Goal: Transaction & Acquisition: Book appointment/travel/reservation

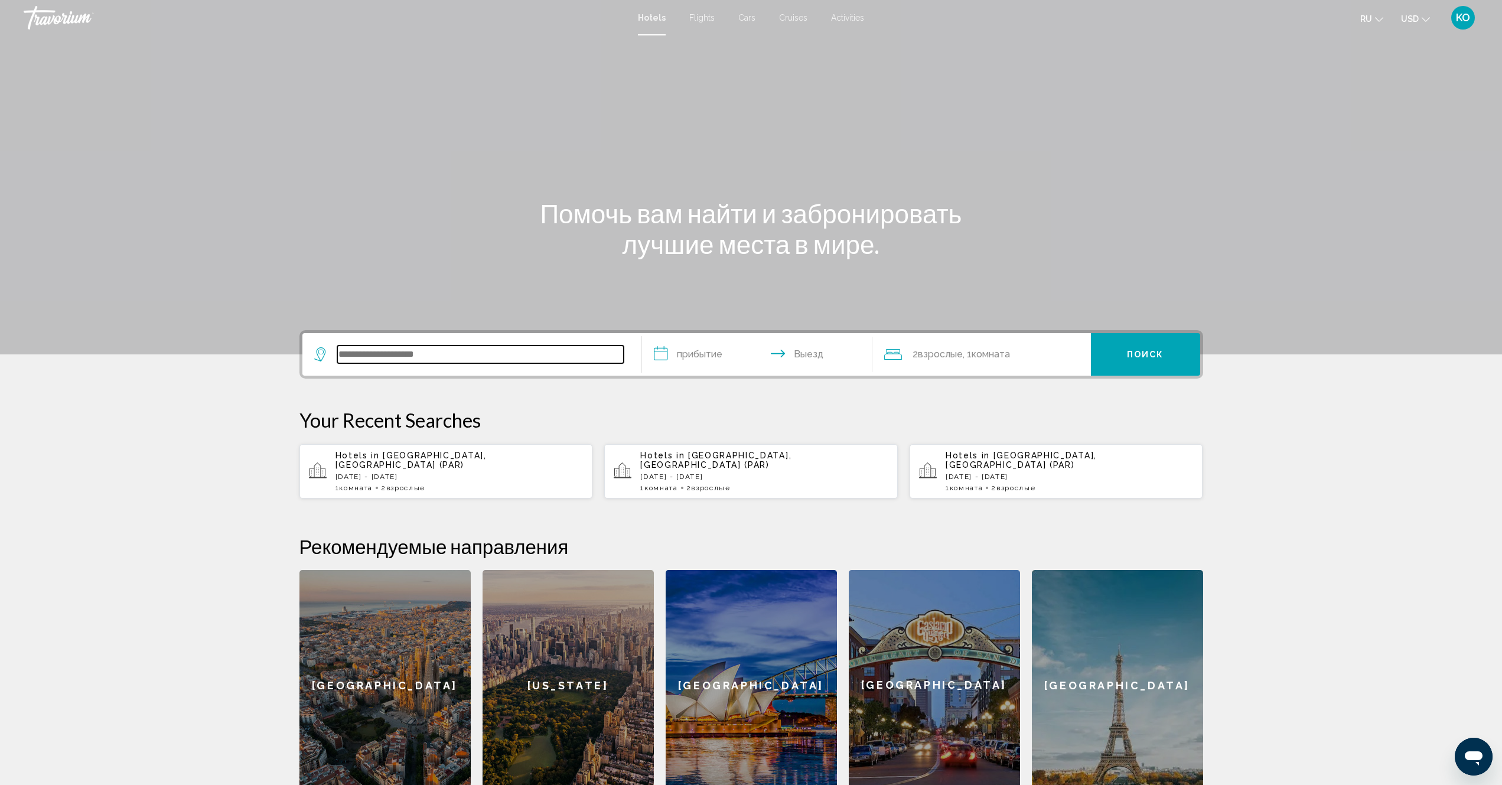
paste input "**********"
type input "**********"
click at [707, 358] on input "**********" at bounding box center [759, 356] width 235 height 46
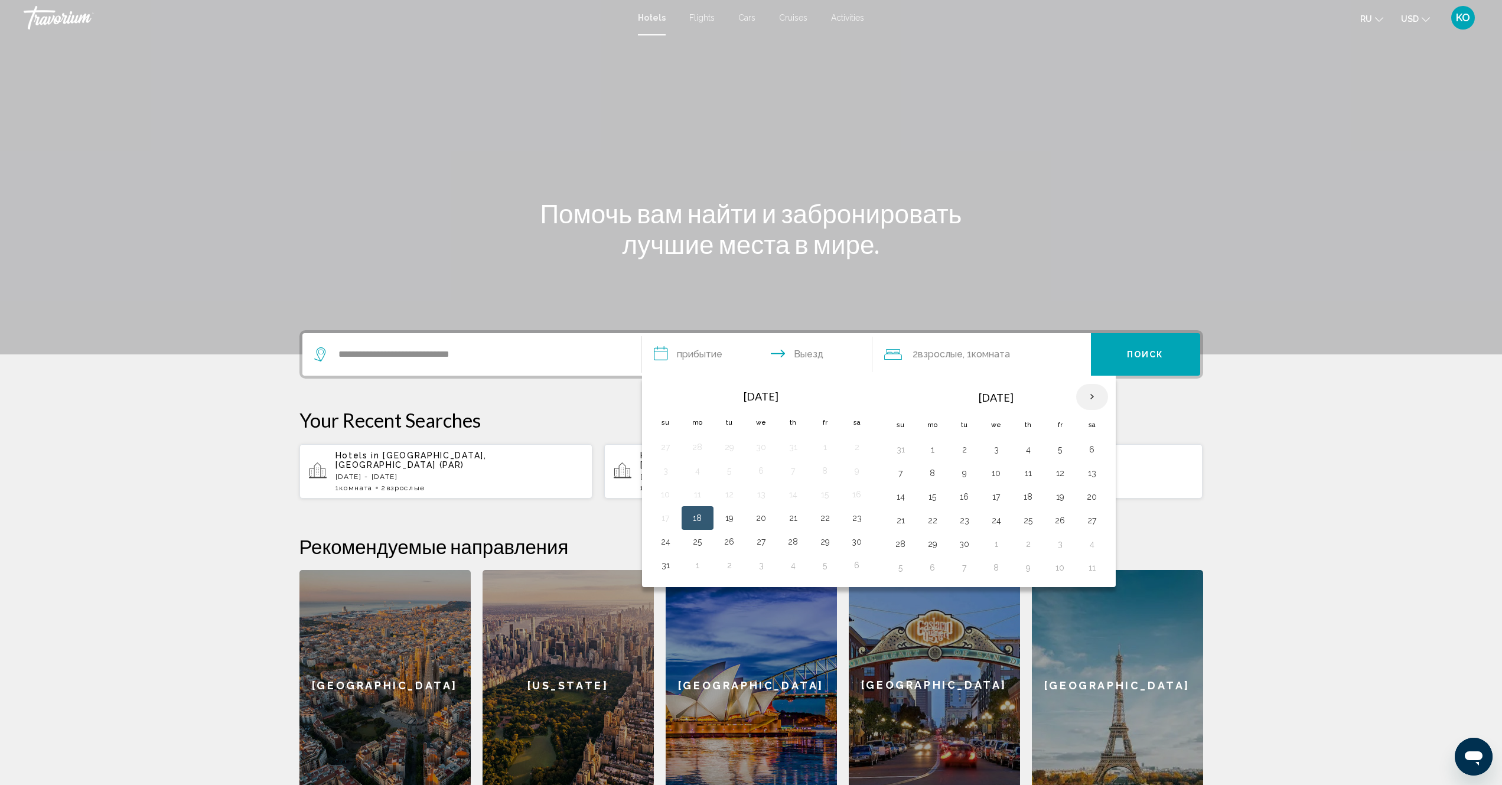
click at [1087, 397] on th "Next month" at bounding box center [1092, 397] width 32 height 26
click at [1059, 547] on button "28" at bounding box center [1060, 544] width 19 height 17
click at [896, 568] on button "30" at bounding box center [900, 567] width 19 height 17
type input "**********"
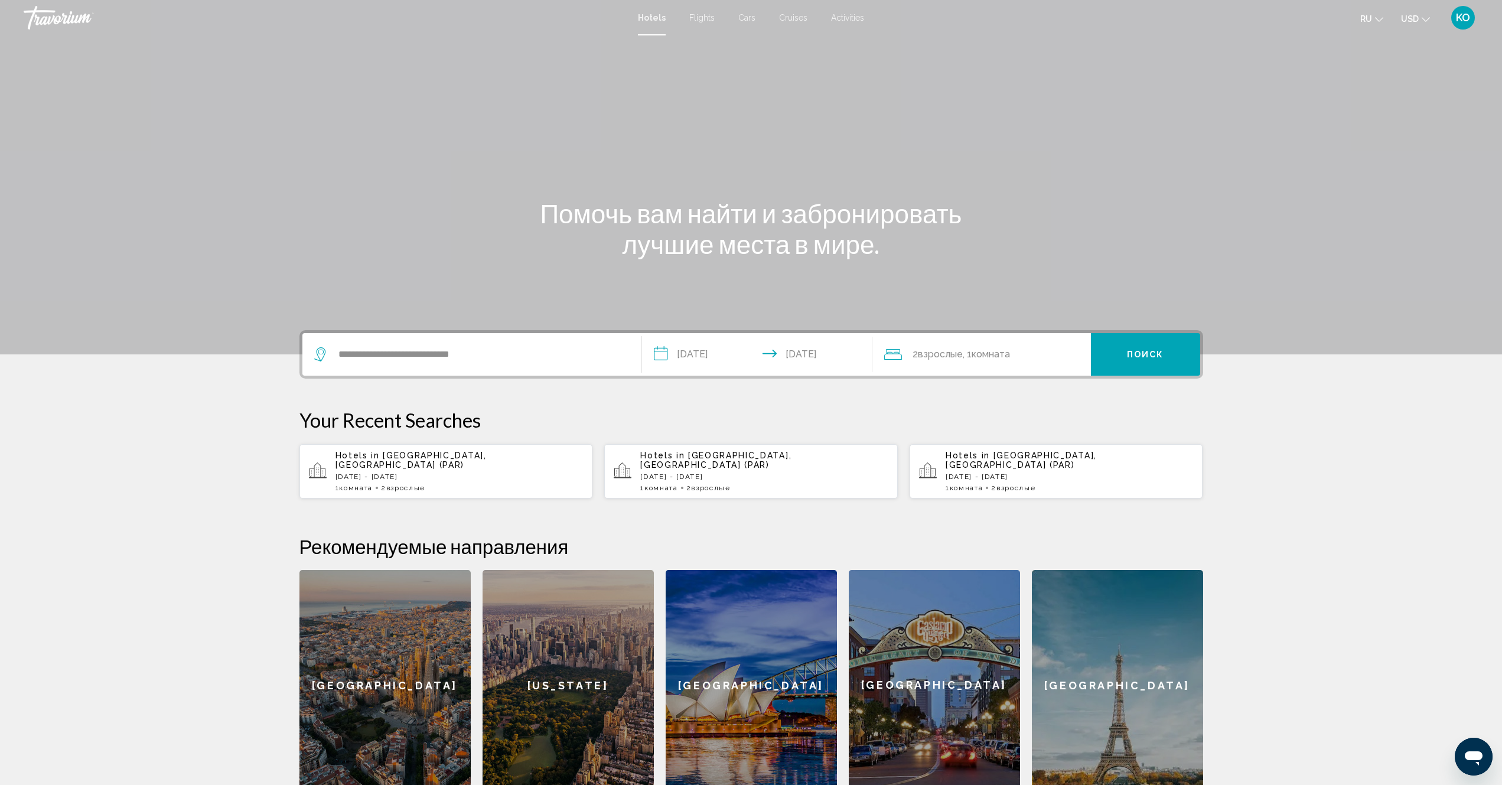
click at [1133, 356] on span "Поиск" at bounding box center [1145, 354] width 37 height 9
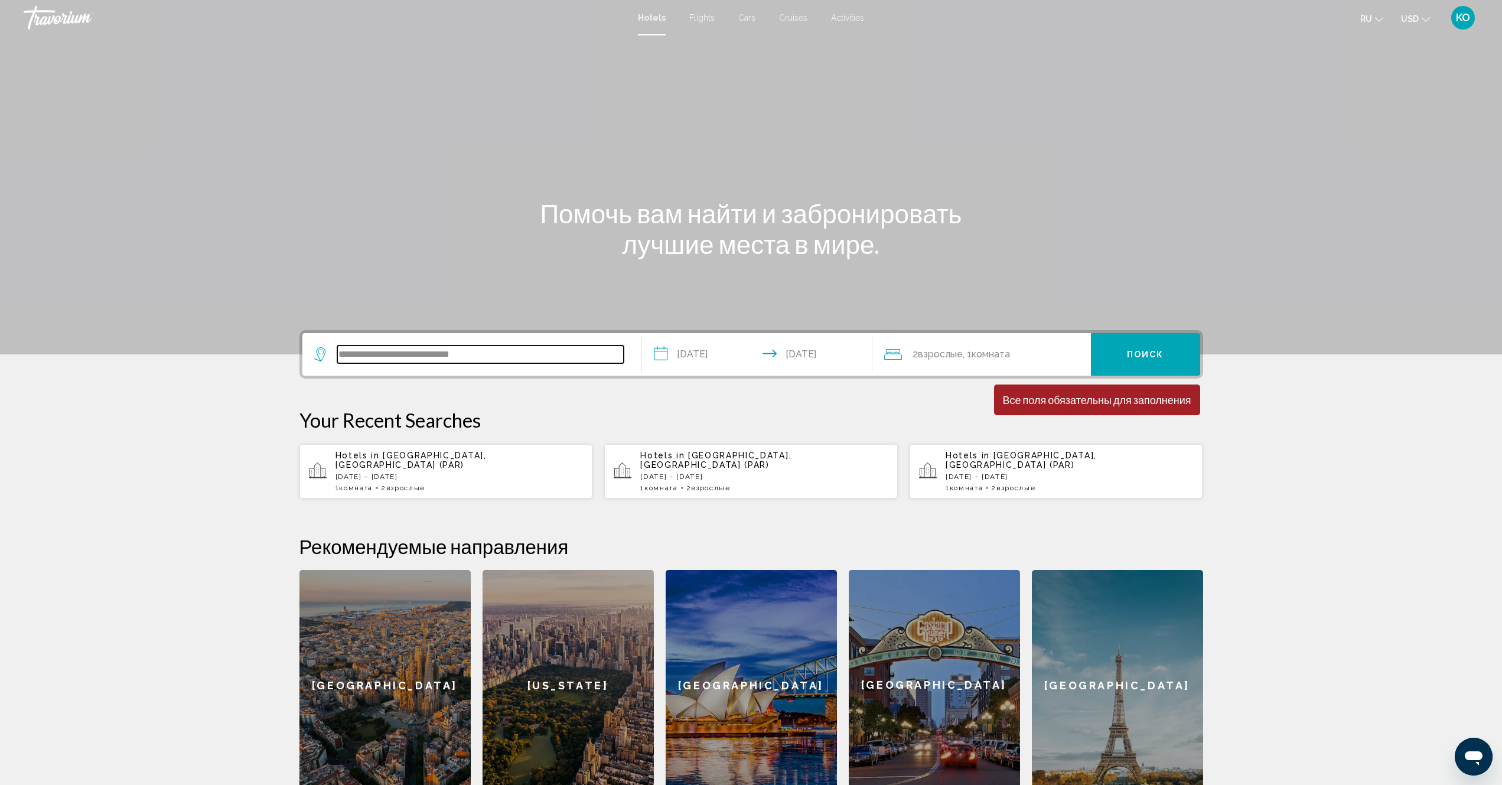
click at [510, 353] on input "**********" at bounding box center [480, 354] width 286 height 18
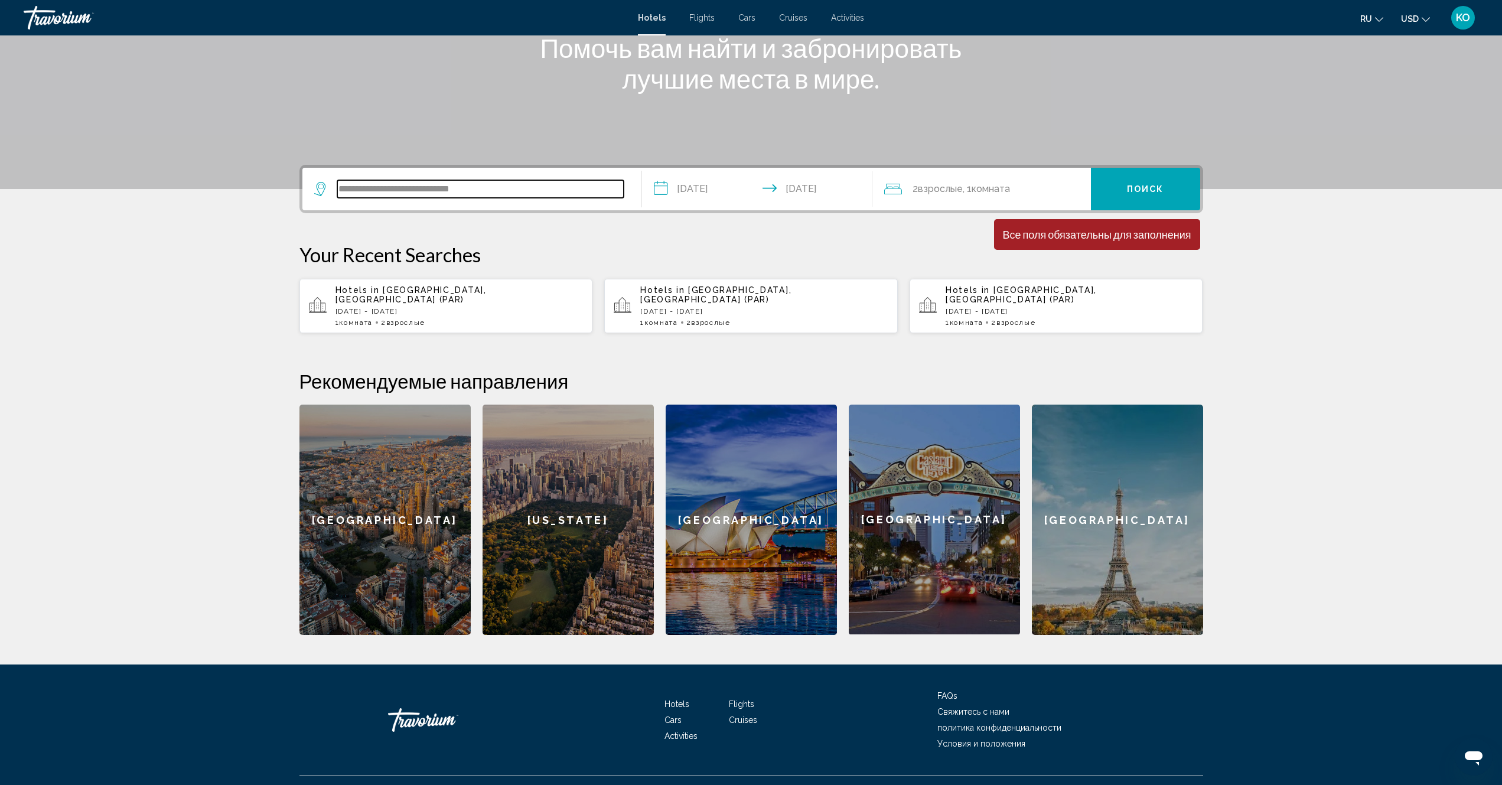
scroll to position [180, 0]
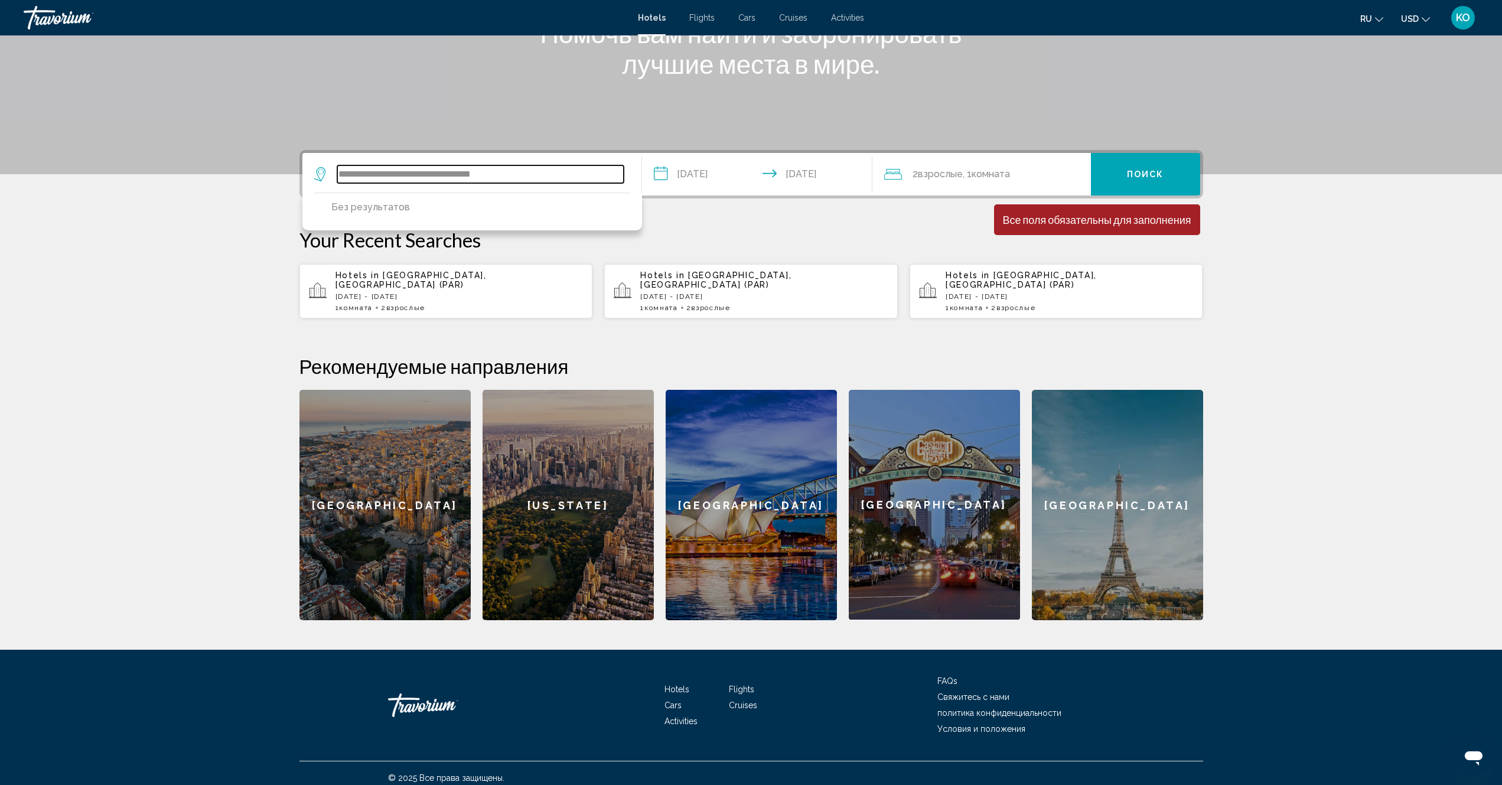
type input "**********"
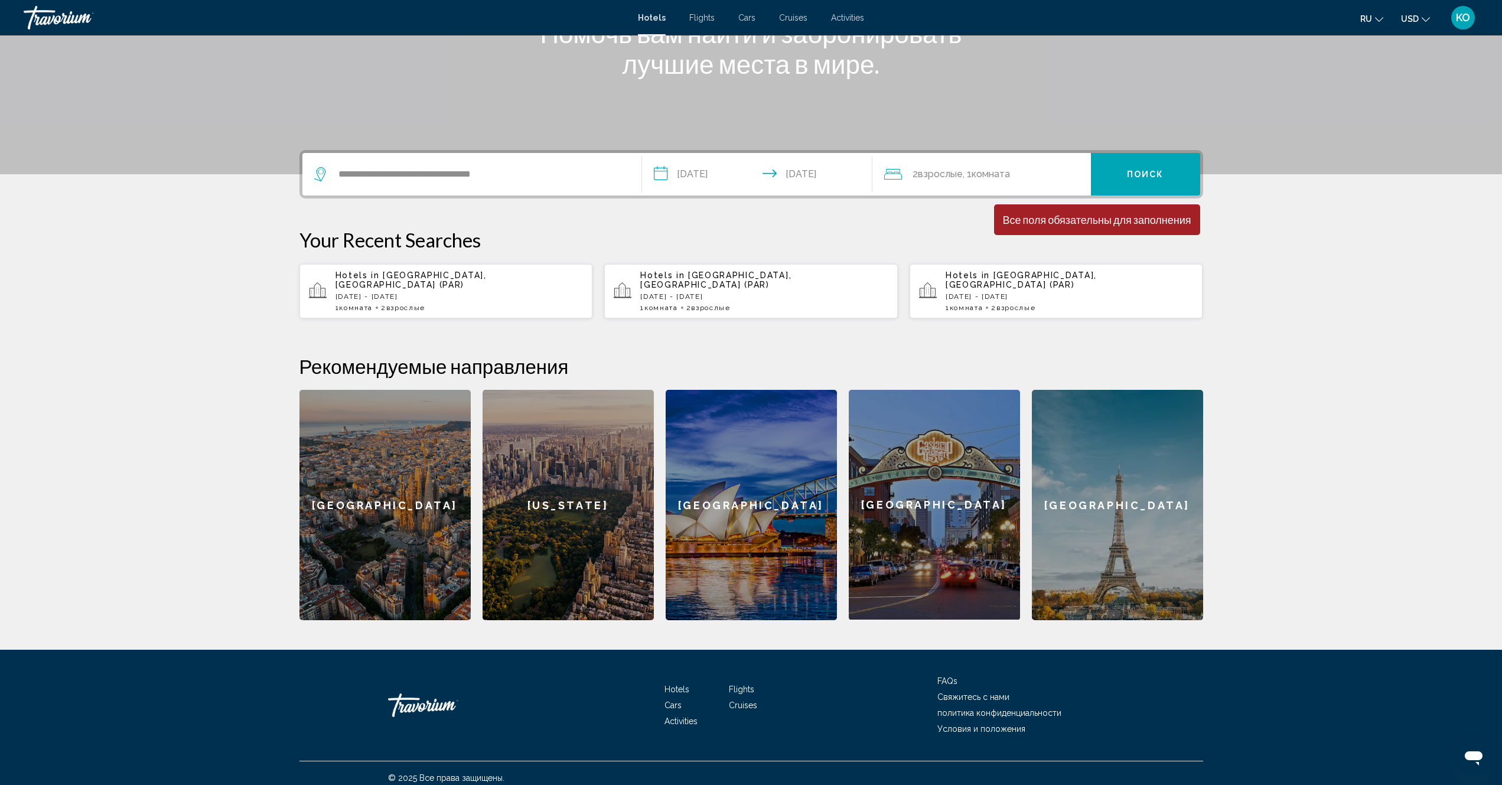
click at [1179, 73] on div "Помочь вам найти и забронировать лучшие места в мире." at bounding box center [751, 48] width 951 height 61
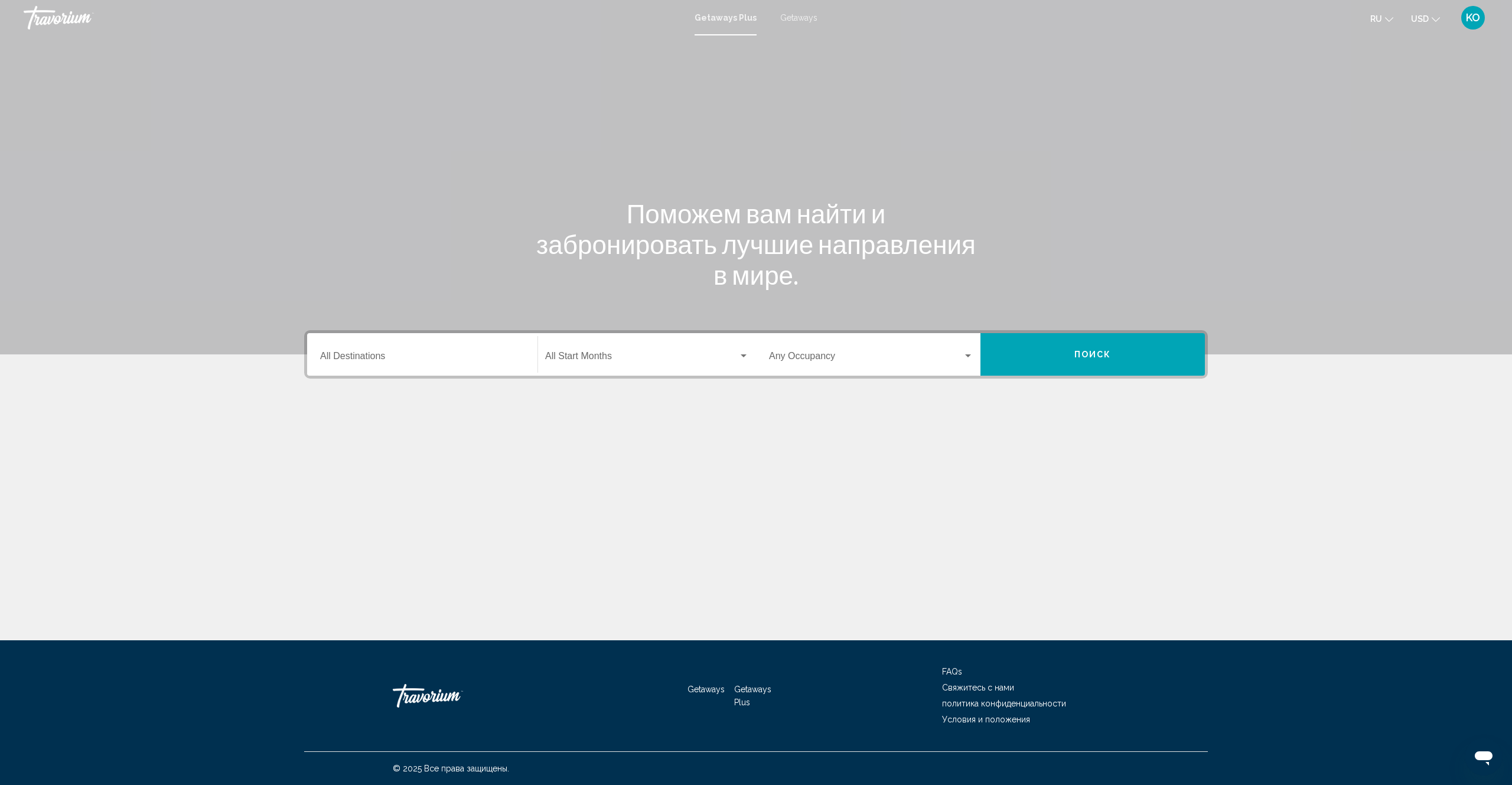
click at [795, 18] on span "Getaways" at bounding box center [798, 17] width 37 height 9
drag, startPoint x: 396, startPoint y: 354, endPoint x: 220, endPoint y: 456, distance: 203.5
click at [212, 462] on section "Поможем вам найти и забронировать лучшие направления в мире. Destination All De…" at bounding box center [756, 248] width 1512 height 497
drag, startPoint x: 369, startPoint y: 358, endPoint x: 682, endPoint y: 478, distance: 335.4
click at [682, 478] on div "Main content" at bounding box center [756, 452] width 904 height 89
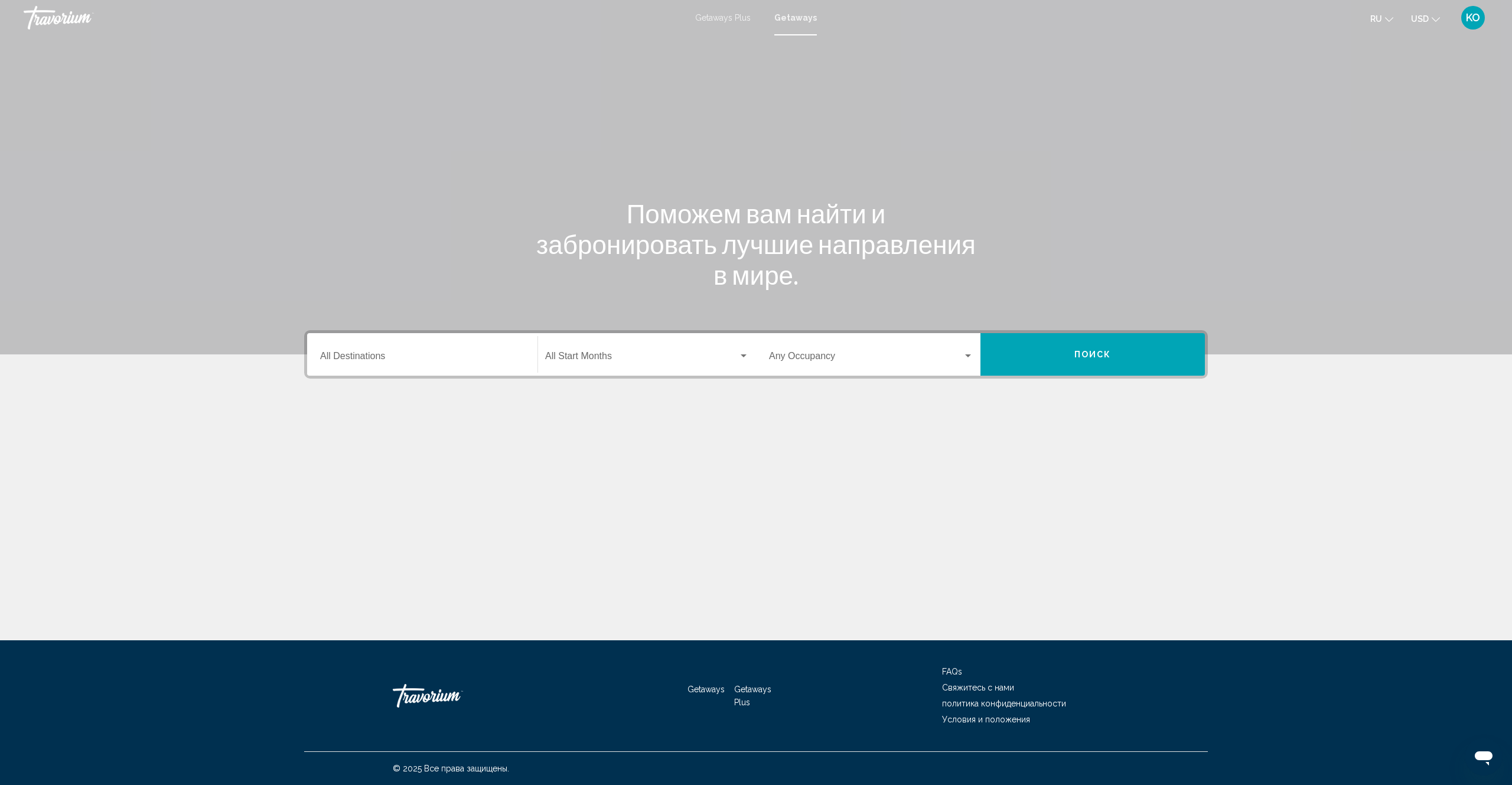
drag, startPoint x: 390, startPoint y: 355, endPoint x: 349, endPoint y: 341, distance: 43.5
click at [349, 341] on div "Destination All Destinations" at bounding box center [422, 354] width 204 height 37
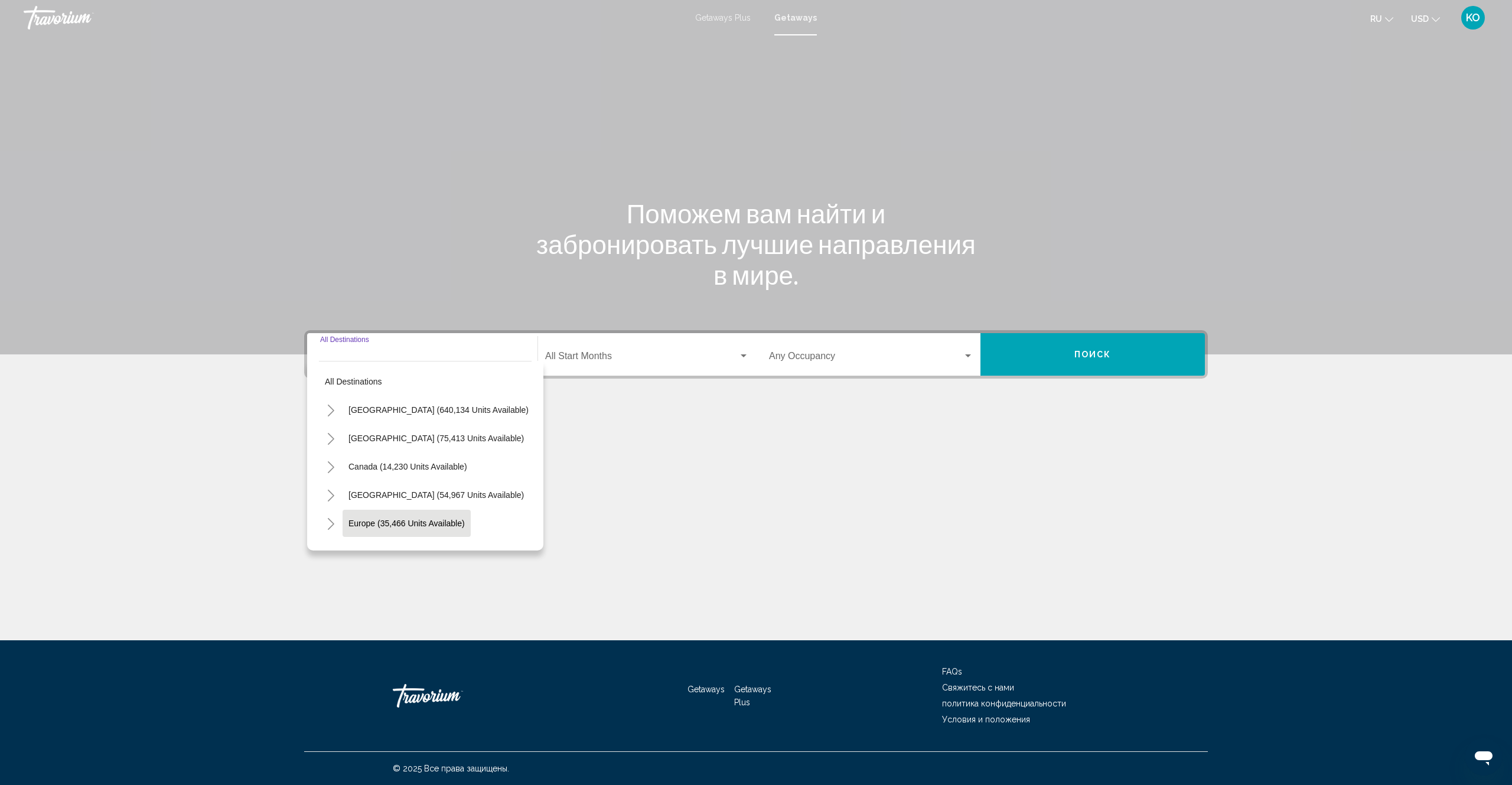
click at [376, 522] on span "Europe (35,466 units available)" at bounding box center [406, 522] width 116 height 9
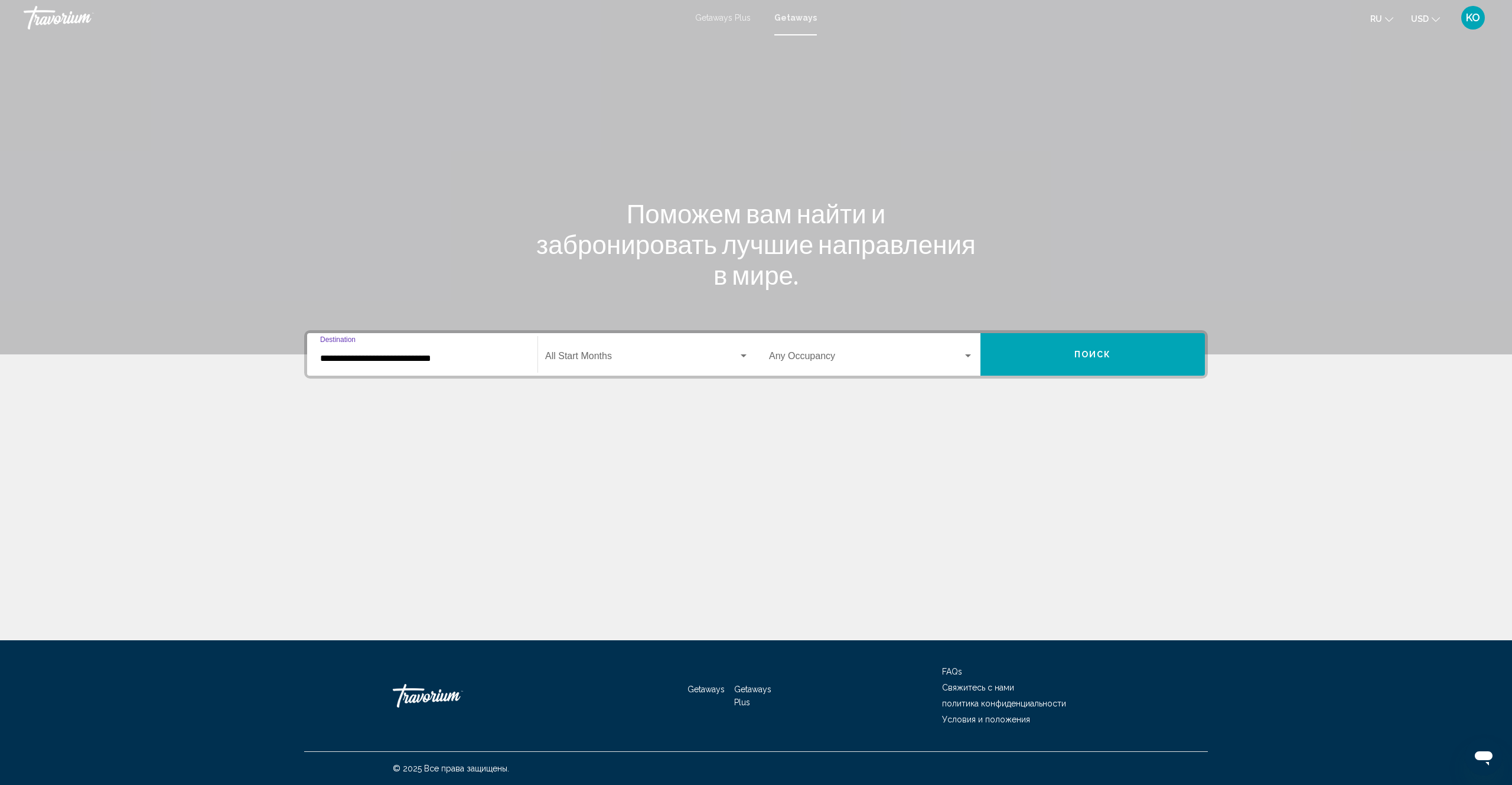
click at [475, 358] on input "**********" at bounding box center [422, 358] width 204 height 11
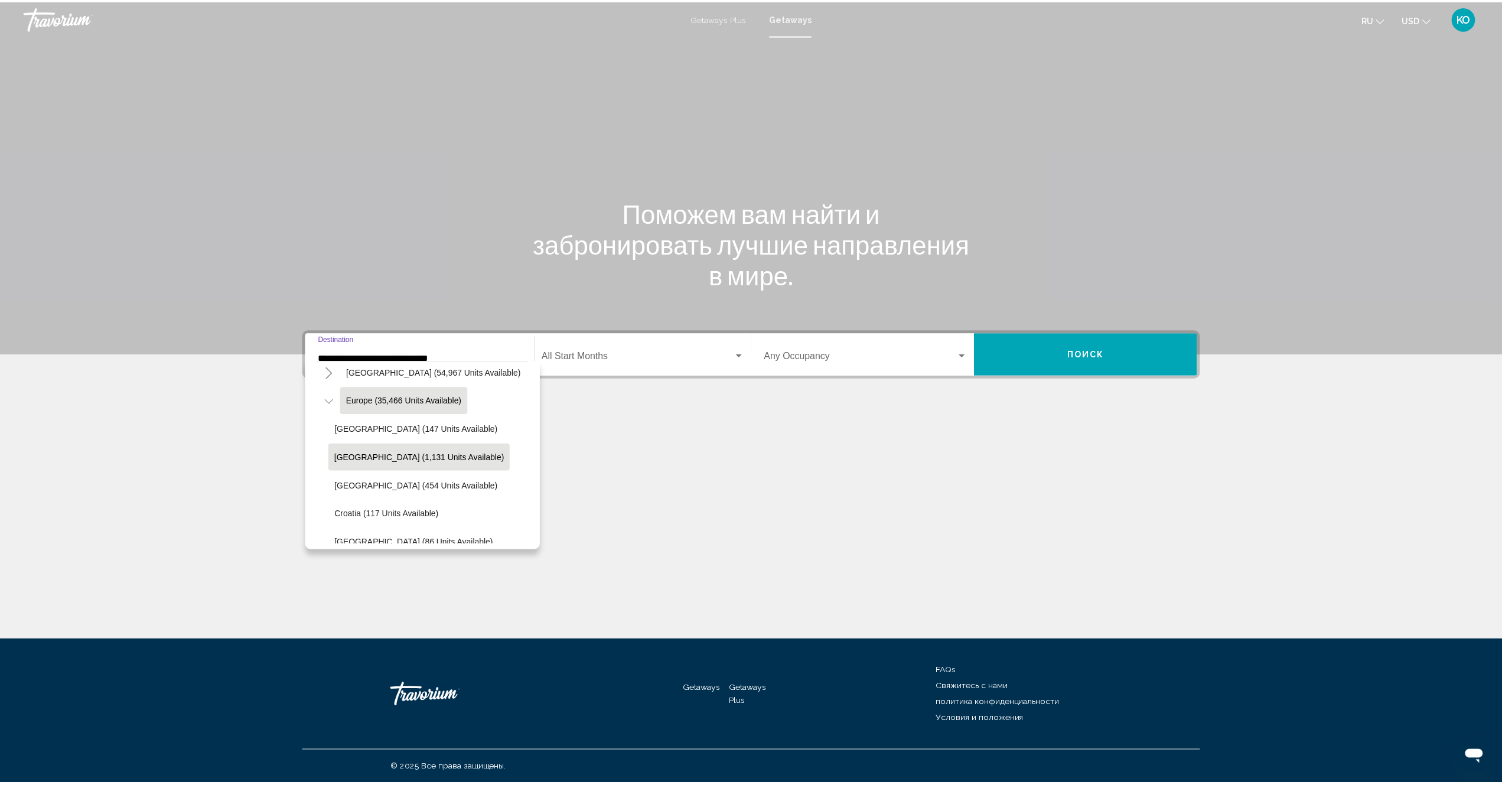
scroll to position [253, 0]
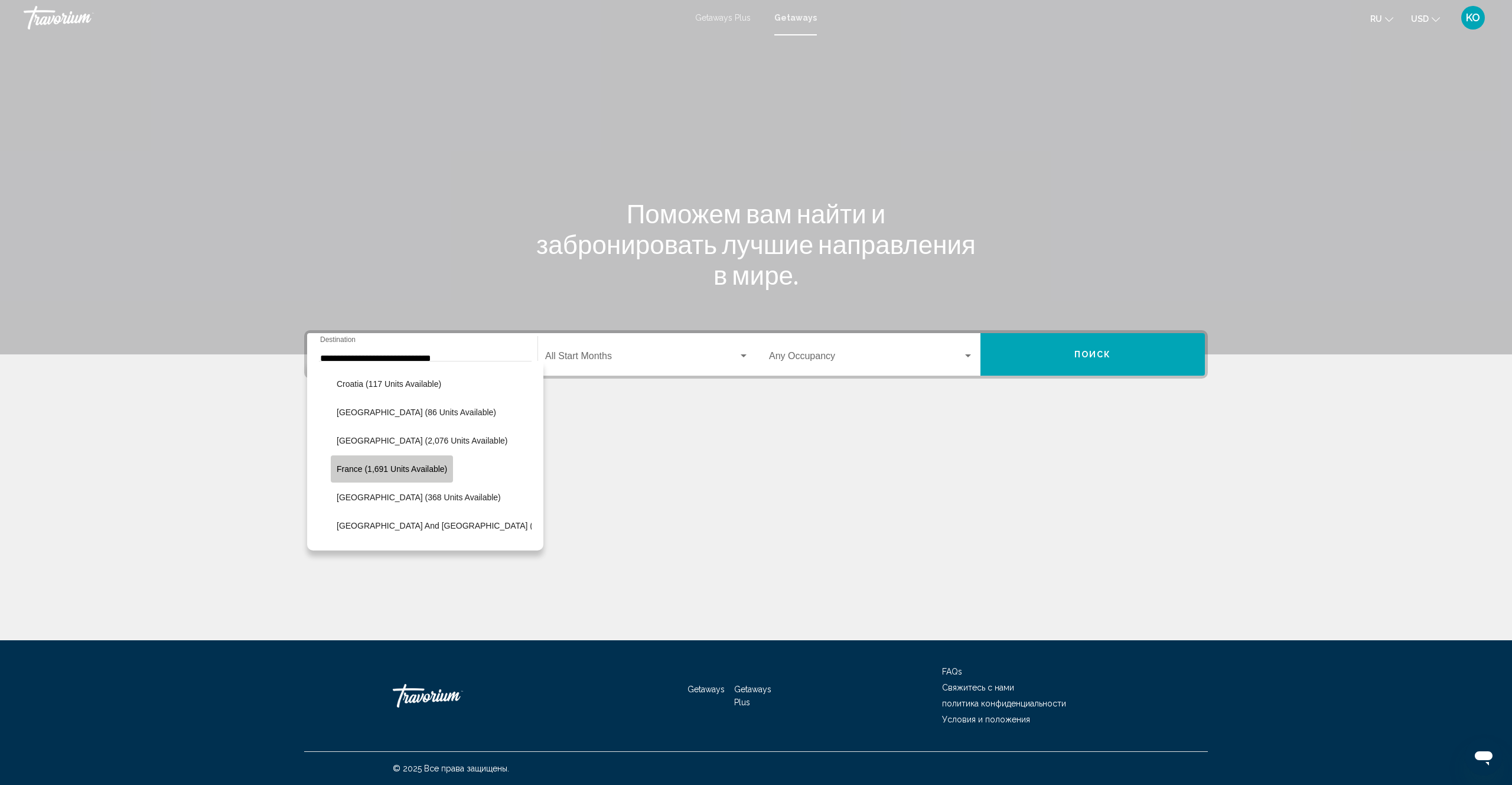
click at [356, 467] on span "France (1,691 units available)" at bounding box center [392, 468] width 110 height 9
type input "**********"
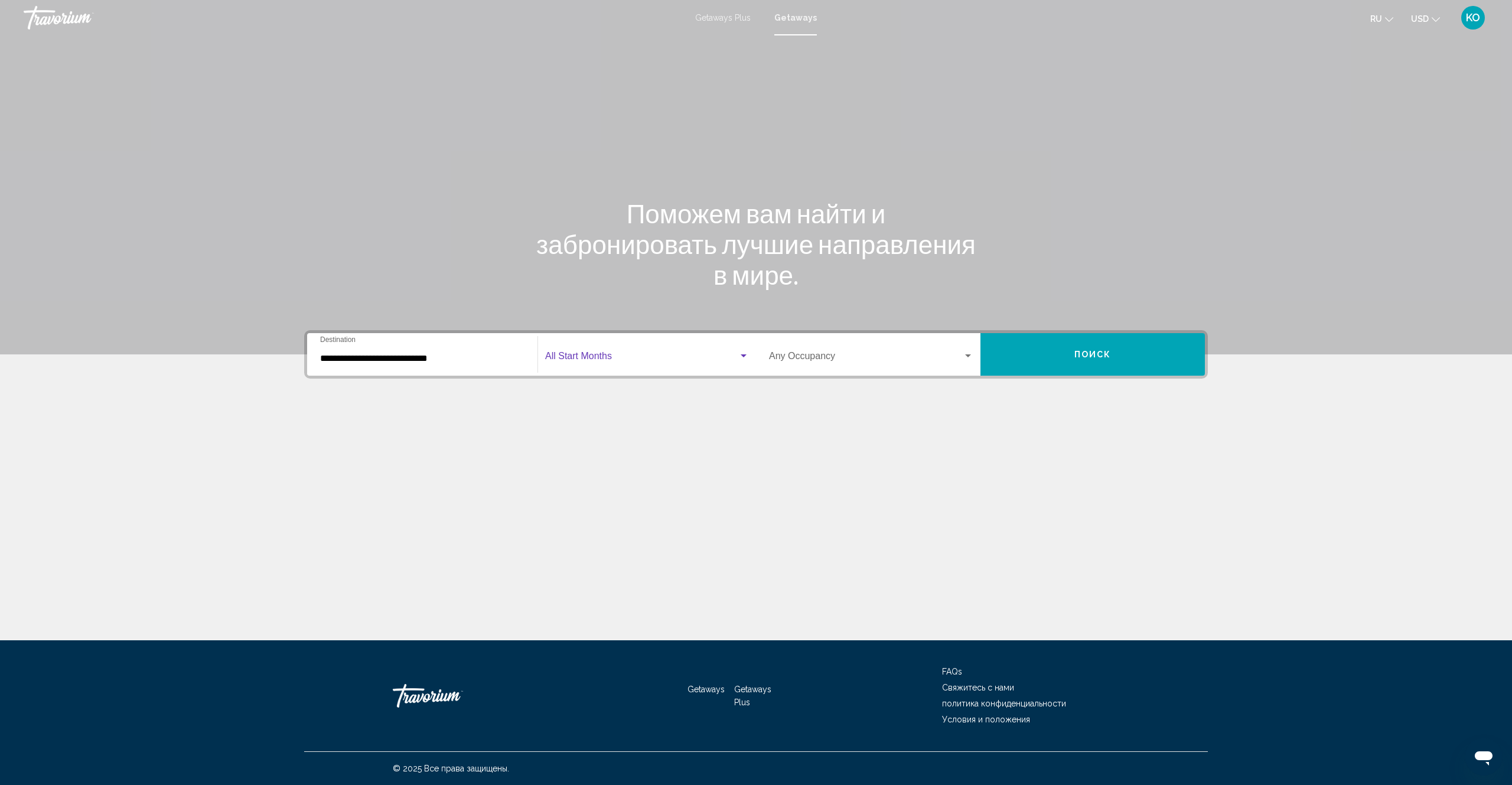
click at [740, 354] on div "Search widget" at bounding box center [743, 355] width 11 height 9
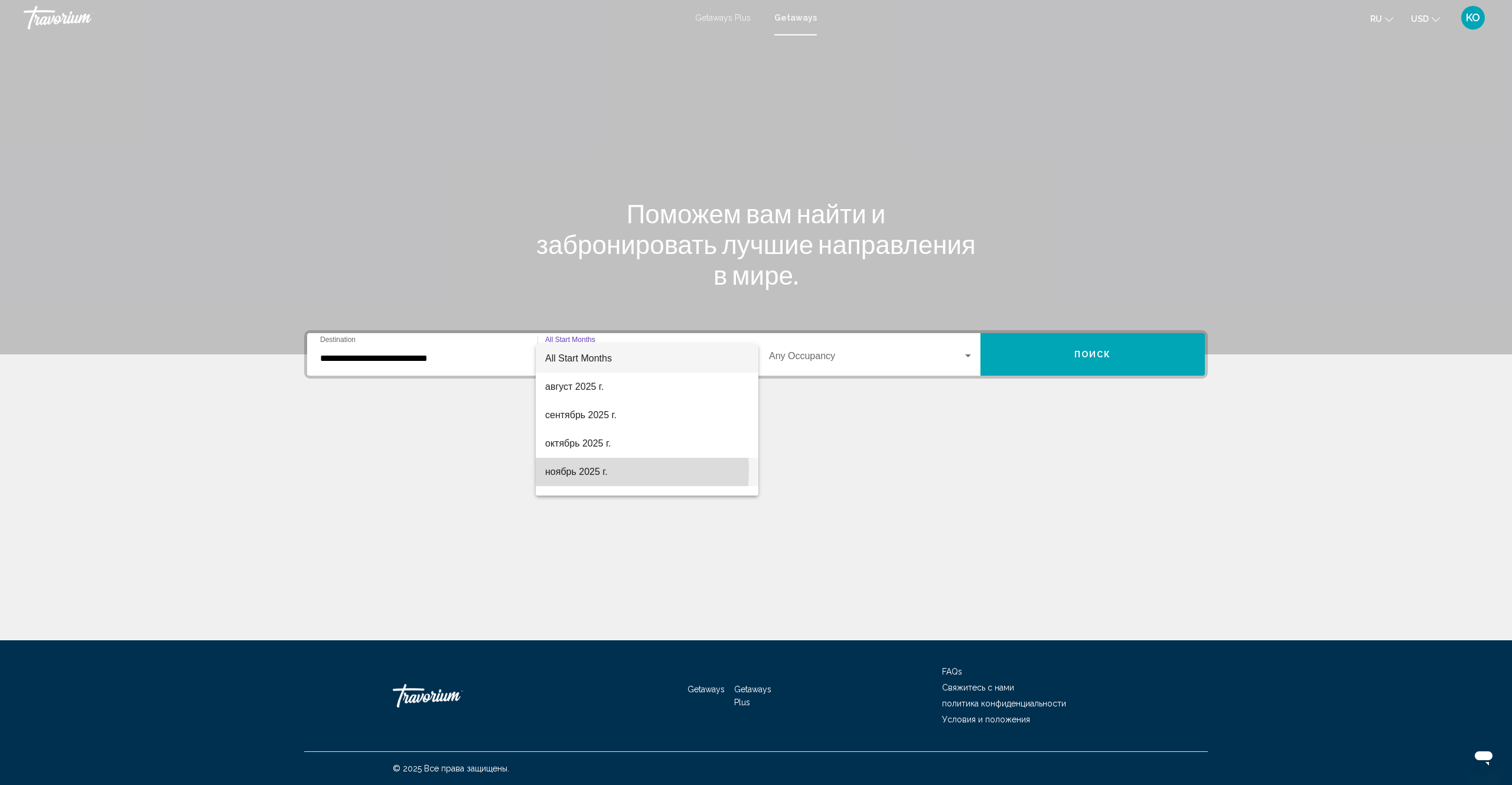
click at [582, 471] on span "ноябрь 2025 г." at bounding box center [647, 472] width 204 height 28
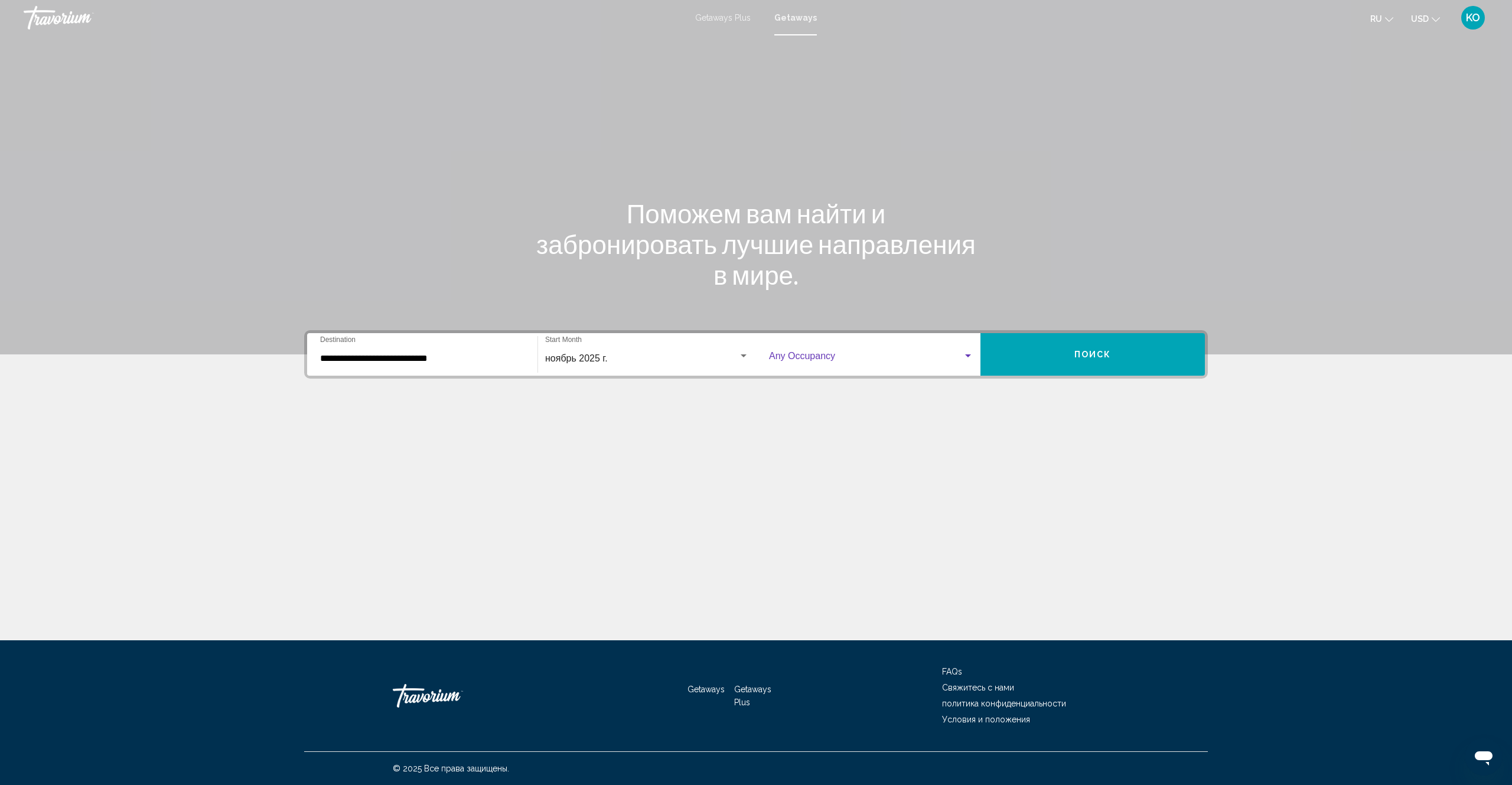
click at [969, 356] on div "Search widget" at bounding box center [968, 355] width 6 height 3
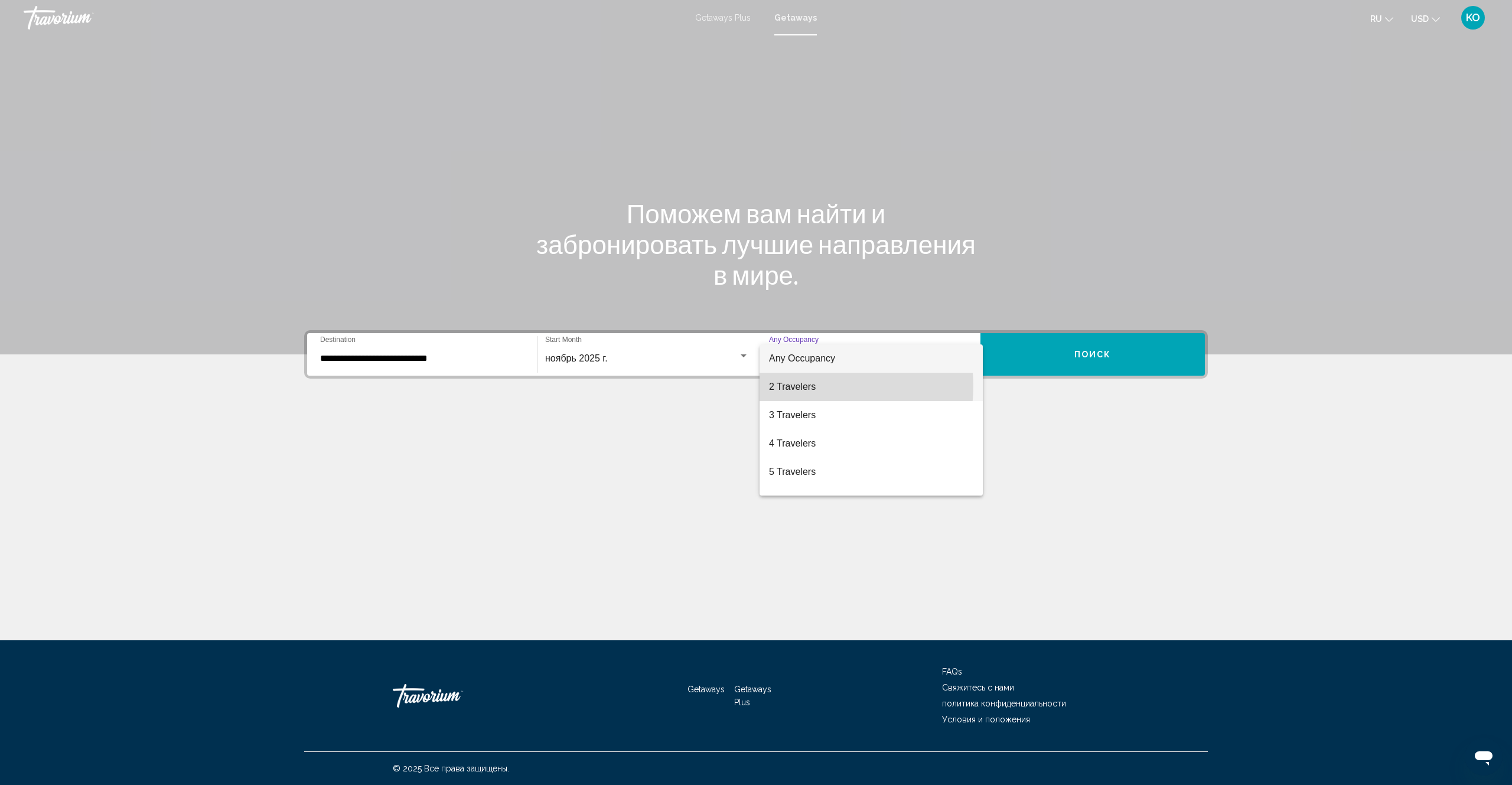
click at [803, 386] on span "2 Travelers" at bounding box center [871, 387] width 204 height 28
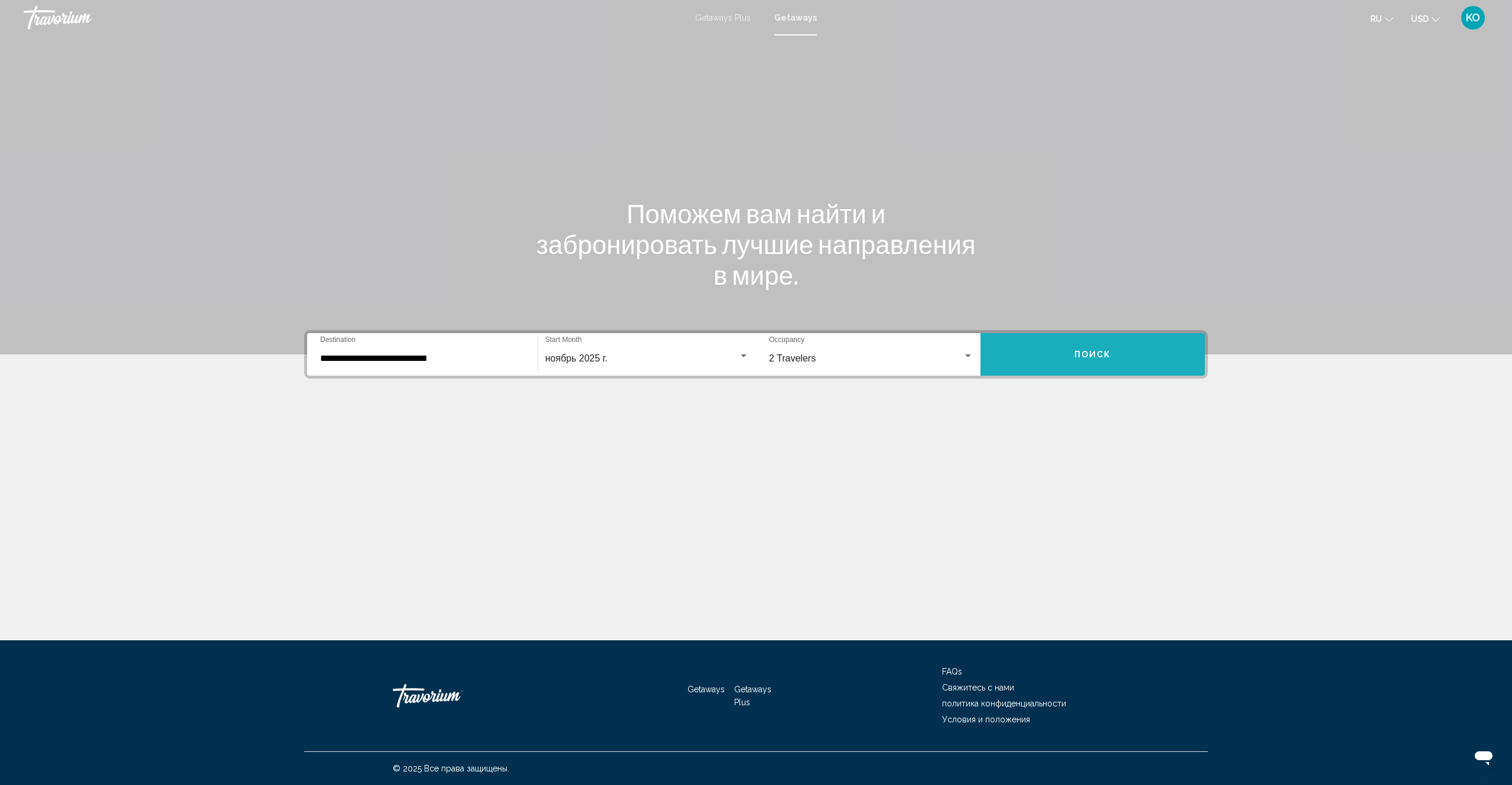
click at [1087, 348] on button "Поиск" at bounding box center [1092, 354] width 224 height 43
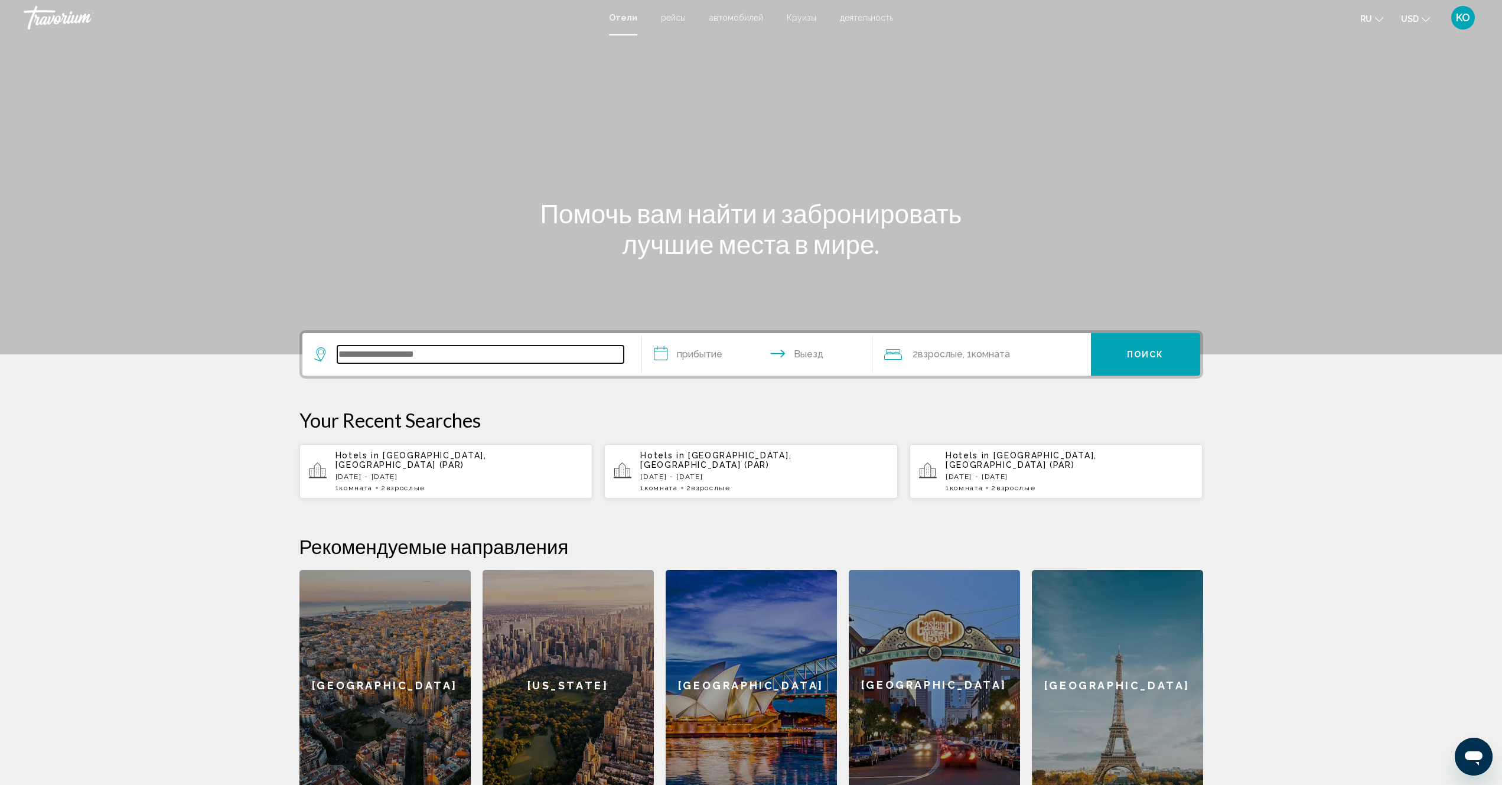
paste input "**********"
click at [511, 353] on input "**********" at bounding box center [480, 354] width 286 height 18
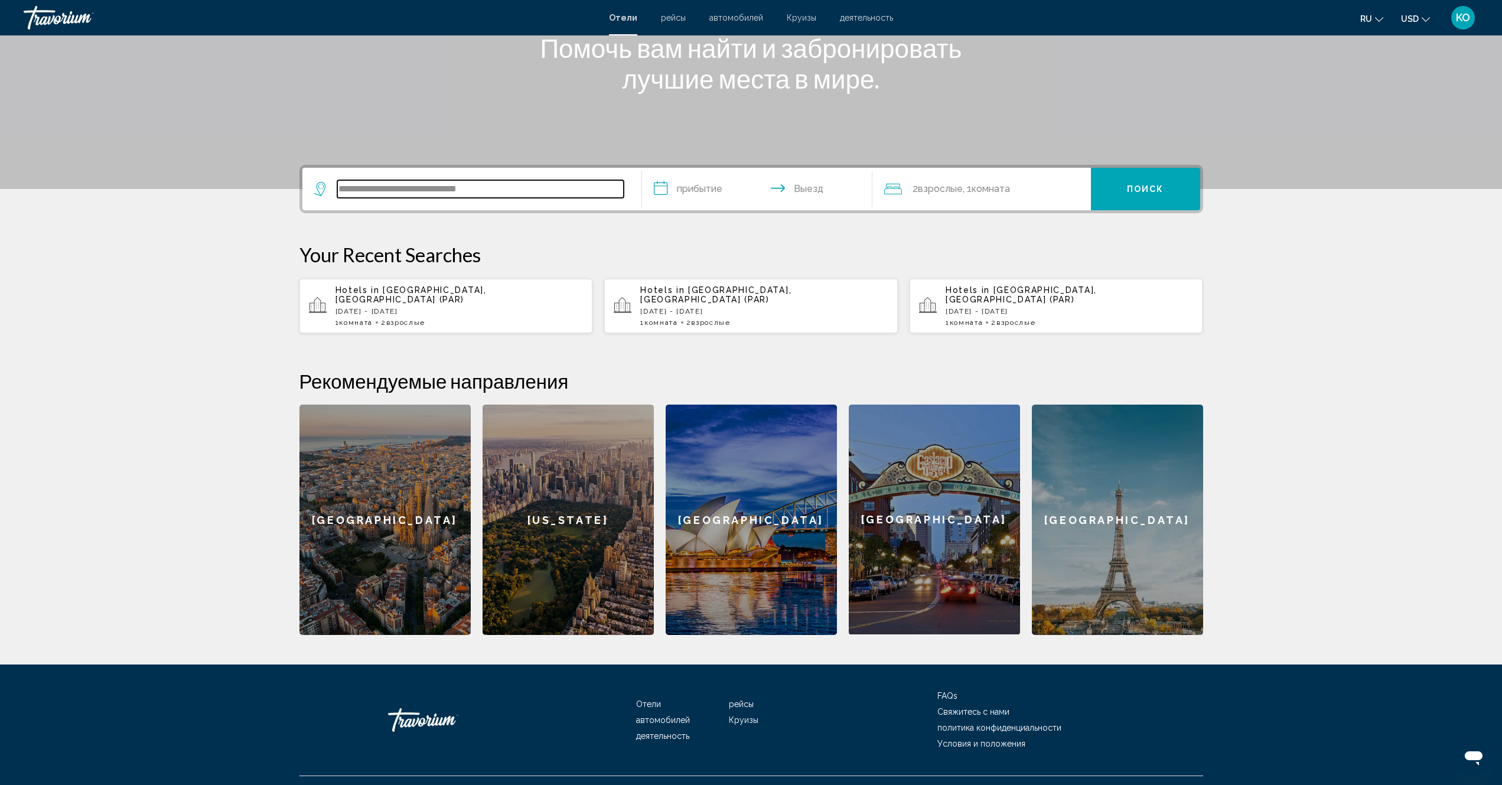
scroll to position [180, 0]
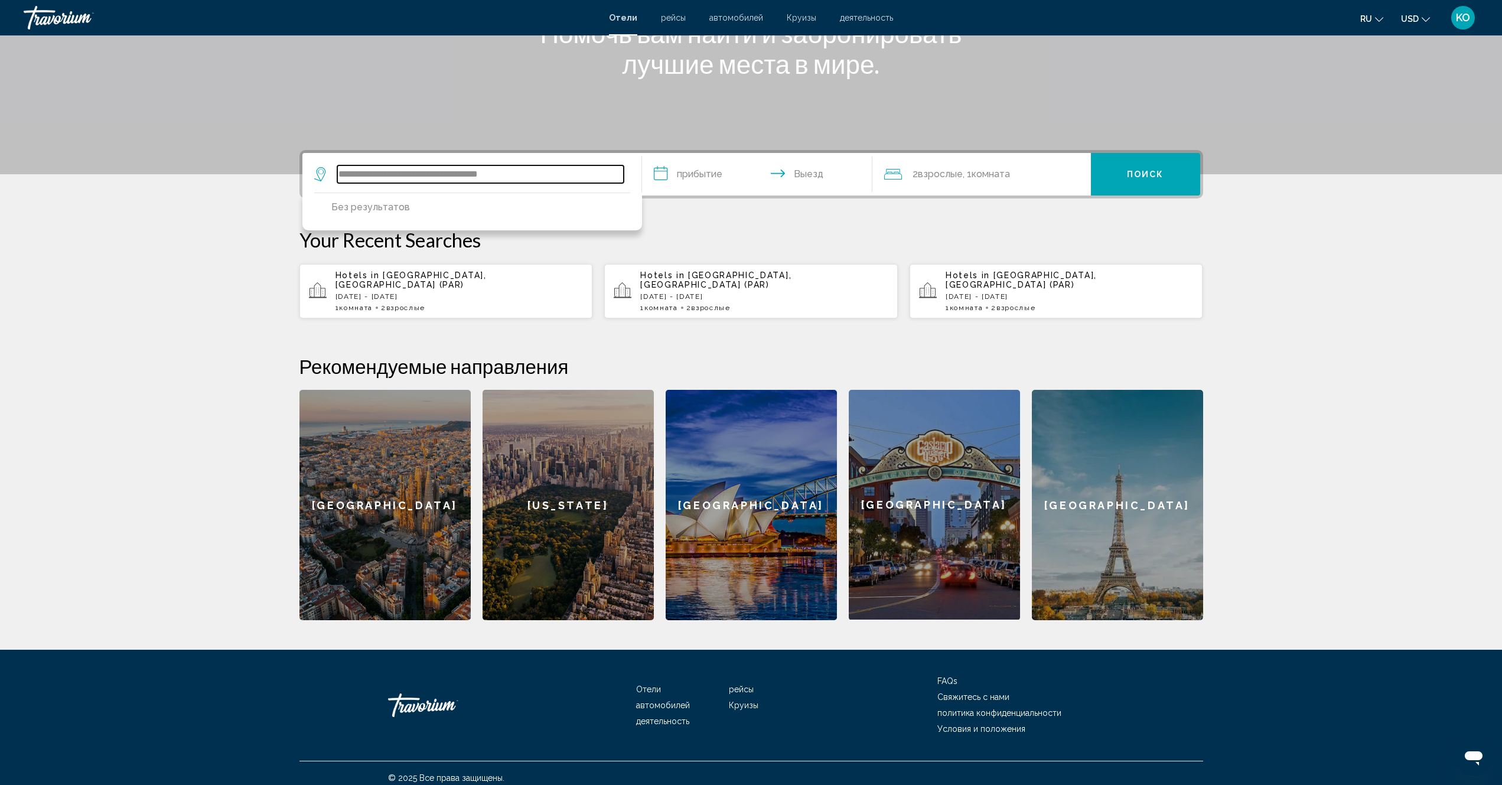
type input "**********"
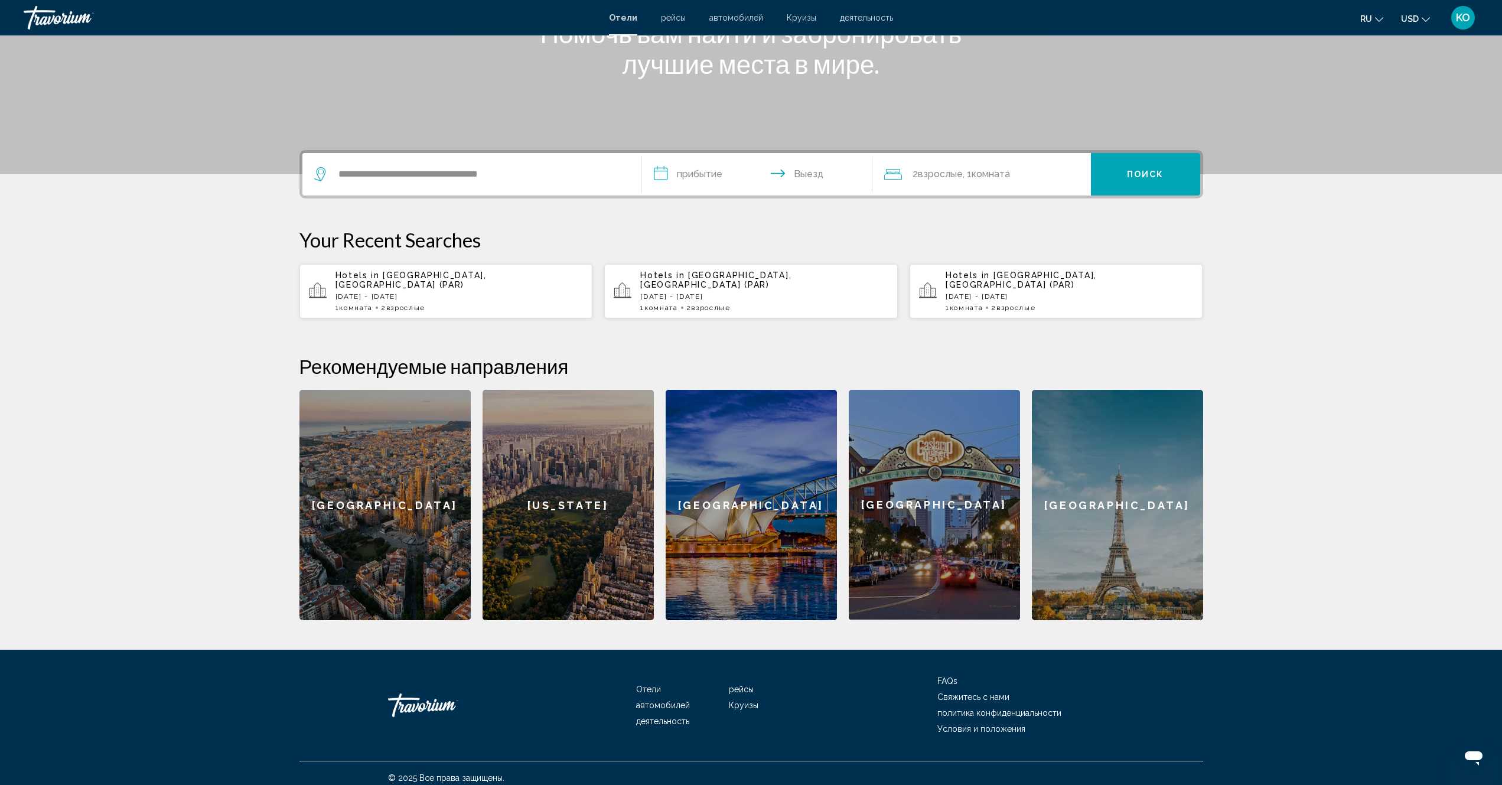
click at [684, 174] on input "**********" at bounding box center [759, 176] width 235 height 46
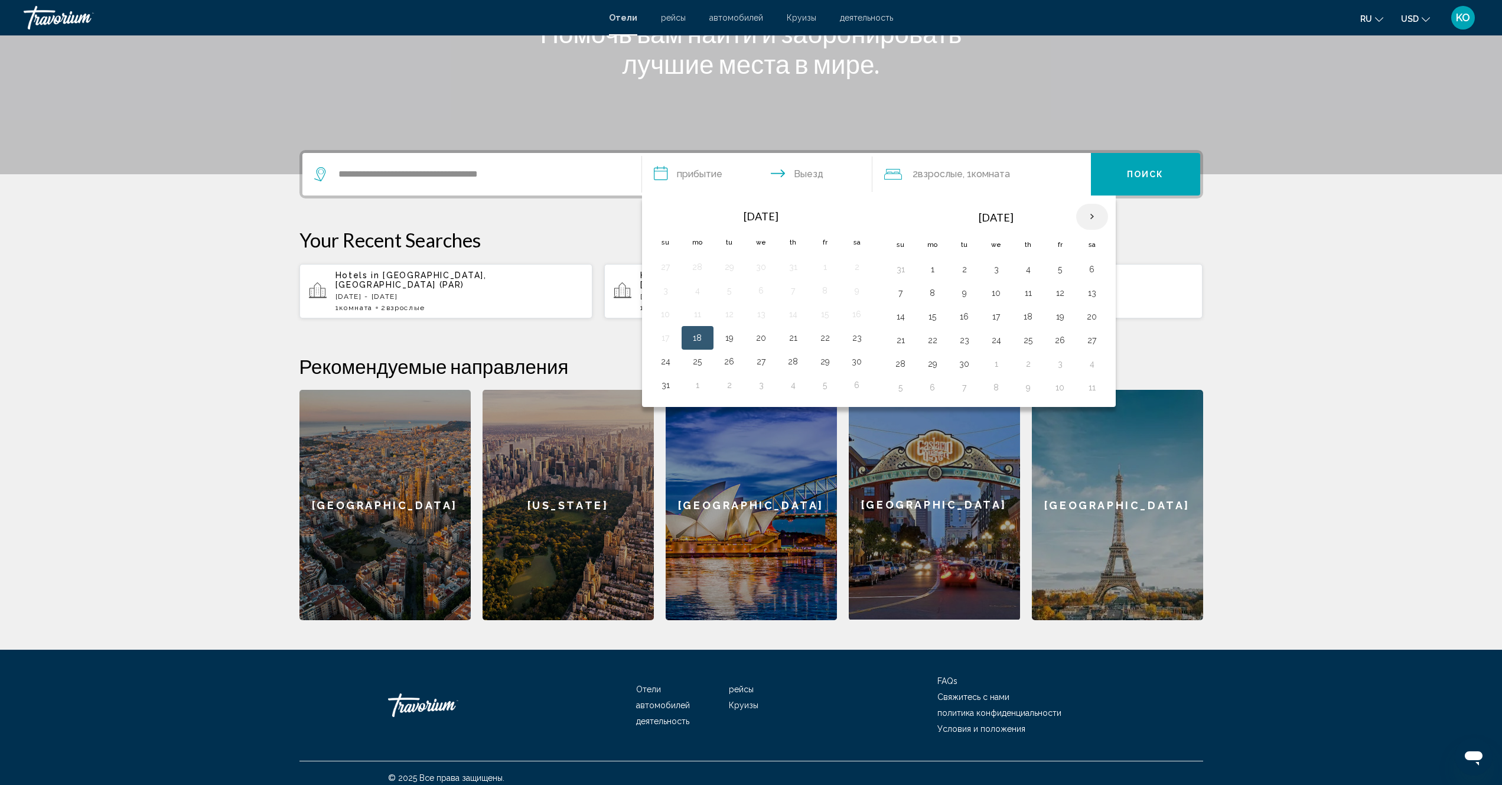
click at [1087, 216] on th "Next month" at bounding box center [1092, 217] width 32 height 26
drag, startPoint x: 1059, startPoint y: 366, endPoint x: 1055, endPoint y: 335, distance: 30.5
click at [1060, 361] on button "28" at bounding box center [1060, 364] width 19 height 17
click at [899, 390] on button "30" at bounding box center [900, 387] width 19 height 17
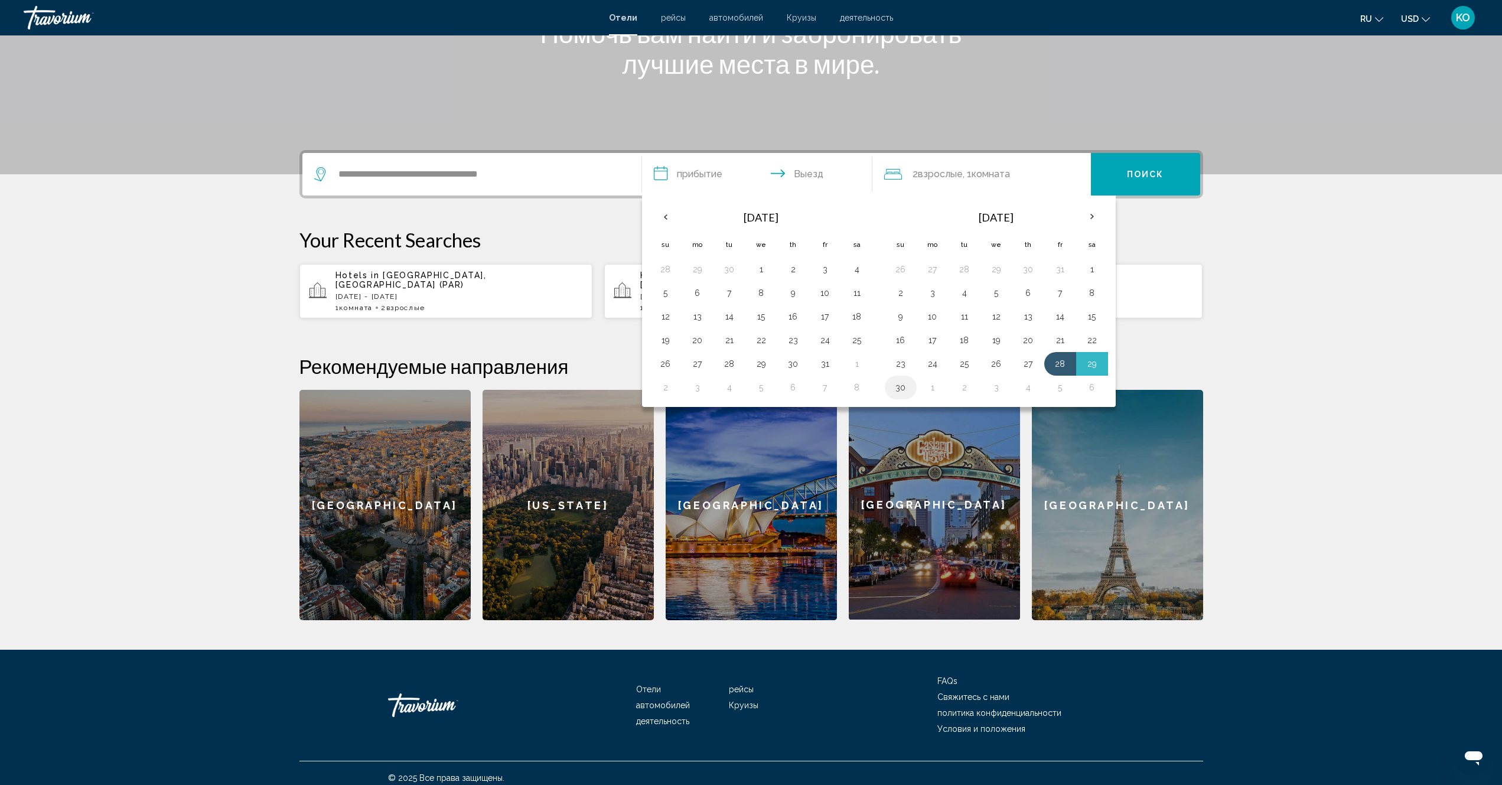
type input "**********"
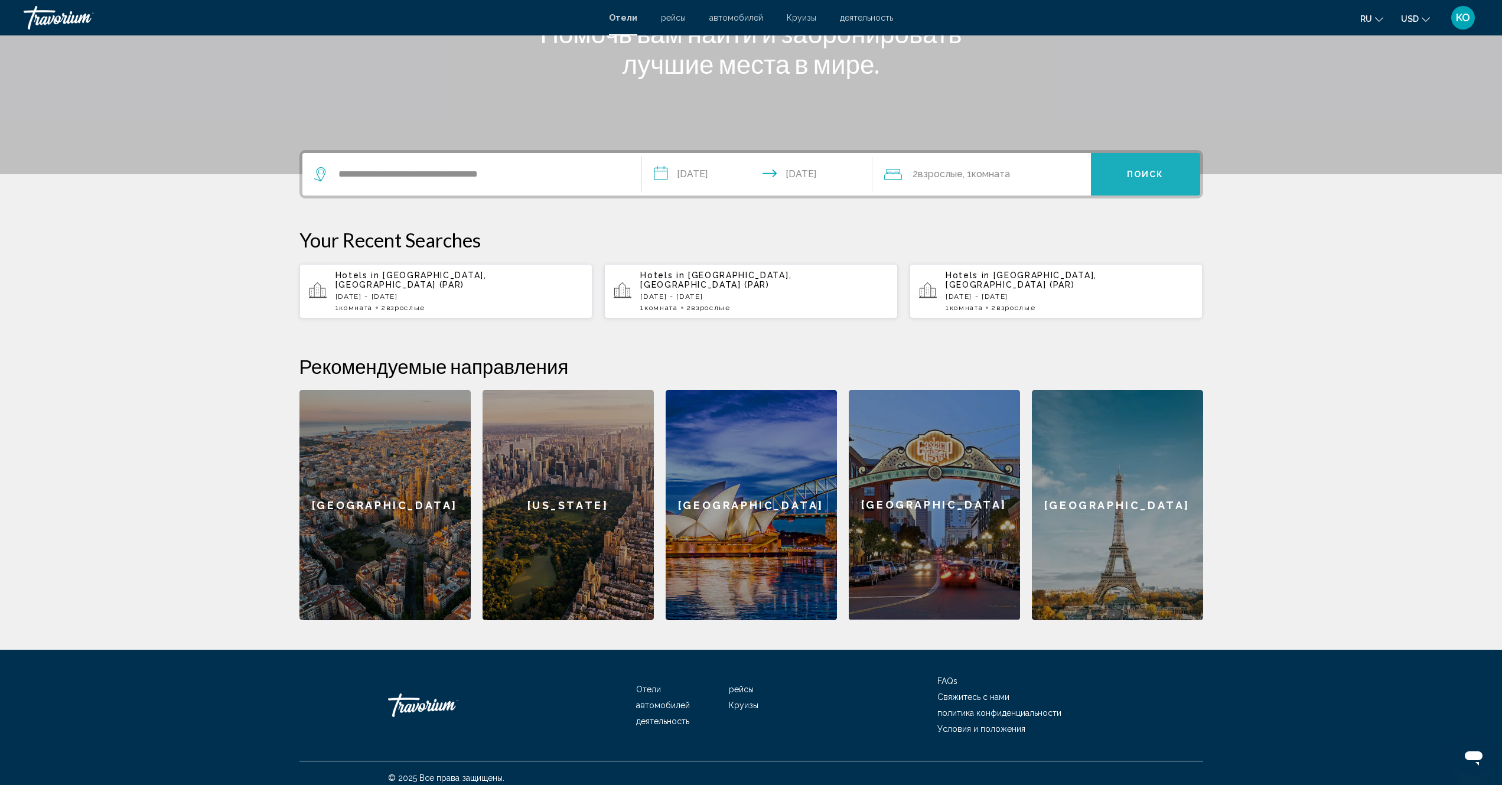
click at [1137, 180] on button "Поиск" at bounding box center [1145, 174] width 109 height 43
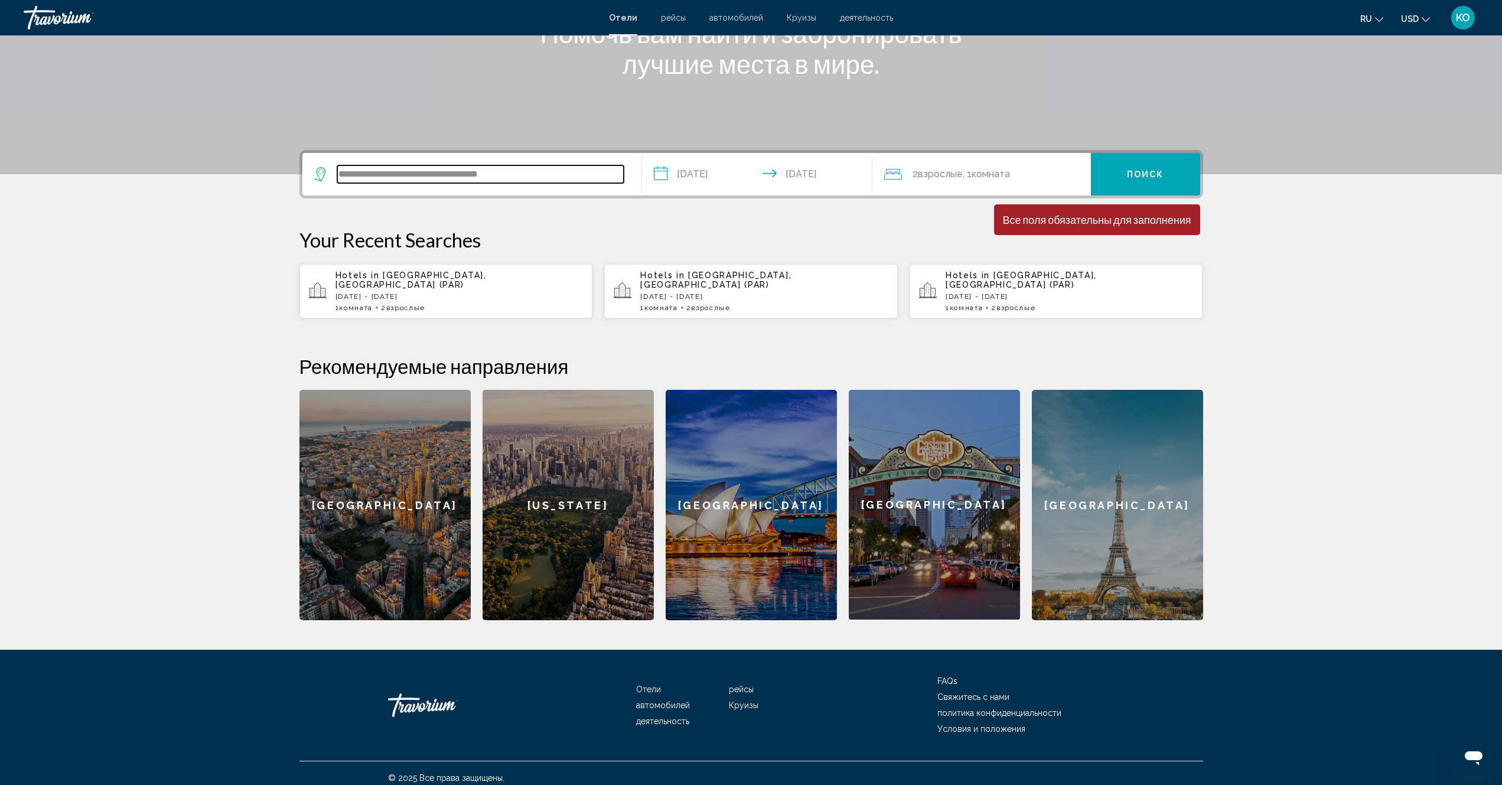
click at [337, 173] on input "**********" at bounding box center [480, 174] width 286 height 18
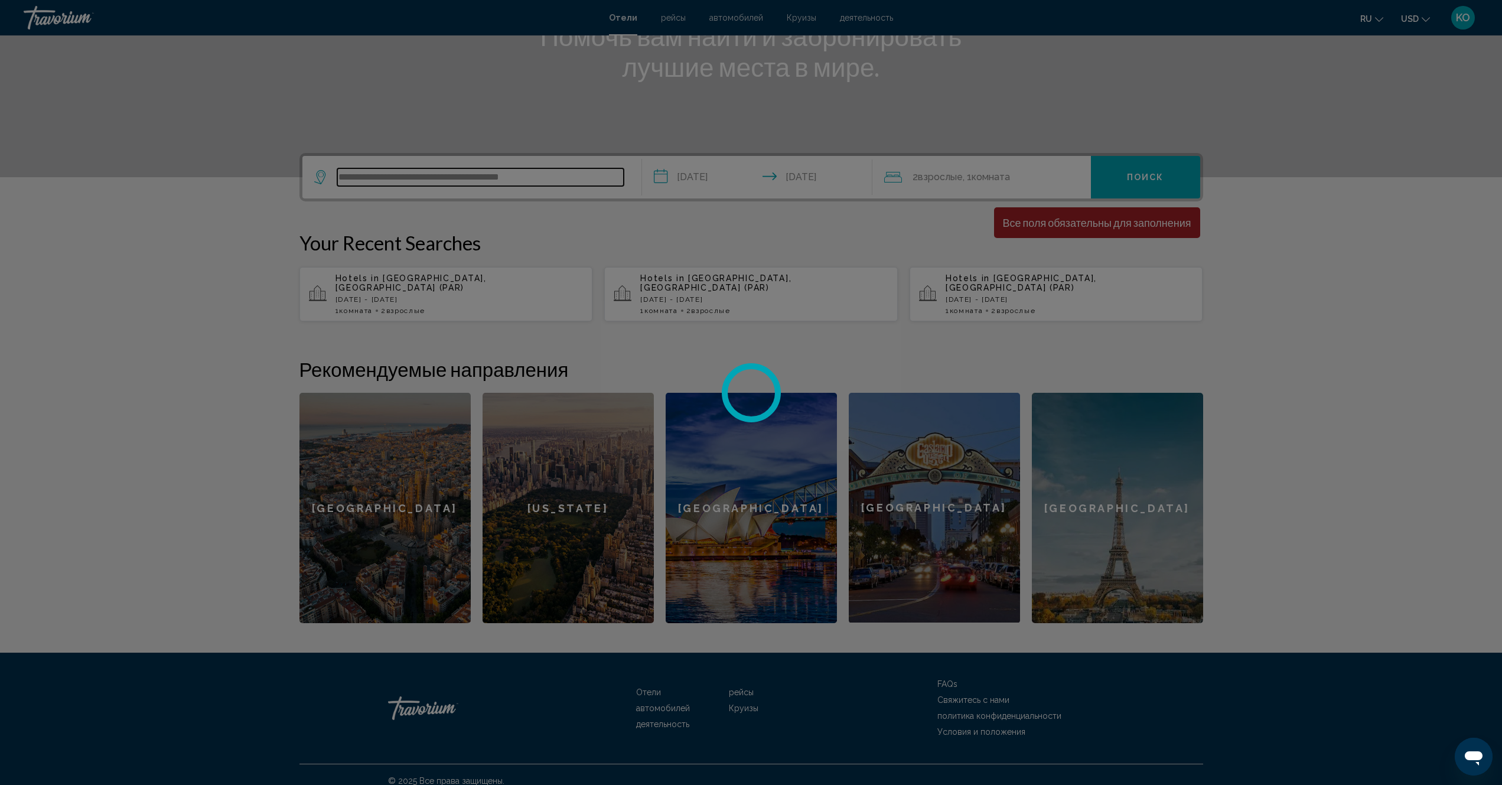
scroll to position [0, 0]
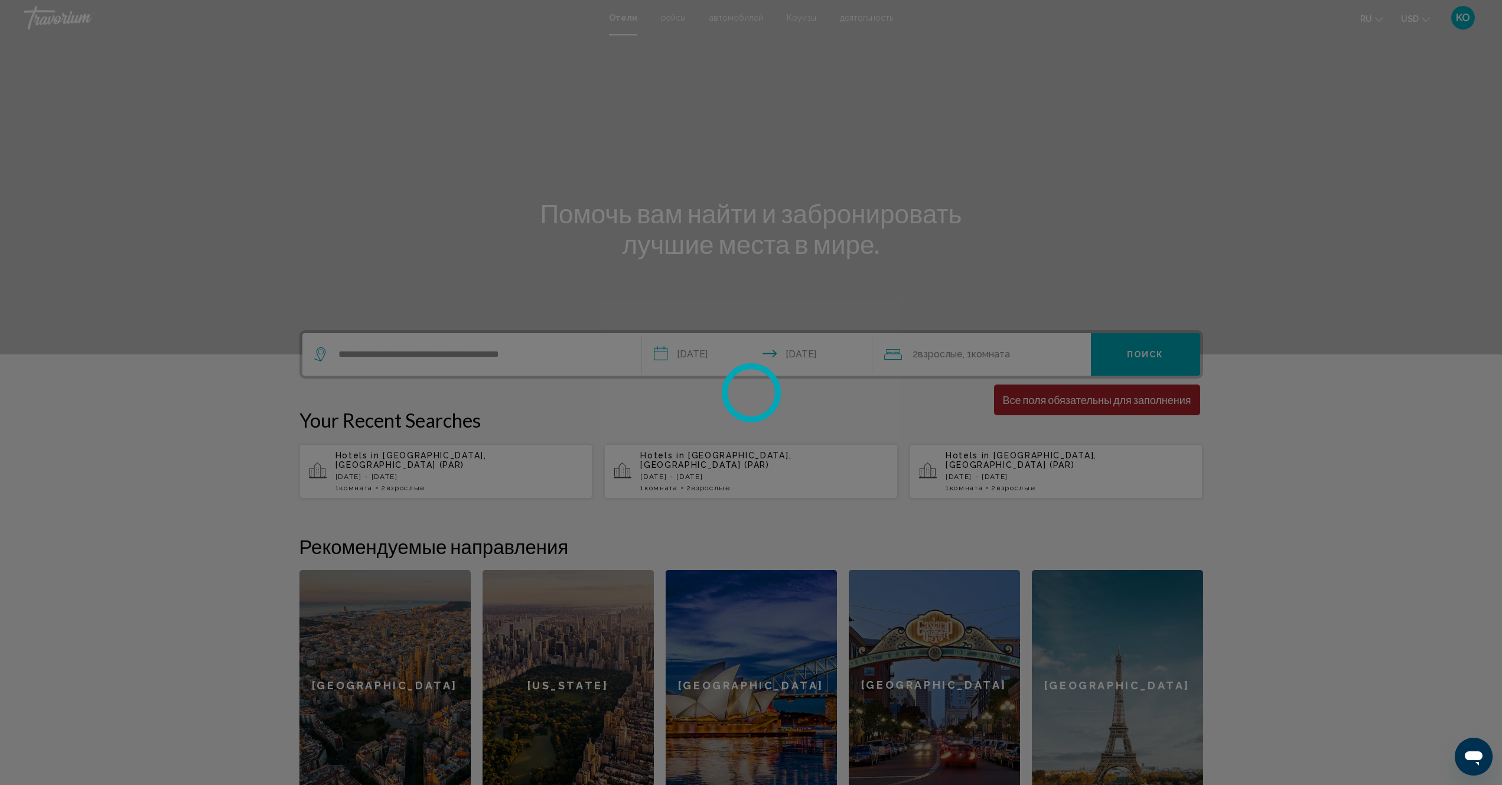
click at [1094, 402] on div at bounding box center [751, 392] width 1502 height 785
click at [1116, 681] on div at bounding box center [751, 392] width 1502 height 785
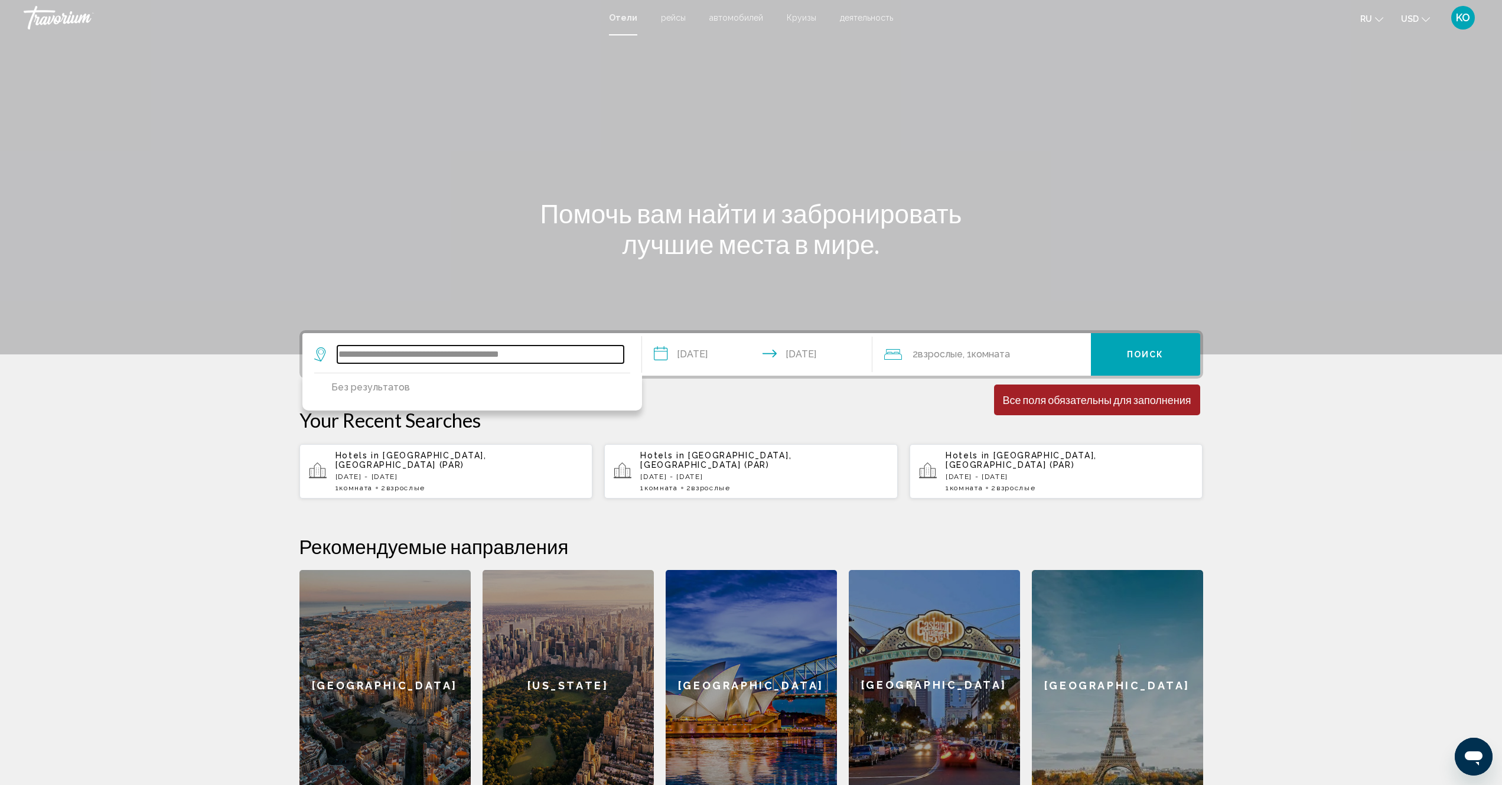
click at [517, 353] on input "**********" at bounding box center [480, 354] width 286 height 18
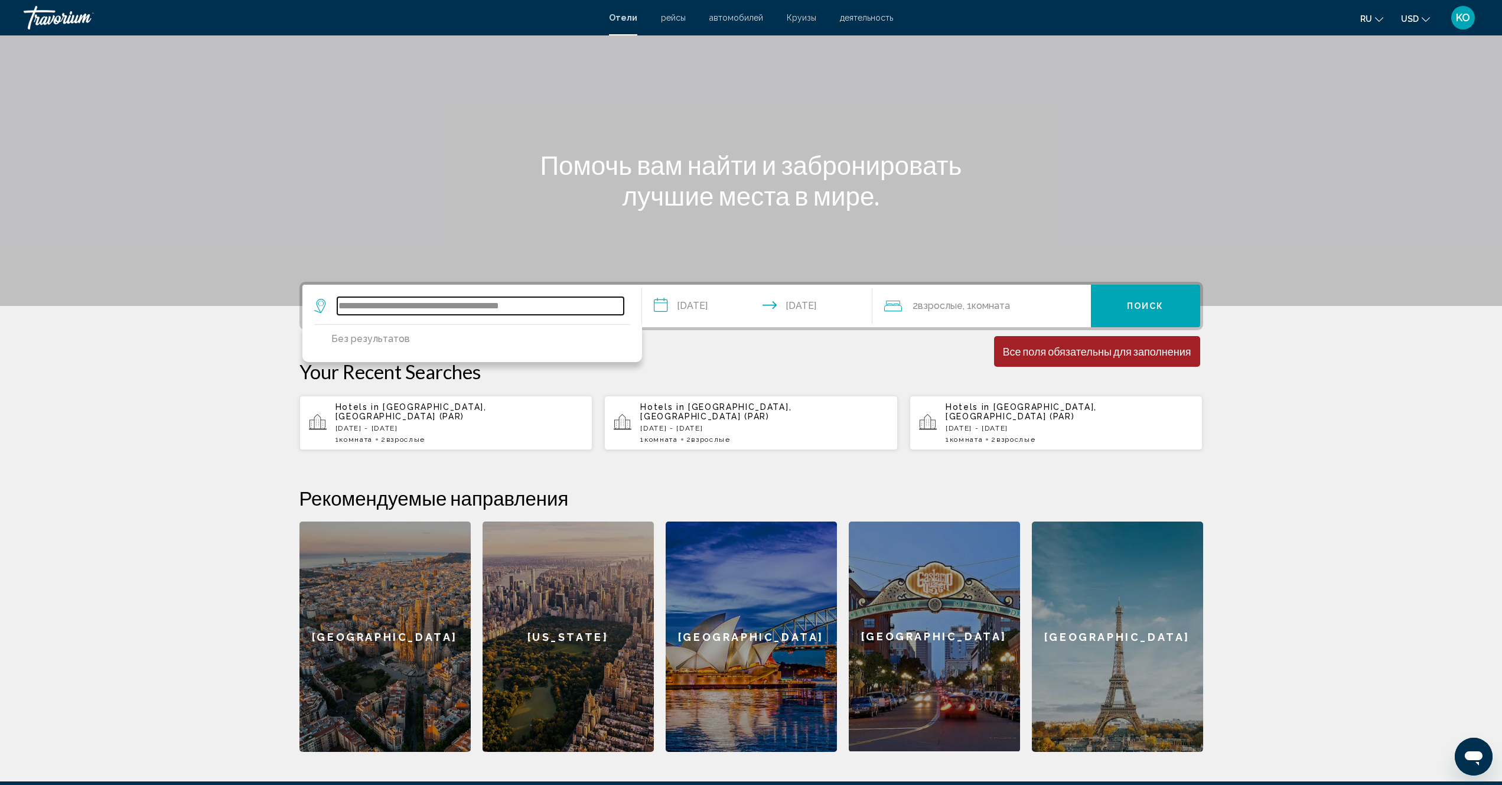
scroll to position [180, 0]
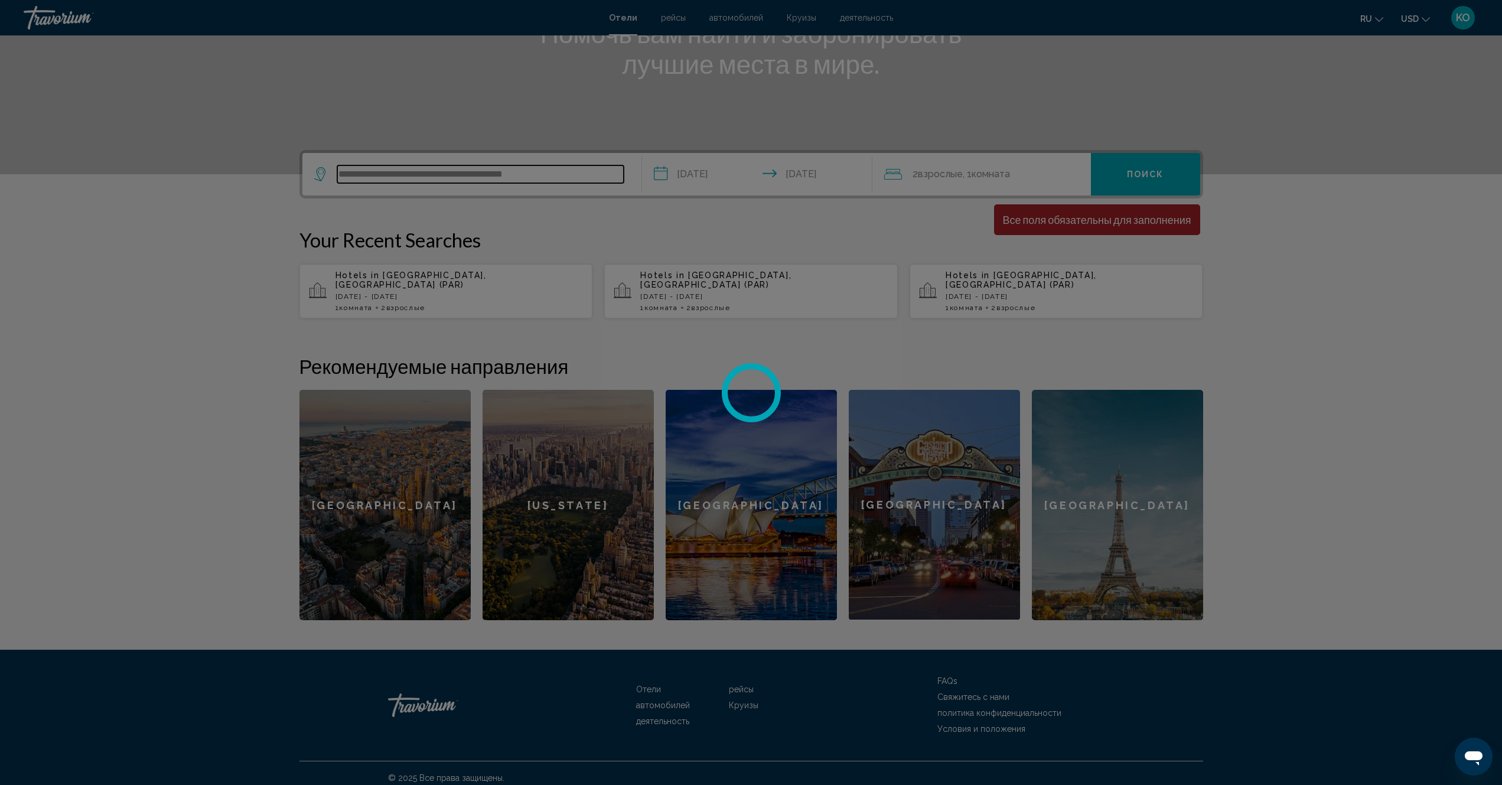
type input "**********"
drag, startPoint x: 556, startPoint y: 172, endPoint x: 266, endPoint y: 197, distance: 291.7
click at [266, 197] on div at bounding box center [751, 392] width 1502 height 785
click at [316, 174] on div at bounding box center [751, 392] width 1502 height 785
click at [319, 174] on div at bounding box center [751, 392] width 1502 height 785
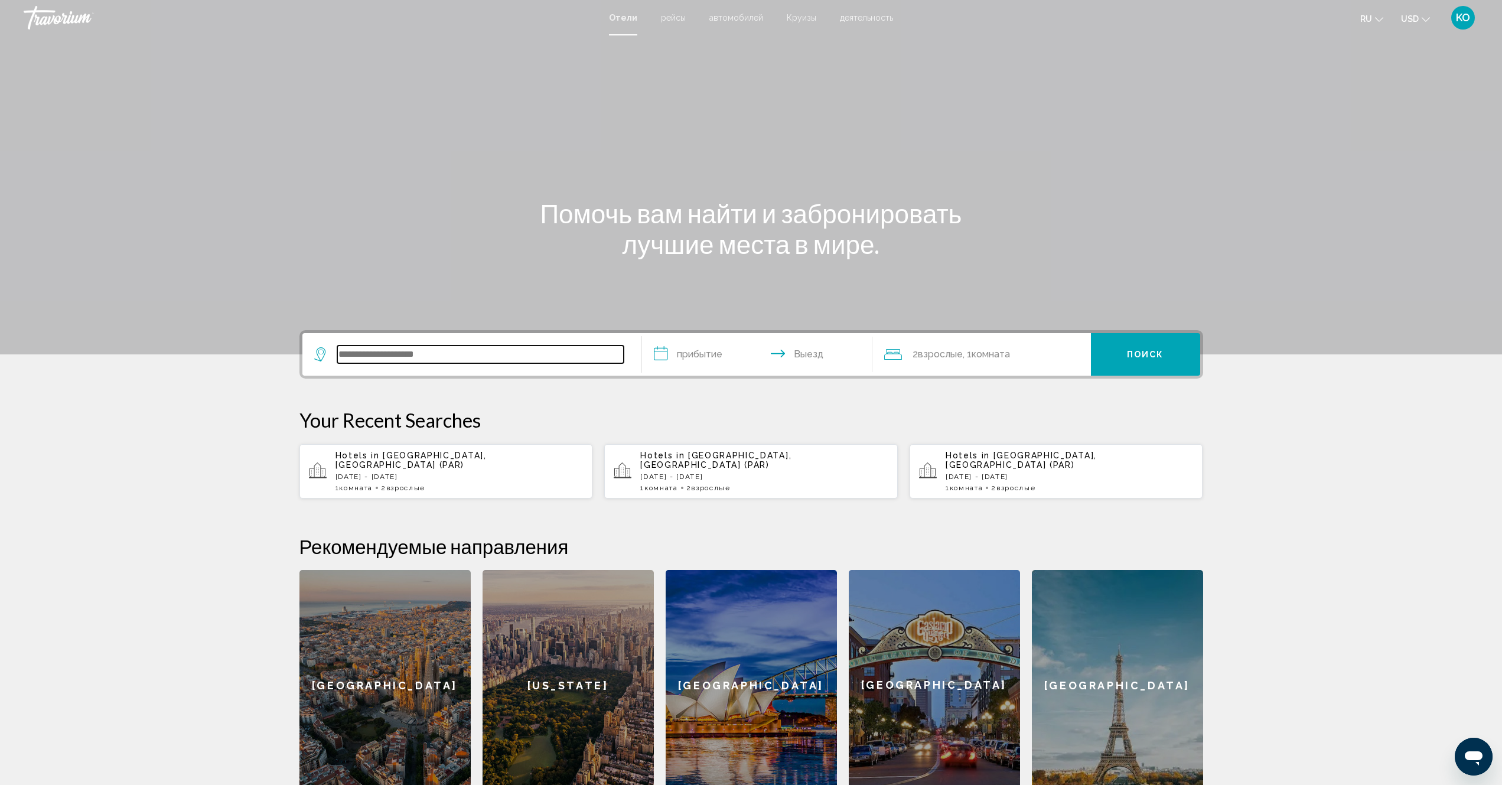
click at [452, 359] on input "Search widget" at bounding box center [480, 354] width 286 height 18
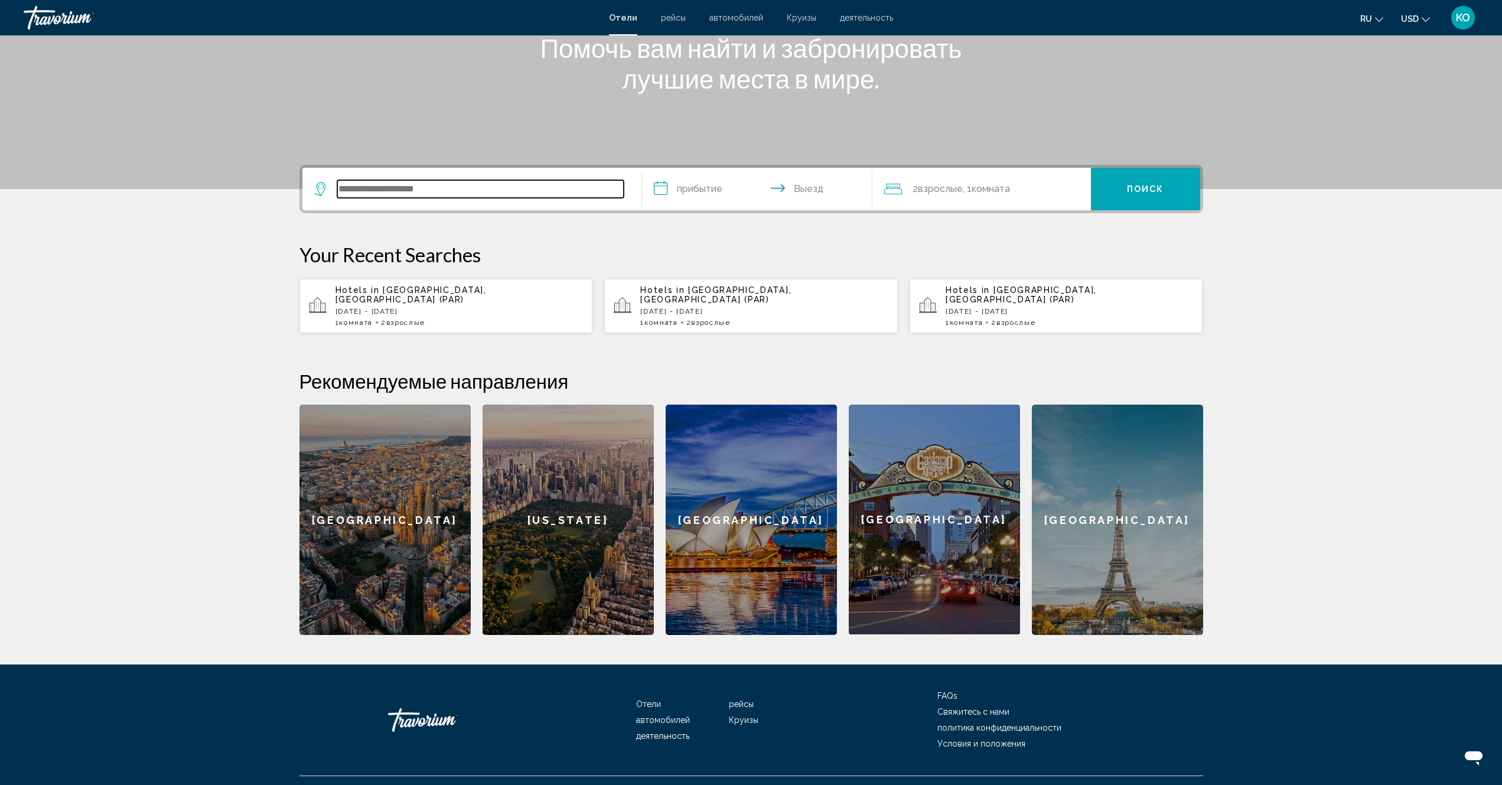
scroll to position [180, 0]
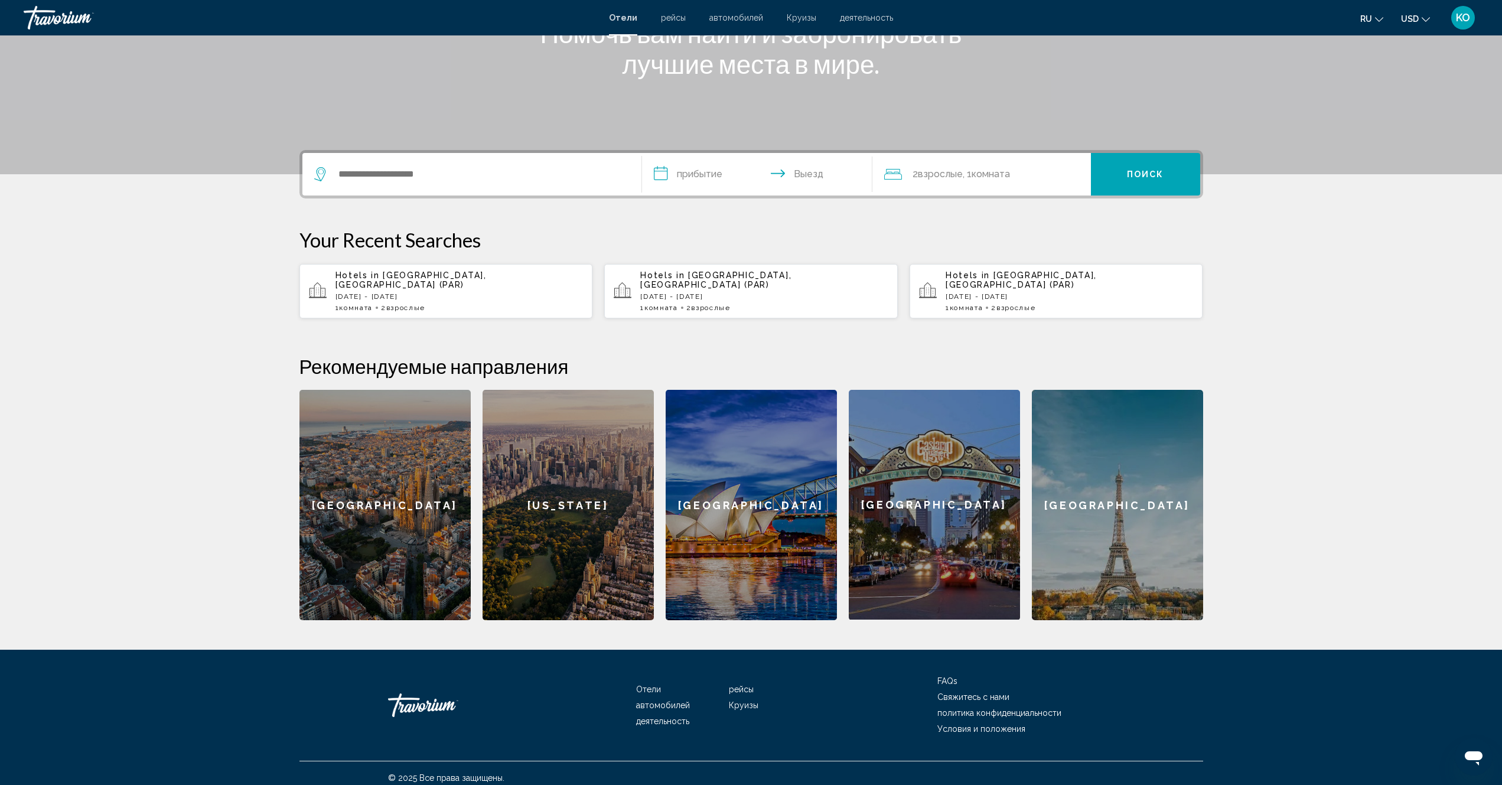
click at [438, 292] on p "[DATE] - [DATE]" at bounding box center [459, 296] width 248 height 8
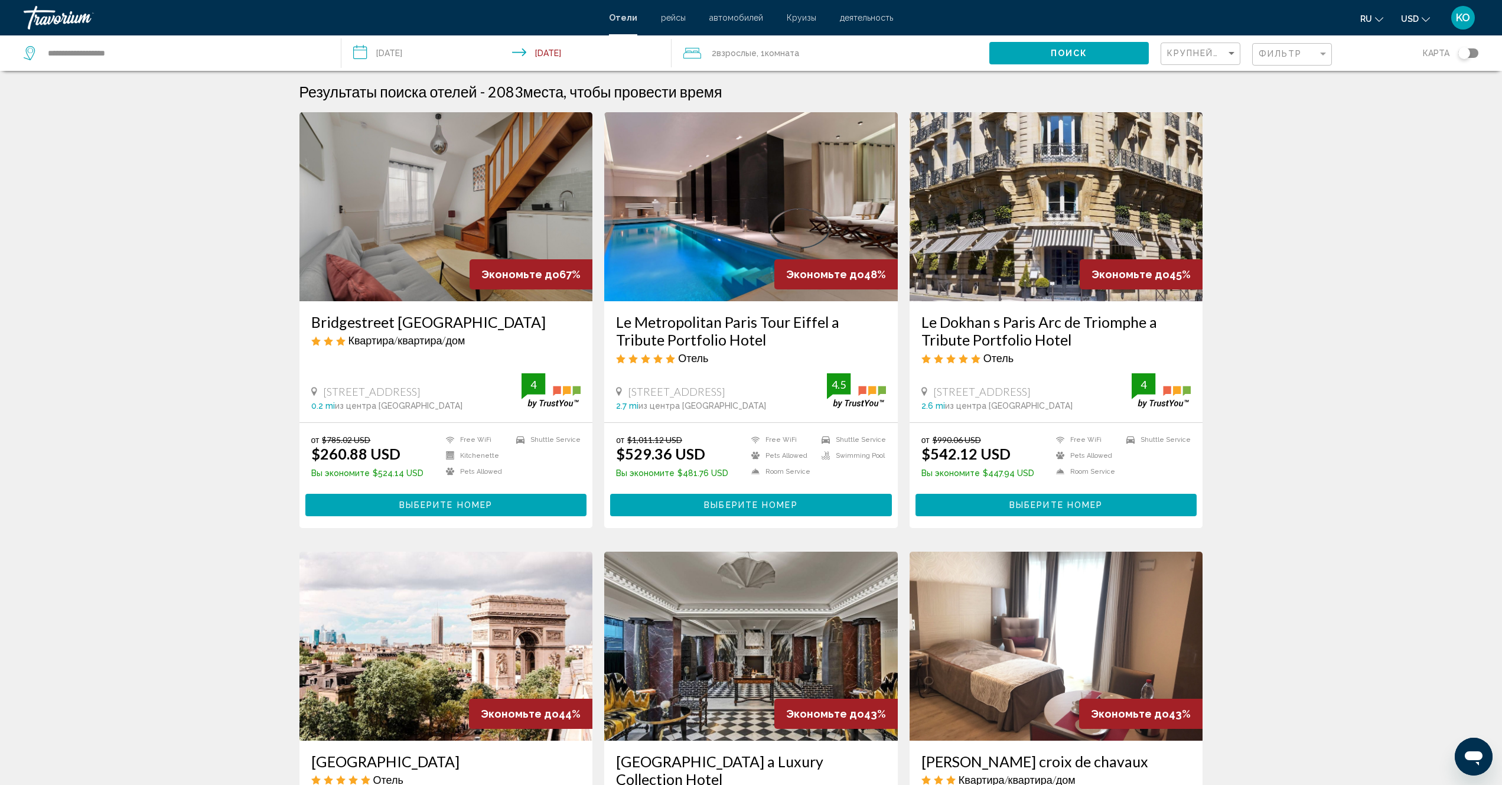
click at [455, 202] on img "Main content" at bounding box center [446, 206] width 294 height 189
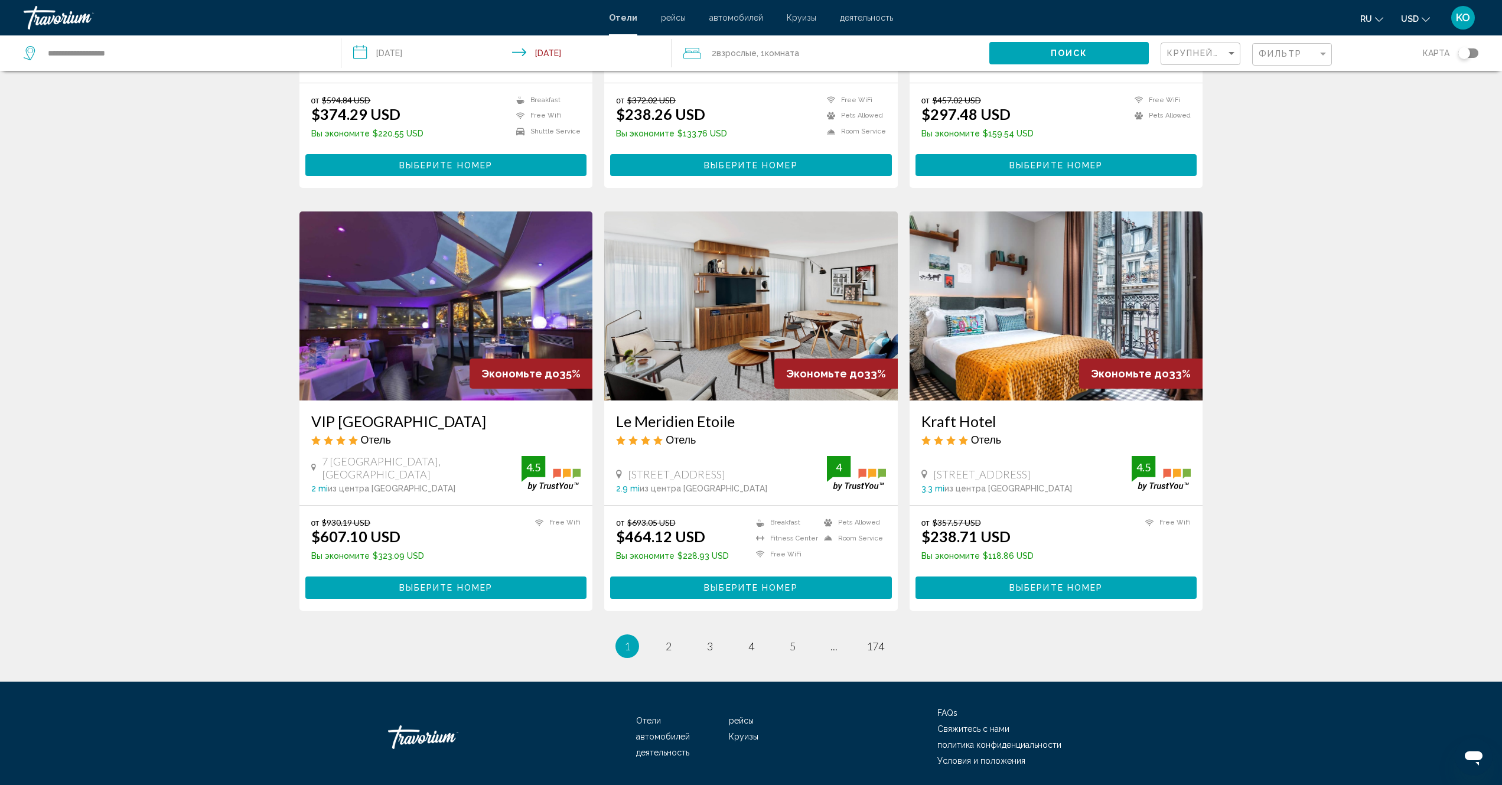
scroll to position [1258, 0]
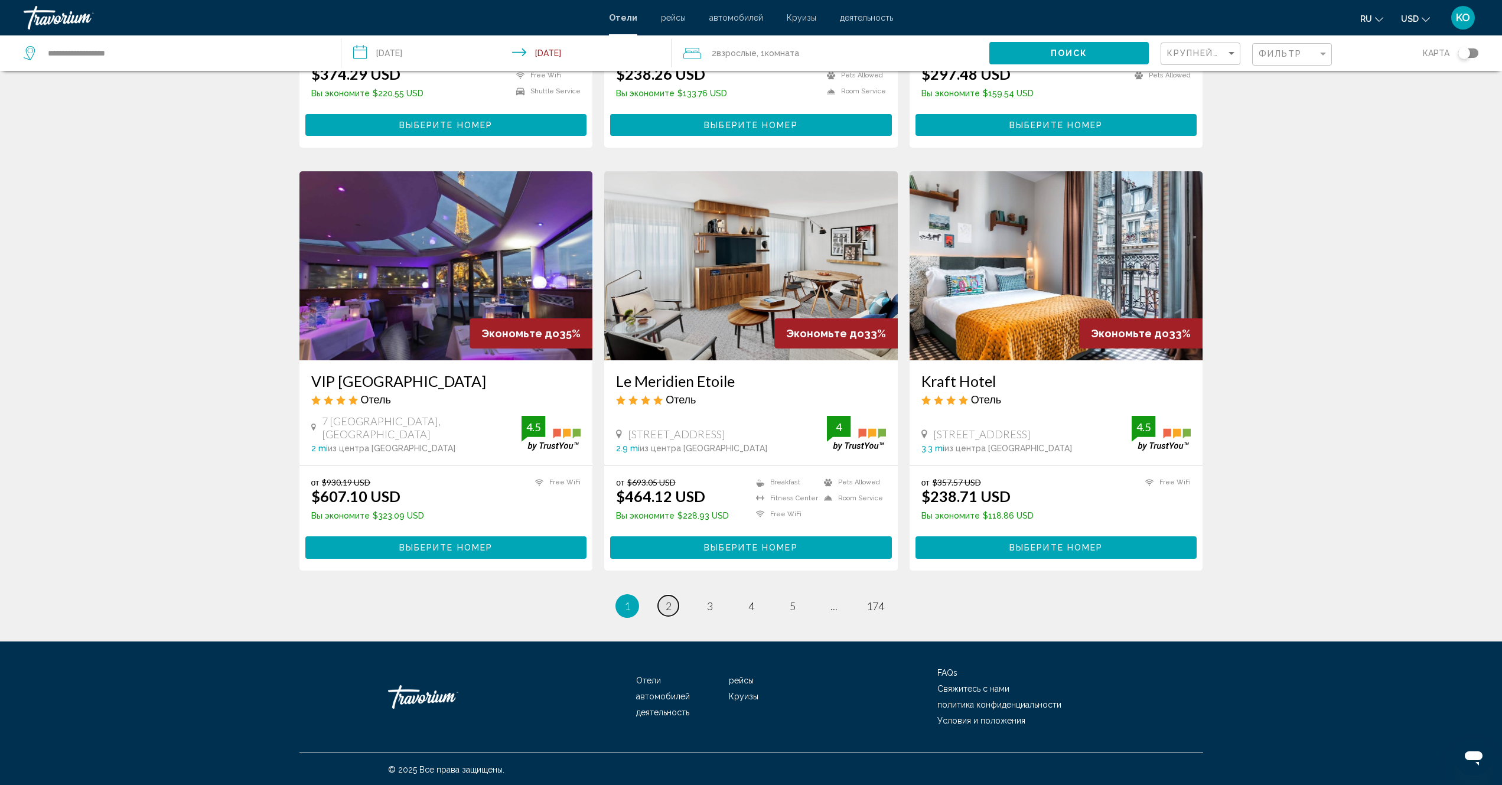
click at [666, 603] on span "2" at bounding box center [669, 605] width 6 height 13
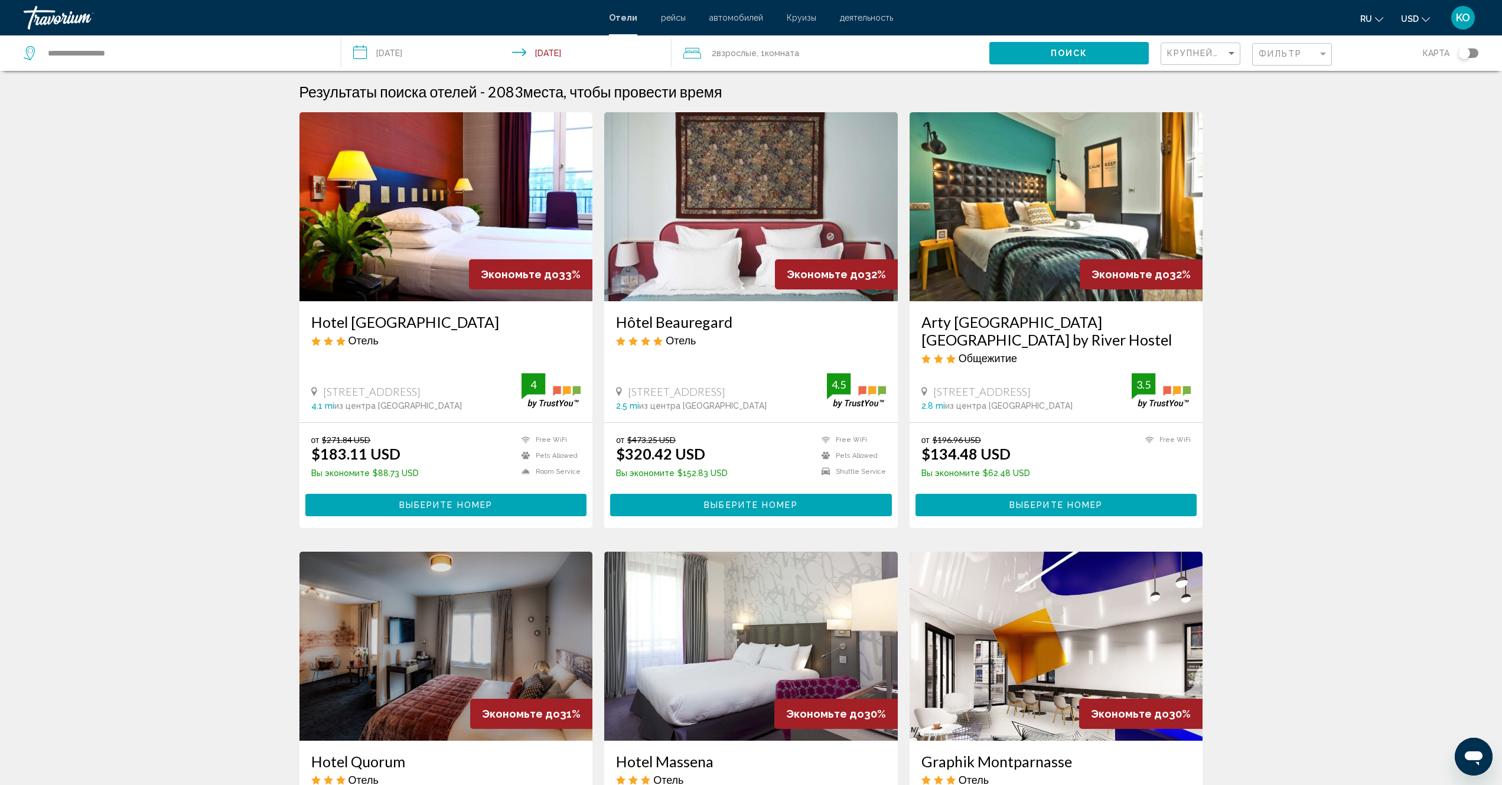
drag, startPoint x: 322, startPoint y: 390, endPoint x: 507, endPoint y: 393, distance: 184.9
click at [507, 393] on div "4 Boulevard Du Parc, Neuilly-Sur-Seine" at bounding box center [416, 391] width 211 height 13
copy span "4 Boulevard Du Parc, Neuilly-Sur-Seine"
click at [836, 331] on div "Hôtel Beauregard Отель" at bounding box center [751, 334] width 270 height 43
drag, startPoint x: 917, startPoint y: 315, endPoint x: 1172, endPoint y: 328, distance: 255.4
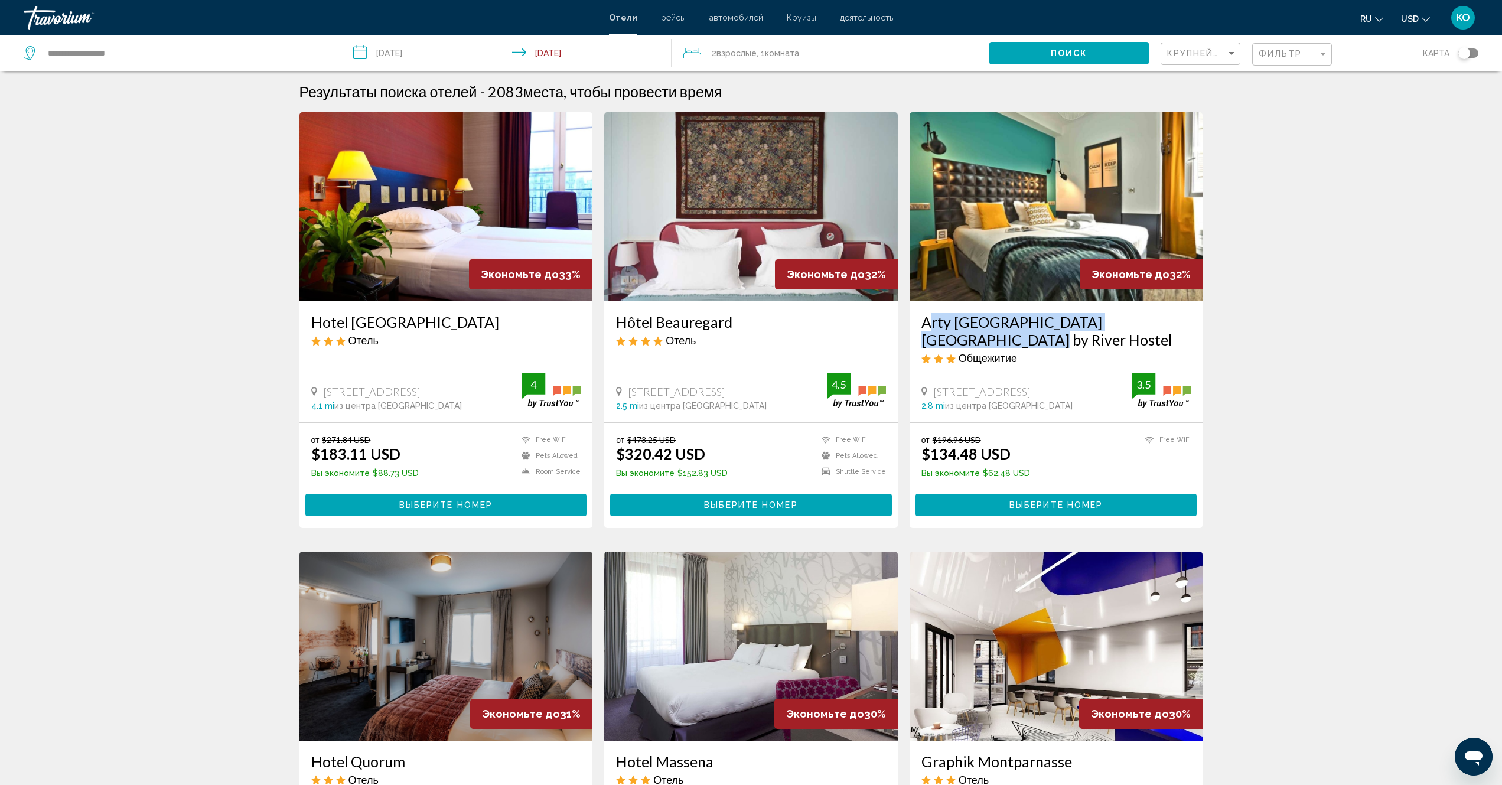
click at [1172, 328] on div "Arty Paris Porte de Versailles by River Hostel Общежитие 62 Rue Des Morillons, …" at bounding box center [1056, 361] width 294 height 121
copy h3 "Arty Paris Porte de Versailles by River"
click at [1071, 193] on img "Main content" at bounding box center [1056, 206] width 294 height 189
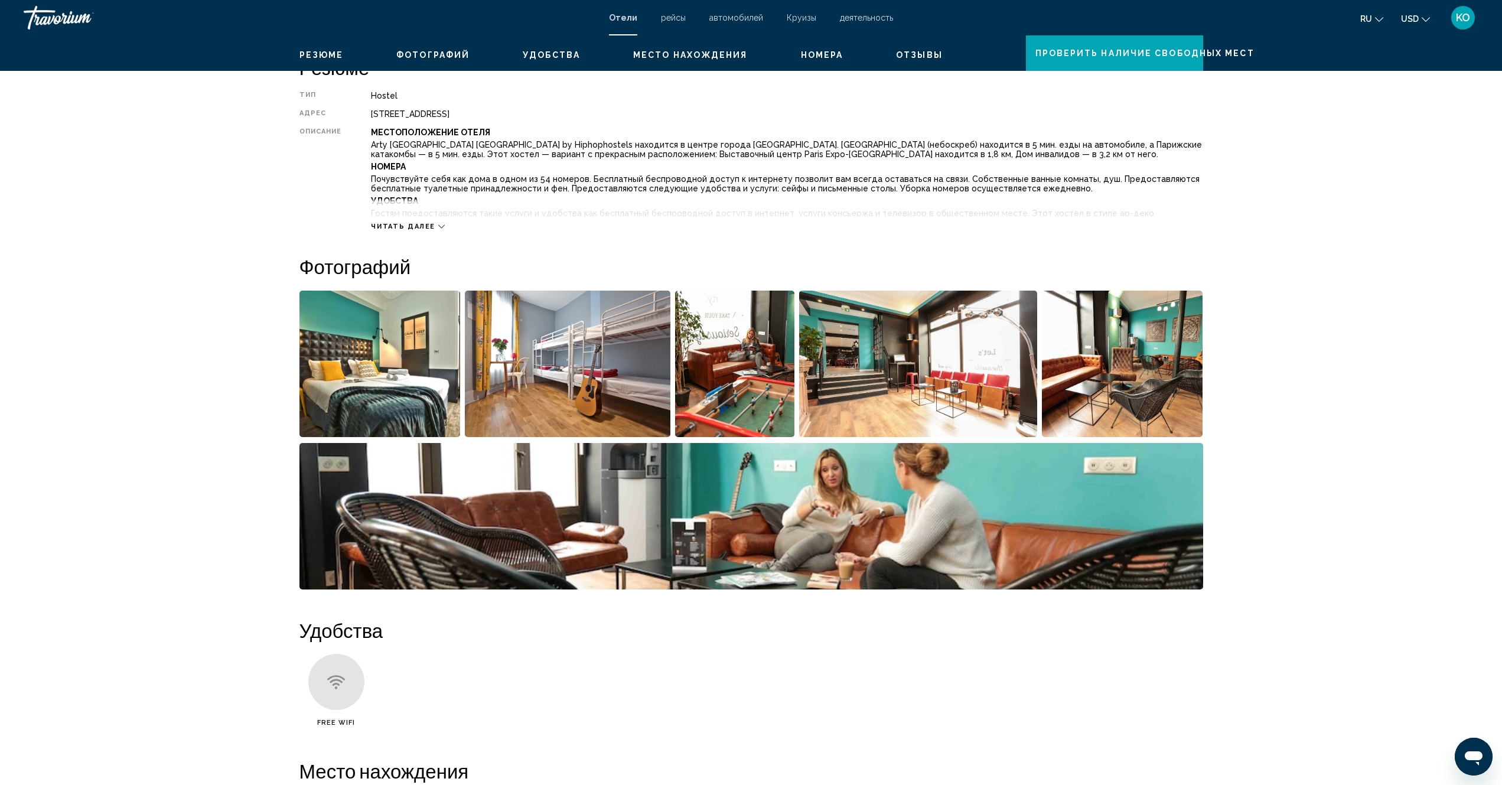
scroll to position [472, 0]
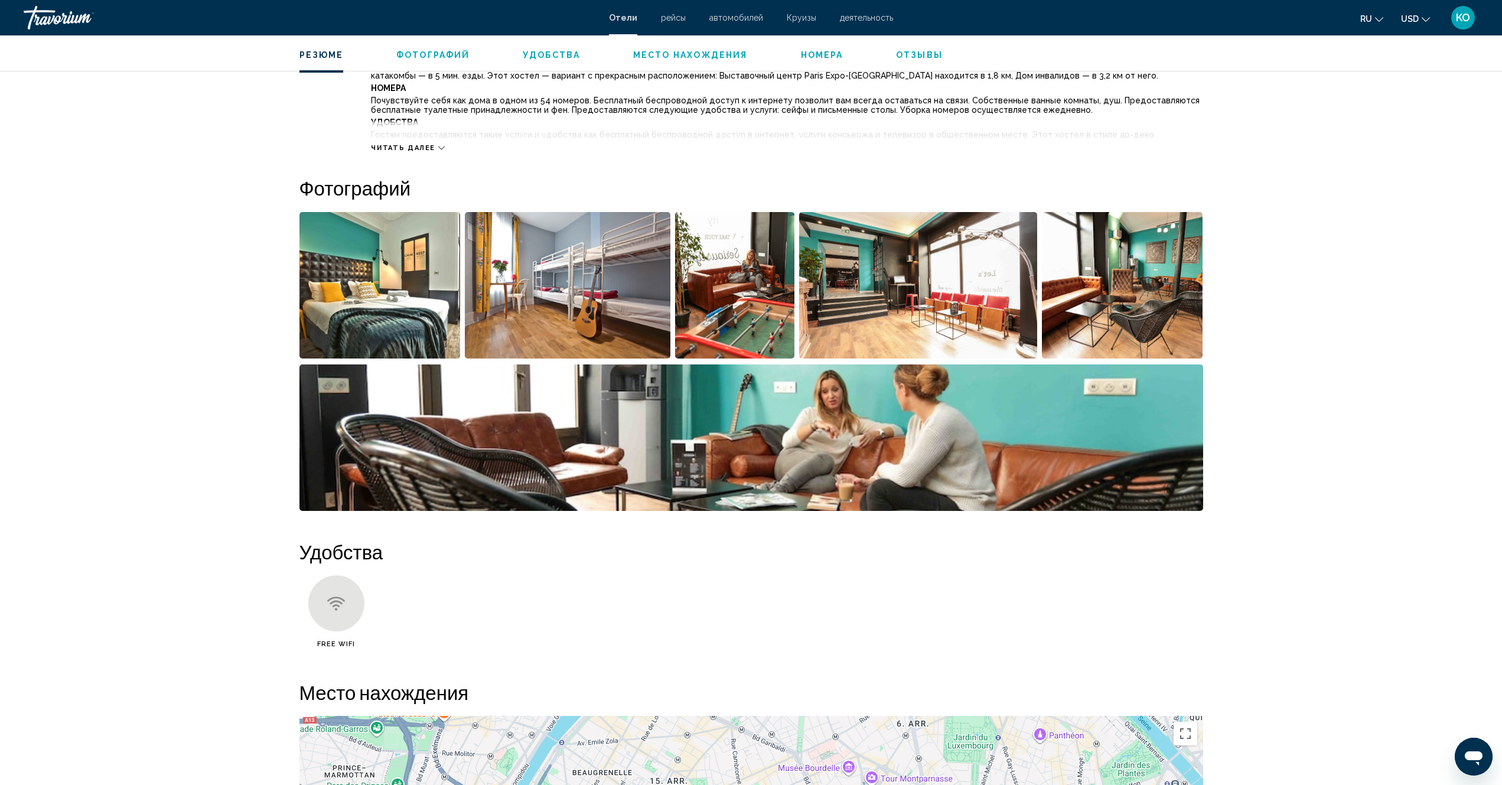
click at [383, 284] on img "Open full-screen image slider" at bounding box center [379, 285] width 161 height 146
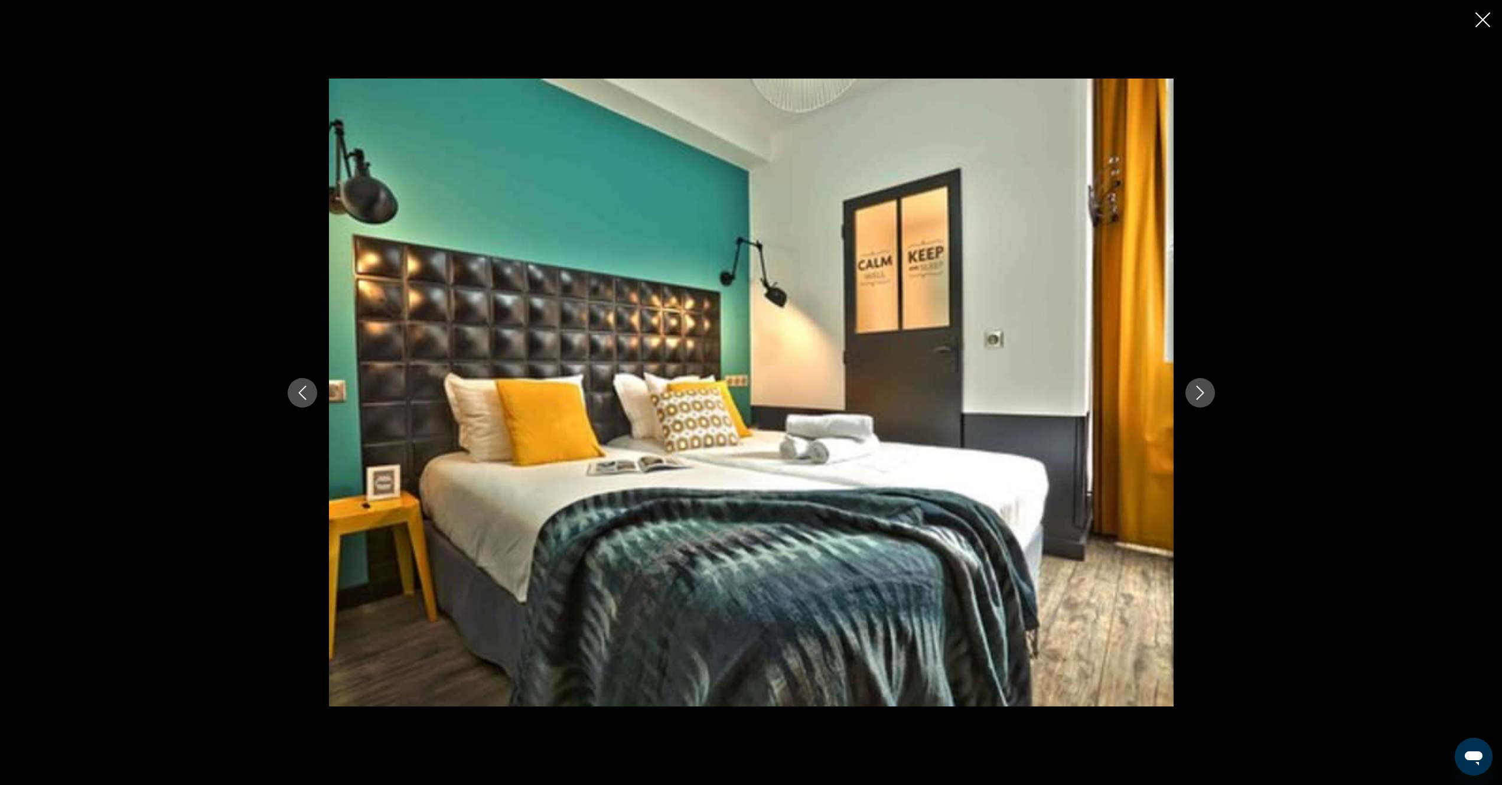
click at [1199, 394] on icon "Next image" at bounding box center [1200, 393] width 14 height 14
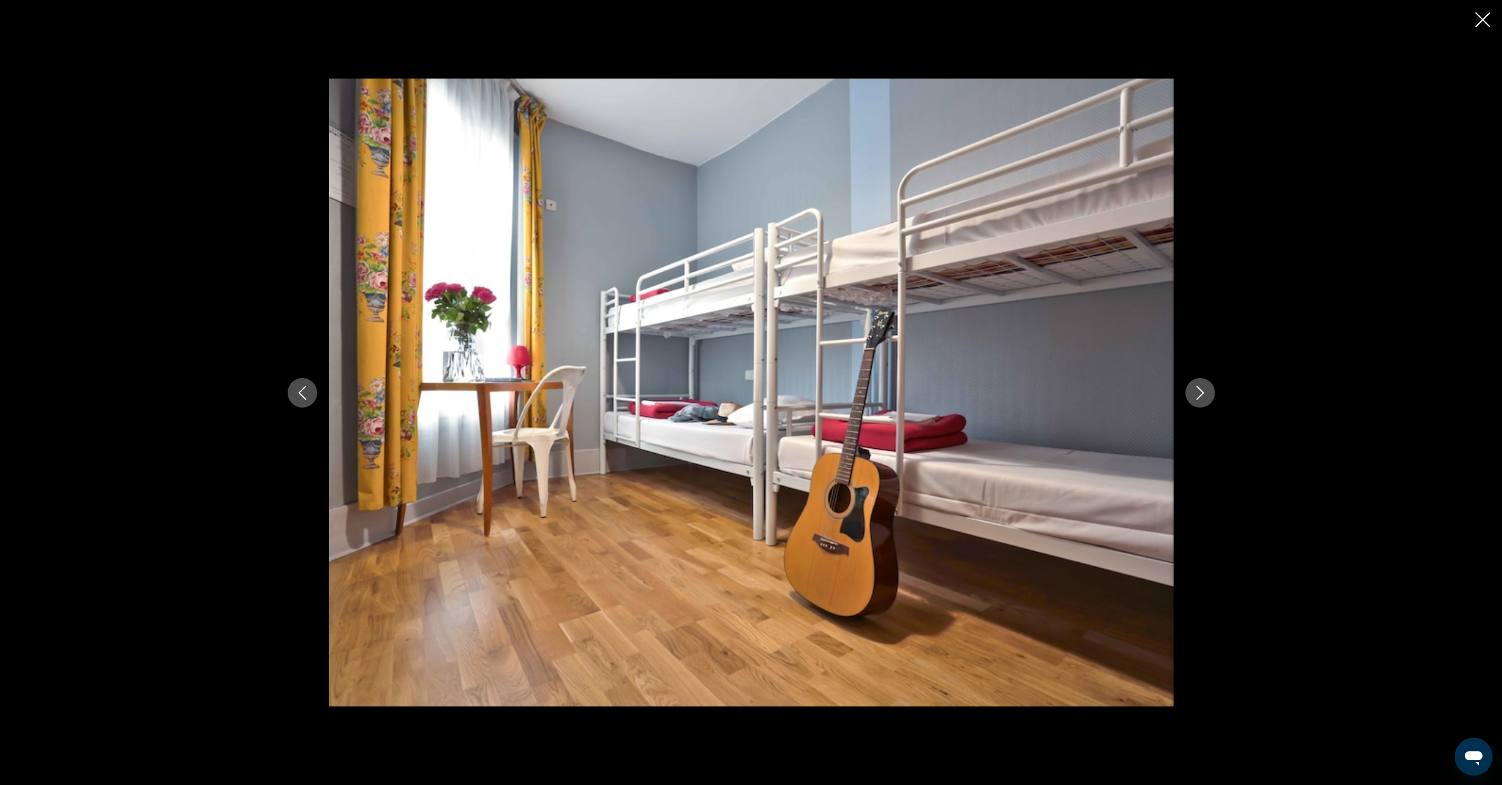
click at [1201, 394] on icon "Next image" at bounding box center [1200, 393] width 14 height 14
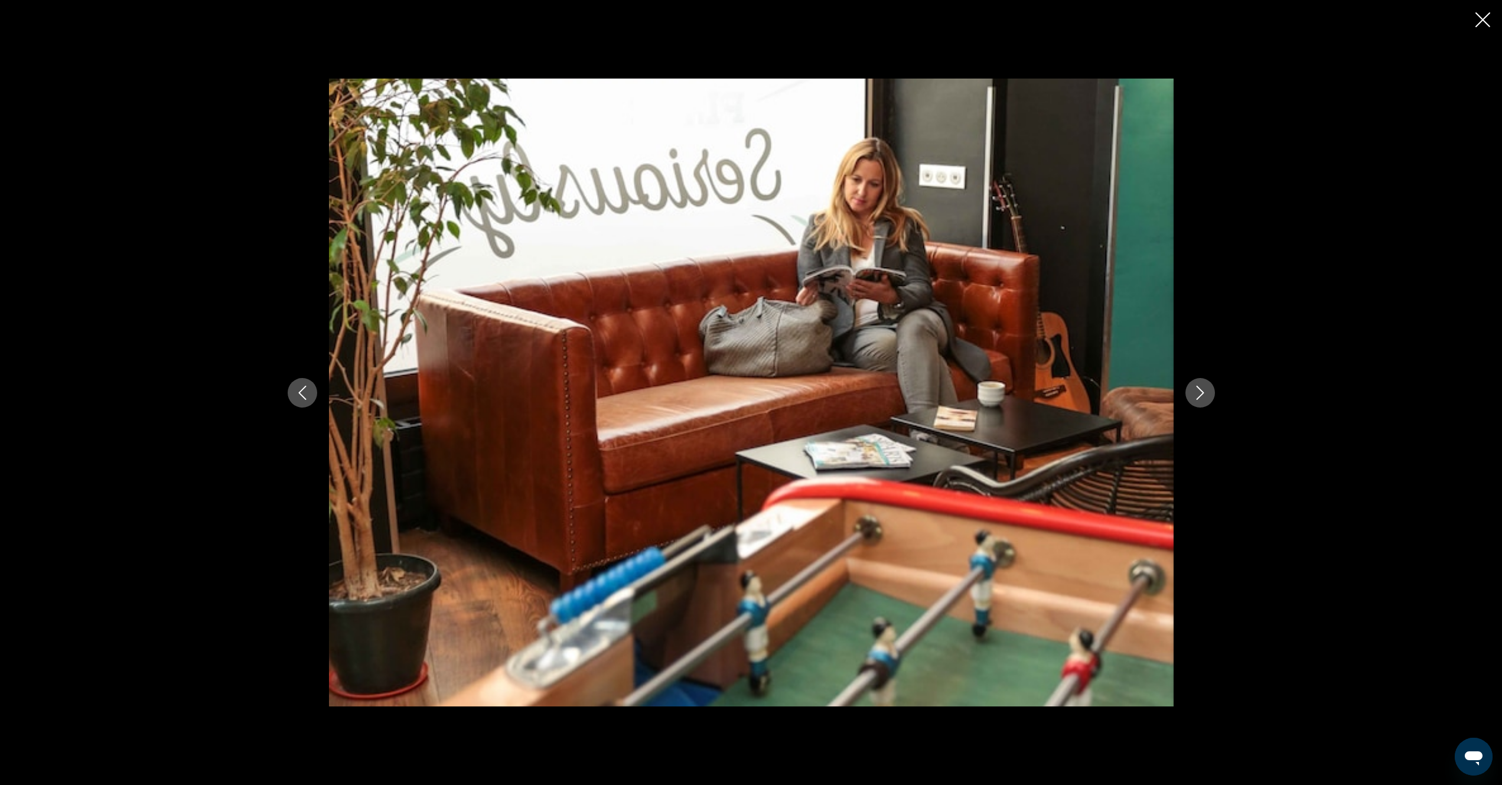
click at [1202, 394] on icon "Next image" at bounding box center [1200, 393] width 8 height 14
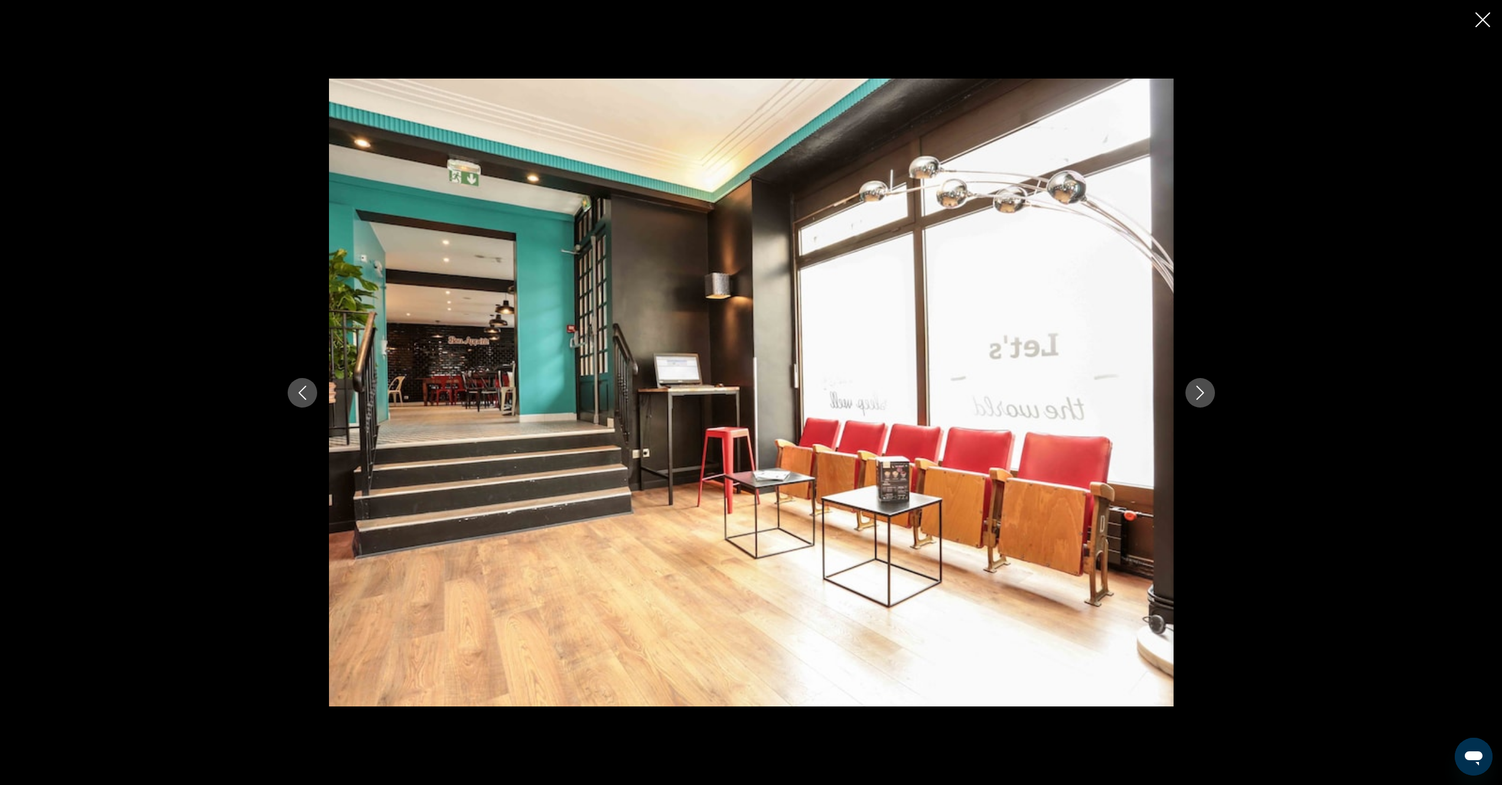
click at [1203, 394] on icon "Next image" at bounding box center [1200, 393] width 14 height 14
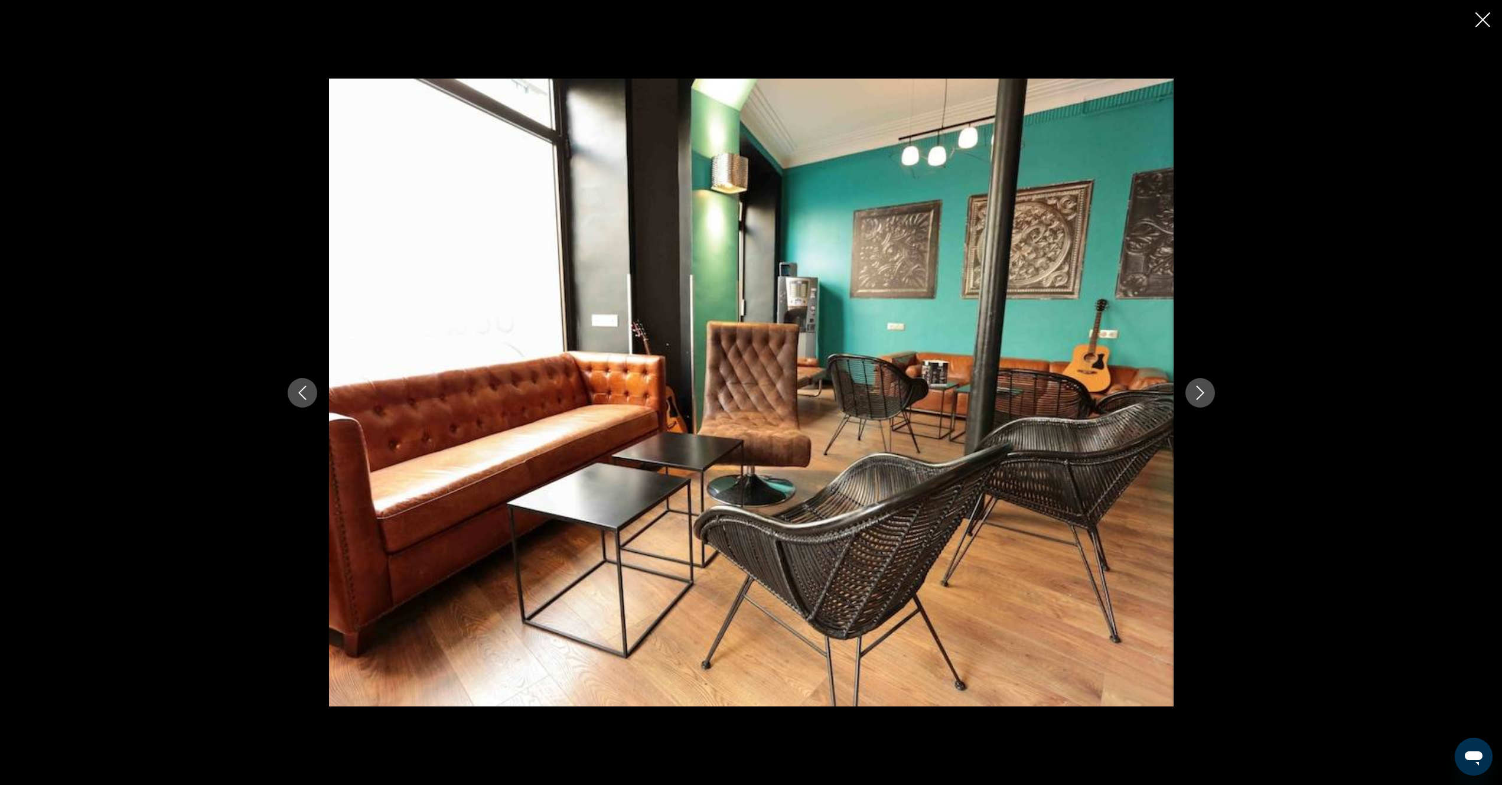
click at [1203, 394] on icon "Next image" at bounding box center [1200, 393] width 14 height 14
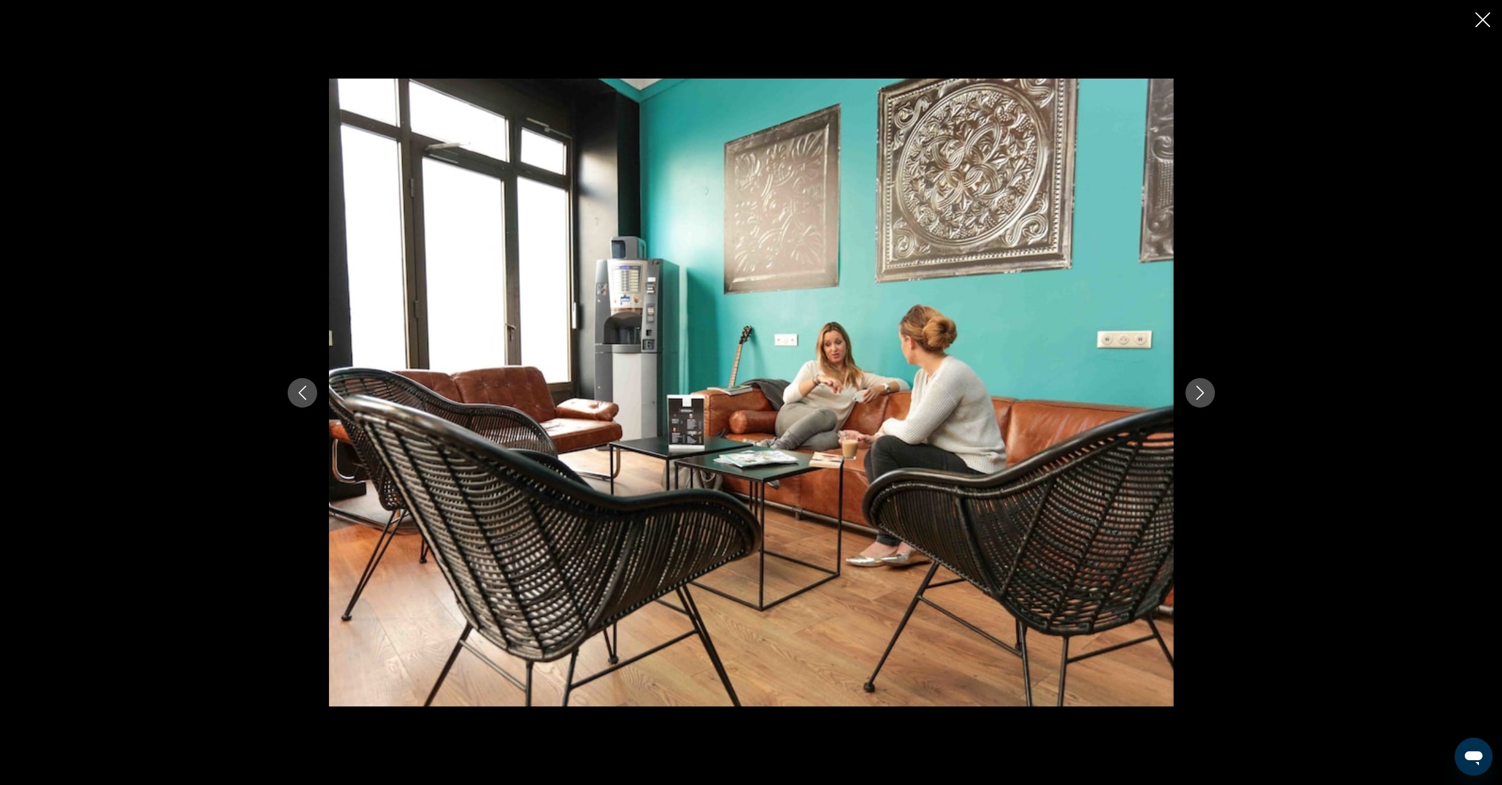
click at [1203, 394] on icon "Next image" at bounding box center [1200, 393] width 14 height 14
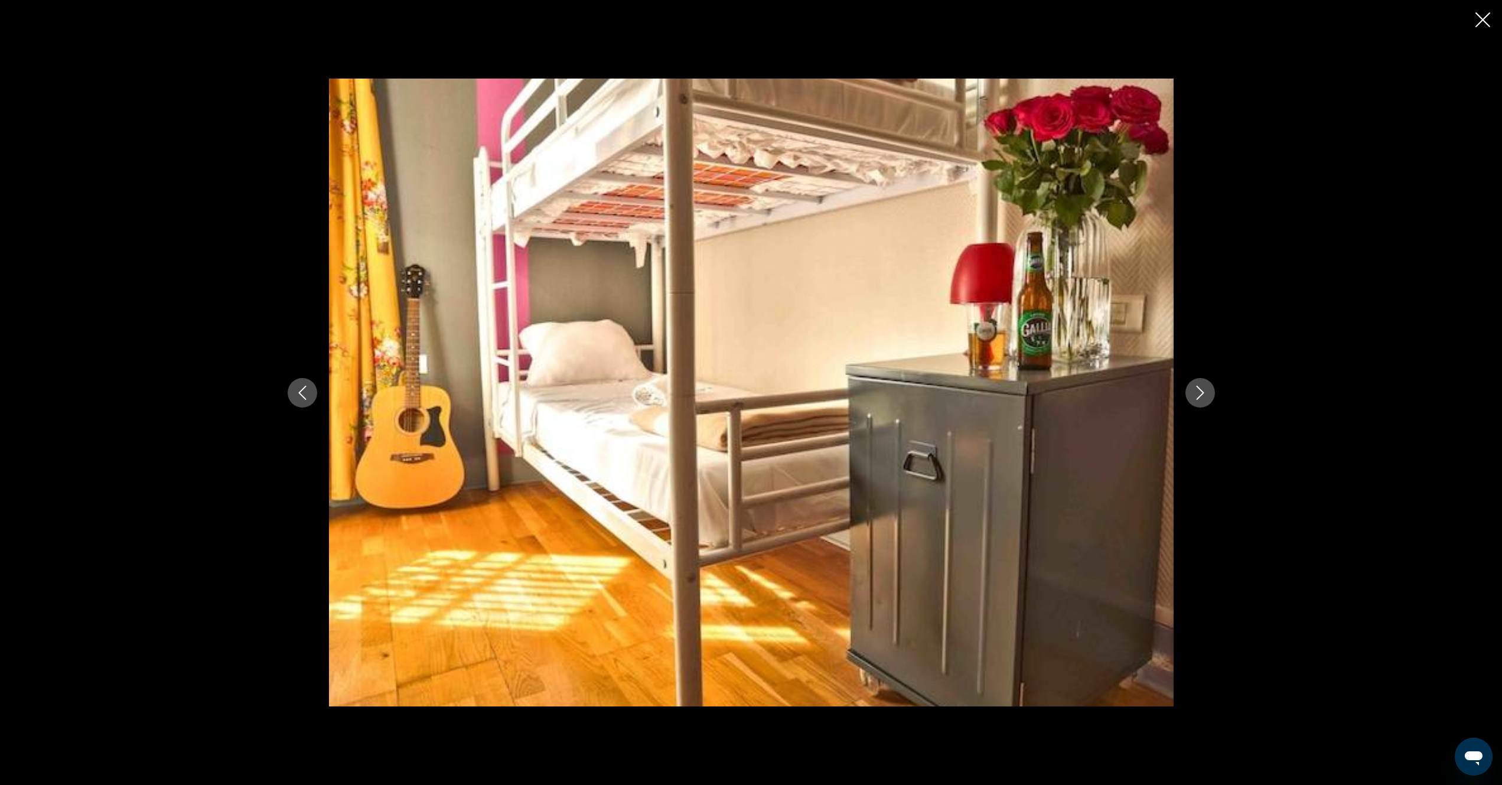
click at [1203, 394] on icon "Next image" at bounding box center [1200, 393] width 14 height 14
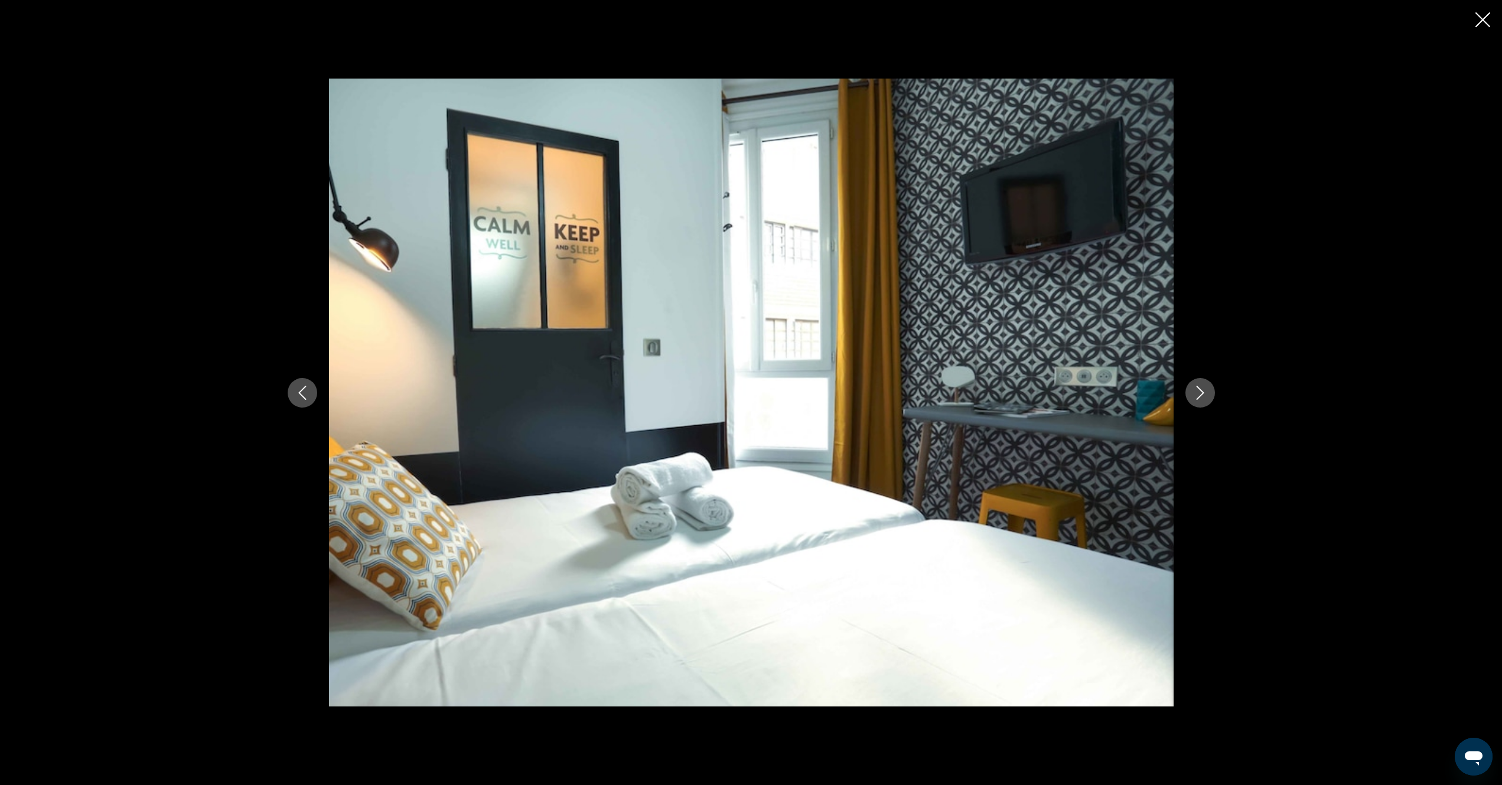
click at [1203, 394] on icon "Next image" at bounding box center [1200, 393] width 14 height 14
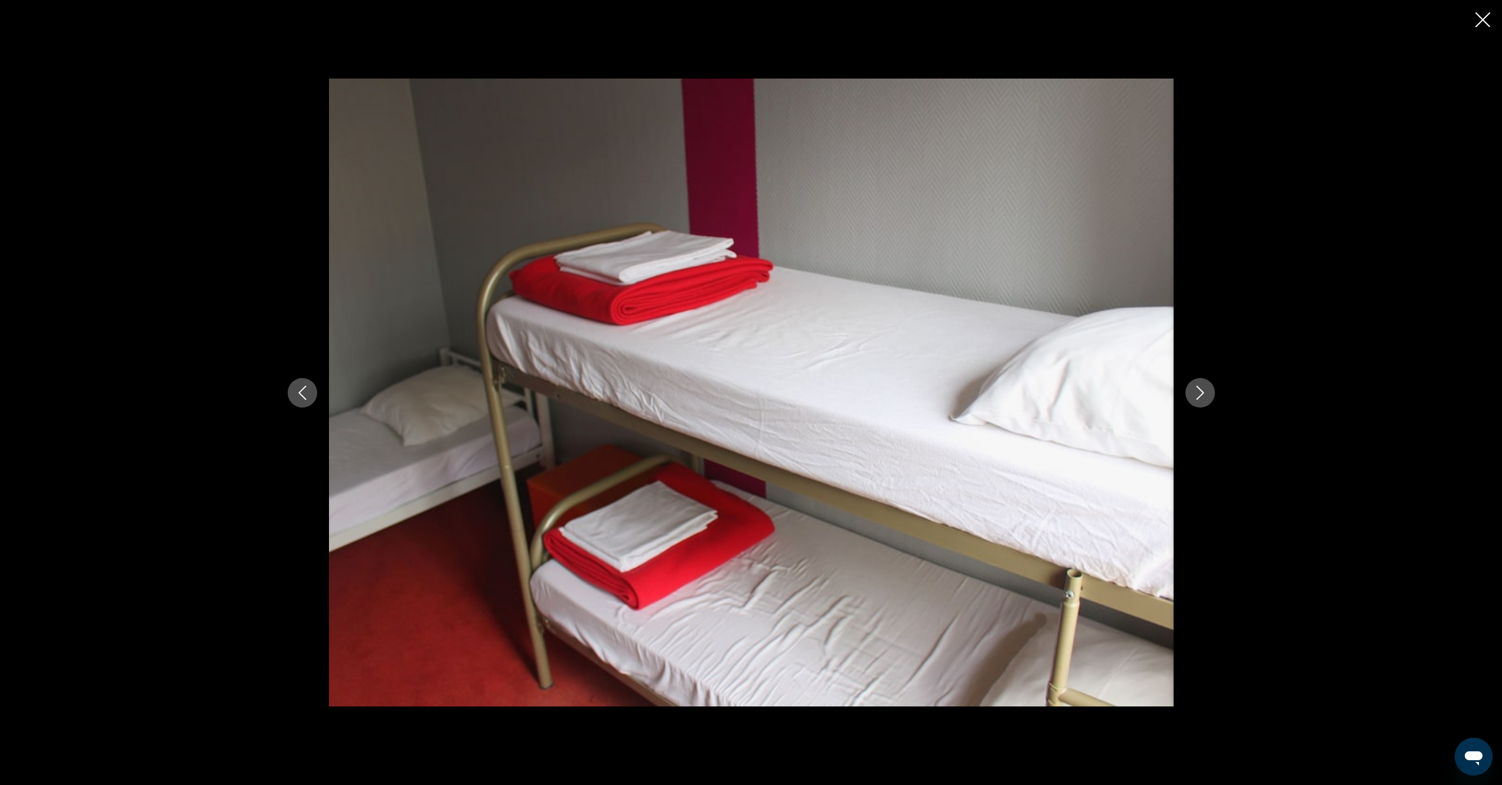
click at [1203, 394] on icon "Next image" at bounding box center [1200, 393] width 14 height 14
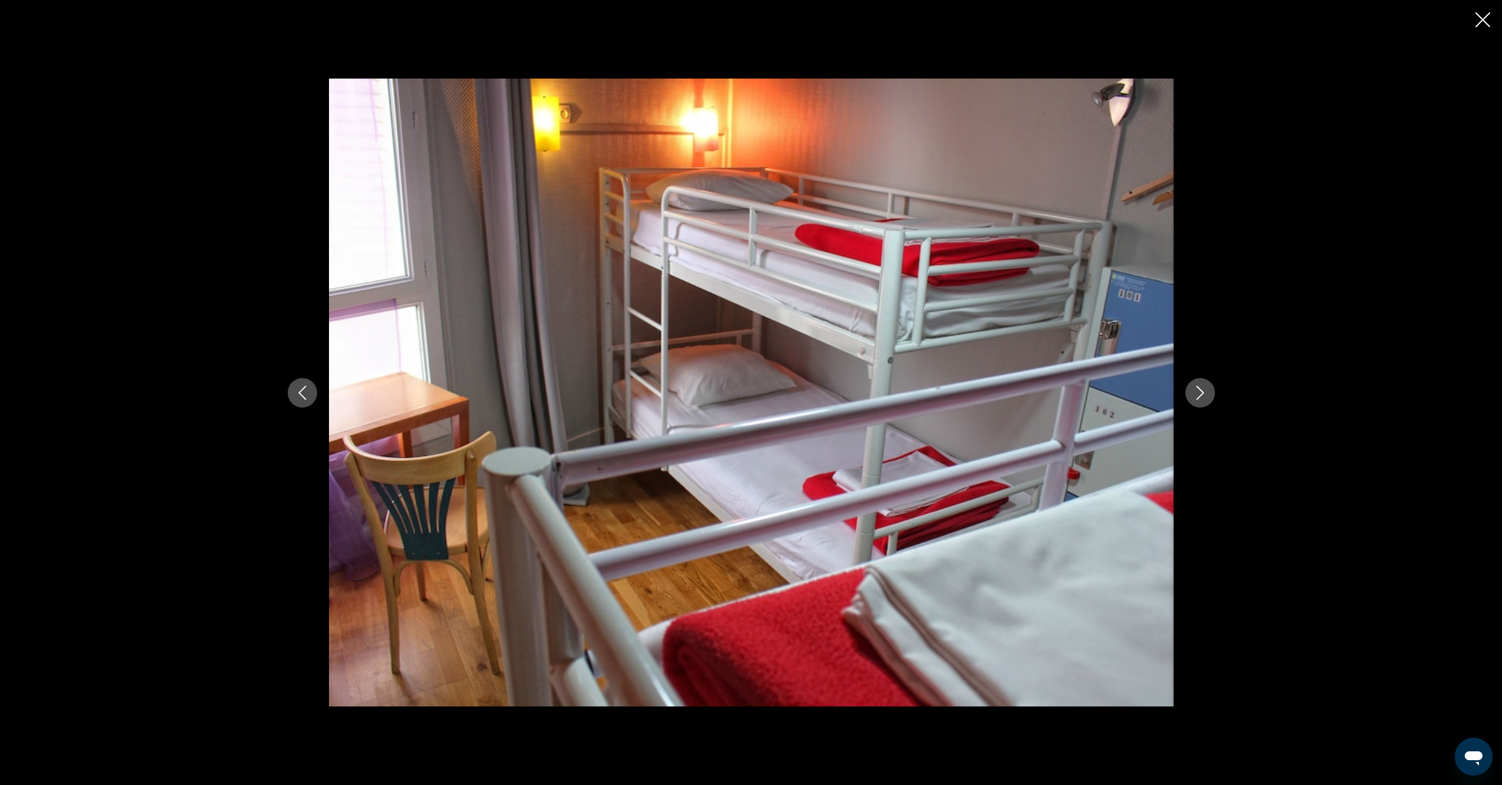
click at [1203, 394] on icon "Next image" at bounding box center [1200, 393] width 14 height 14
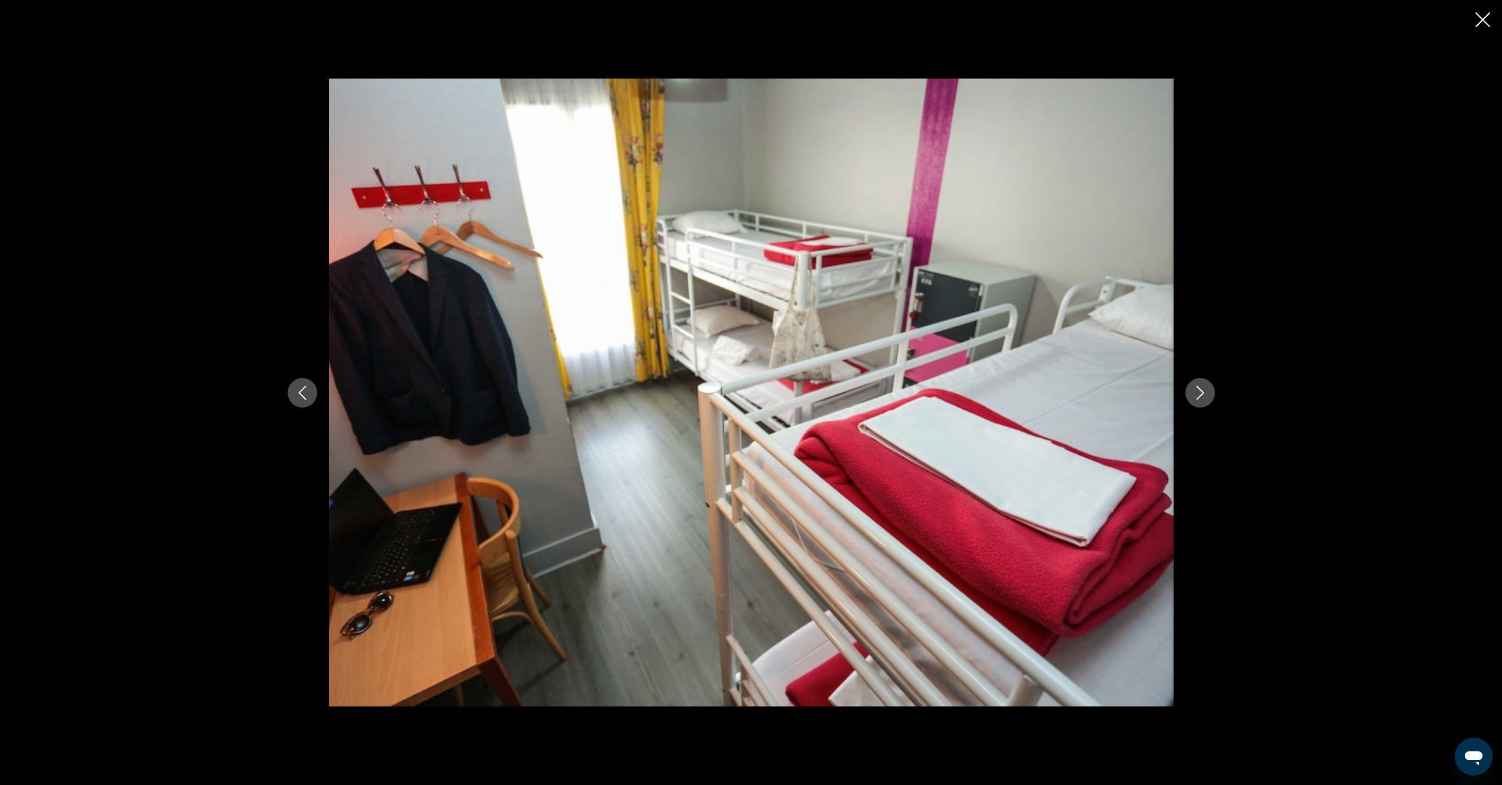
click at [1203, 394] on icon "Next image" at bounding box center [1200, 393] width 14 height 14
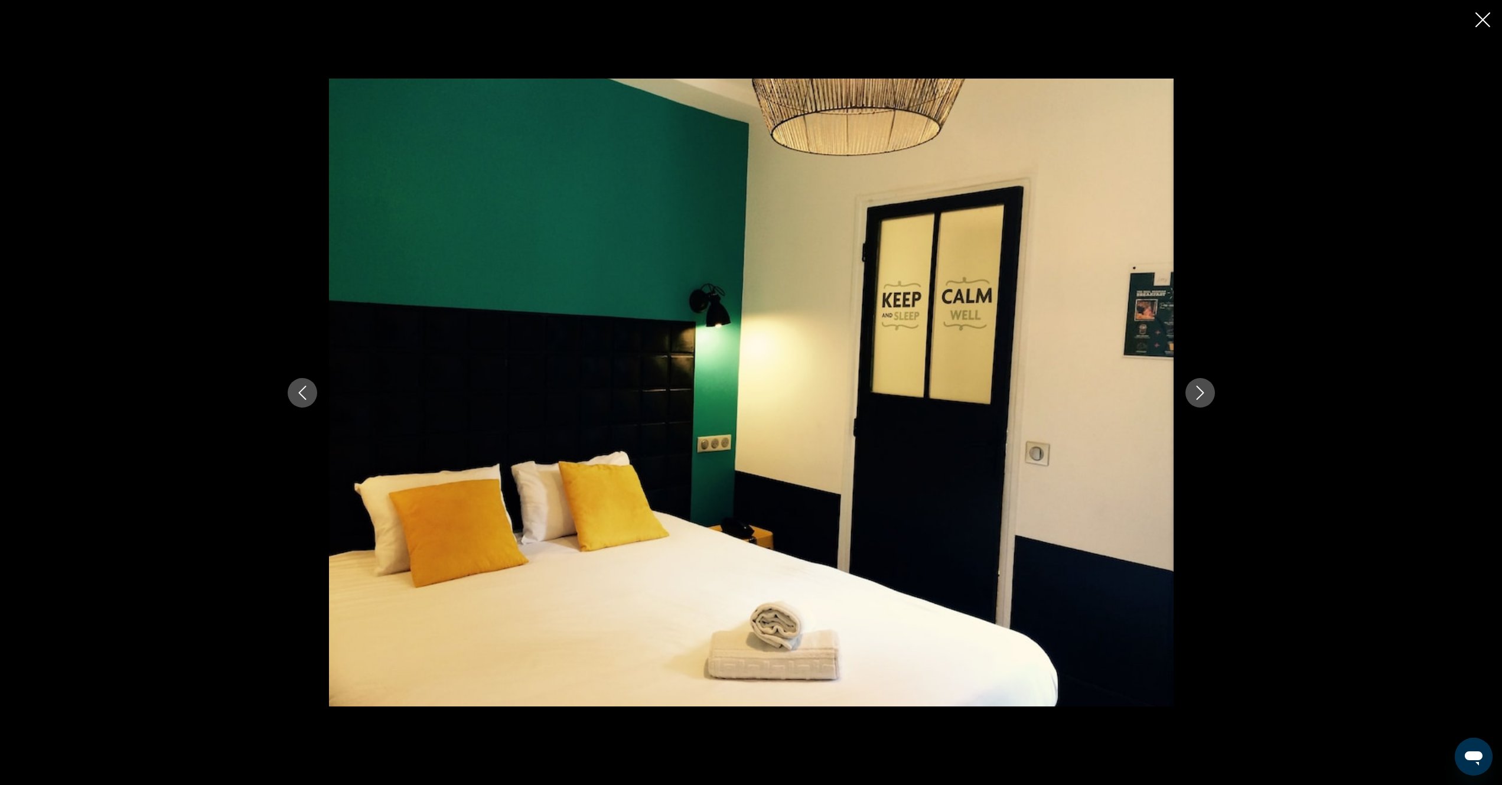
click at [1203, 394] on icon "Next image" at bounding box center [1200, 393] width 14 height 14
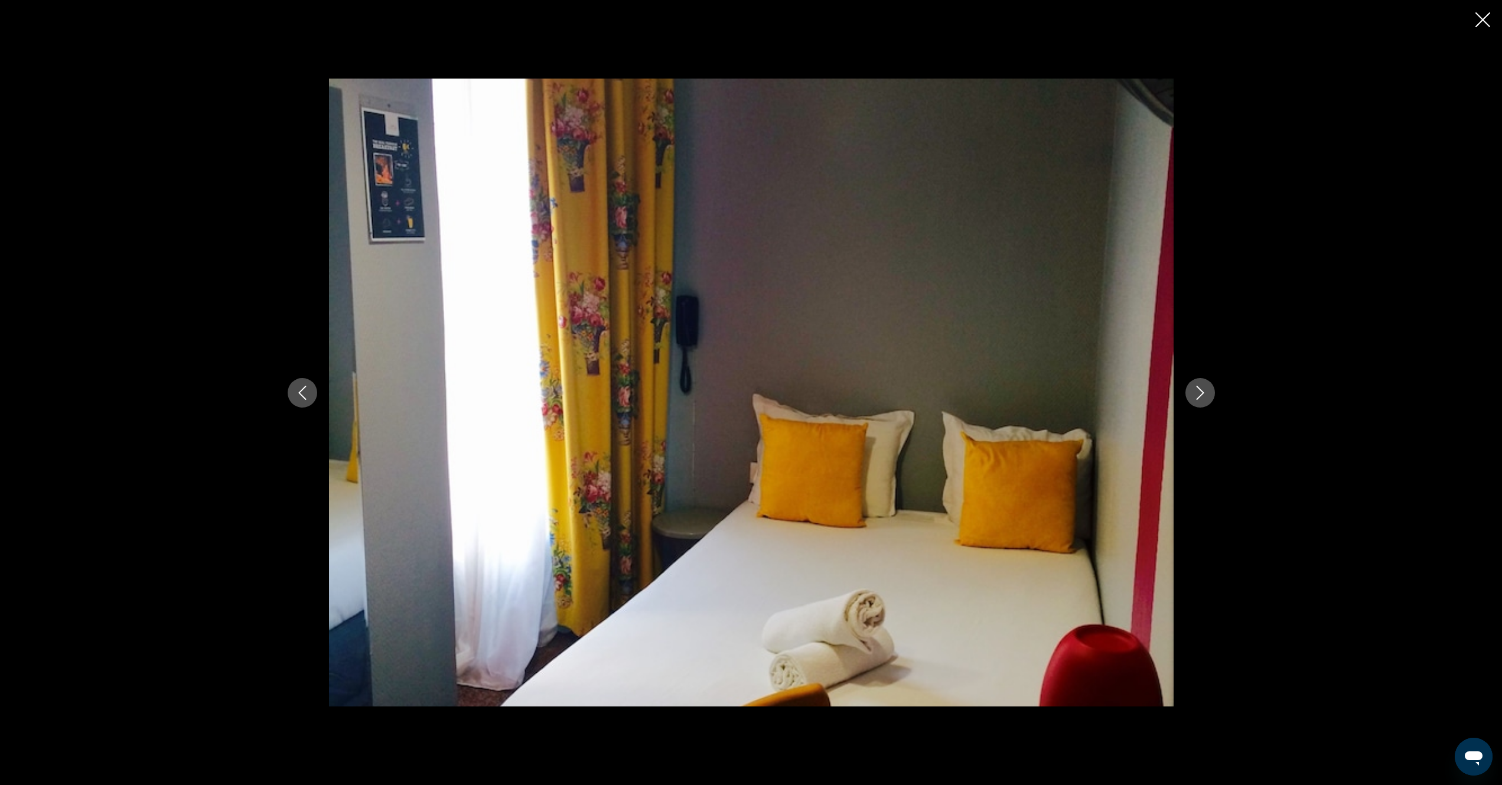
drag, startPoint x: 1480, startPoint y: 22, endPoint x: 1414, endPoint y: 85, distance: 91.1
click at [1478, 27] on button "Close slideshow" at bounding box center [1482, 21] width 15 height 18
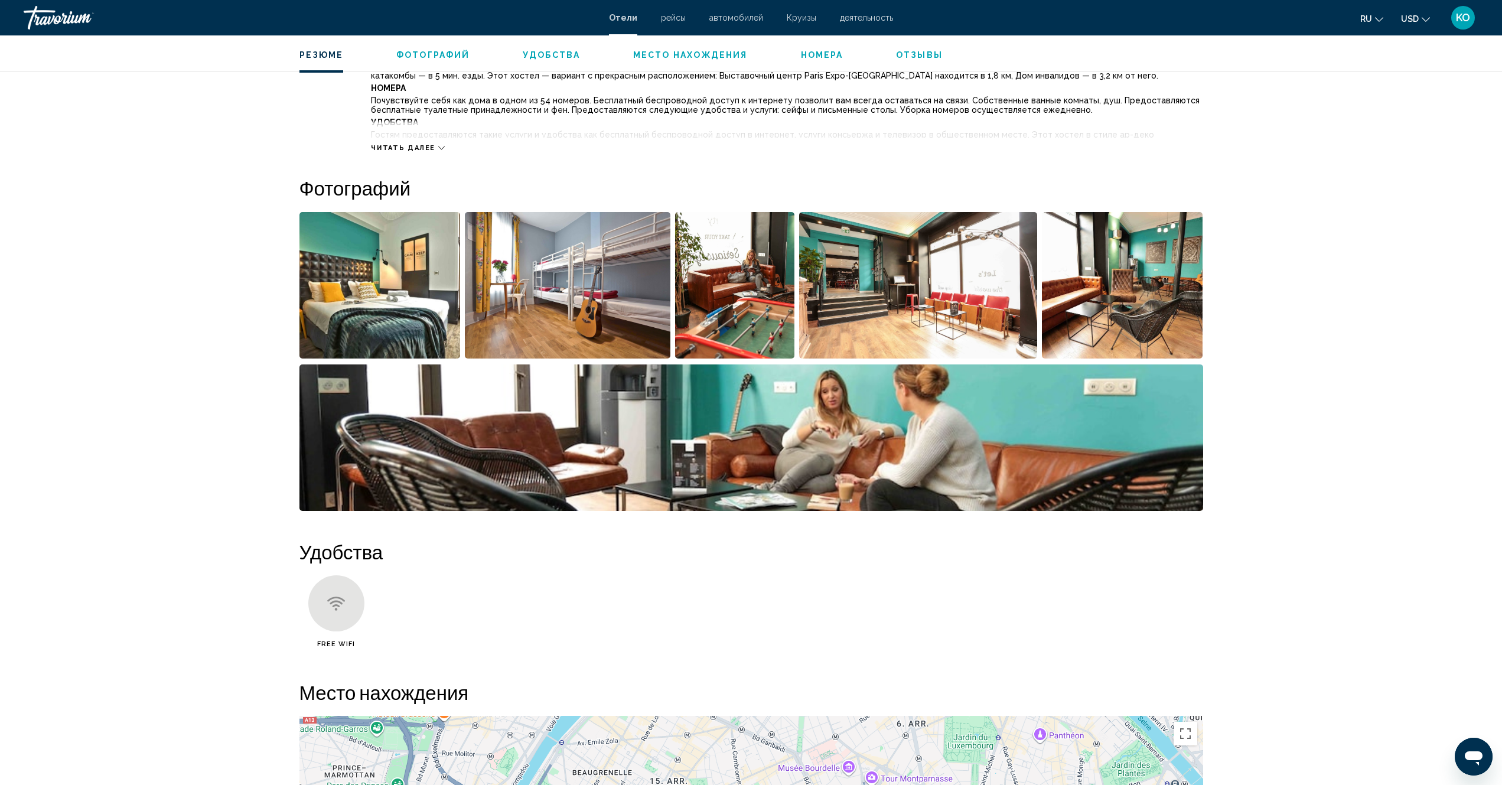
drag, startPoint x: 253, startPoint y: 3, endPoint x: 154, endPoint y: 170, distance: 194.1
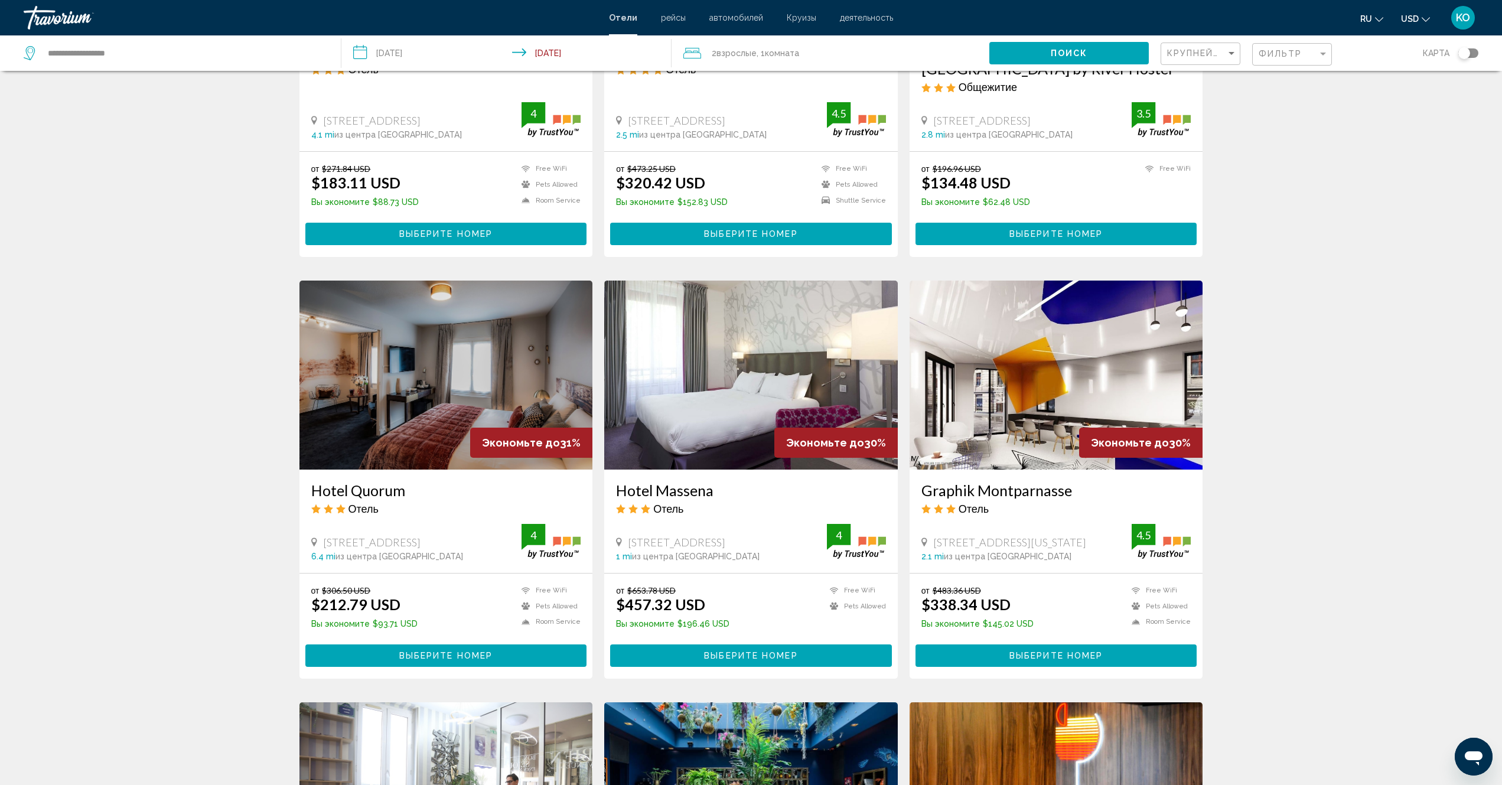
scroll to position [413, 0]
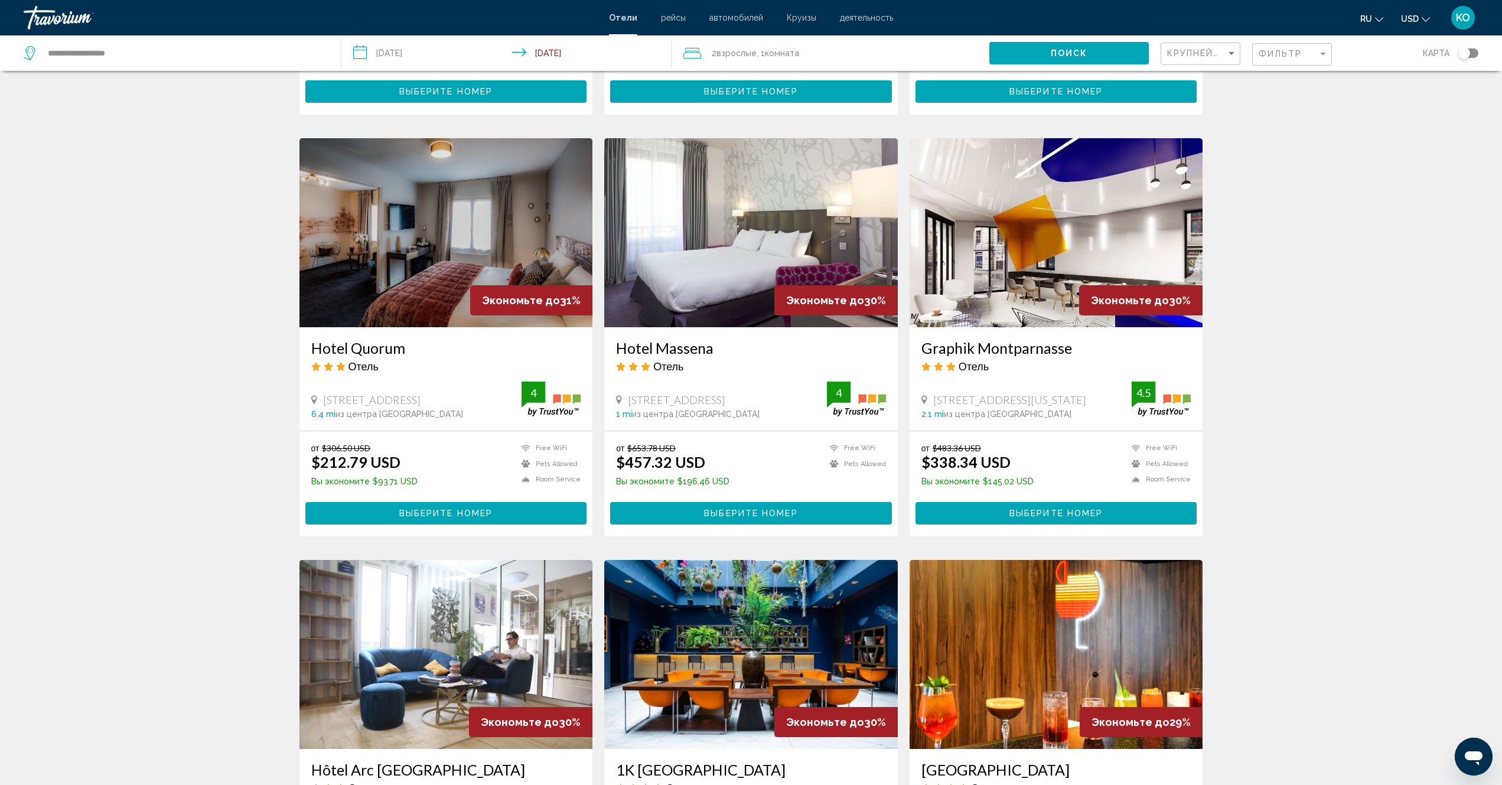
drag, startPoint x: 309, startPoint y: 343, endPoint x: 412, endPoint y: 348, distance: 102.9
click at [412, 348] on div "Hotel Quorum Отель 2 Boulevard De La République, Saint-Cloud 6.4 mi из центра P…" at bounding box center [446, 378] width 294 height 103
copy h3 "Hotel Quorum"
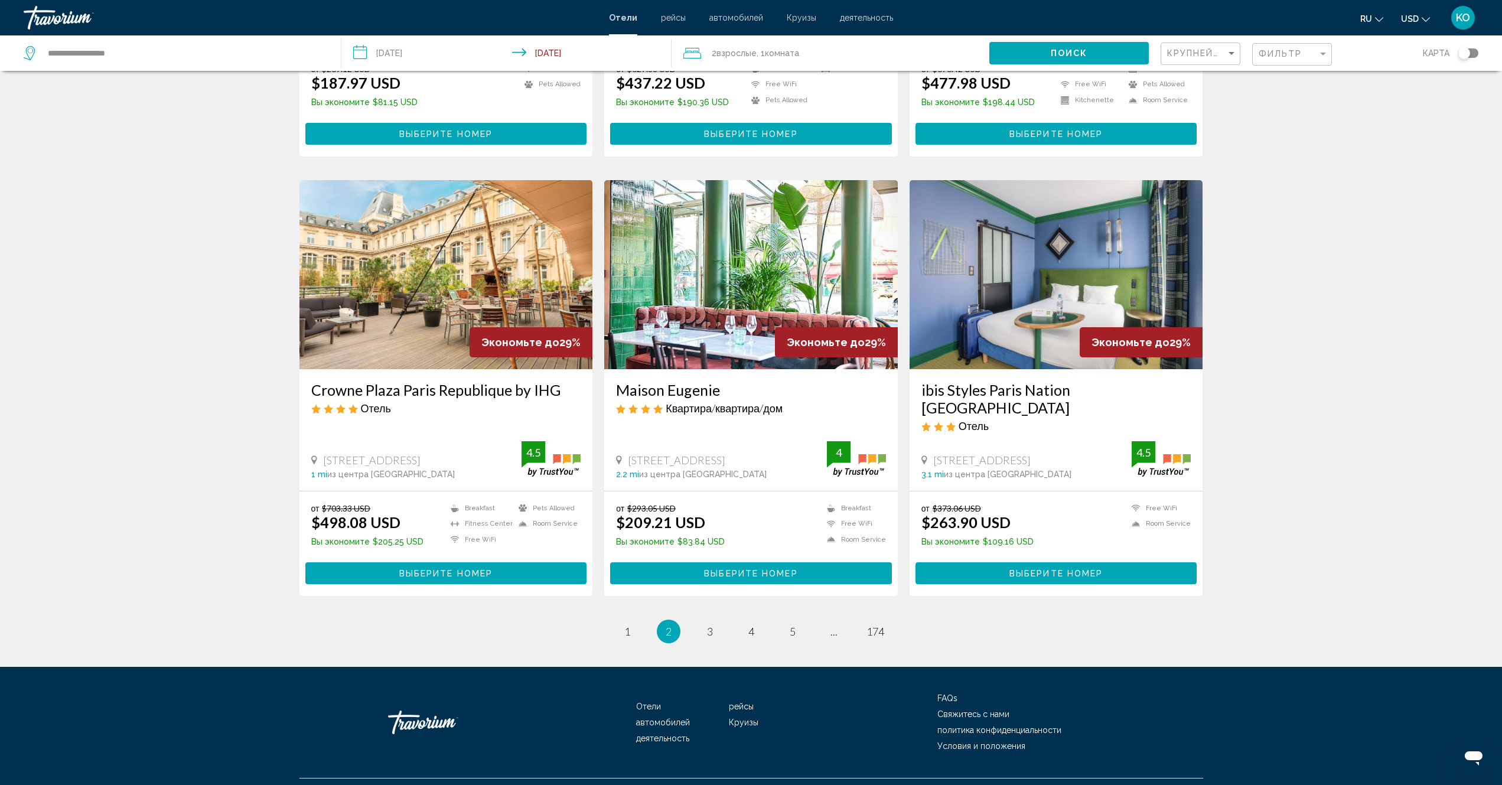
scroll to position [1242, 0]
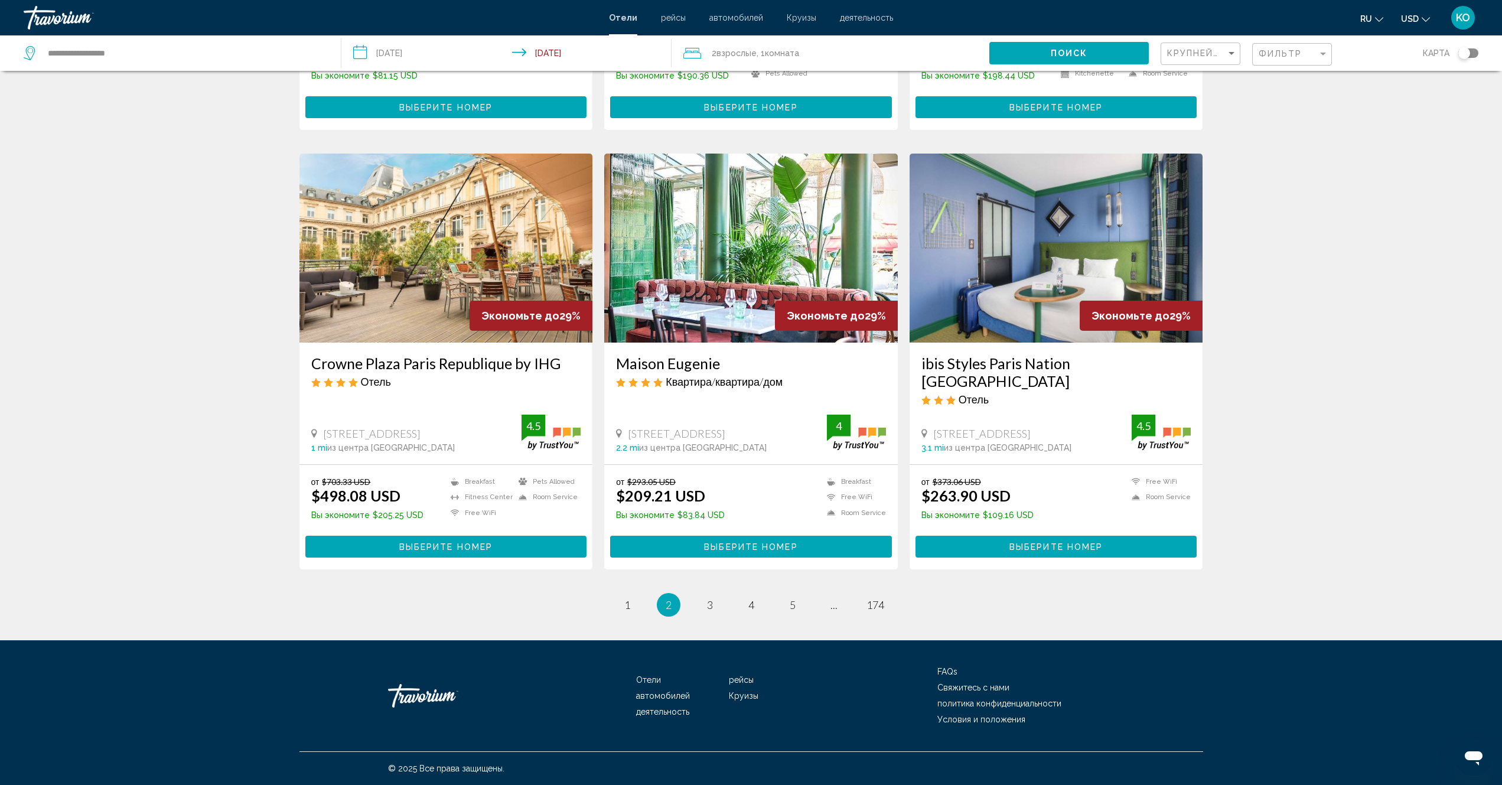
drag, startPoint x: 612, startPoint y: 355, endPoint x: 724, endPoint y: 367, distance: 112.3
click at [727, 367] on div "Maison Eugenie Квартира/квартира/дом 167 Rue De Rome, Paris 2.2 mi из центра Pa…" at bounding box center [751, 403] width 294 height 121
copy h3 "Maison Eugenie"
click at [755, 546] on span "Выберите номер" at bounding box center [750, 546] width 93 height 9
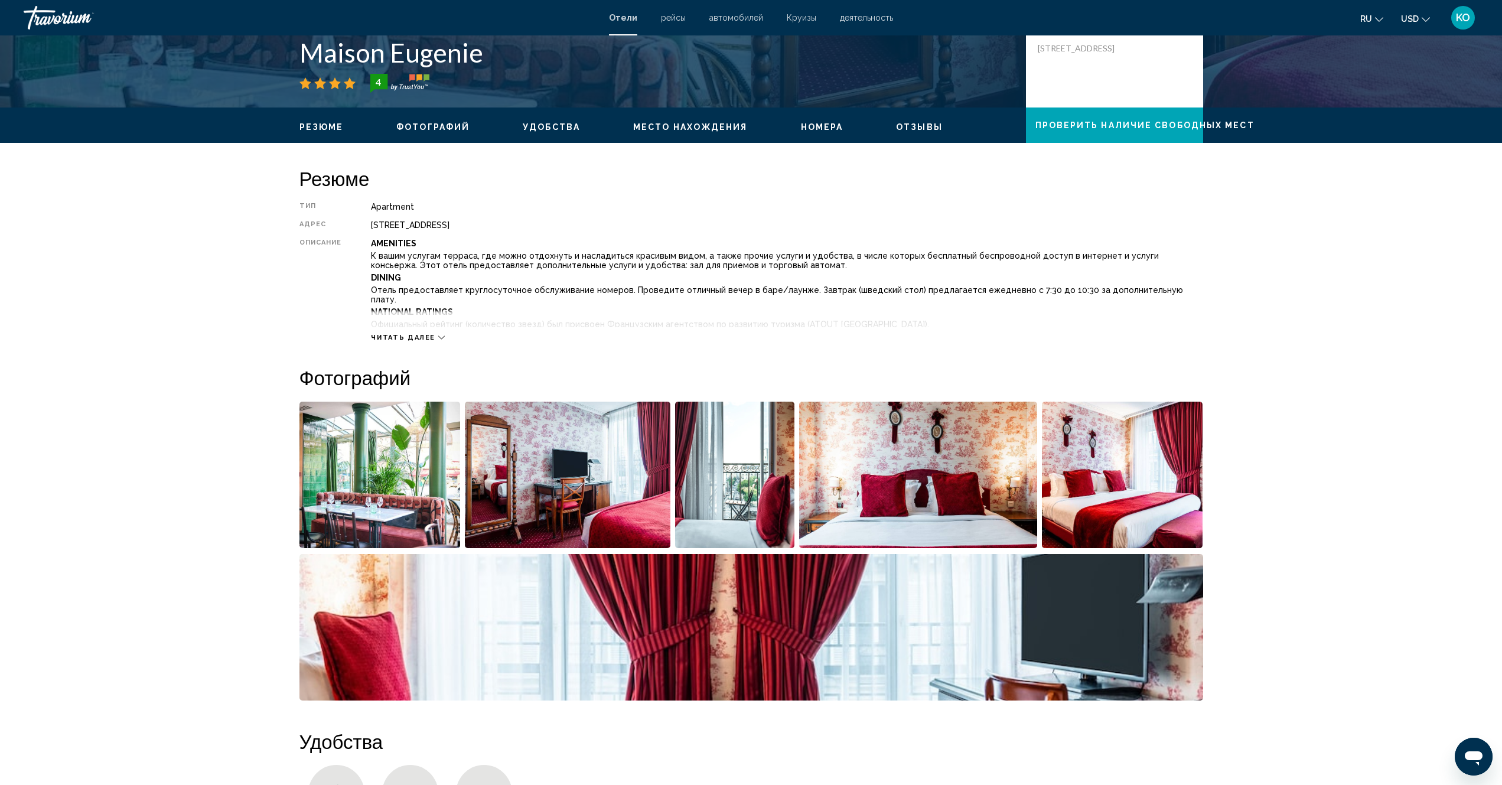
scroll to position [295, 0]
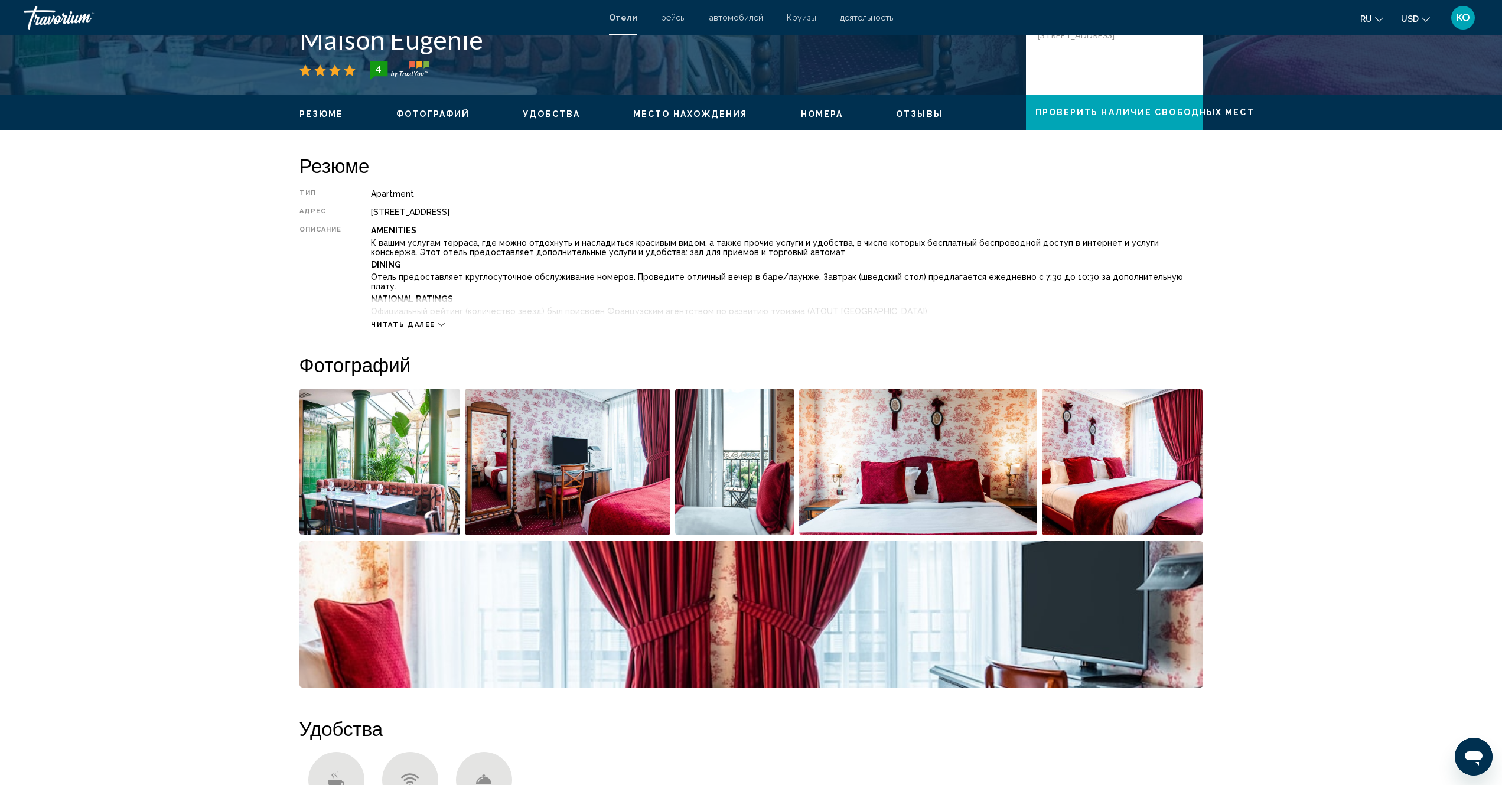
click at [377, 455] on img "Open full-screen image slider" at bounding box center [379, 462] width 161 height 146
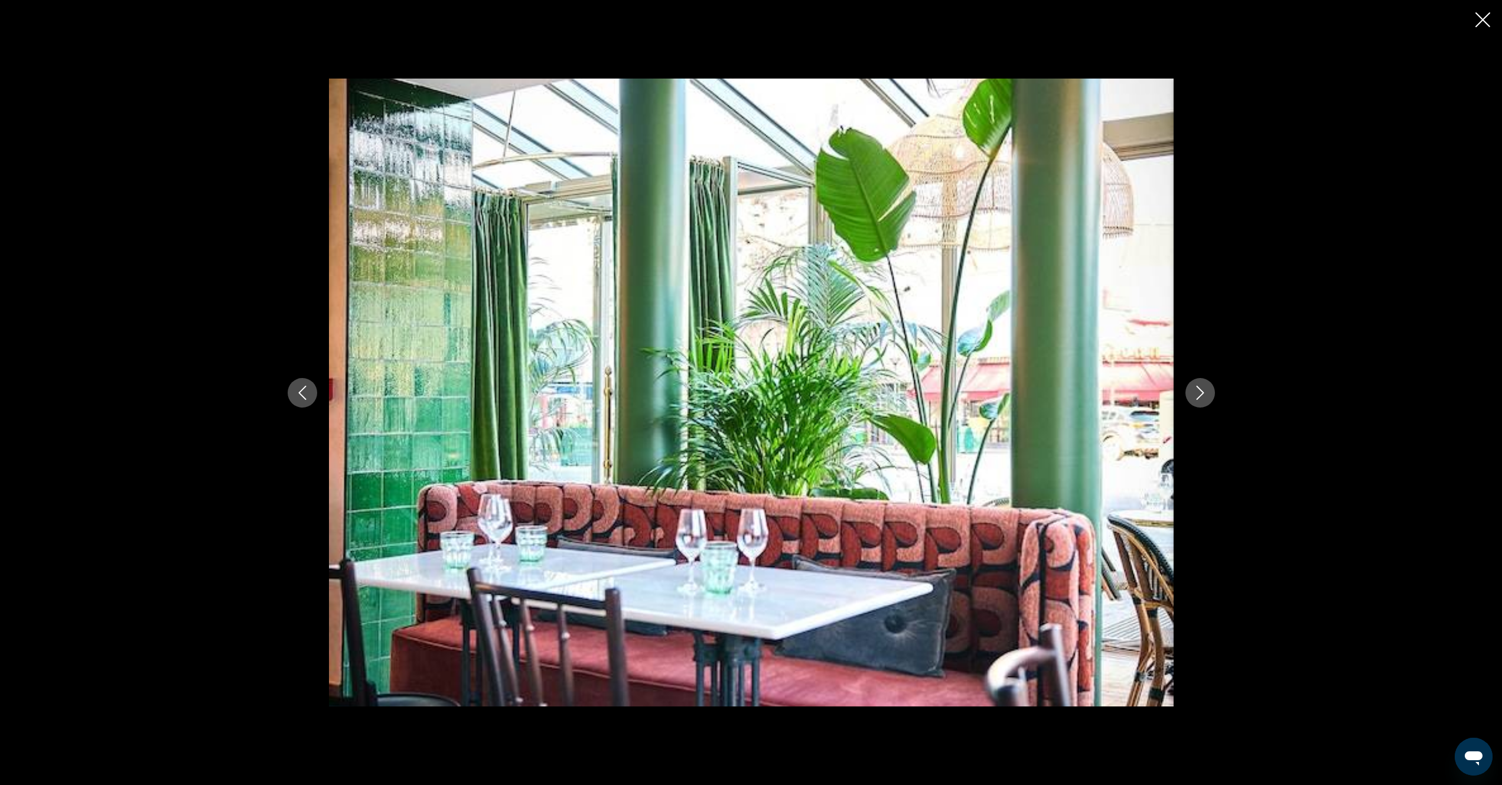
click at [1202, 395] on icon "Next image" at bounding box center [1200, 393] width 14 height 14
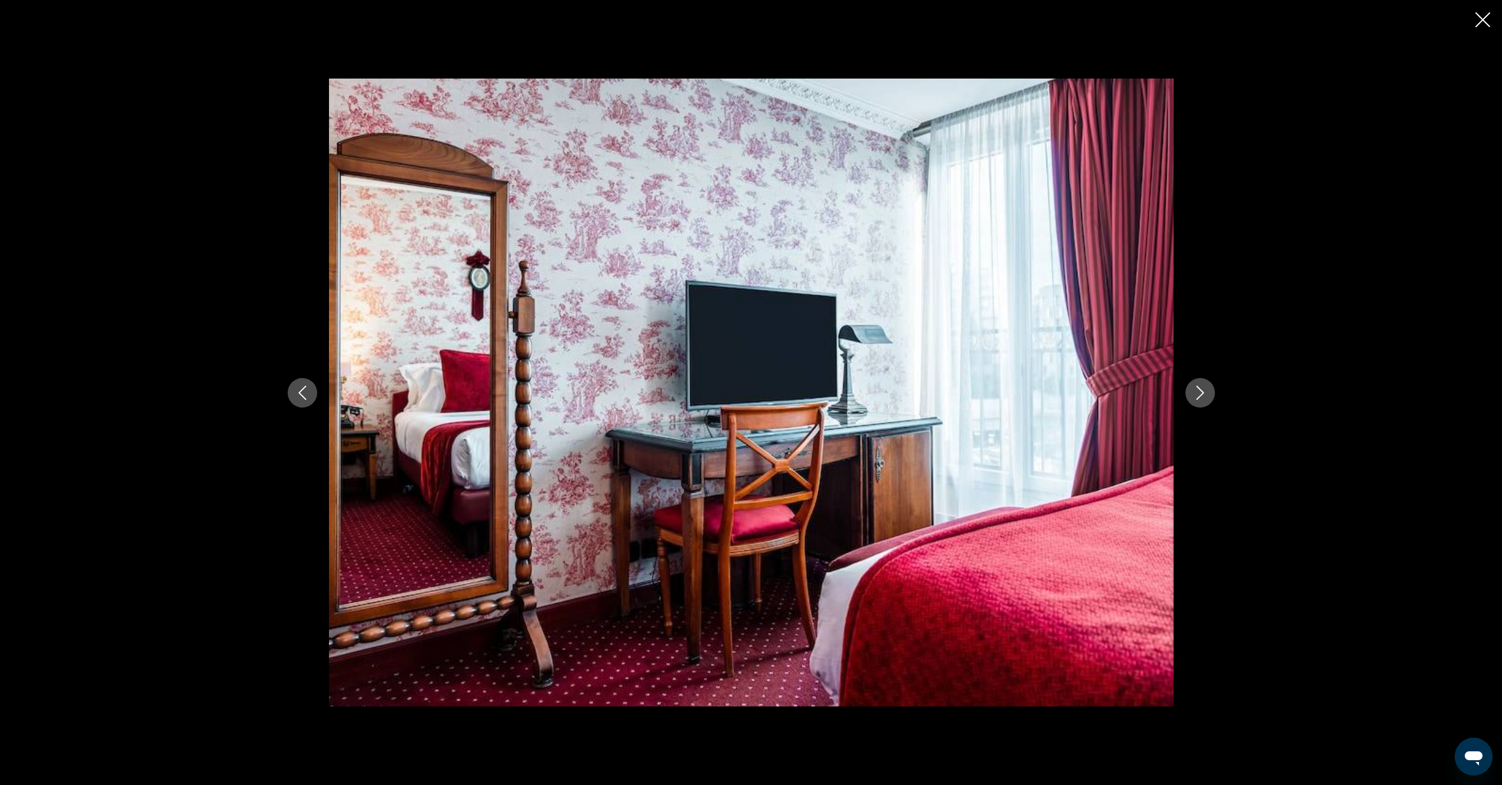
click at [1202, 395] on icon "Next image" at bounding box center [1200, 393] width 14 height 14
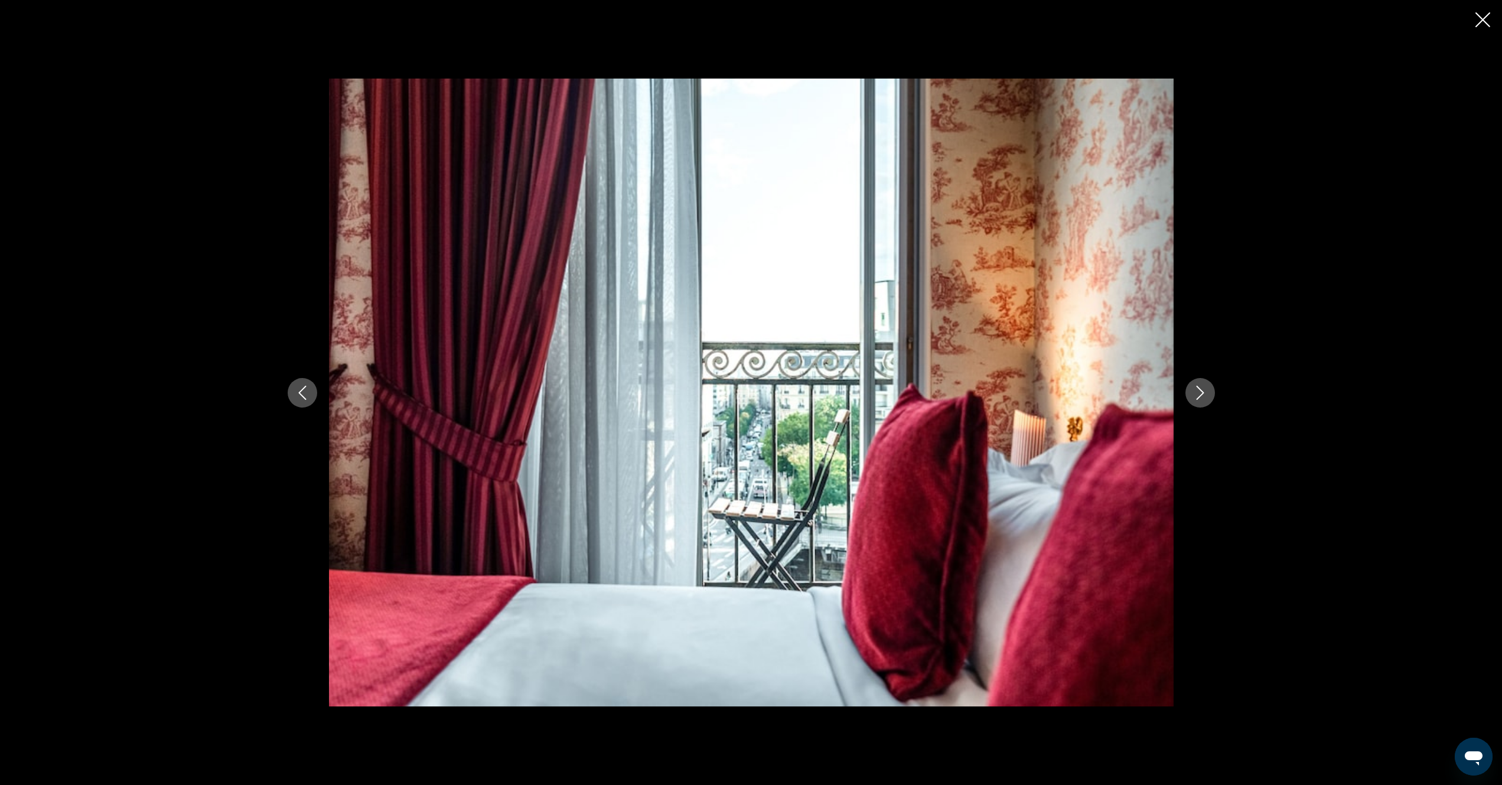
click at [1202, 395] on icon "Next image" at bounding box center [1200, 393] width 14 height 14
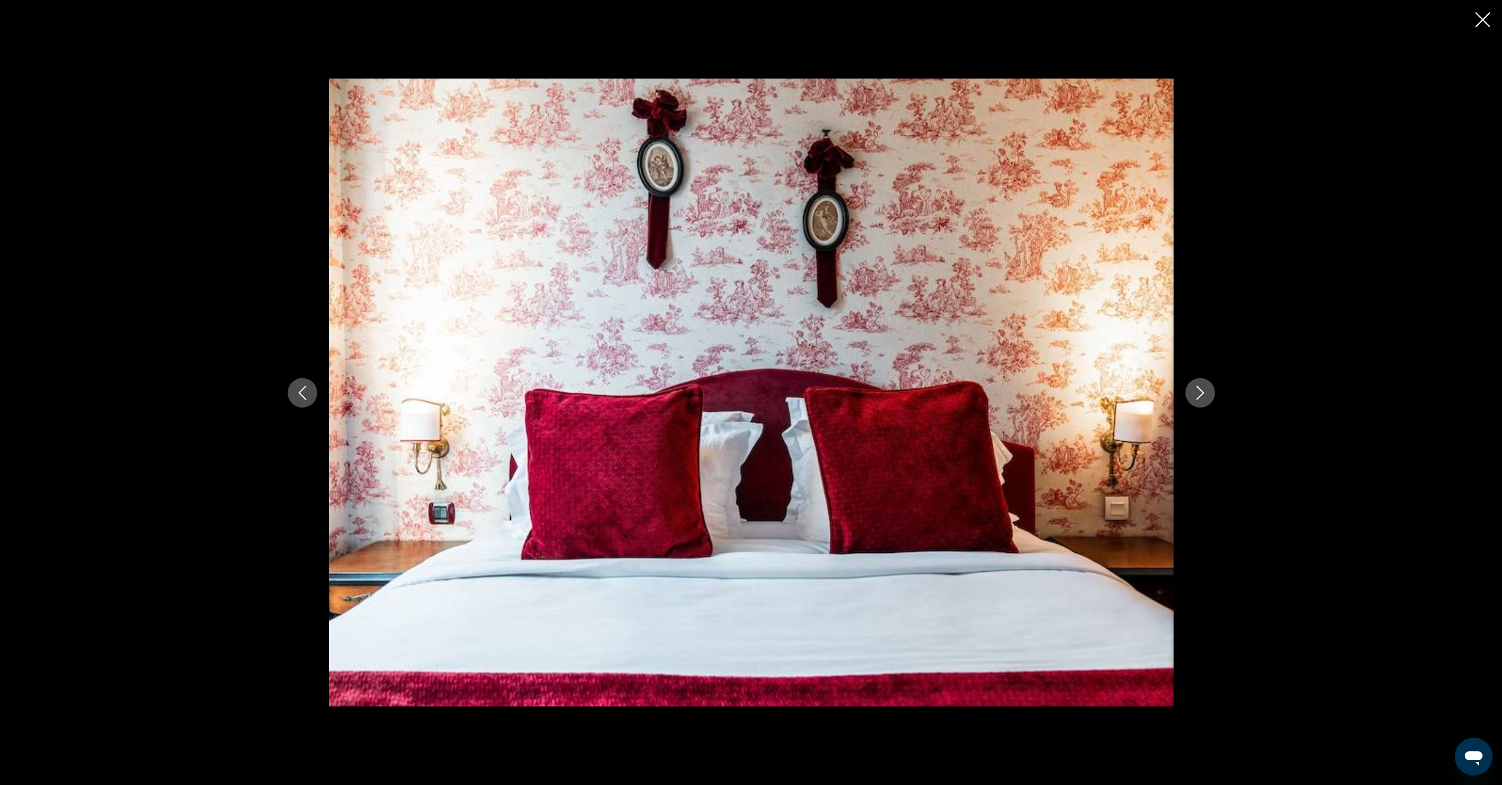
click at [1202, 395] on icon "Next image" at bounding box center [1200, 393] width 14 height 14
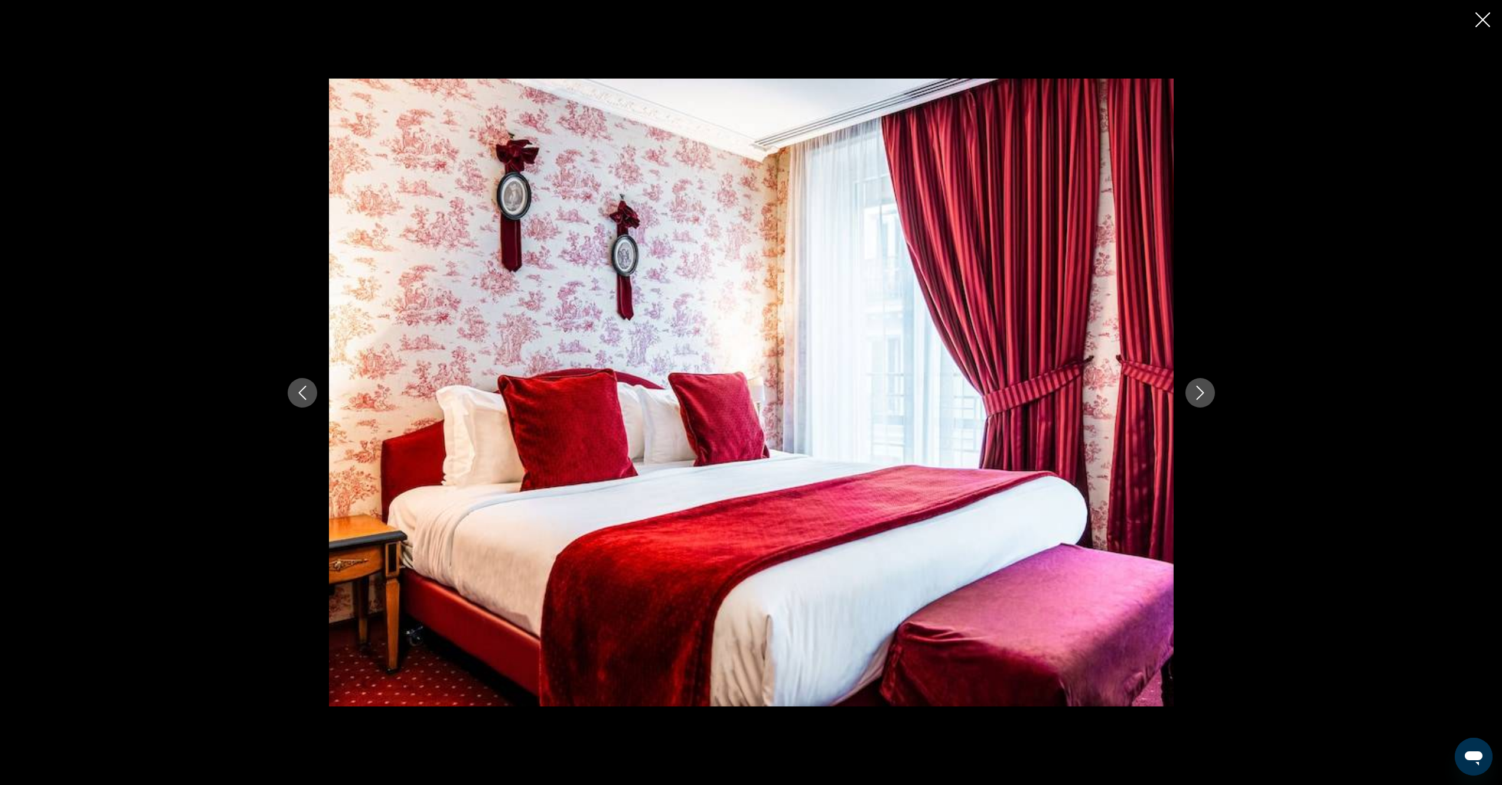
click at [1202, 395] on icon "Next image" at bounding box center [1200, 393] width 14 height 14
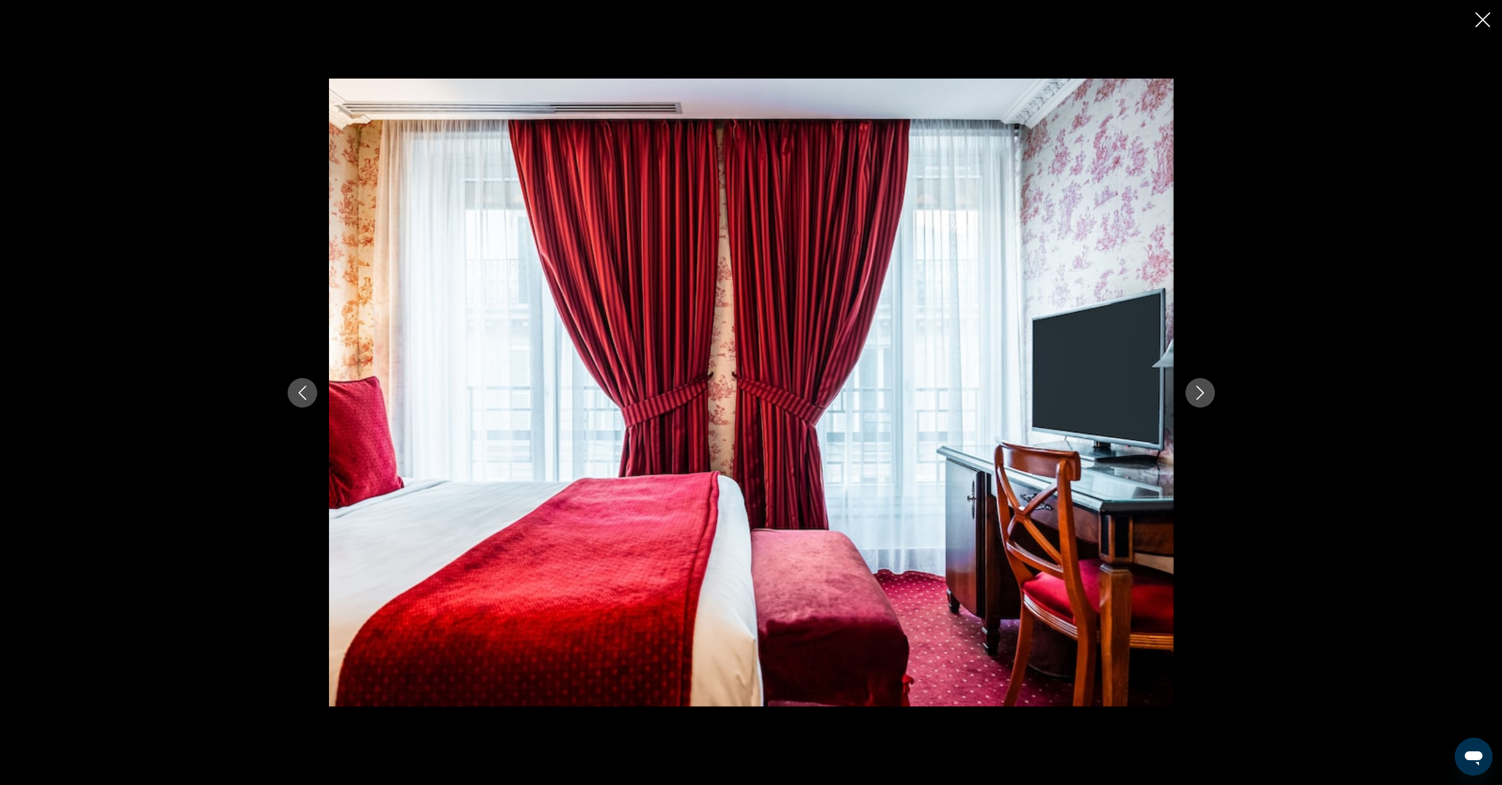
click at [1202, 395] on icon "Next image" at bounding box center [1200, 393] width 14 height 14
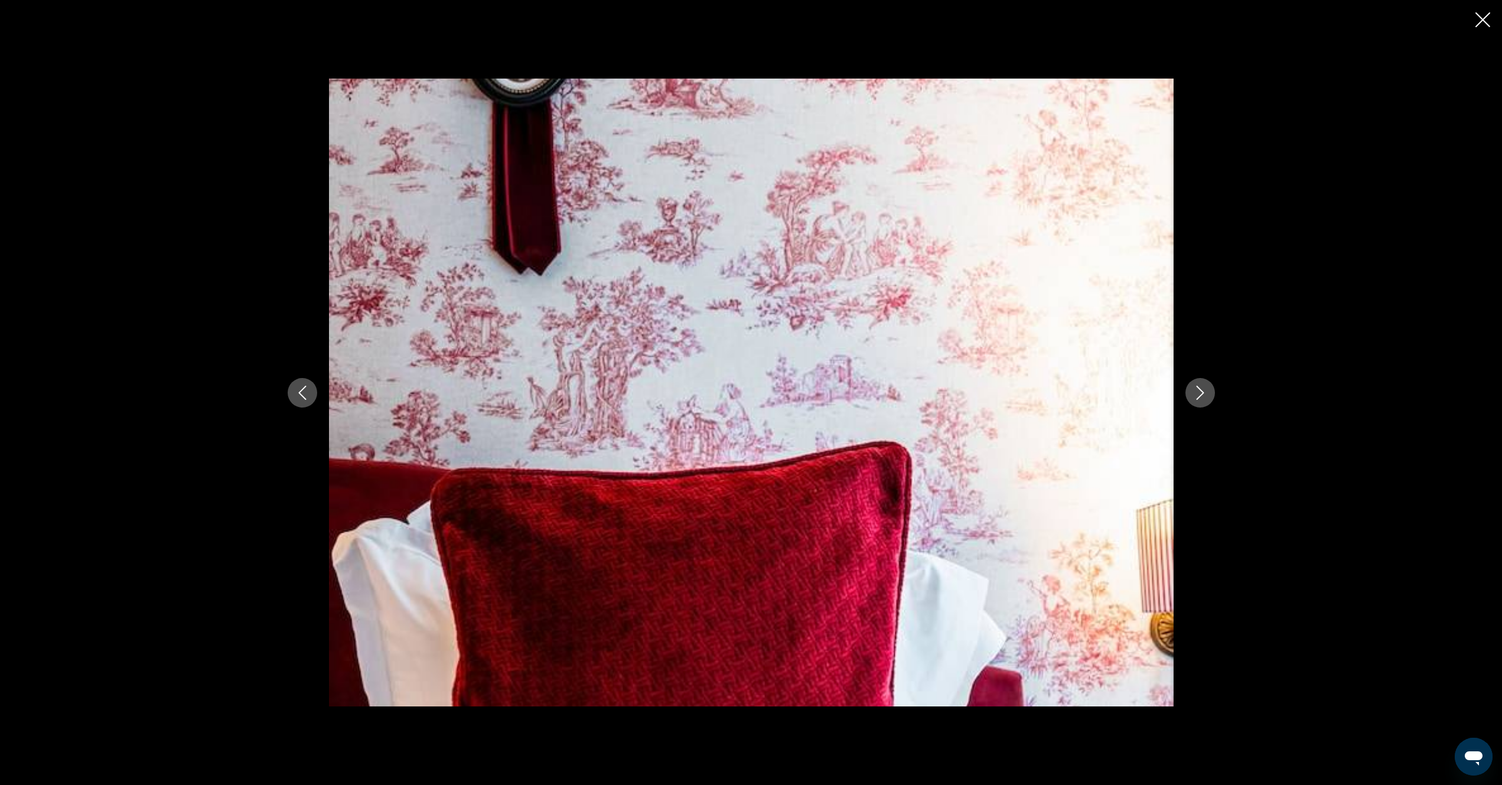
click at [1202, 395] on icon "Next image" at bounding box center [1200, 393] width 14 height 14
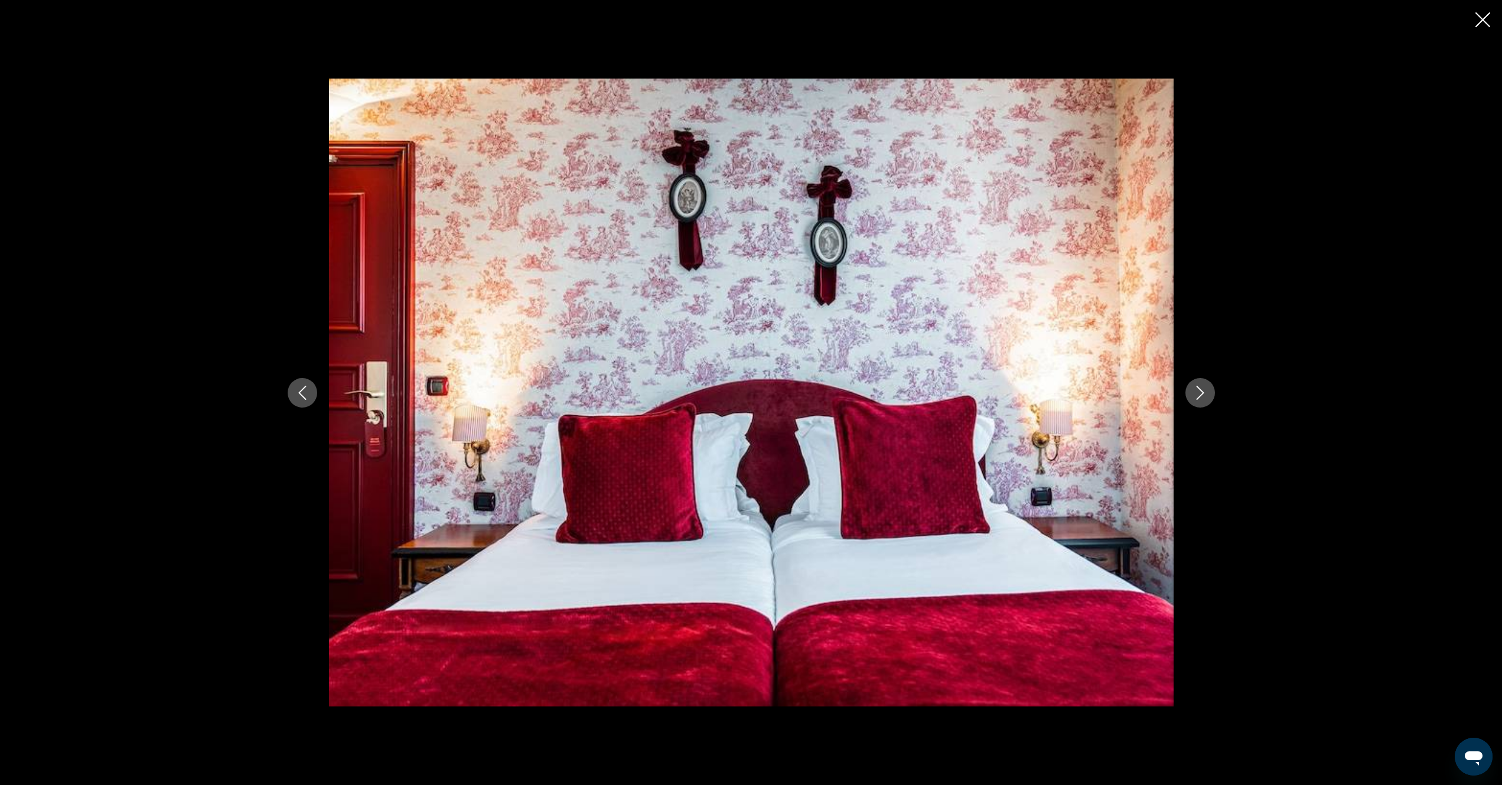
click at [1202, 395] on icon "Next image" at bounding box center [1200, 393] width 14 height 14
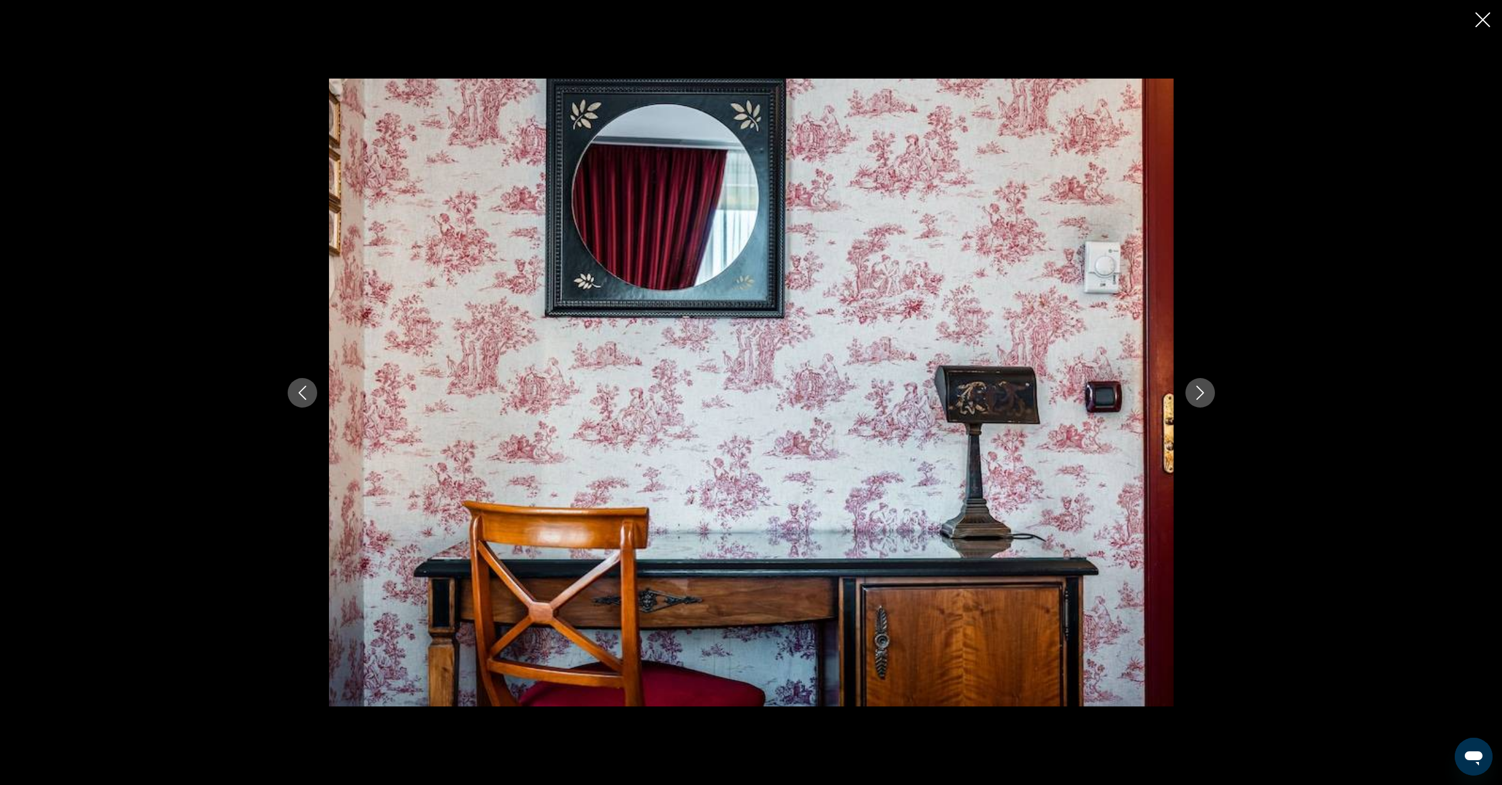
click at [1202, 395] on icon "Next image" at bounding box center [1200, 393] width 14 height 14
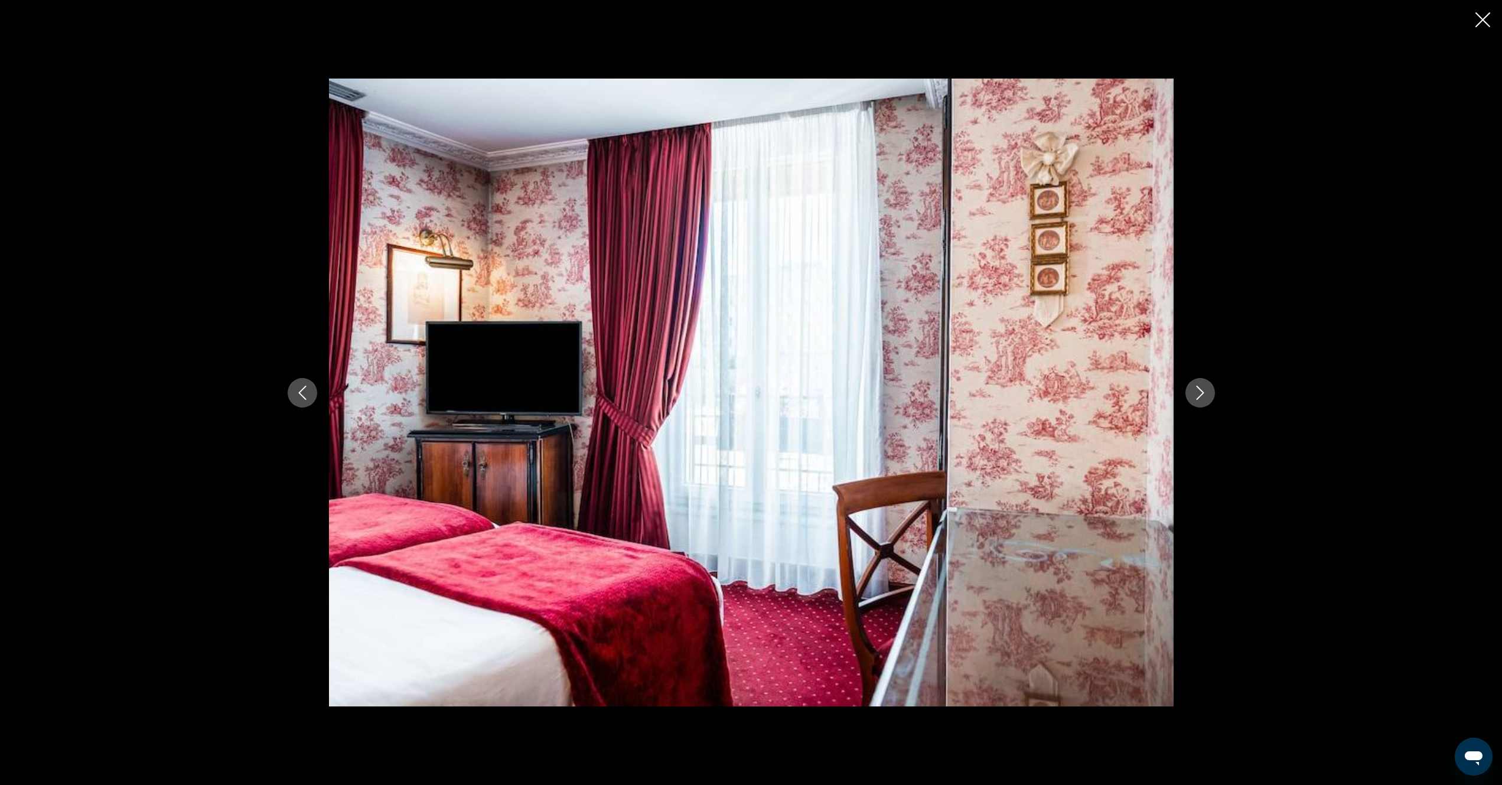
click at [1486, 19] on icon "Close slideshow" at bounding box center [1482, 19] width 15 height 15
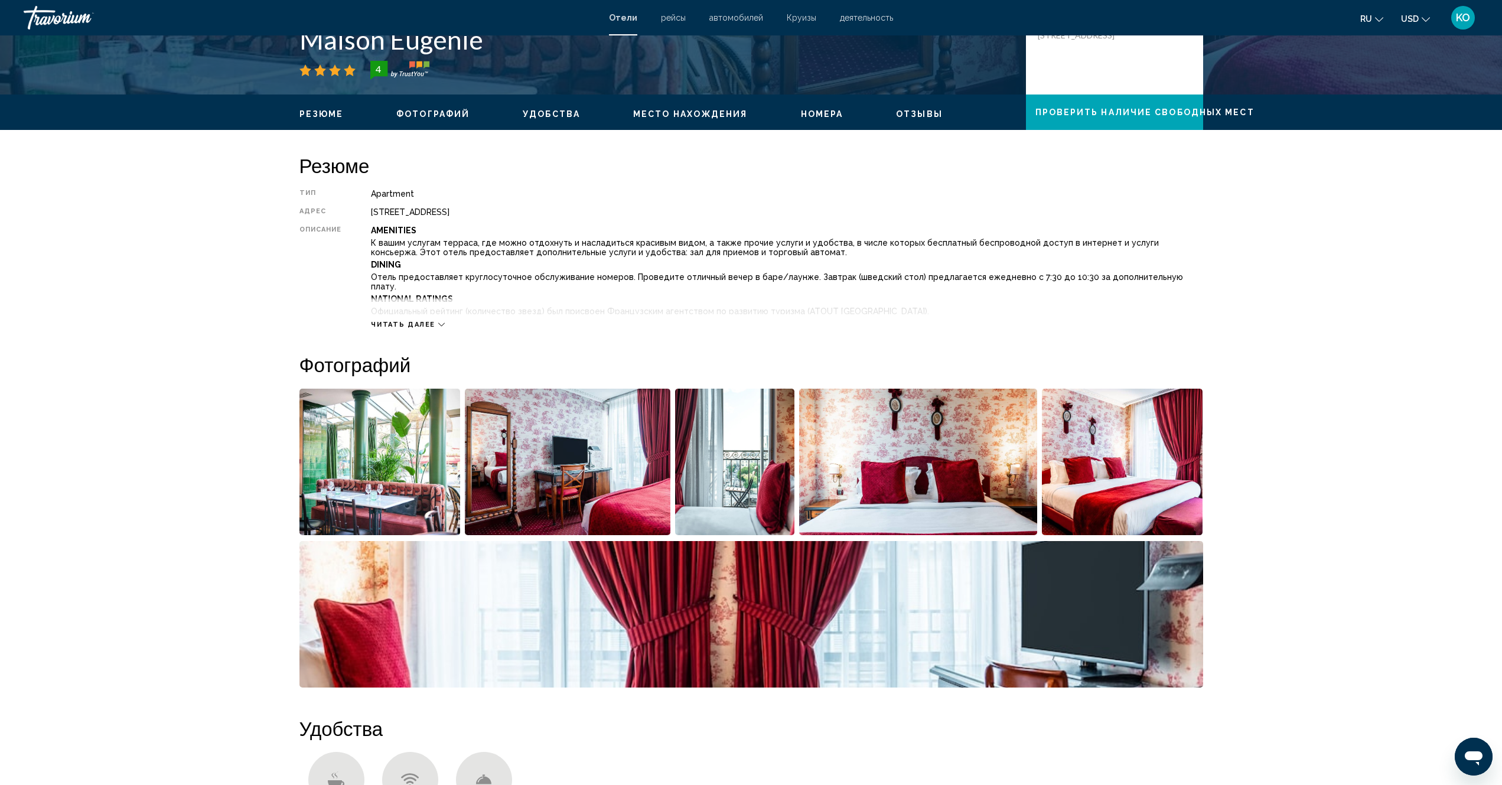
click at [441, 324] on icon "Main content" at bounding box center [441, 324] width 6 height 6
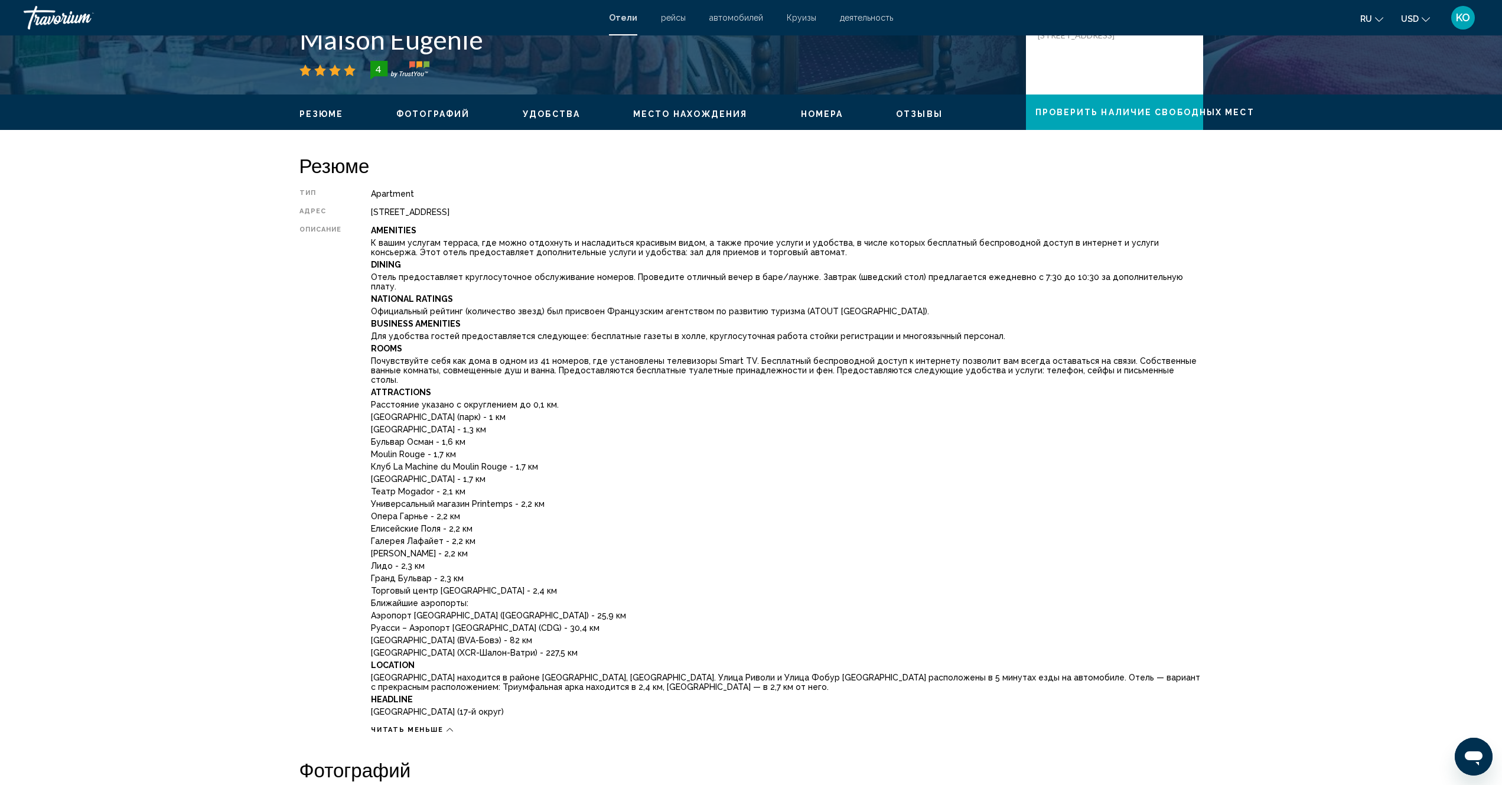
drag, startPoint x: 546, startPoint y: 112, endPoint x: 555, endPoint y: 129, distance: 18.8
click at [546, 113] on span "Удобства" at bounding box center [551, 113] width 57 height 9
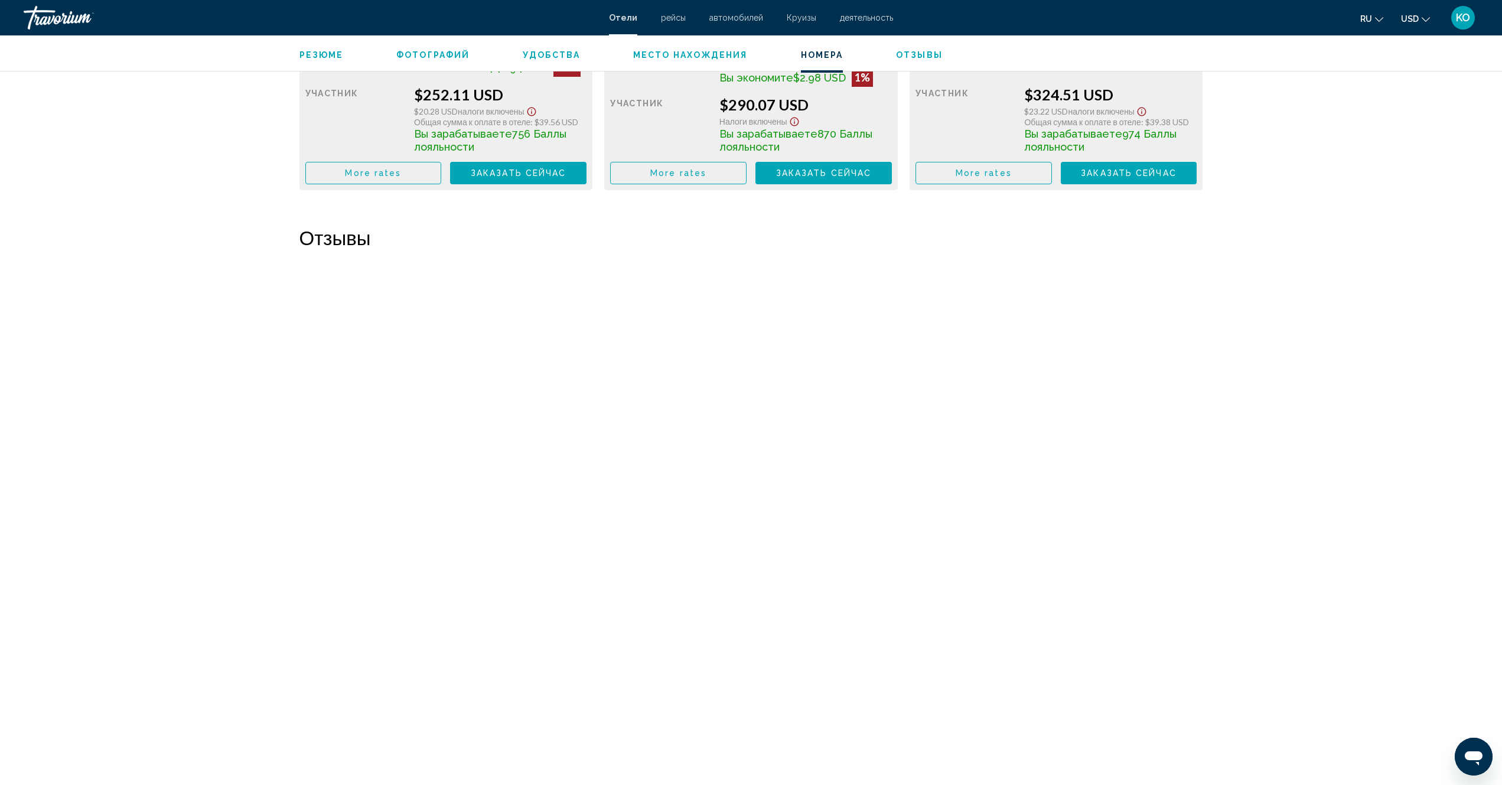
scroll to position [2881, 0]
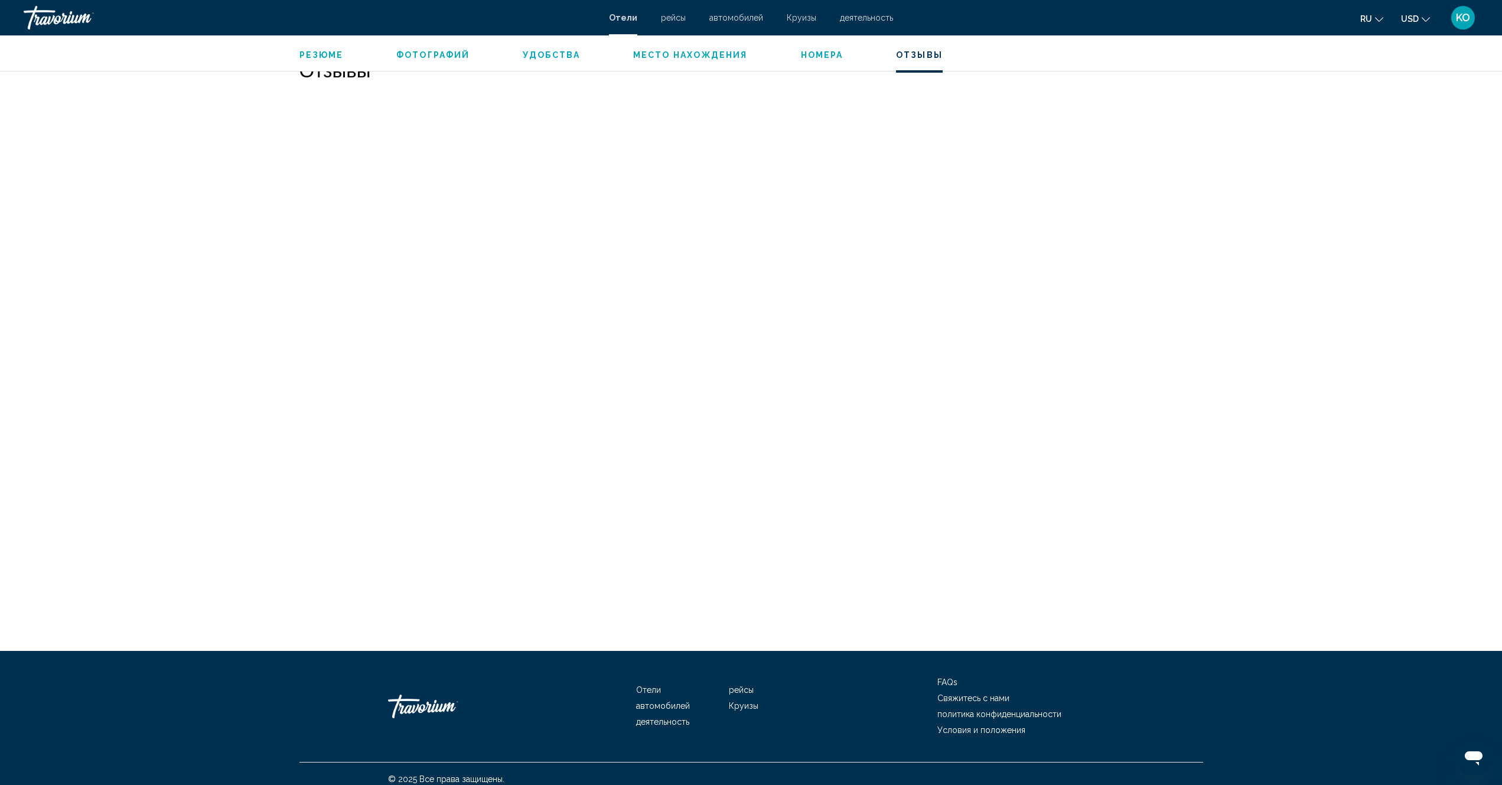
click at [817, 54] on span "Номера" at bounding box center [822, 54] width 43 height 9
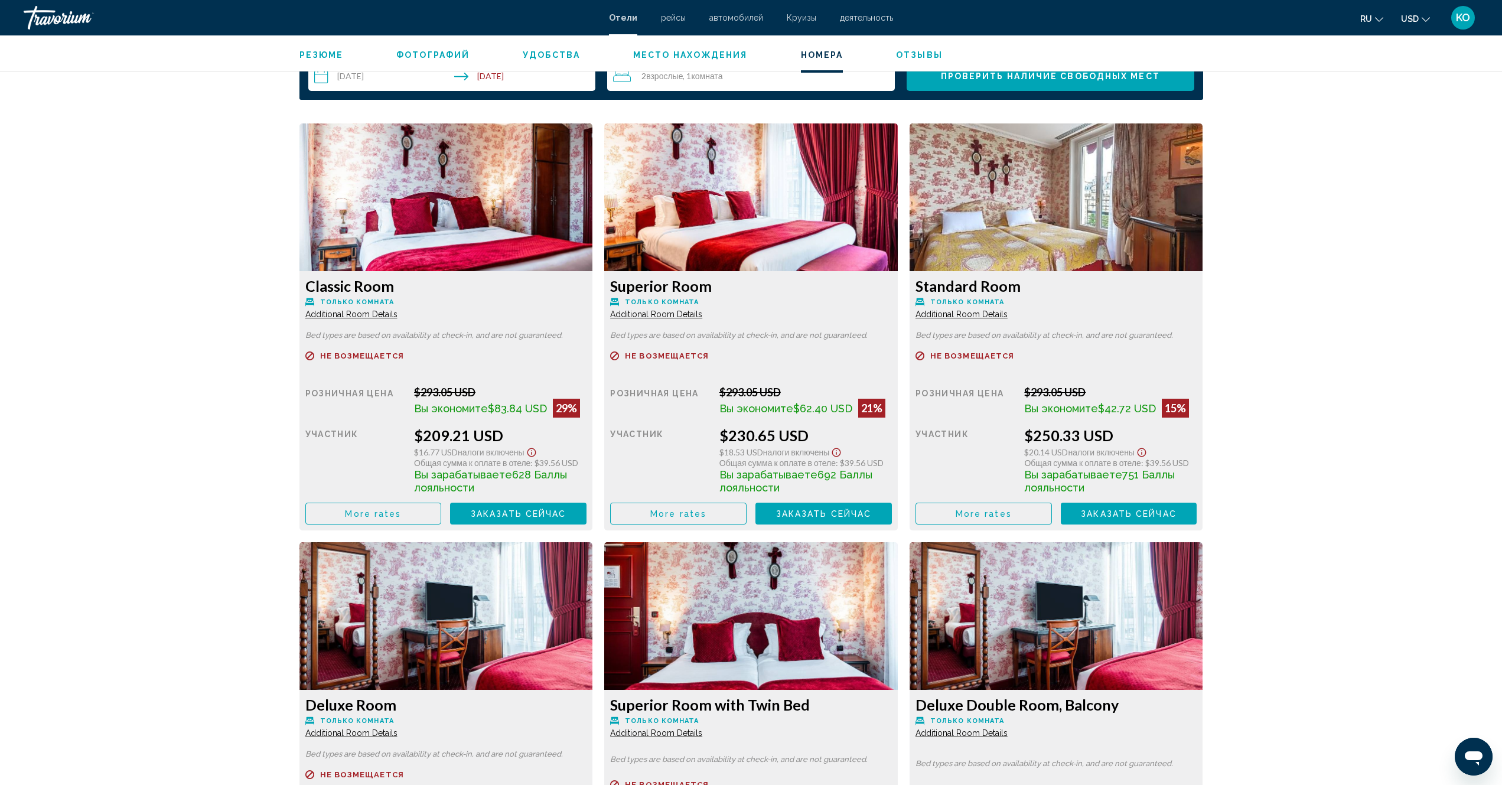
scroll to position [1900, 0]
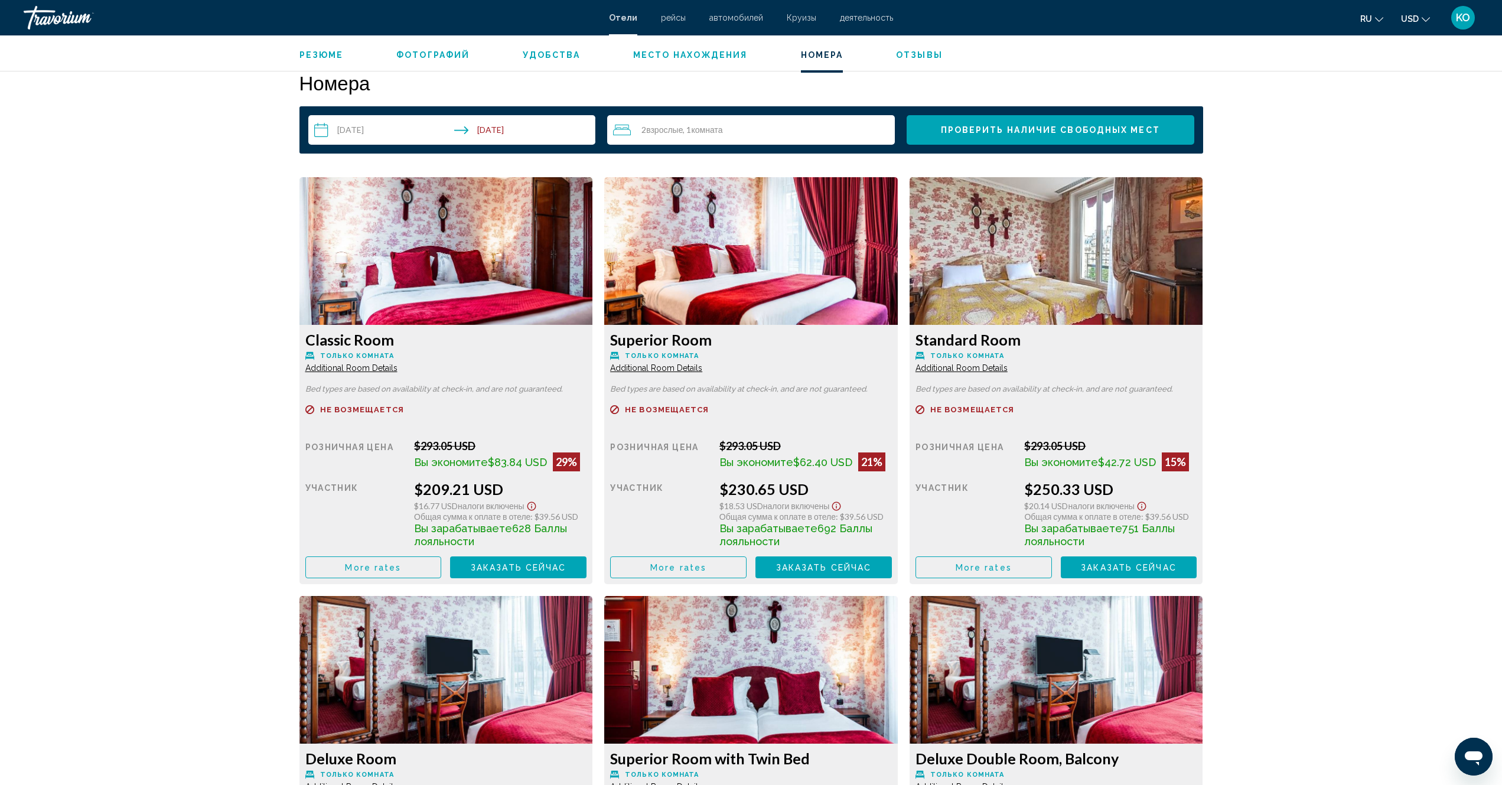
click at [670, 56] on span "Место нахождения" at bounding box center [690, 54] width 115 height 9
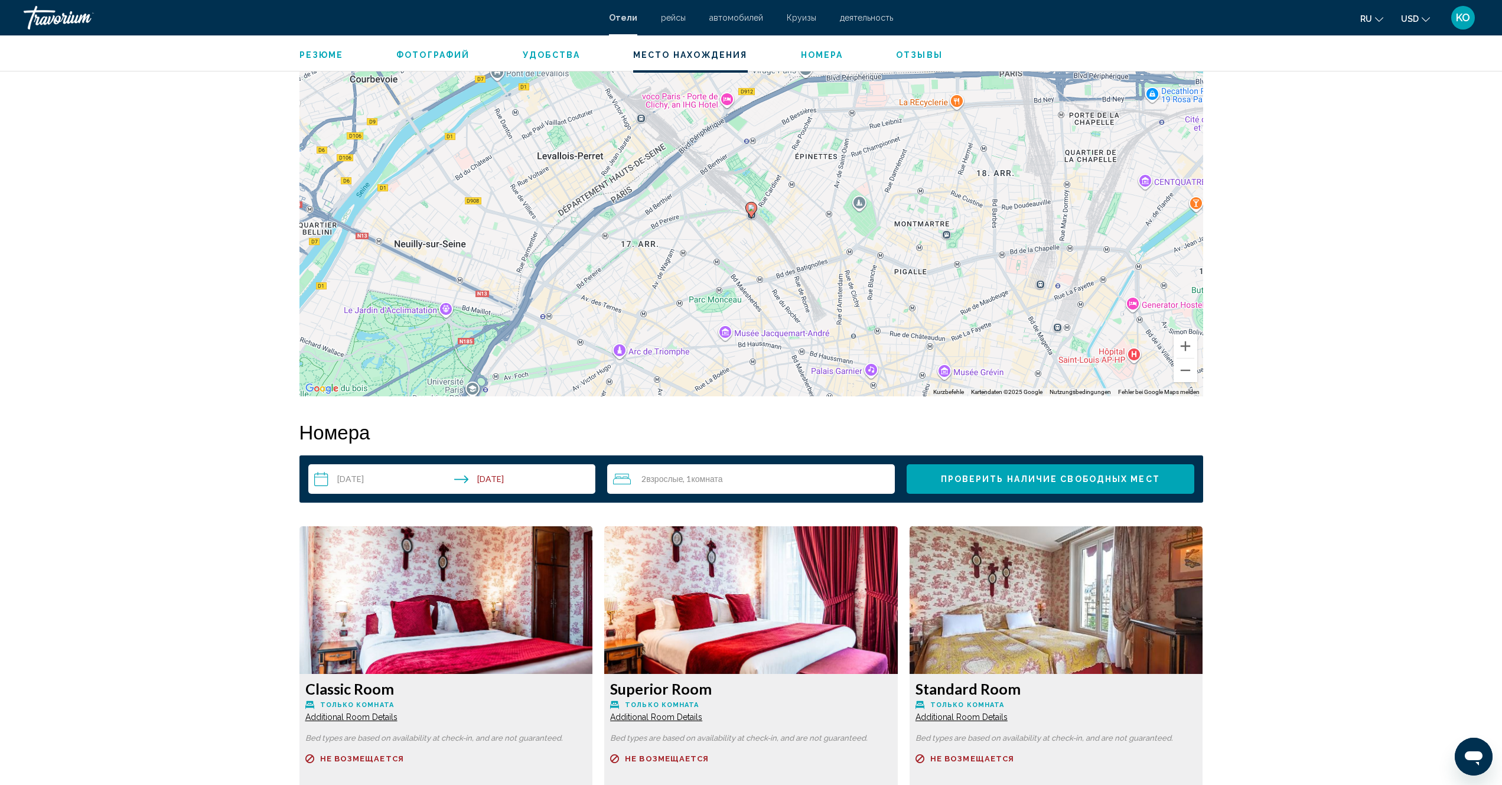
scroll to position [1487, 0]
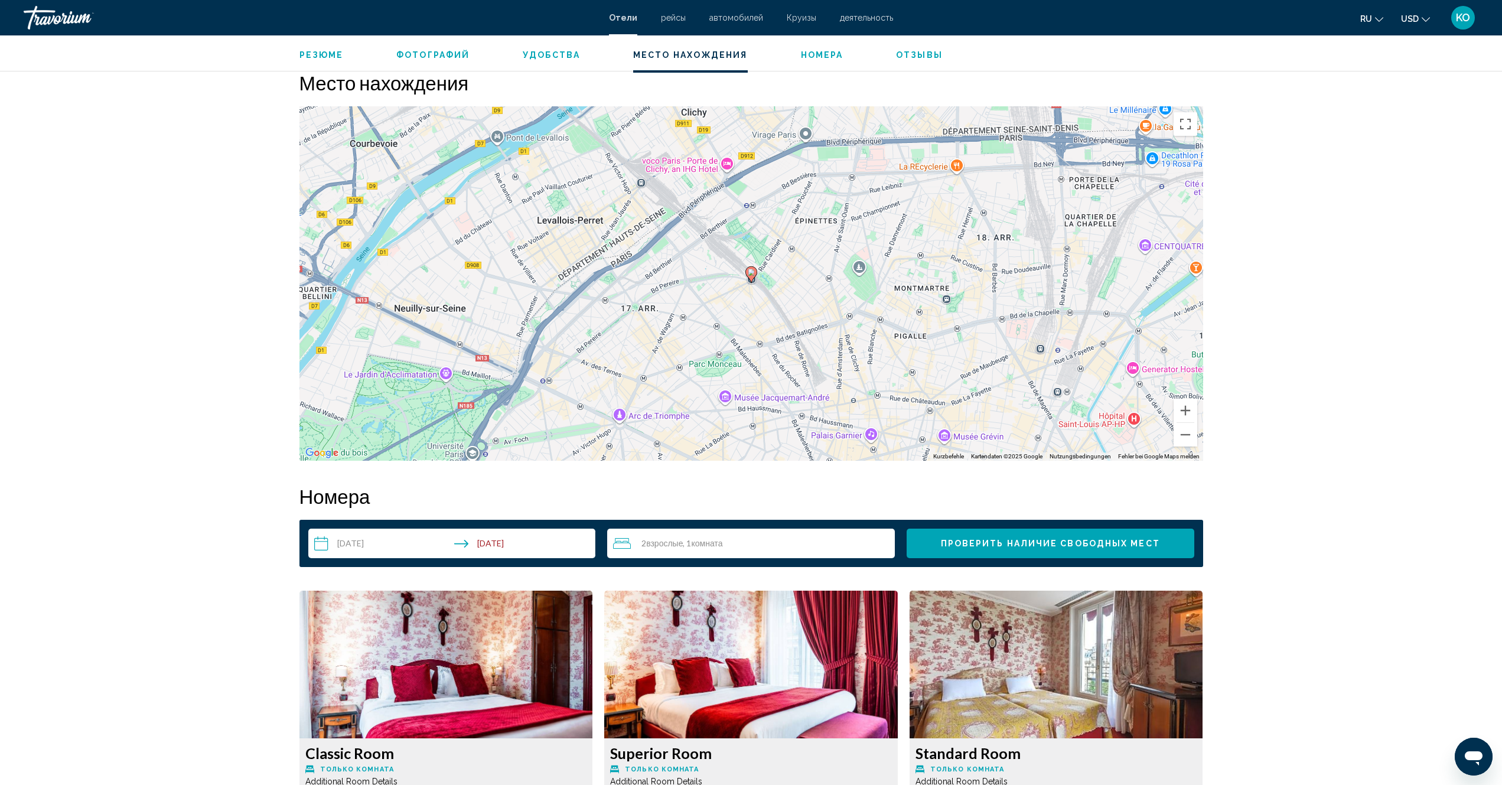
click at [545, 53] on span "Удобства" at bounding box center [551, 54] width 57 height 9
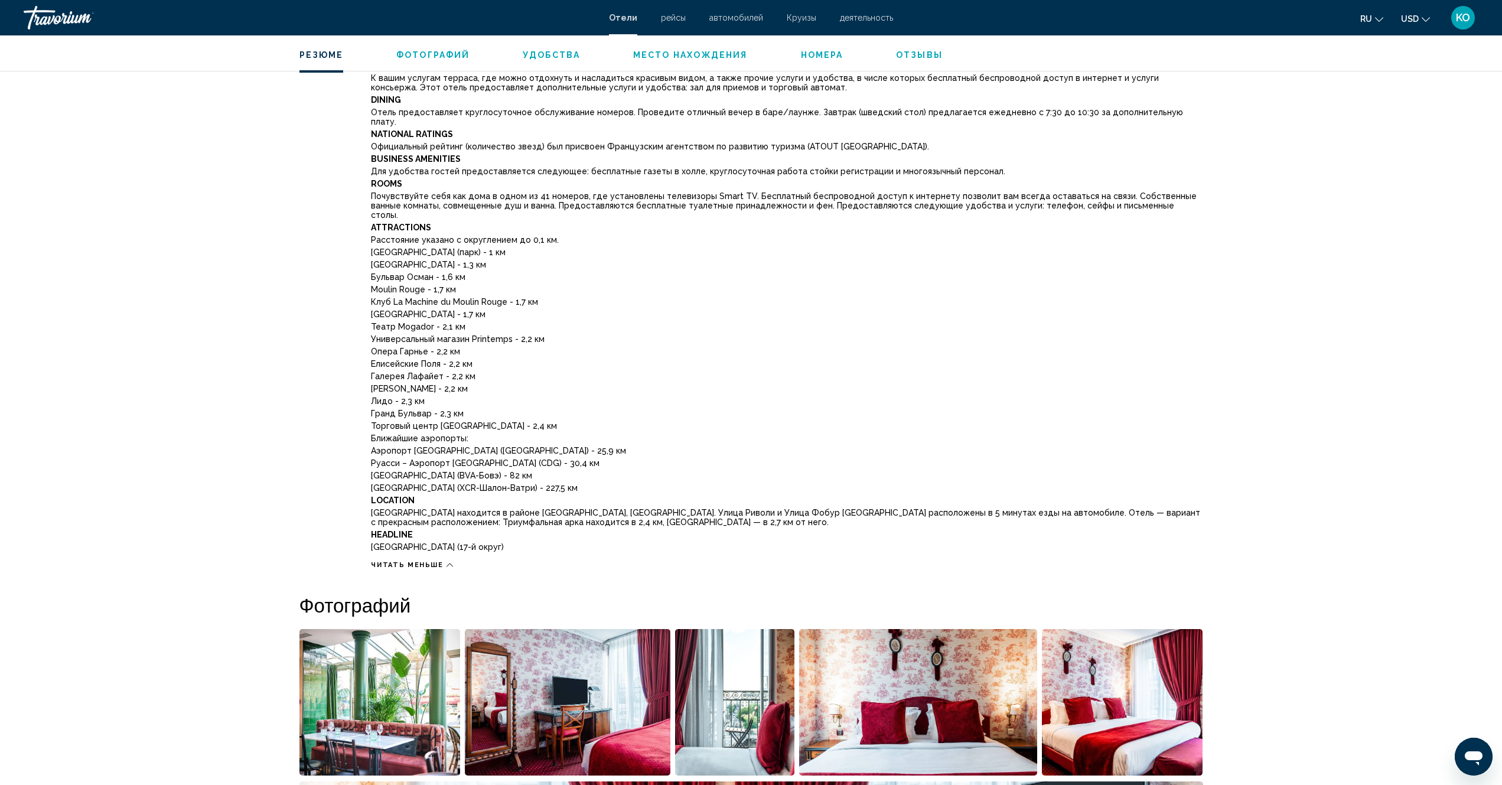
scroll to position [0, 0]
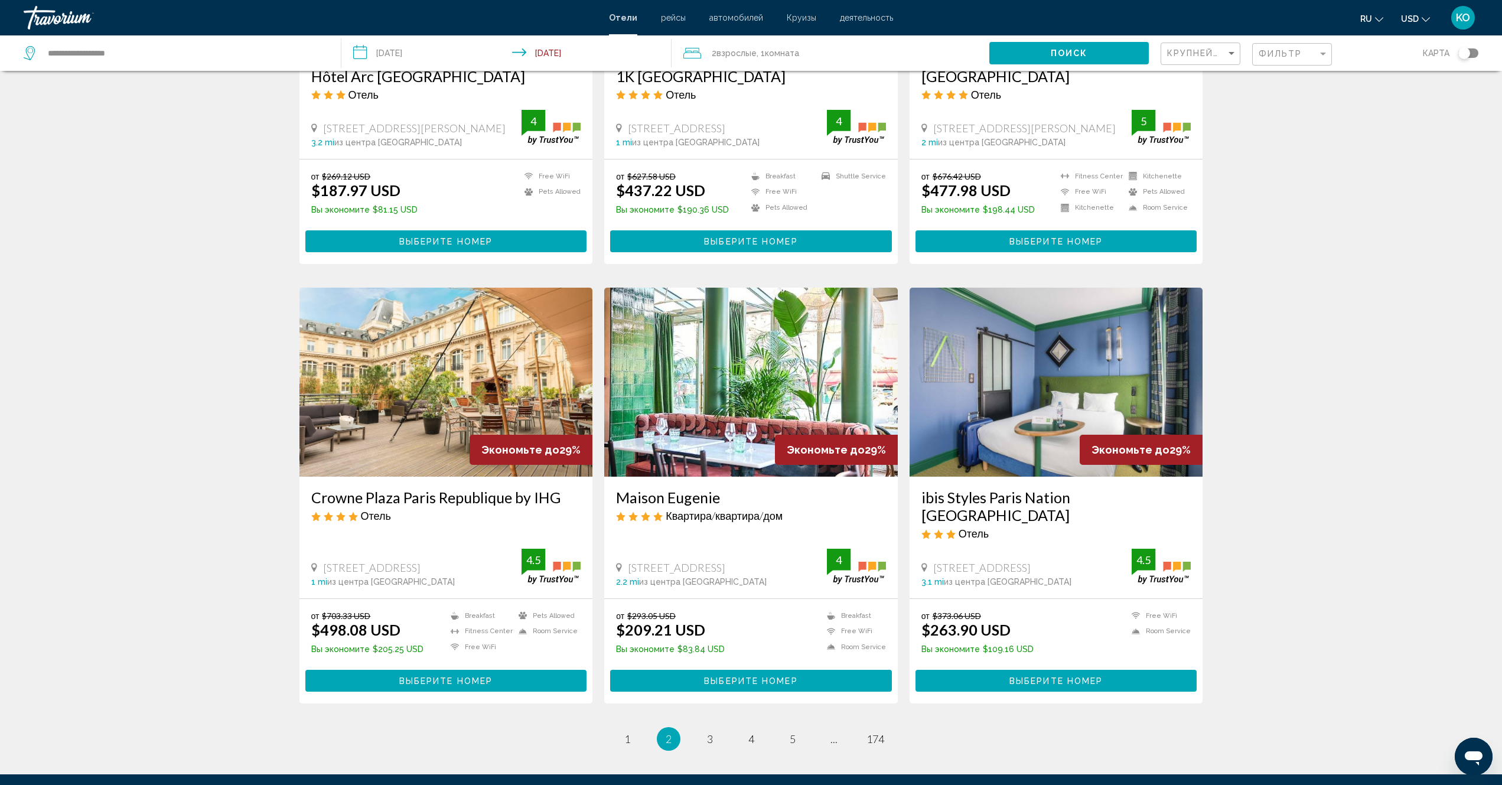
scroll to position [1181, 0]
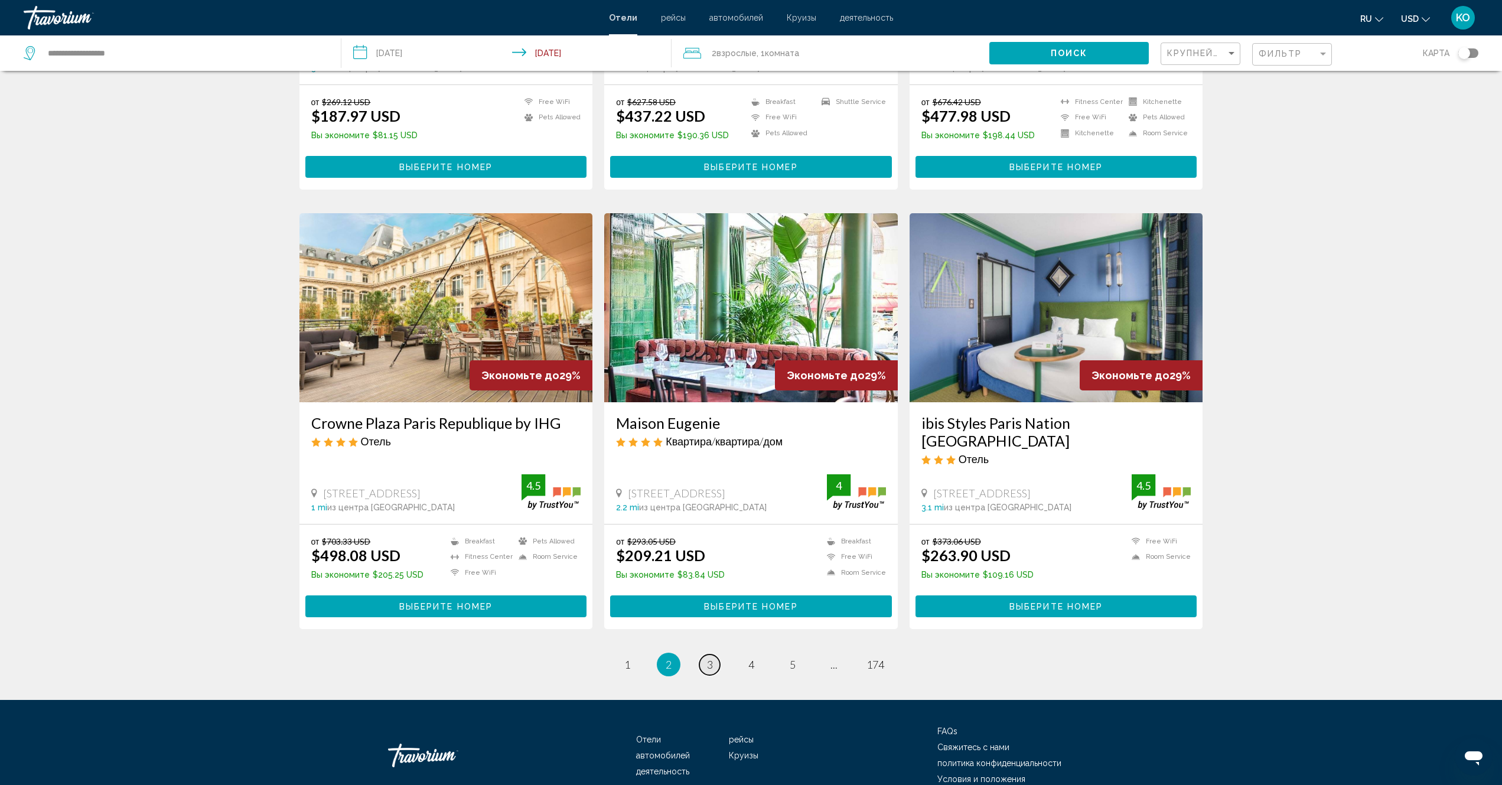
click at [706, 664] on link "page 3" at bounding box center [709, 664] width 21 height 21
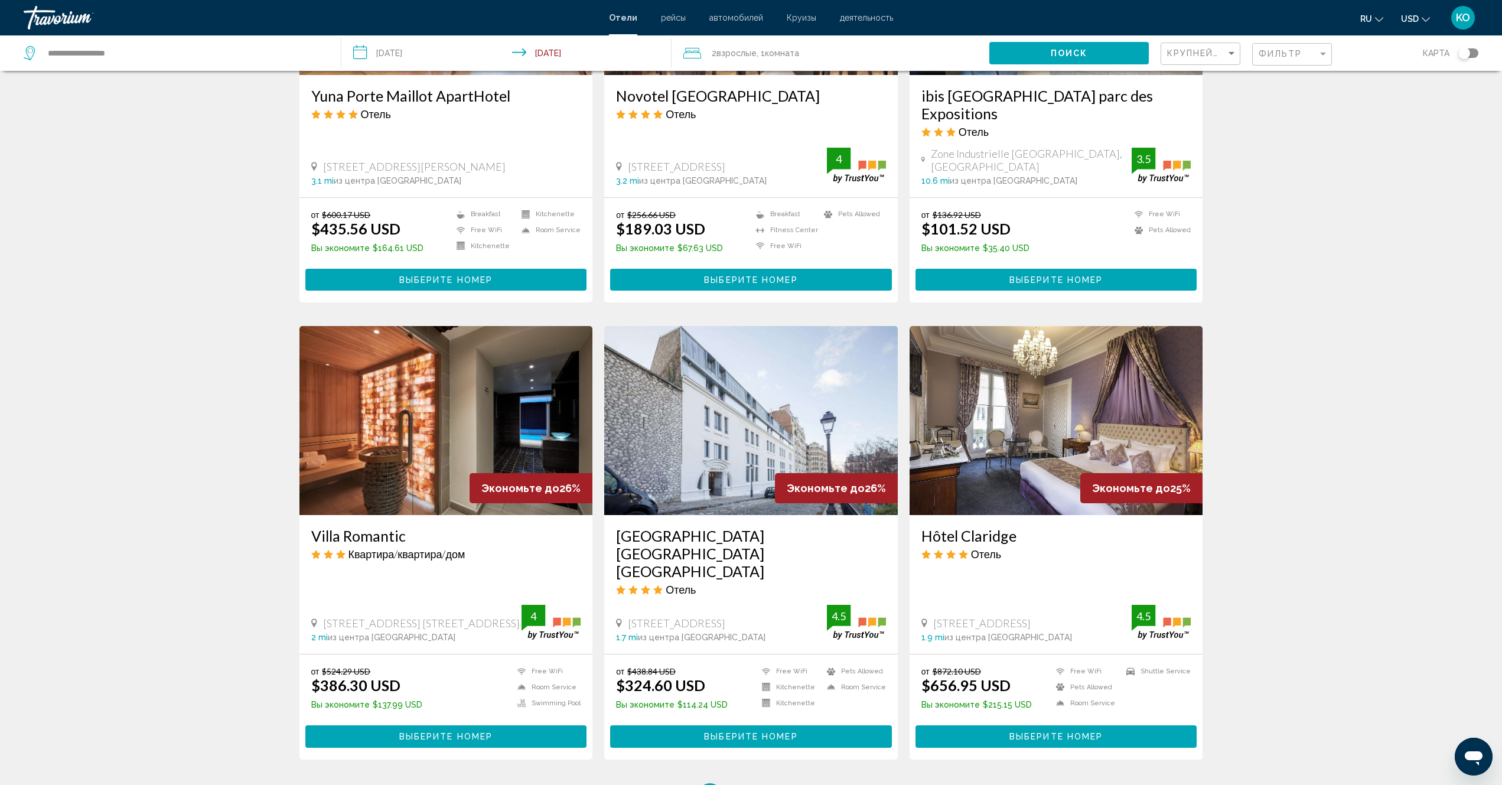
scroll to position [1242, 0]
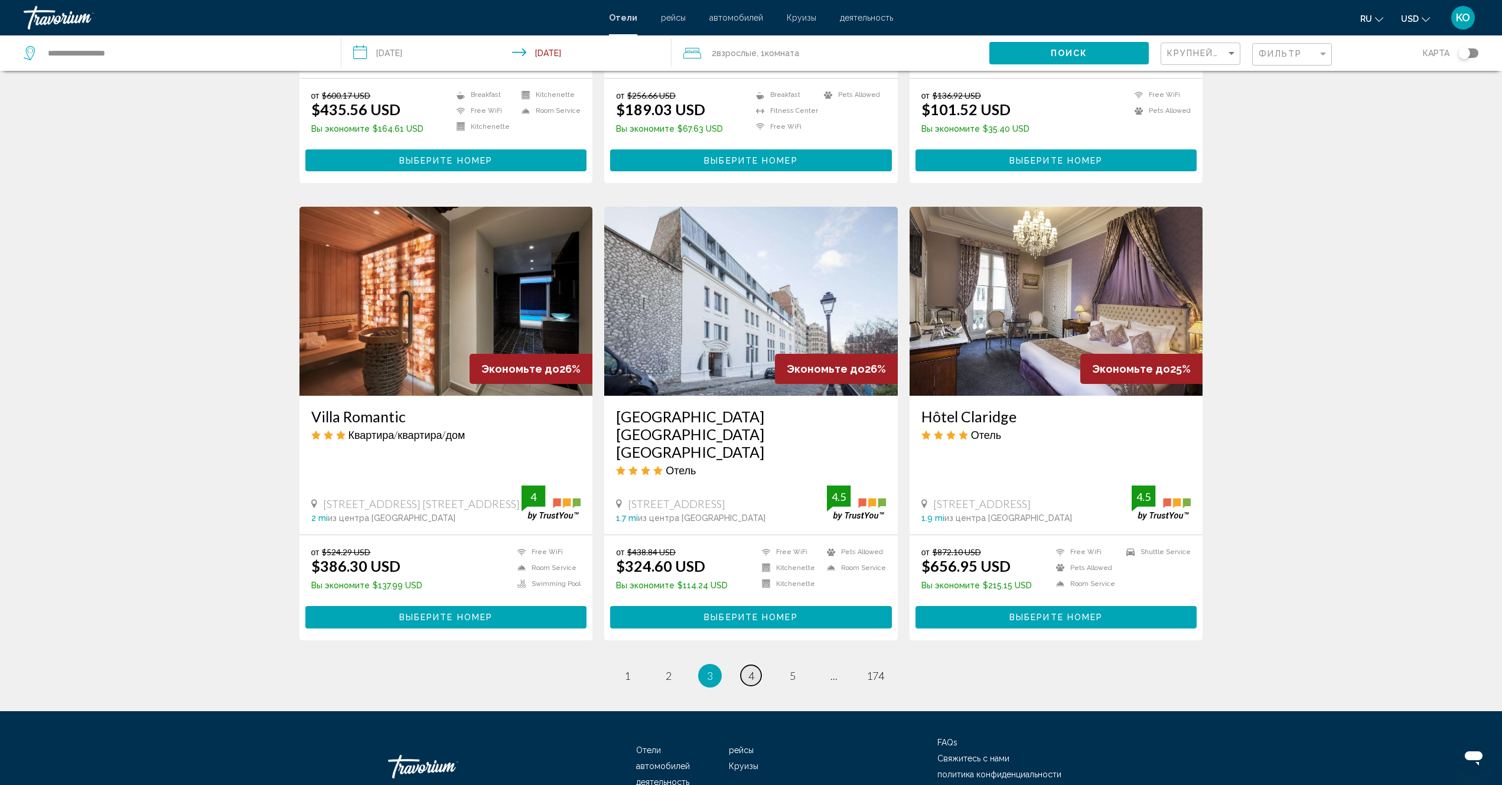
click at [748, 669] on span "4" at bounding box center [751, 675] width 6 height 13
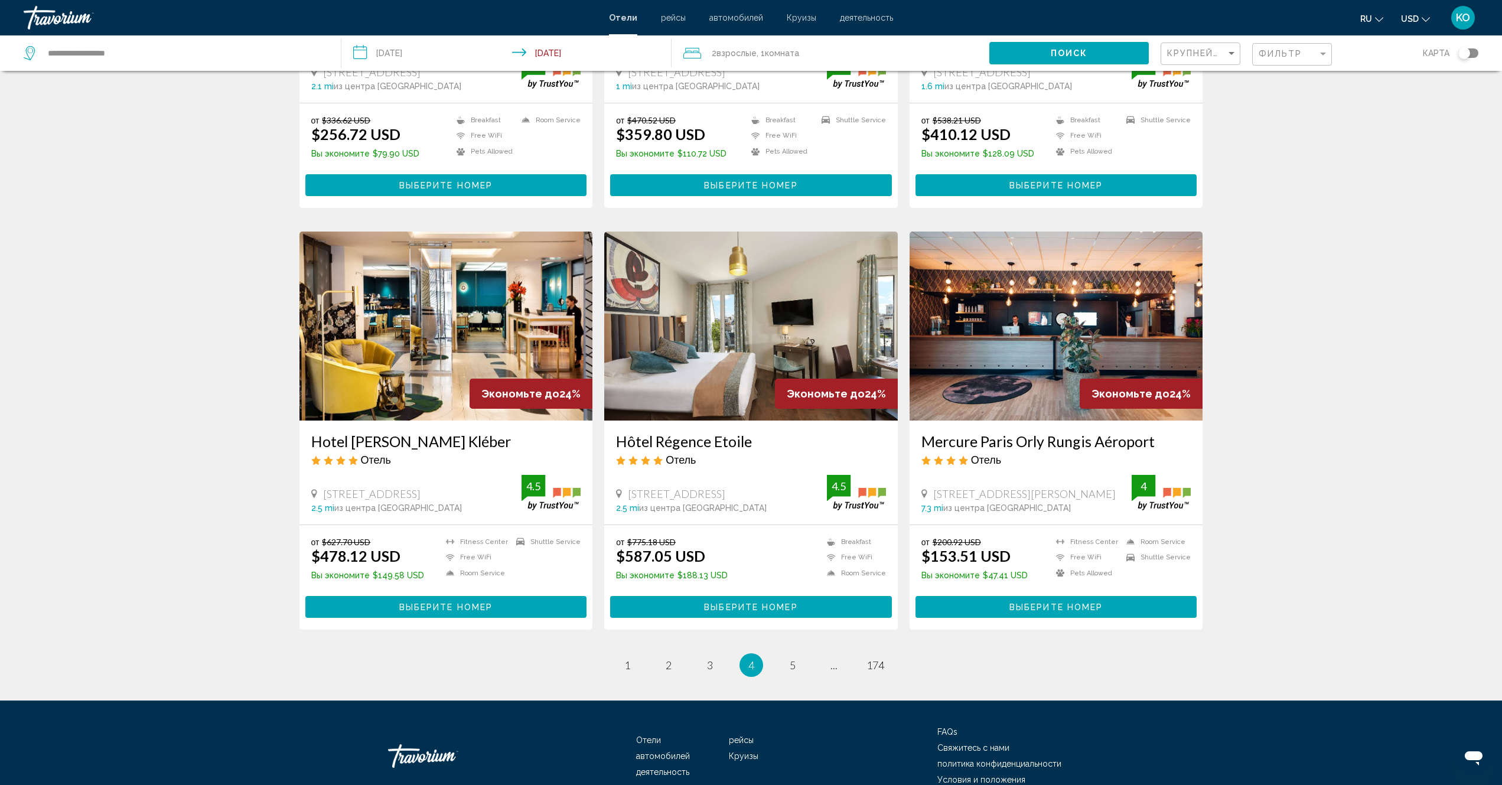
scroll to position [1224, 0]
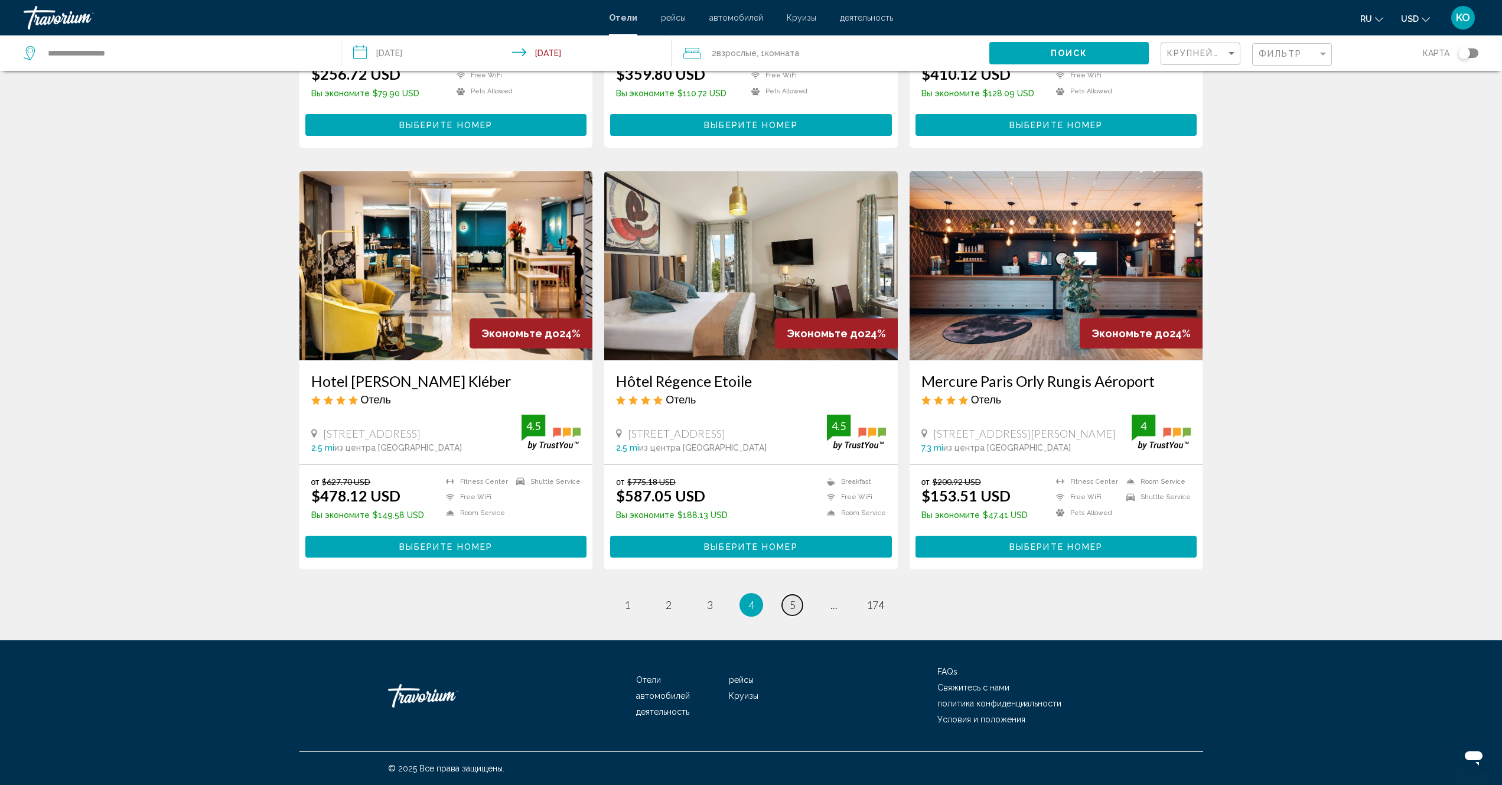
click at [791, 606] on span "5" at bounding box center [793, 604] width 6 height 13
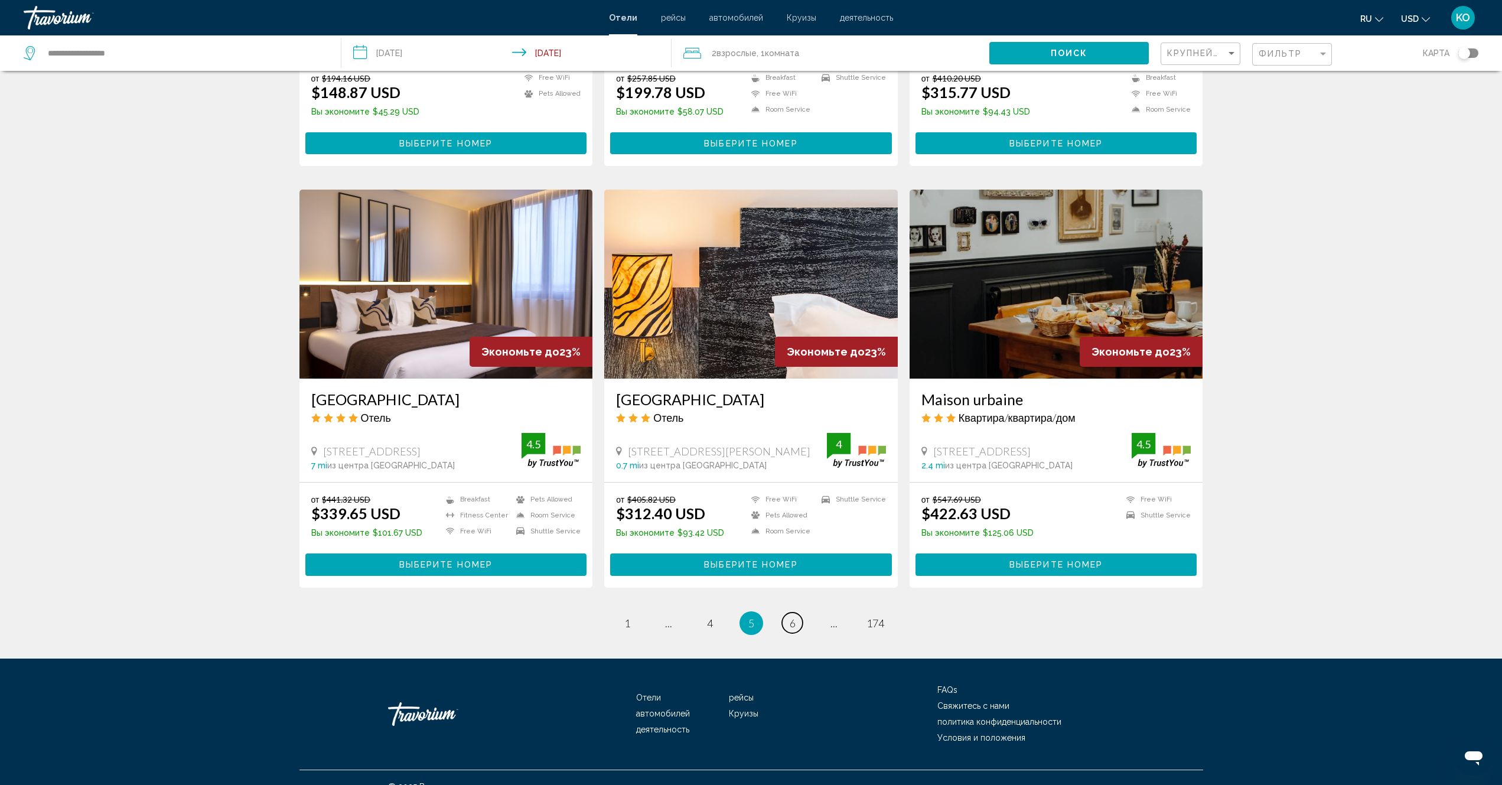
scroll to position [1206, 0]
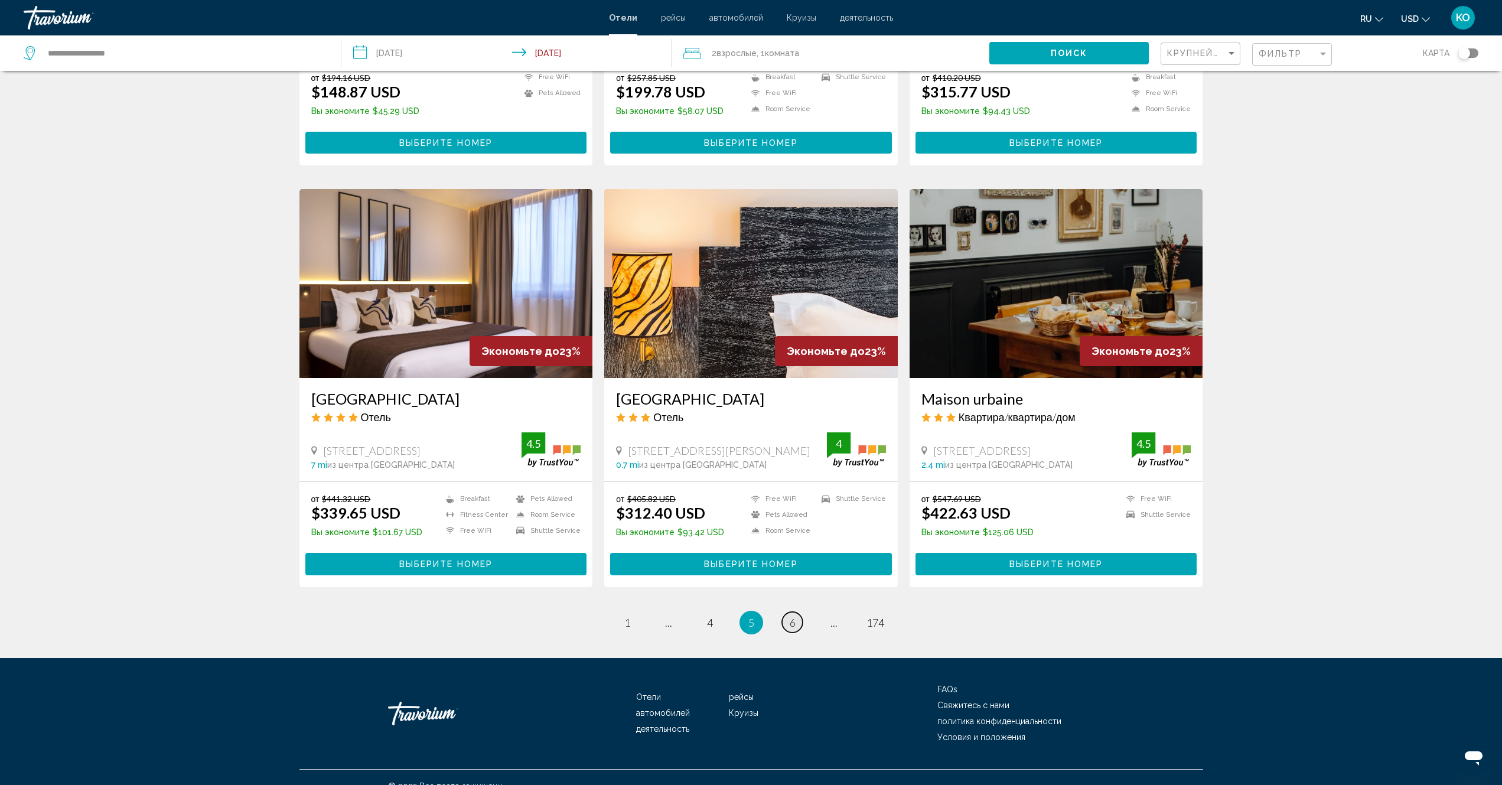
click at [791, 616] on span "6" at bounding box center [793, 622] width 6 height 13
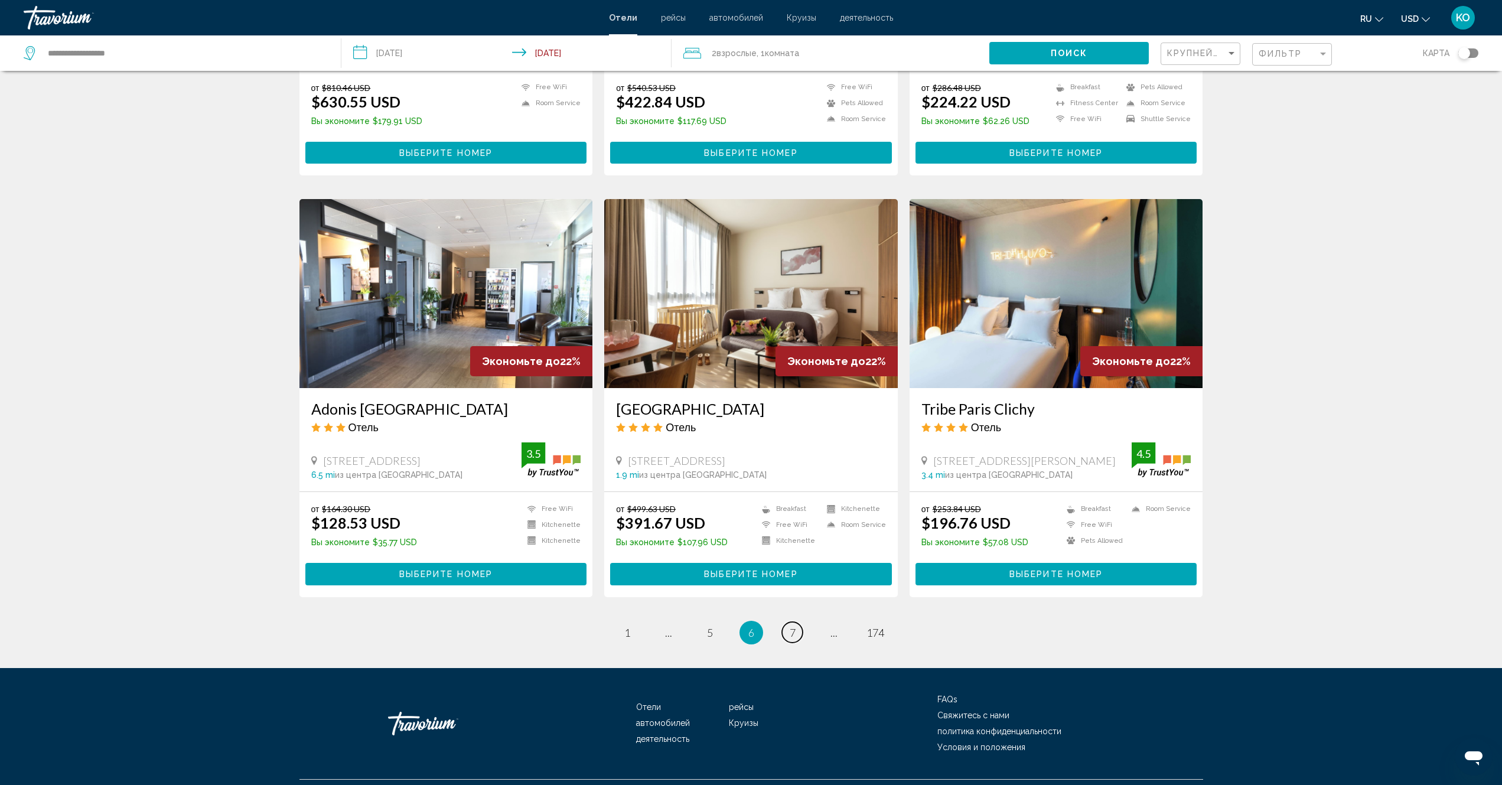
scroll to position [1205, 0]
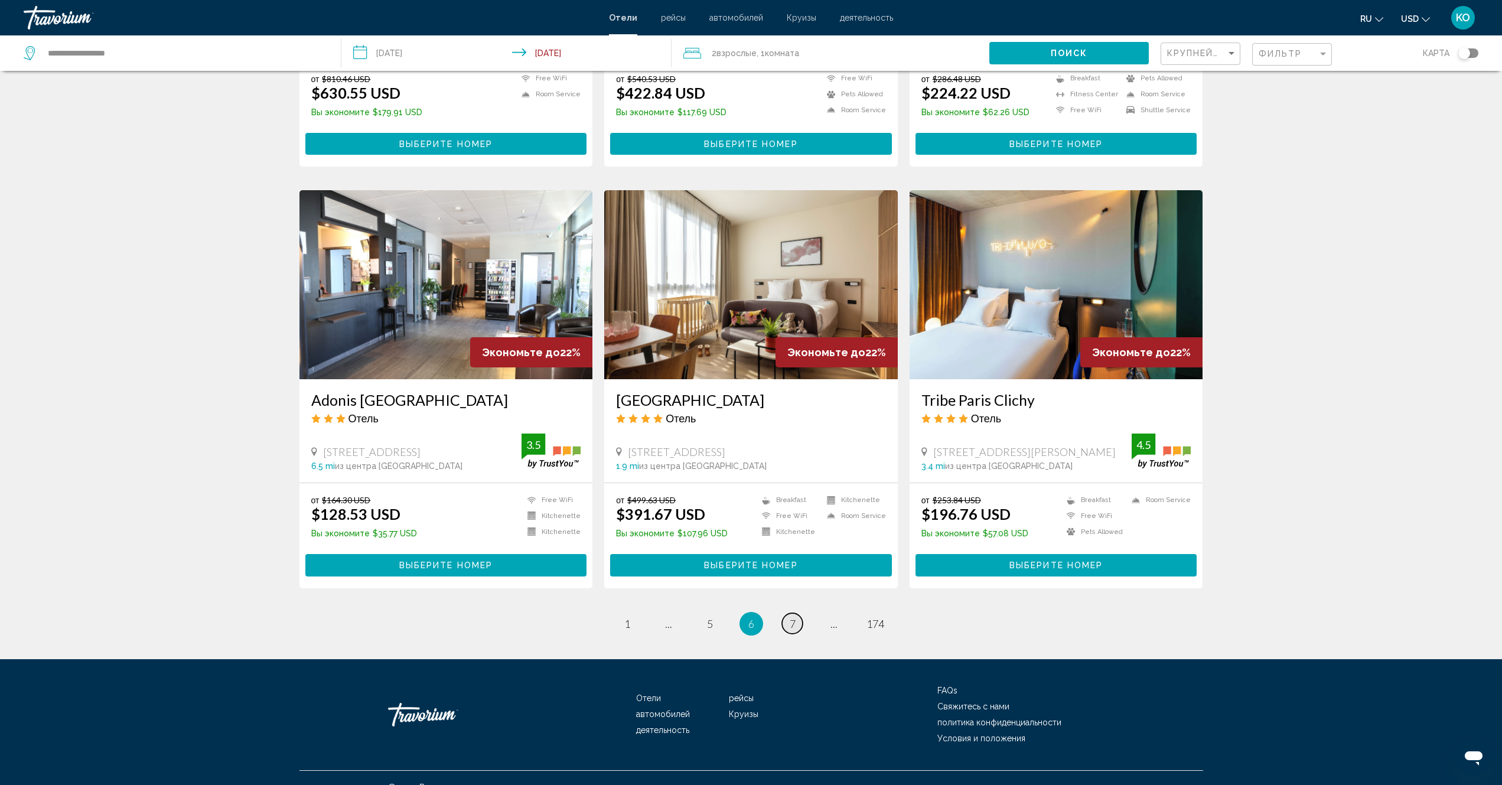
click at [794, 617] on span "7" at bounding box center [793, 623] width 6 height 13
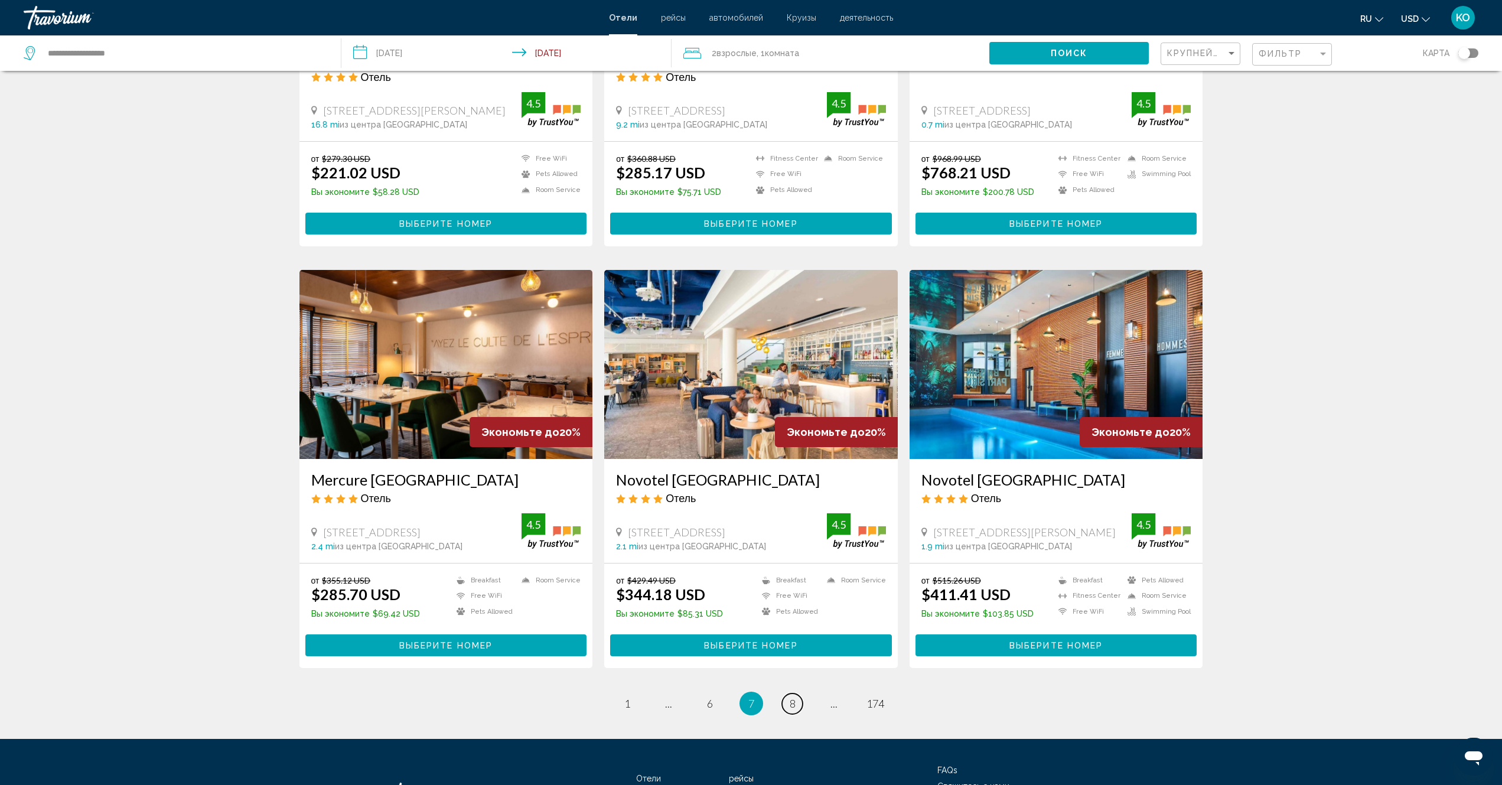
scroll to position [1240, 0]
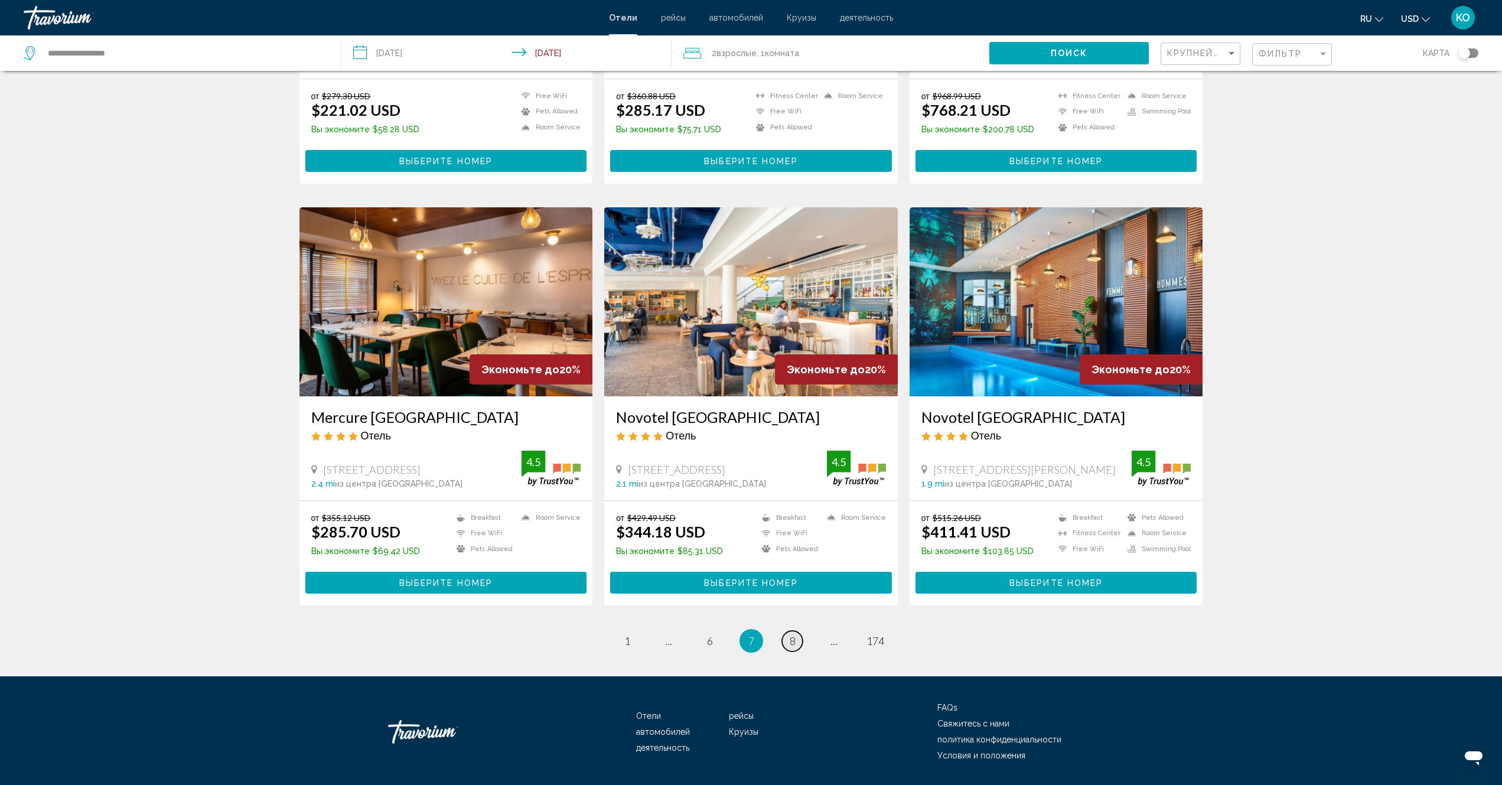
click at [790, 634] on span "8" at bounding box center [793, 640] width 6 height 13
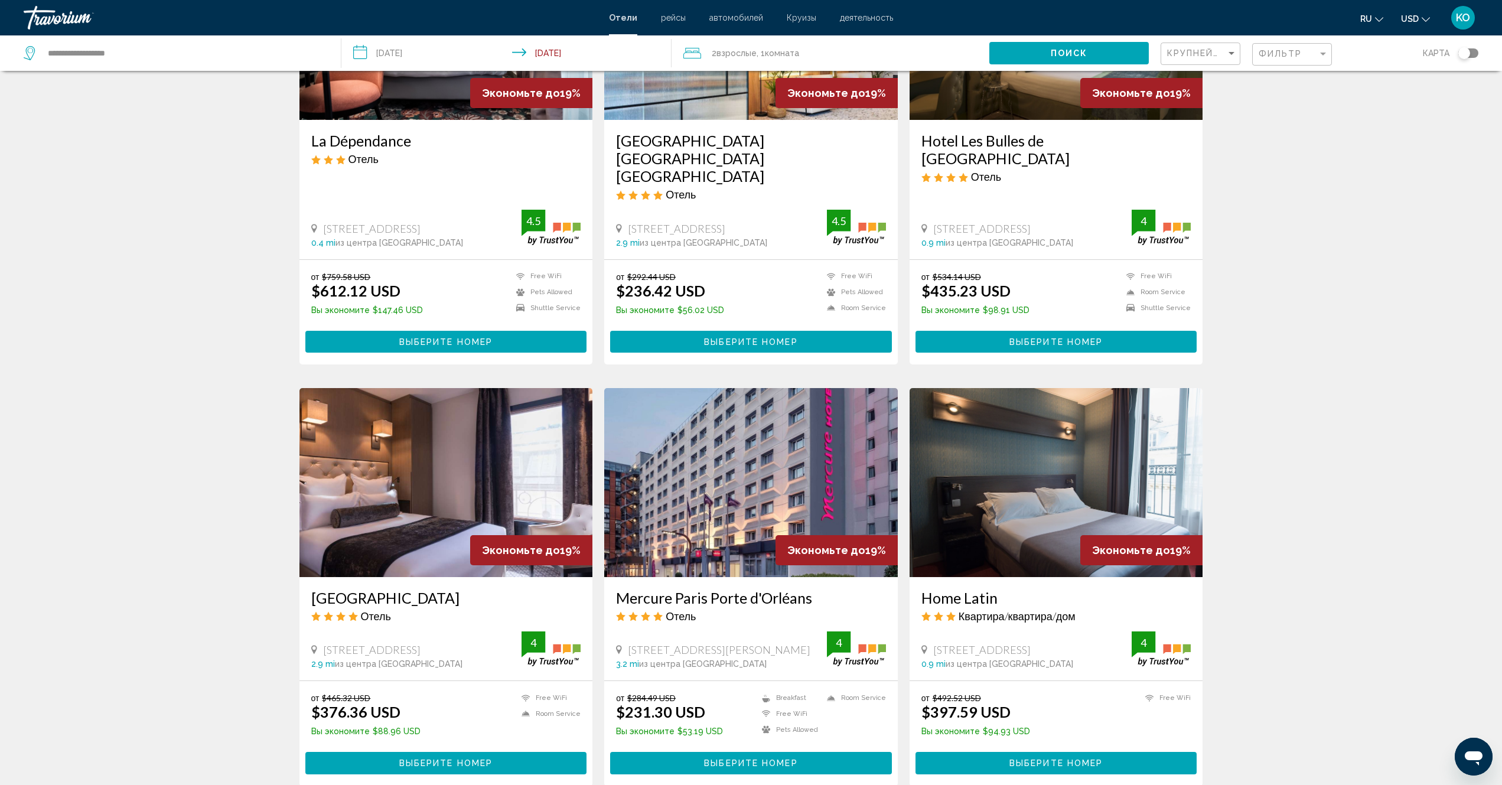
scroll to position [1224, 0]
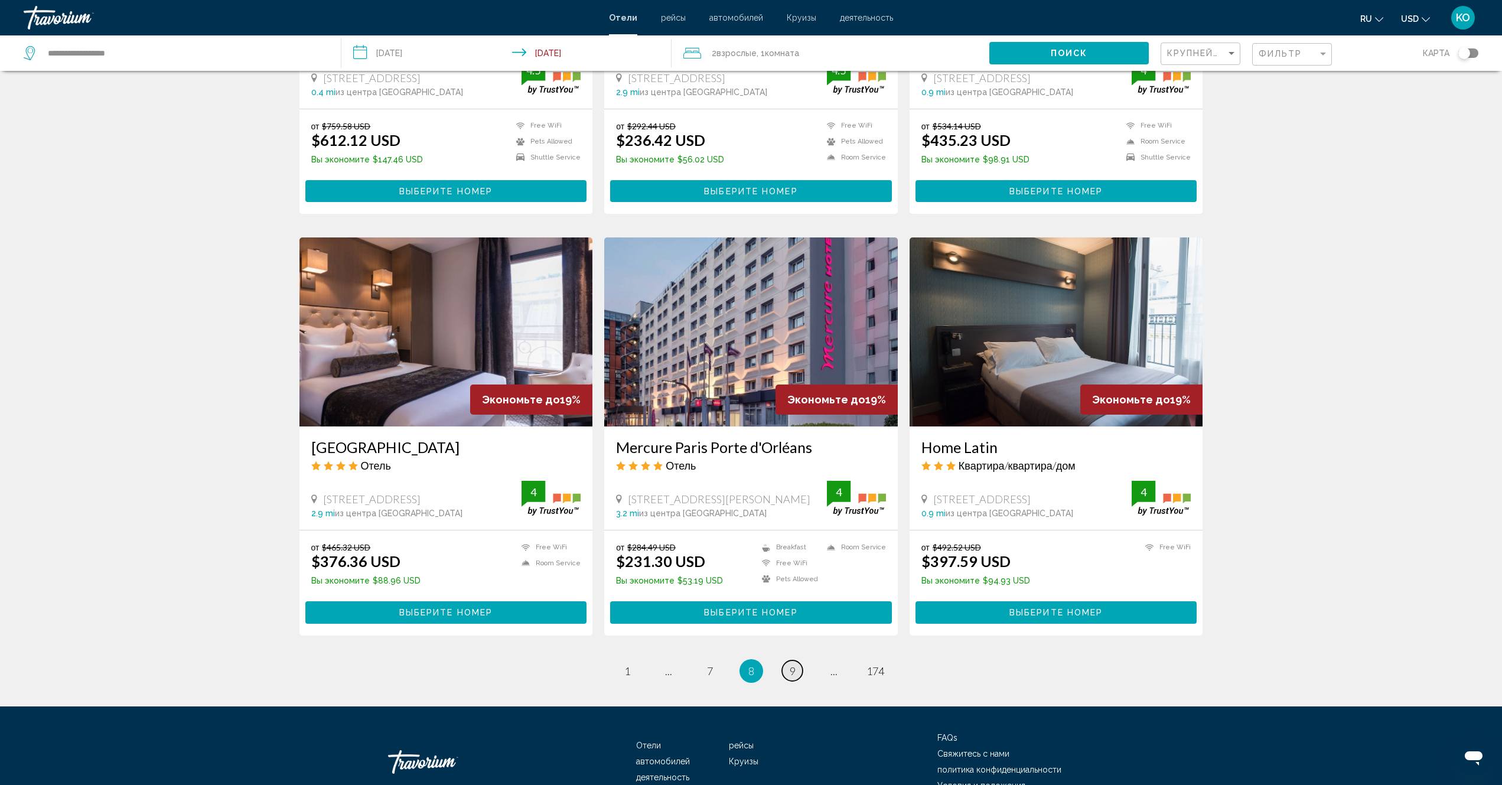
click at [790, 664] on span "9" at bounding box center [793, 670] width 6 height 13
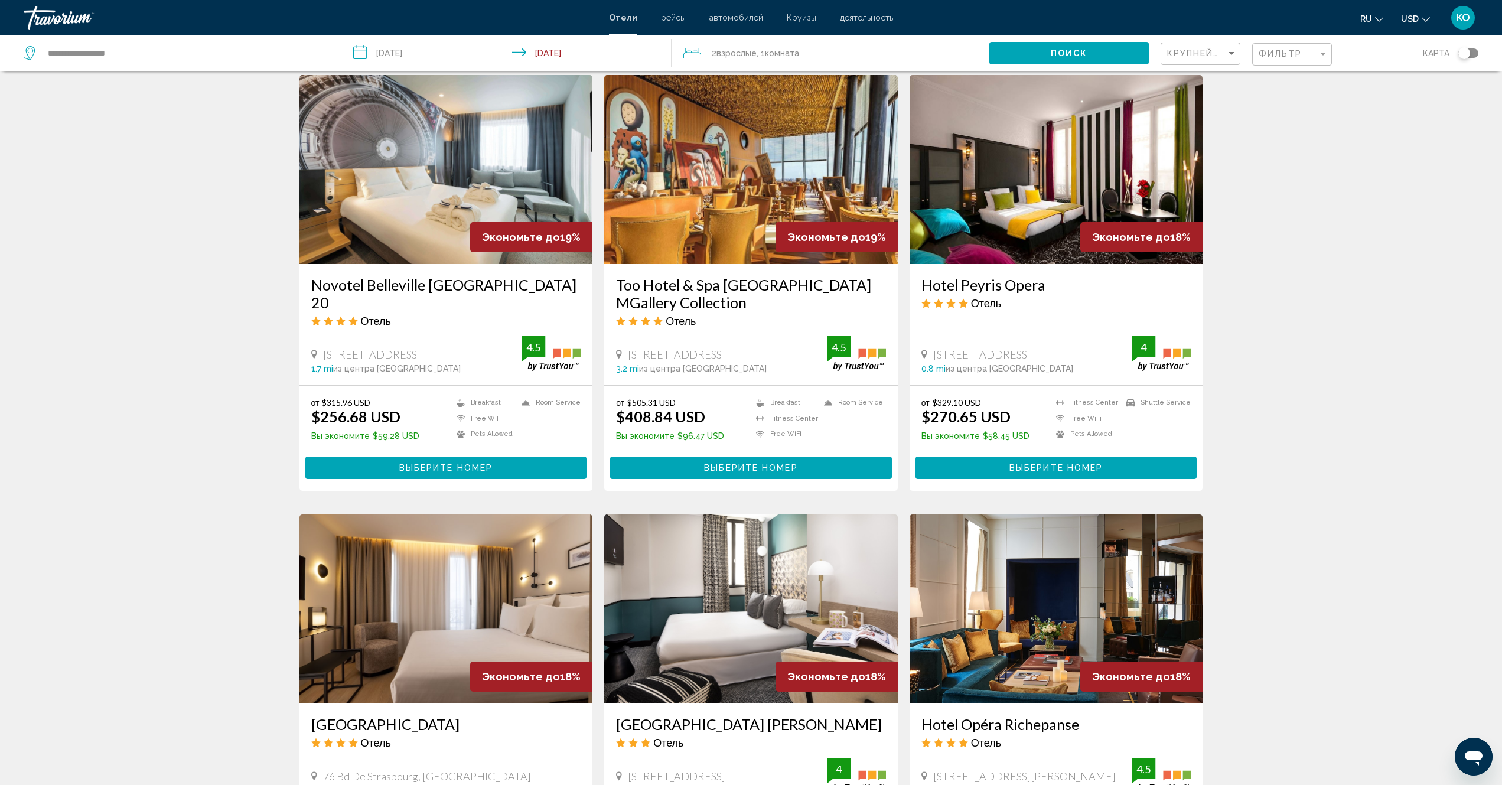
scroll to position [650, 0]
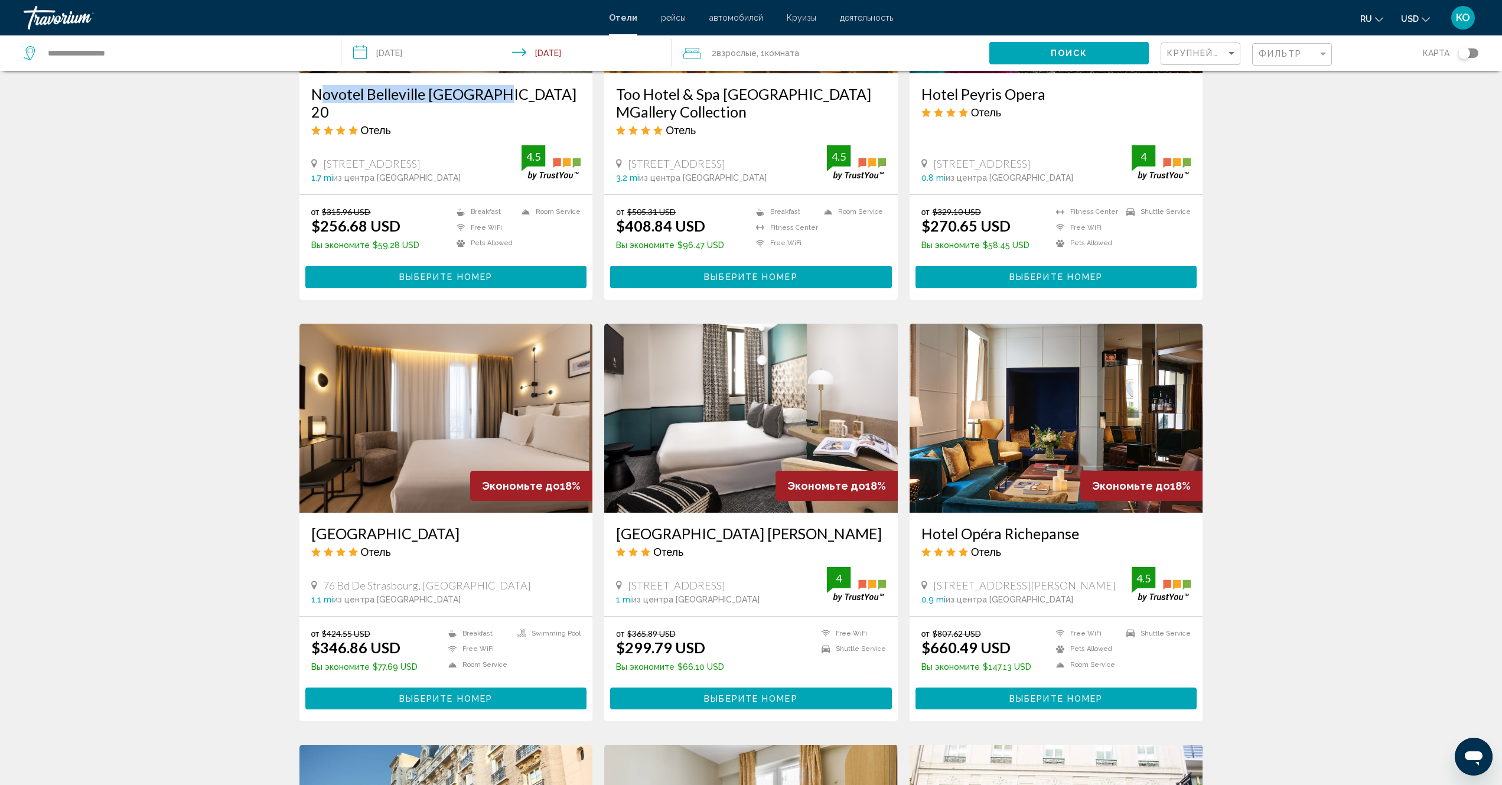
drag, startPoint x: 306, startPoint y: 91, endPoint x: 488, endPoint y: 102, distance: 182.8
click at [488, 102] on div "Novotel Belleville Paris 20 Отель 64 74 Boulevard De Belleville, Paris 1.7 mi и…" at bounding box center [446, 133] width 294 height 121
copy h3 "Novotel Belleville Paris 20"
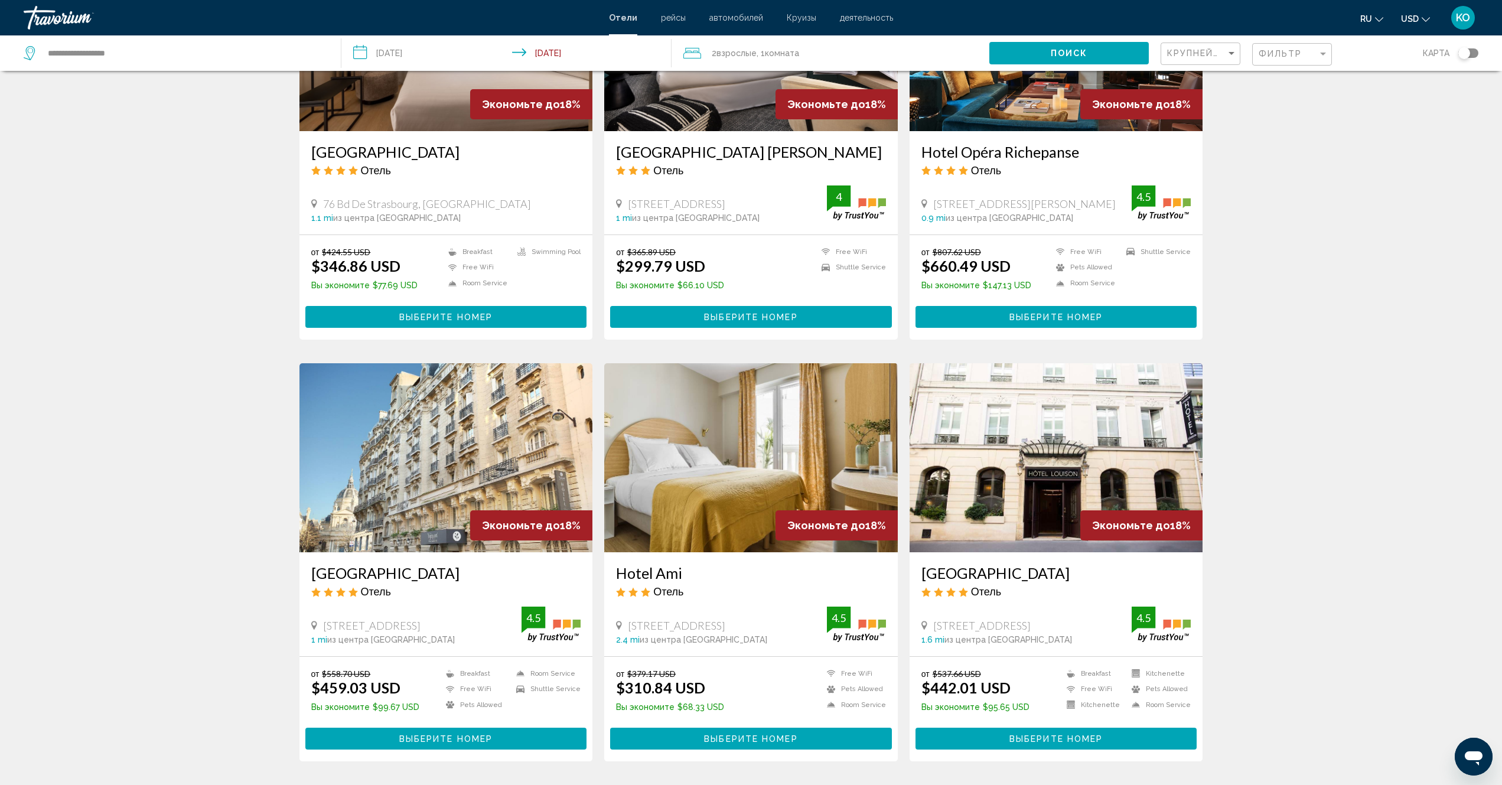
scroll to position [1181, 0]
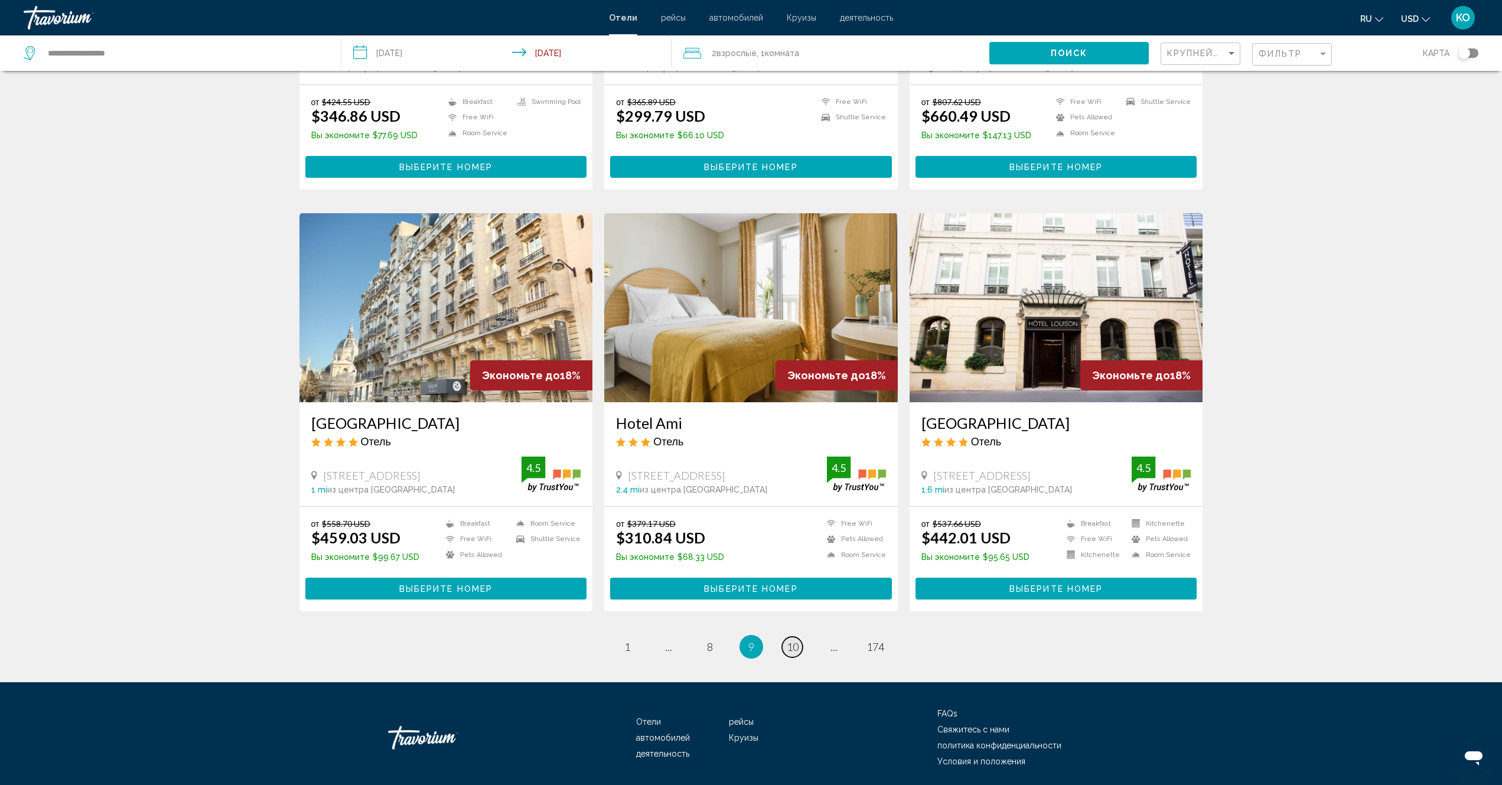
click at [795, 651] on span "10" at bounding box center [793, 646] width 12 height 13
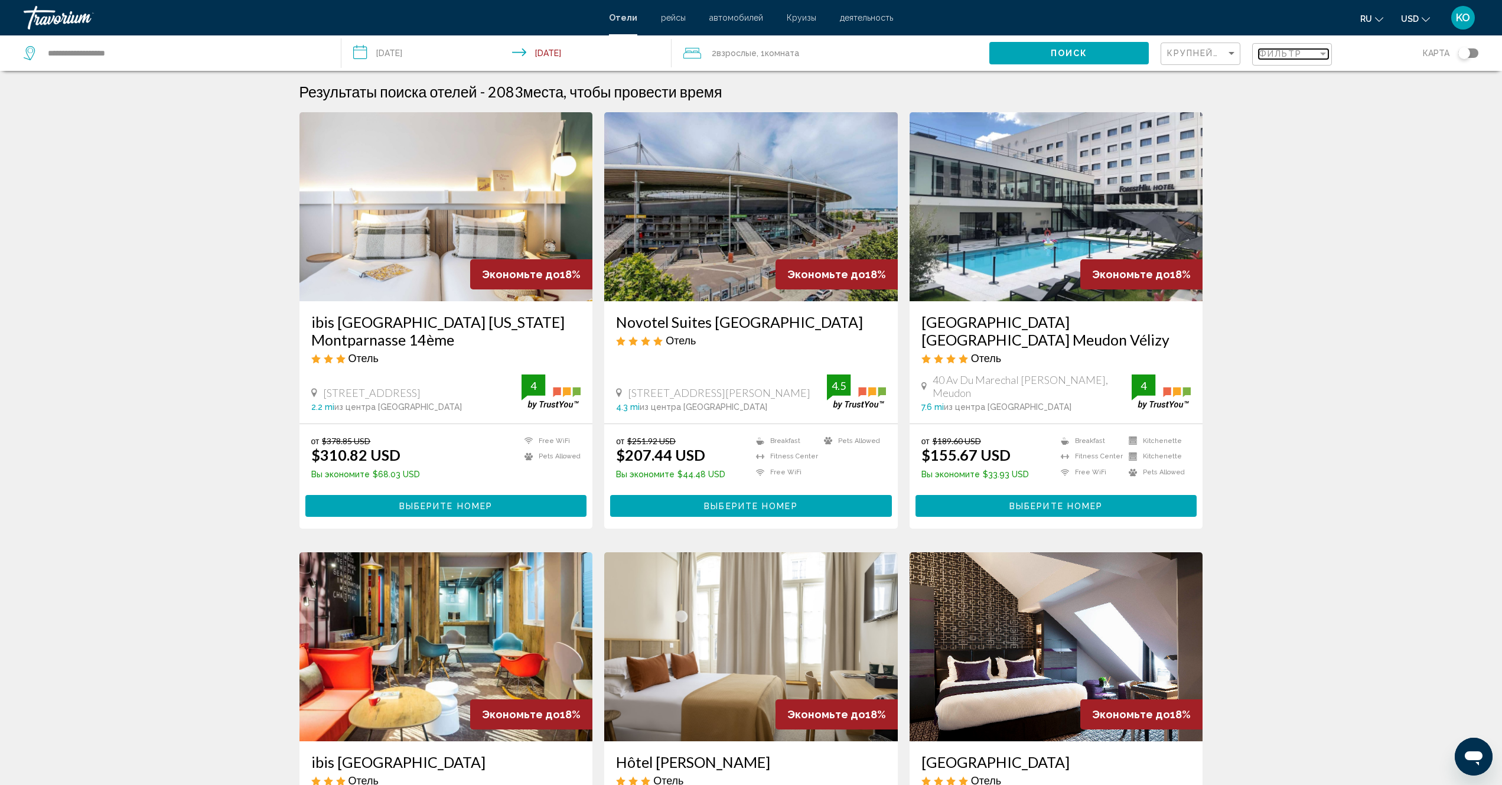
click at [1321, 53] on div "Filter" at bounding box center [1323, 54] width 6 height 3
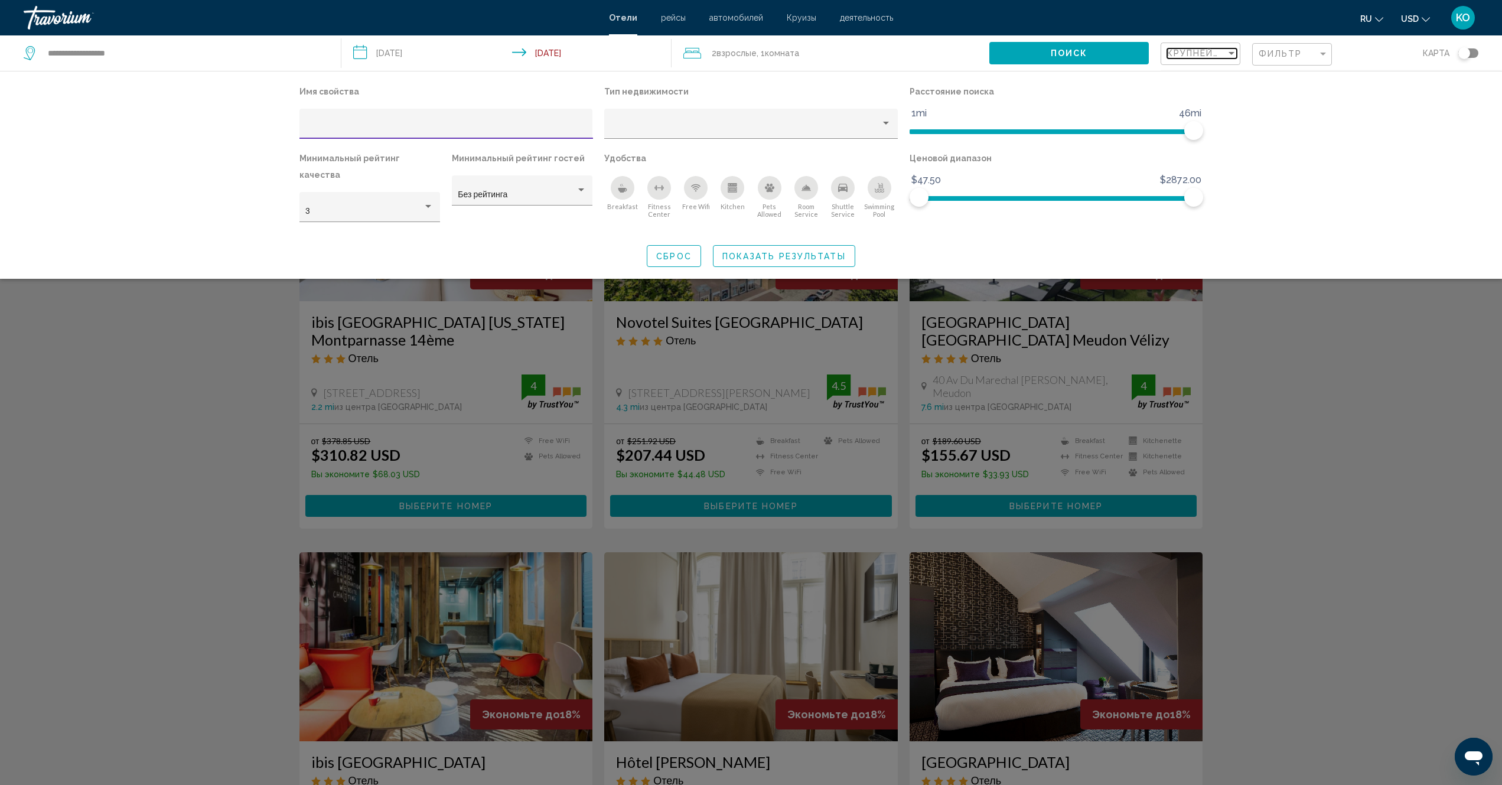
click at [1228, 53] on div "Sort by" at bounding box center [1231, 53] width 6 height 3
click at [1202, 177] on span "Имя свойства" at bounding box center [1193, 177] width 53 height 9
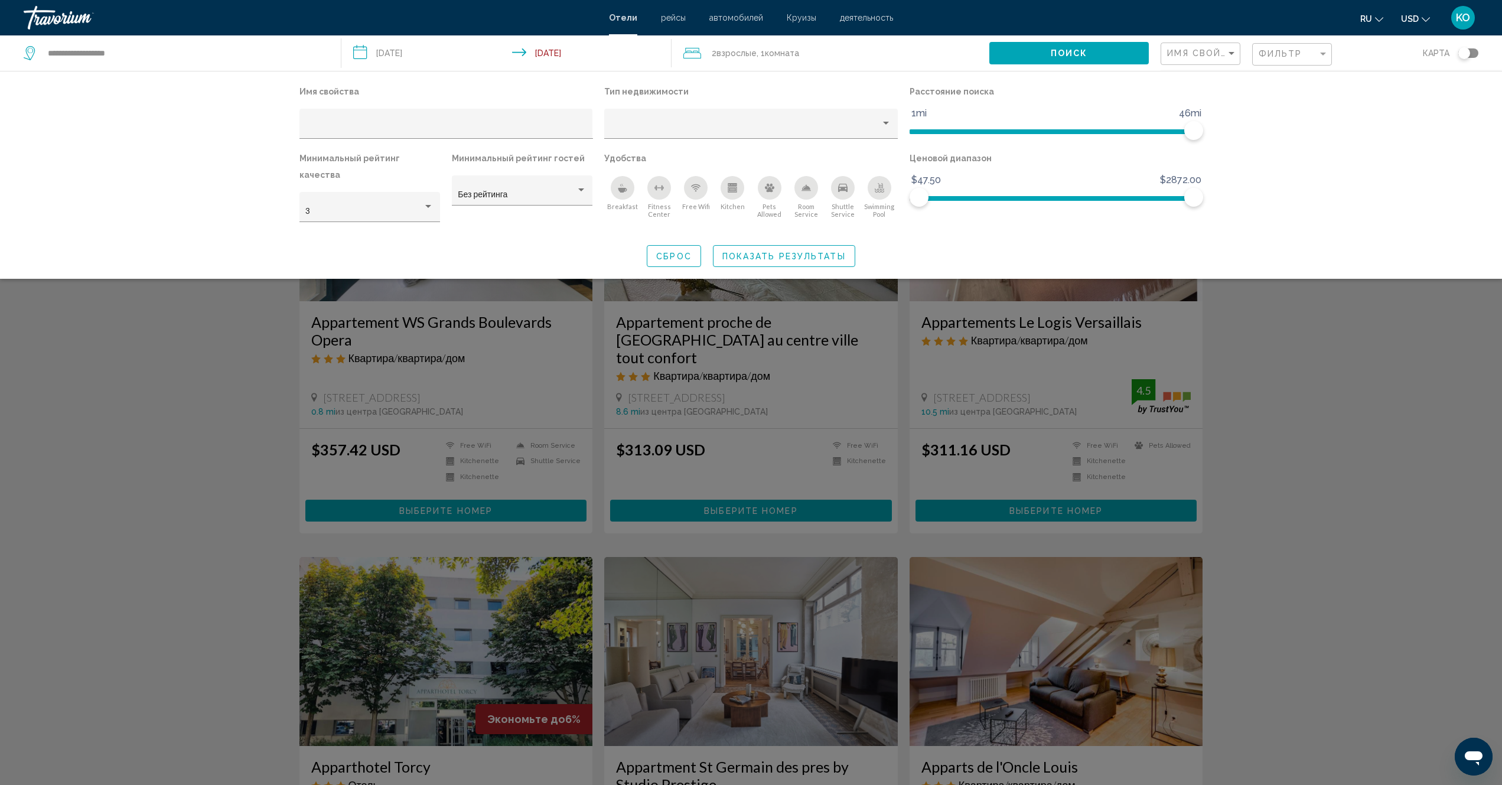
click at [841, 190] on icon "Shuttle Service" at bounding box center [842, 188] width 9 height 8
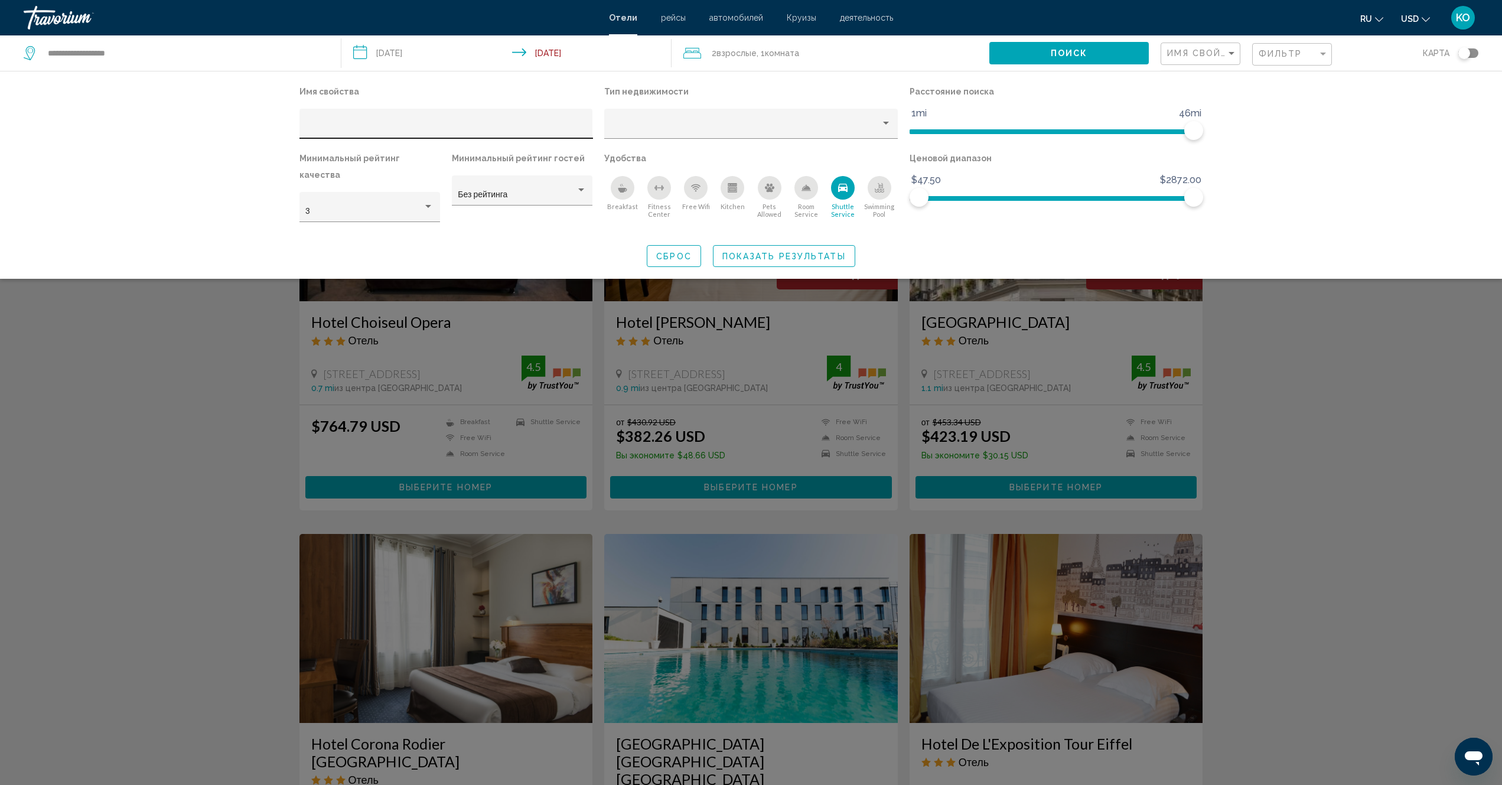
drag, startPoint x: 373, startPoint y: 118, endPoint x: 357, endPoint y: 118, distance: 15.4
click at [357, 118] on div "Hotel Filters" at bounding box center [445, 127] width 281 height 24
drag, startPoint x: 344, startPoint y: 121, endPoint x: 677, endPoint y: 120, distance: 333.1
drag, startPoint x: 677, startPoint y: 120, endPoint x: 376, endPoint y: 124, distance: 301.2
click at [376, 124] on input "Hotel Filters" at bounding box center [445, 127] width 281 height 9
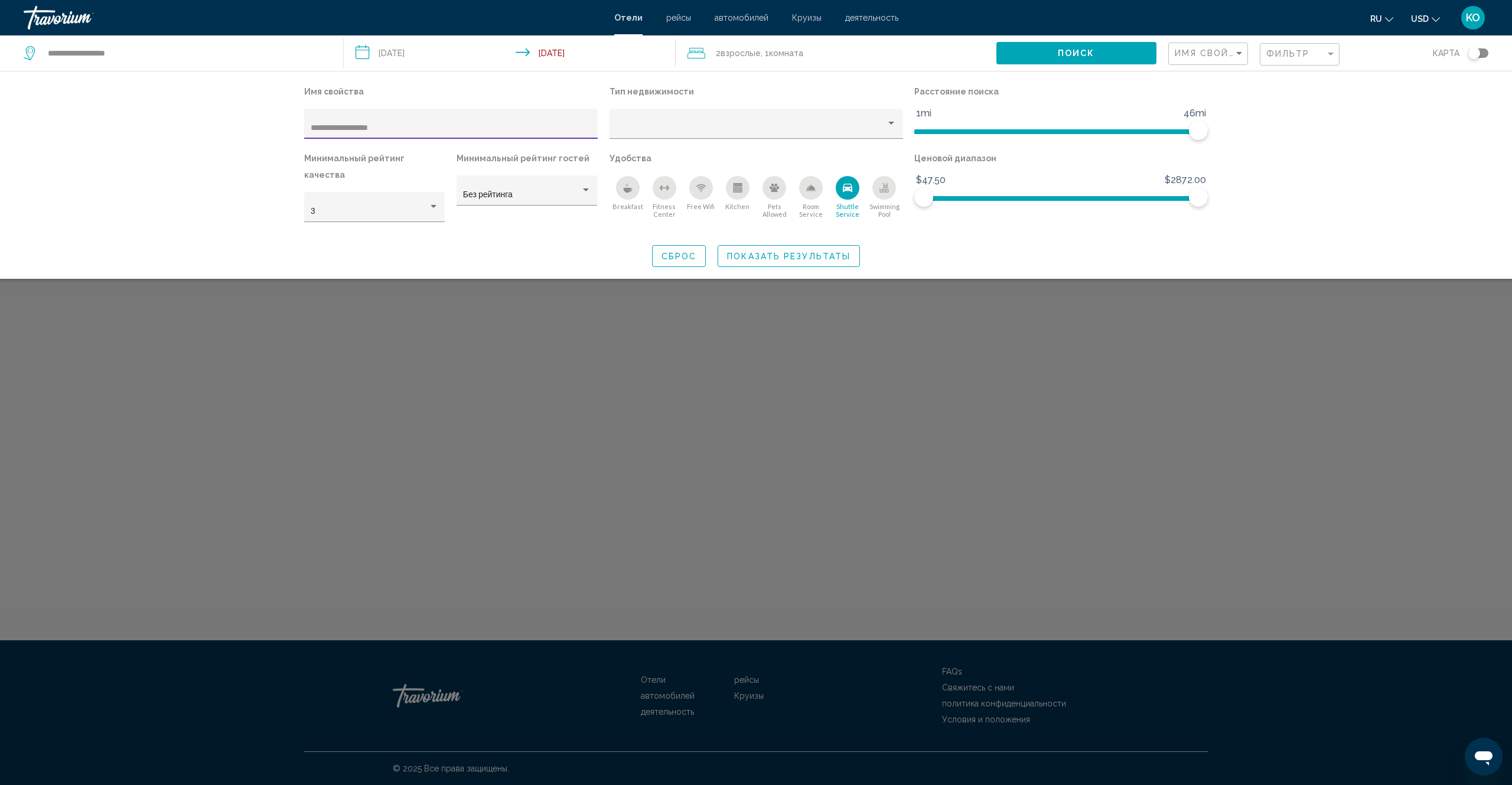
drag, startPoint x: 379, startPoint y: 127, endPoint x: 347, endPoint y: 131, distance: 32.7
click at [289, 129] on div "**********" at bounding box center [756, 175] width 951 height 184
type input "**********"
drag, startPoint x: 655, startPoint y: 123, endPoint x: 755, endPoint y: 119, distance: 99.9
click at [755, 119] on div "Hotel Filters" at bounding box center [755, 127] width 281 height 24
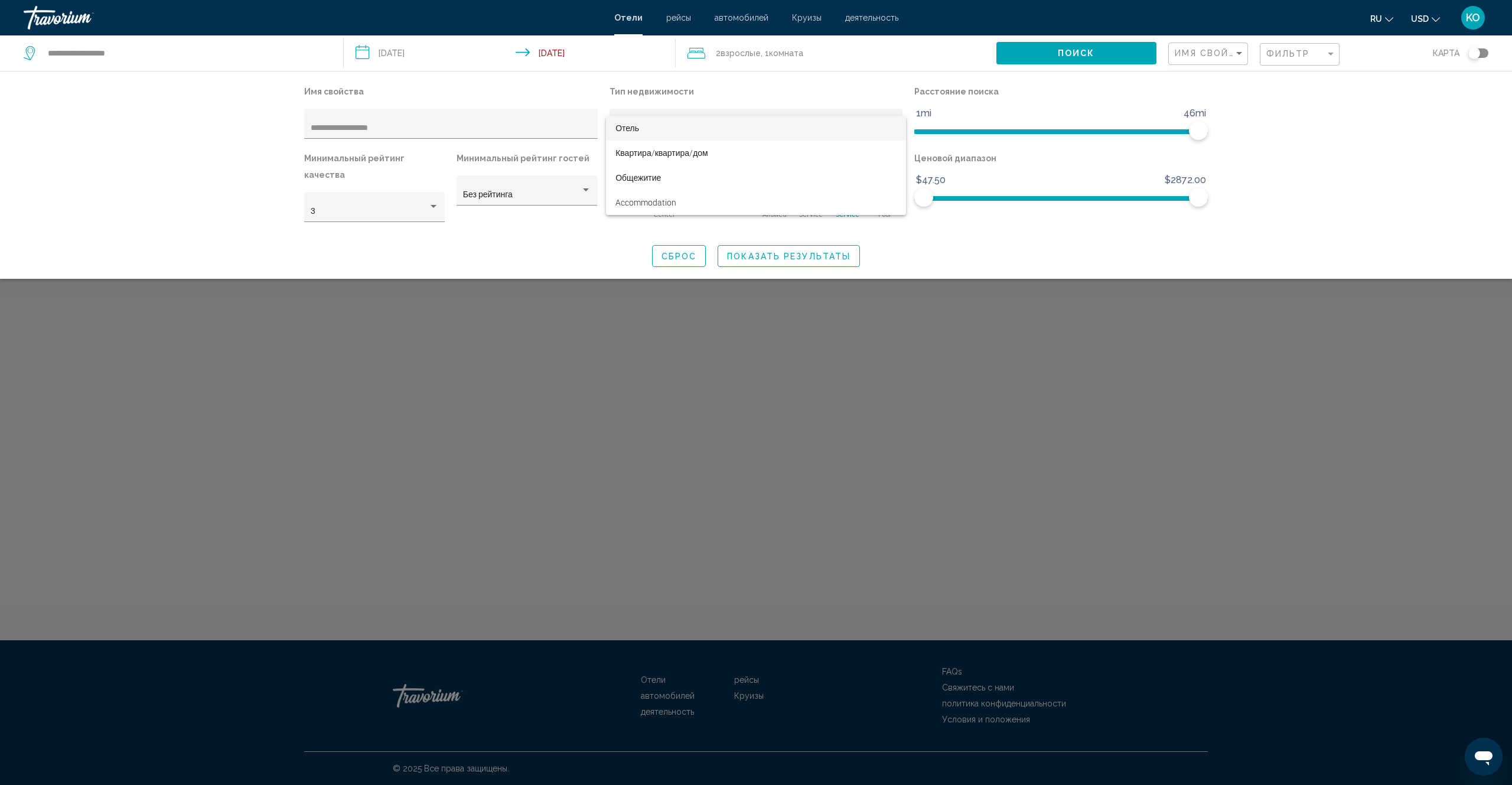
click at [627, 127] on span "Отель" at bounding box center [627, 127] width 24 height 9
drag, startPoint x: 381, startPoint y: 127, endPoint x: 604, endPoint y: 376, distance: 334.2
click at [592, 390] on div "Search widget" at bounding box center [756, 481] width 1512 height 608
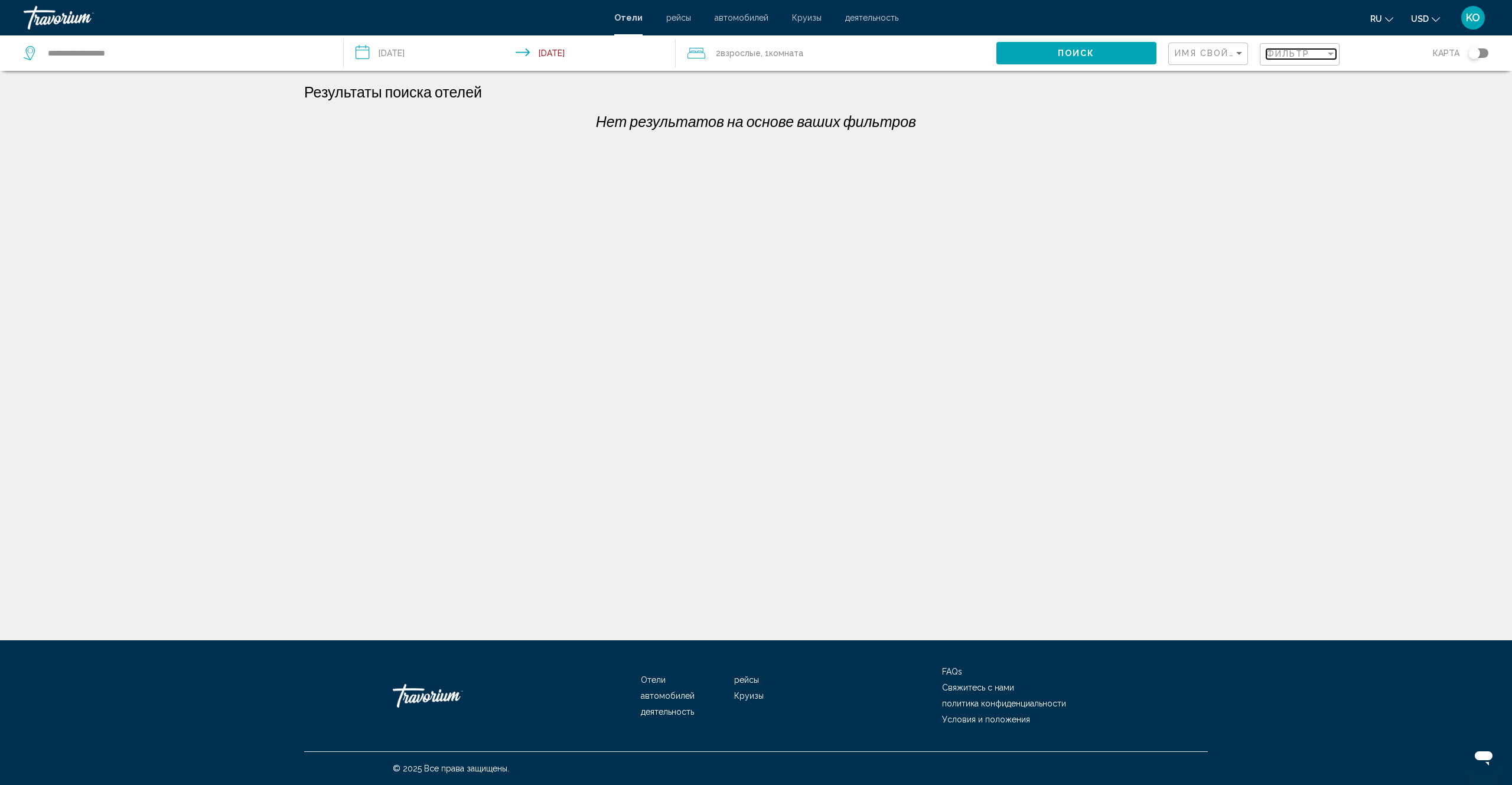
click at [1329, 54] on div "Filter" at bounding box center [1331, 54] width 6 height 3
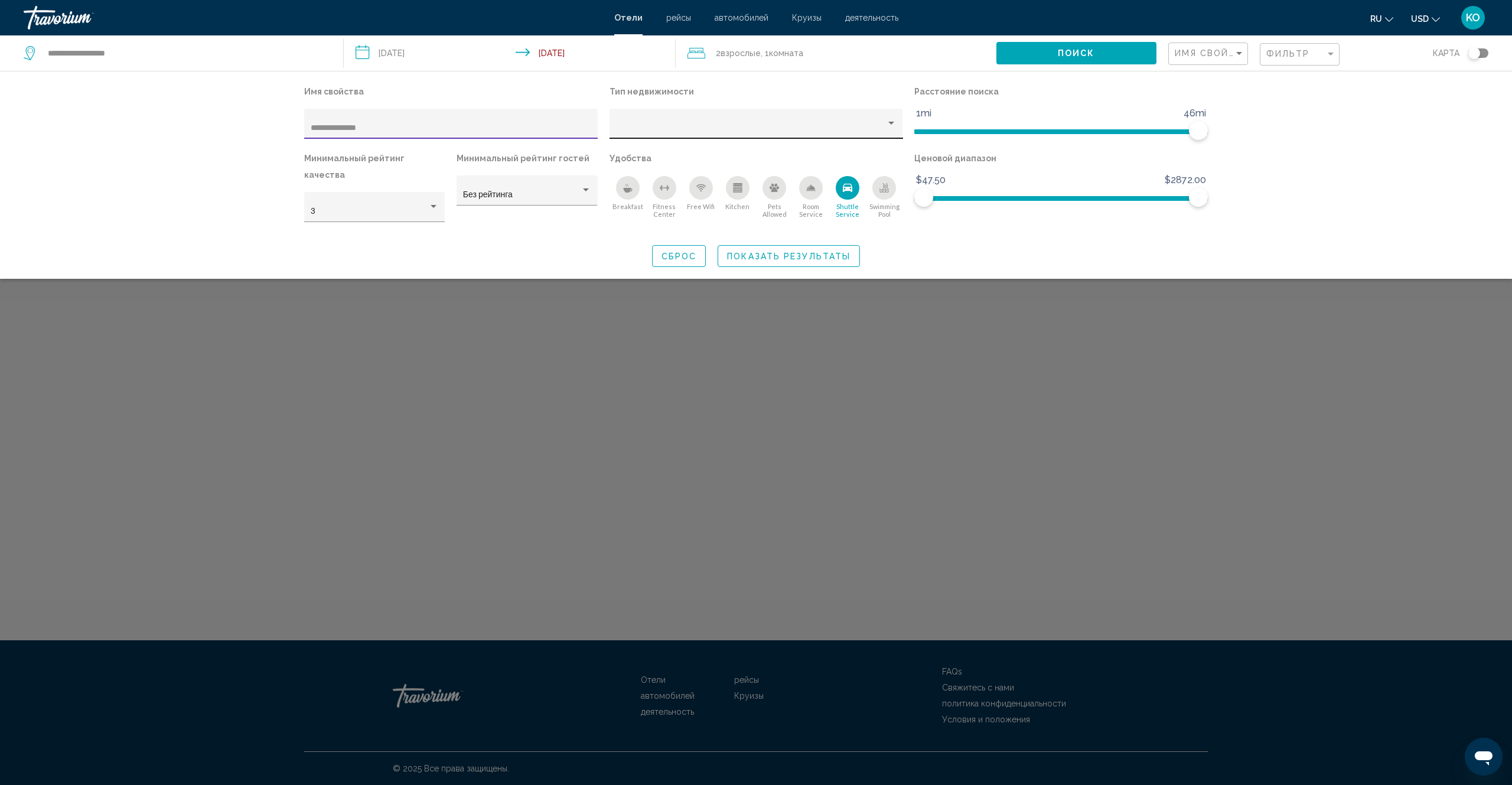
click at [894, 121] on div "Property type" at bounding box center [891, 123] width 11 height 9
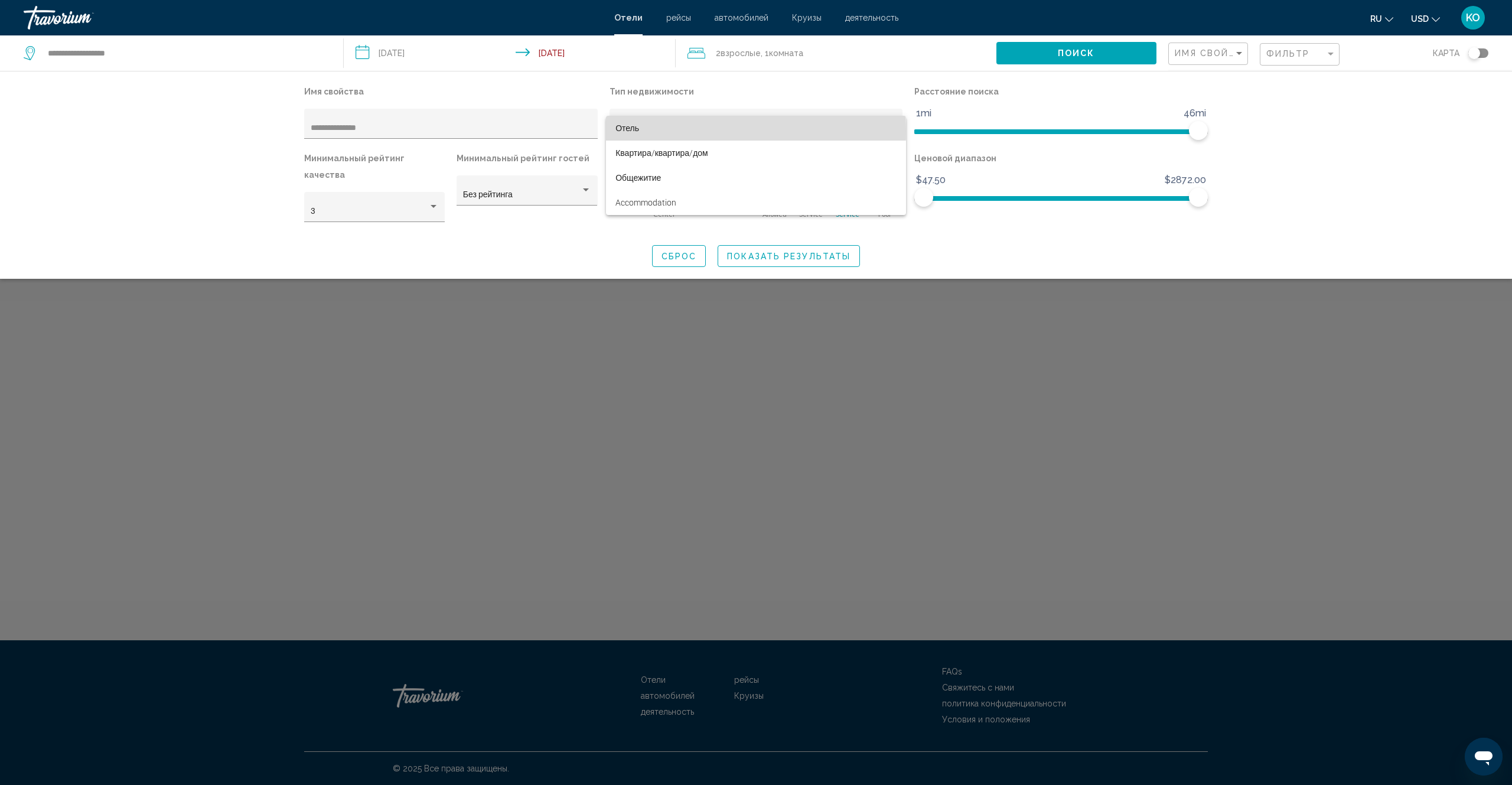
click at [621, 131] on span "Отель" at bounding box center [627, 127] width 24 height 9
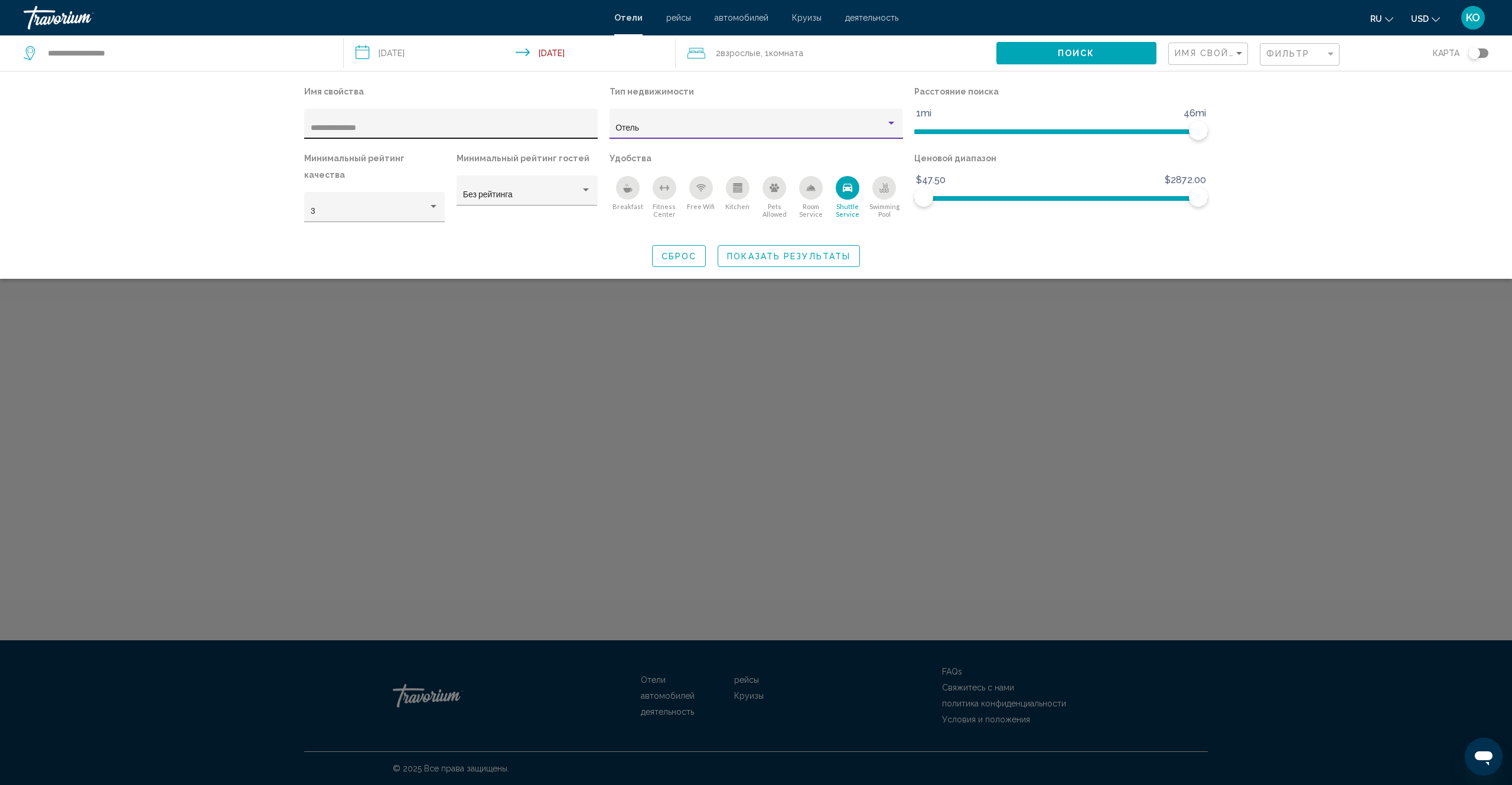
click at [368, 128] on input "**********" at bounding box center [451, 127] width 281 height 9
type input "**********"
click at [758, 258] on span "Показать результаты" at bounding box center [788, 256] width 123 height 9
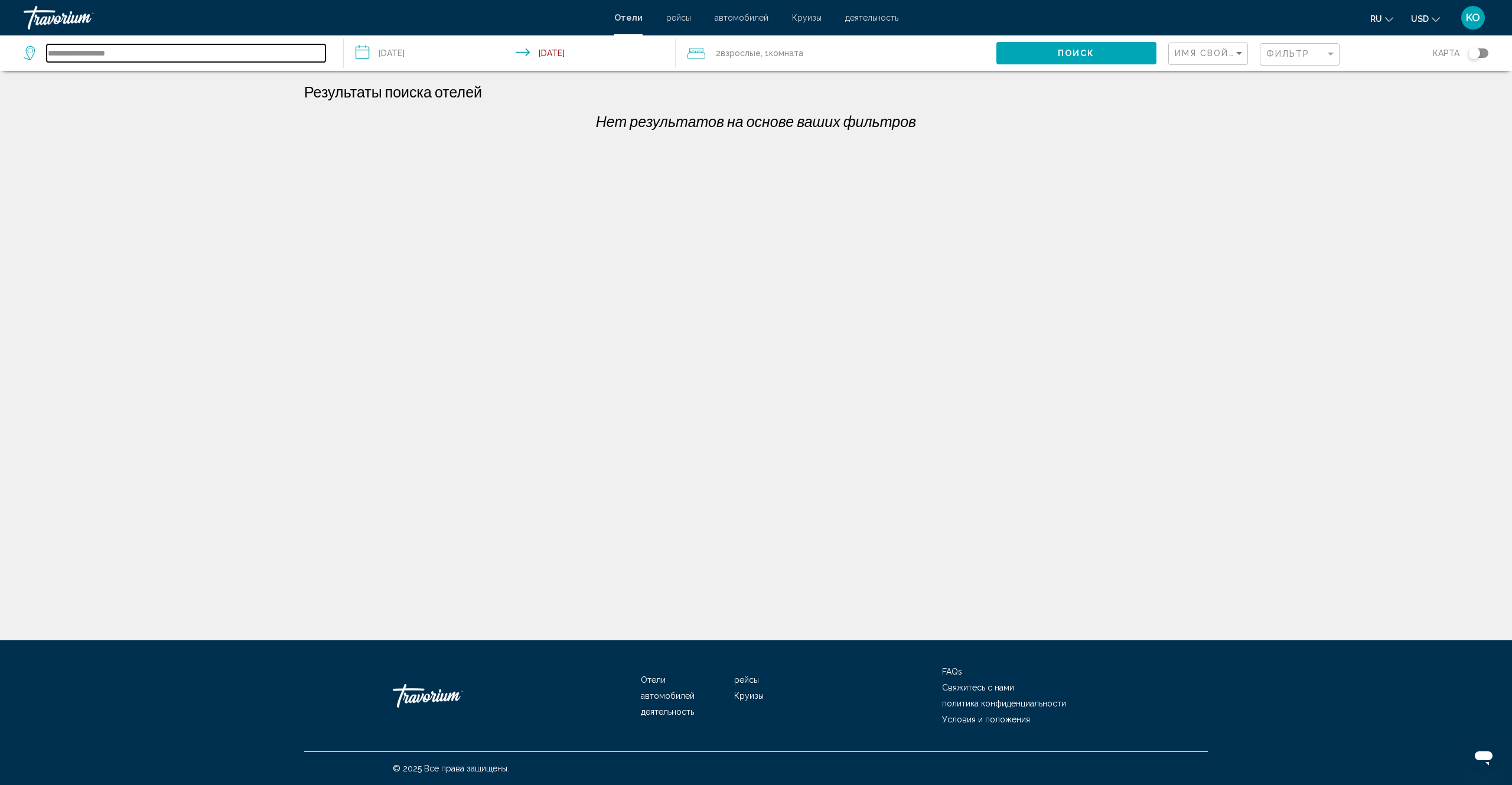
paste input "**********"
click at [121, 50] on input "**********" at bounding box center [186, 53] width 279 height 18
type input "**********"
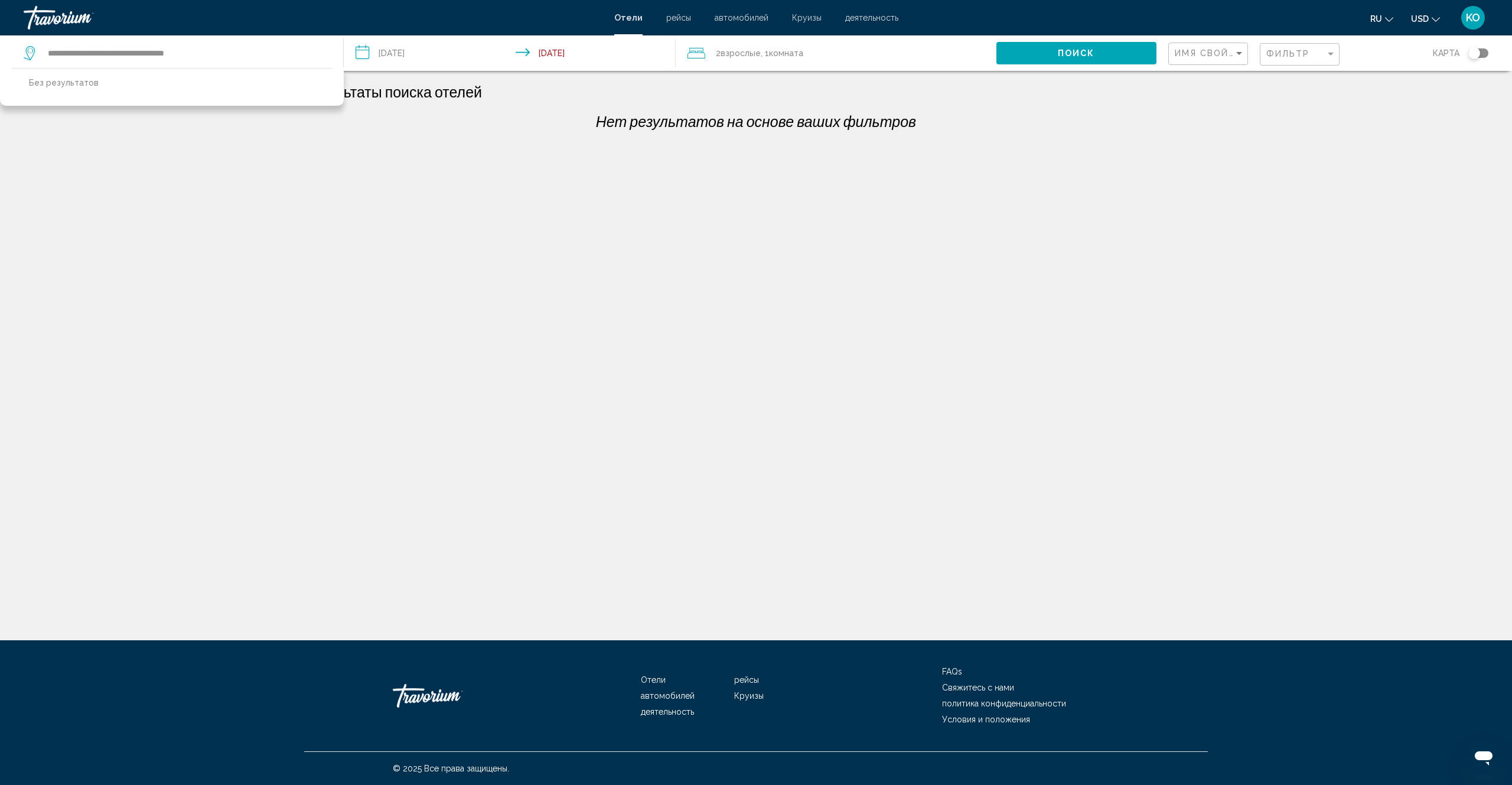
click at [1086, 54] on span "Поиск" at bounding box center [1076, 53] width 37 height 9
click at [628, 15] on span "Отели" at bounding box center [628, 17] width 28 height 9
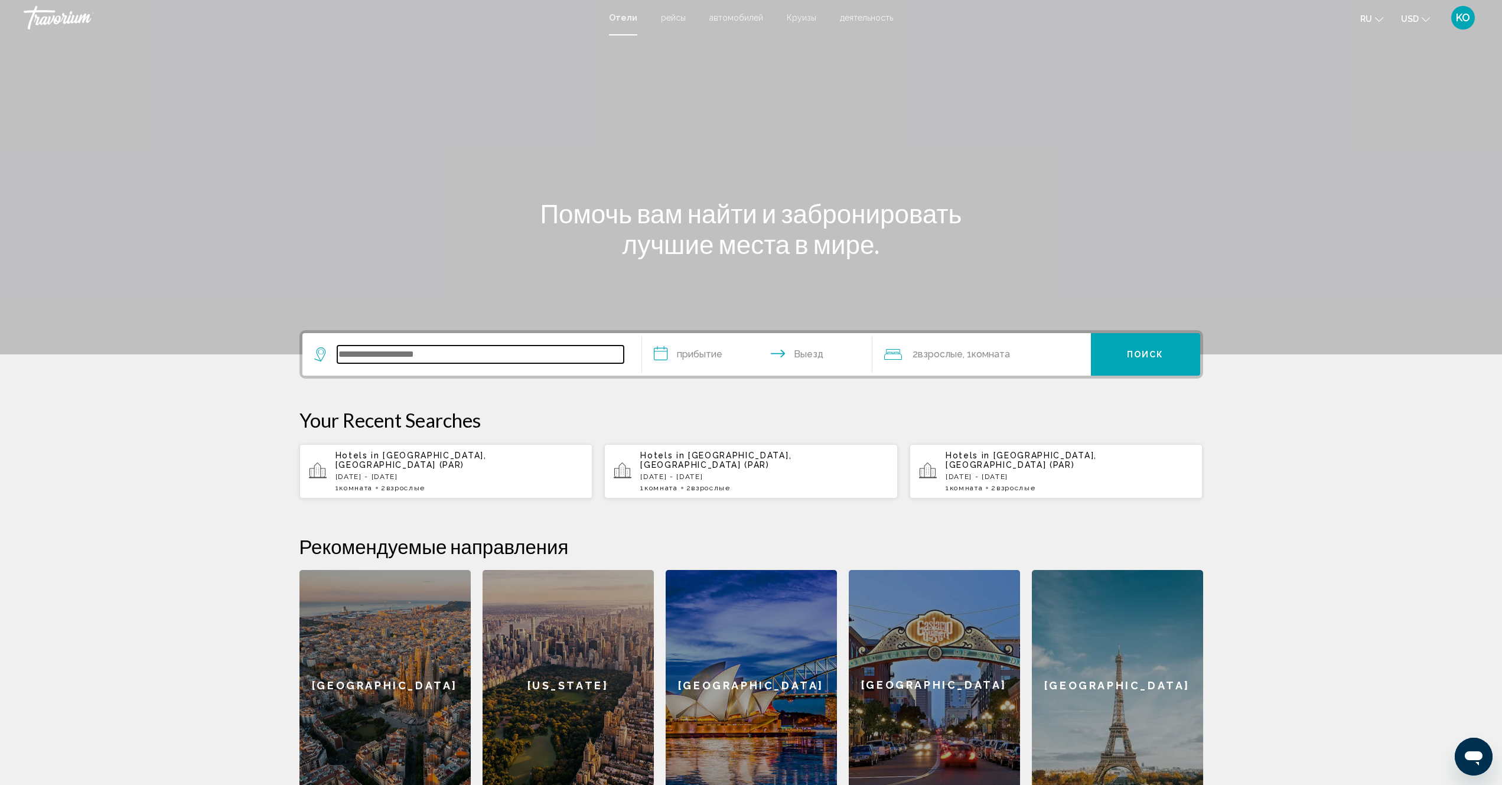
paste input "**********"
click at [452, 354] on input "**********" at bounding box center [480, 354] width 286 height 18
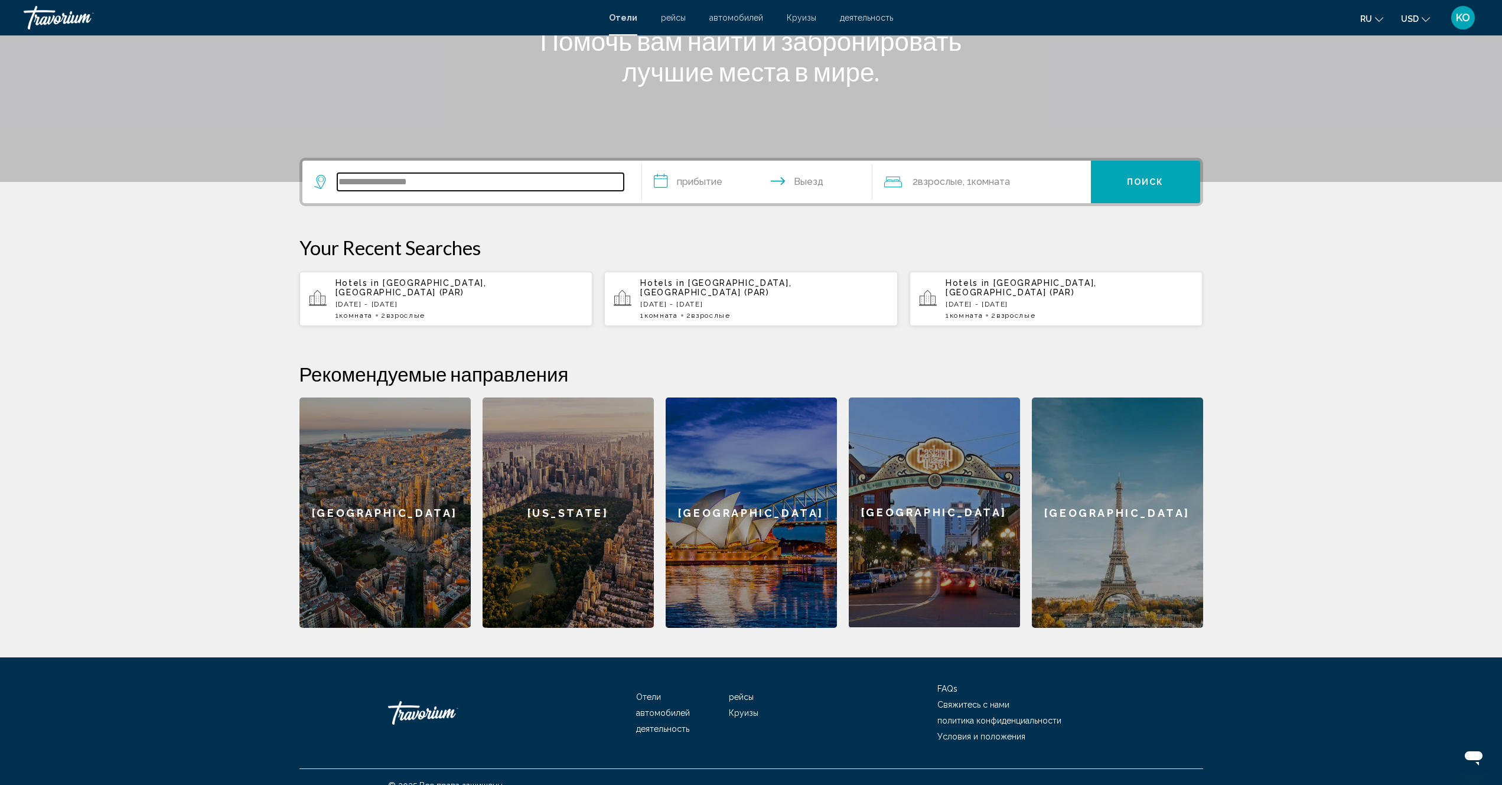
scroll to position [180, 0]
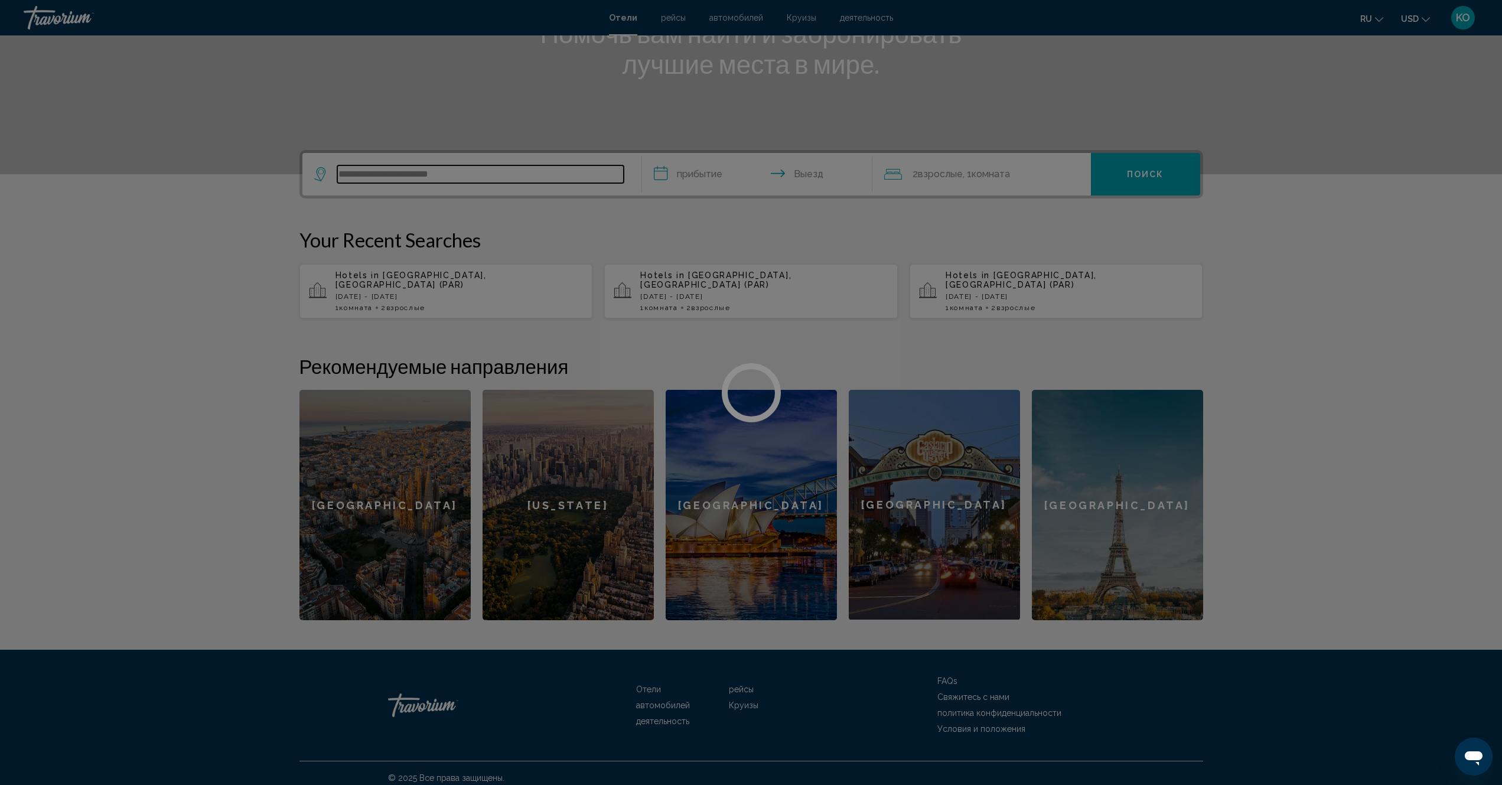
type input "**********"
click at [1141, 175] on div at bounding box center [751, 392] width 1502 height 785
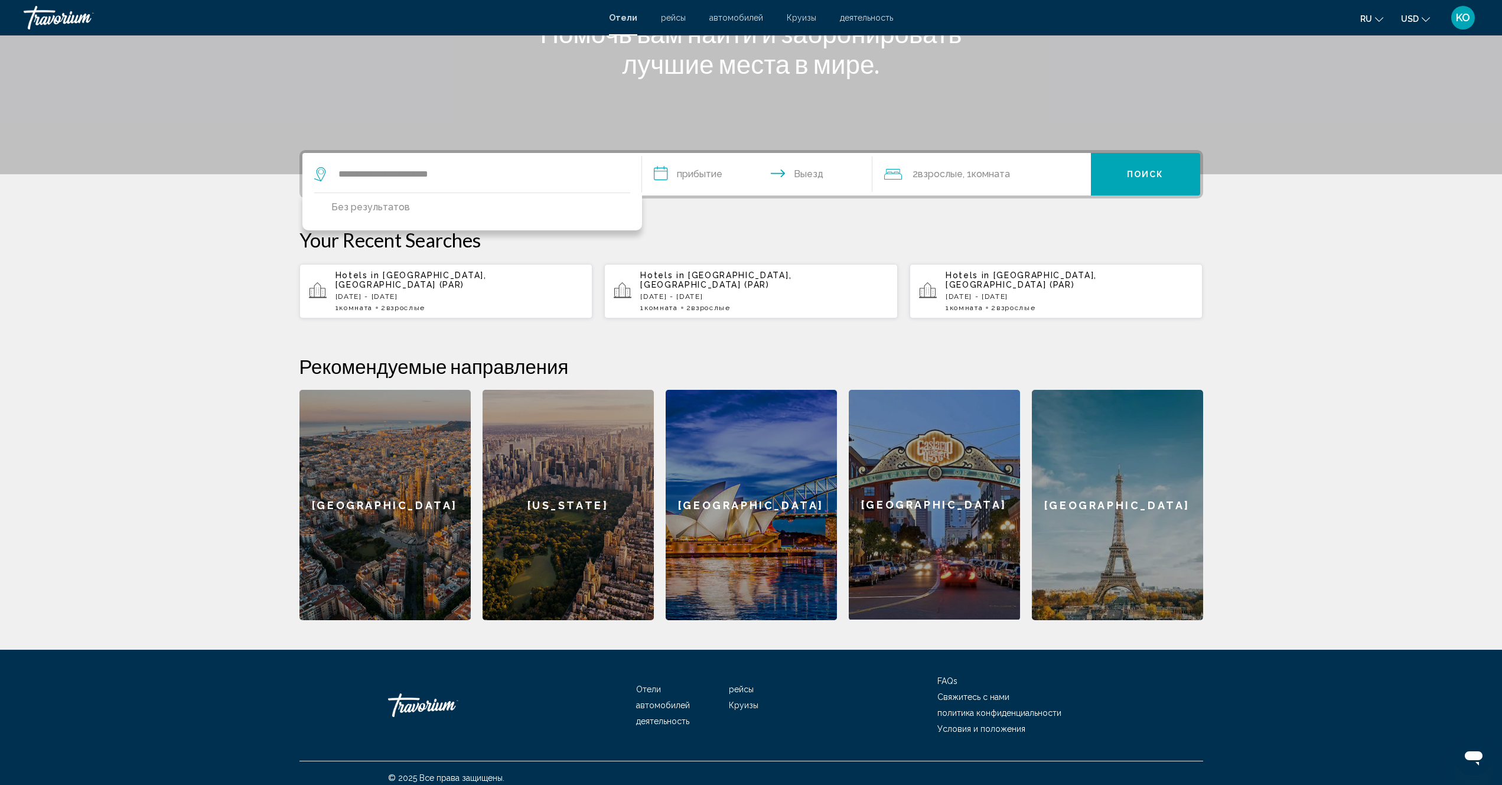
click at [1400, 289] on section "**********" at bounding box center [751, 220] width 1502 height 800
click at [700, 175] on input "**********" at bounding box center [759, 176] width 235 height 46
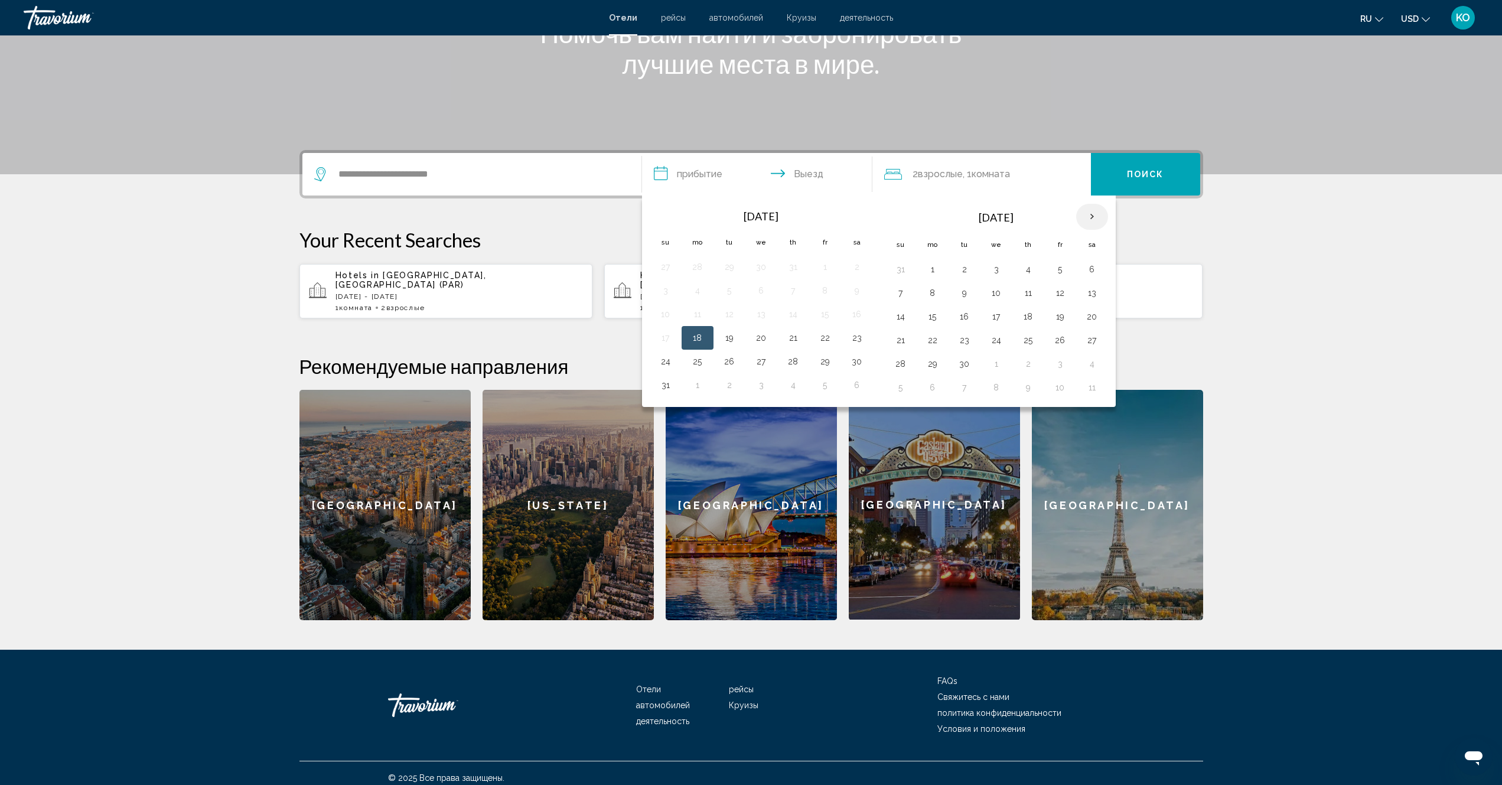
click at [1094, 217] on th "Next month" at bounding box center [1092, 217] width 32 height 26
click at [1060, 363] on button "28" at bounding box center [1060, 364] width 19 height 17
drag, startPoint x: 902, startPoint y: 384, endPoint x: 1009, endPoint y: 231, distance: 186.3
click at [904, 383] on button "30" at bounding box center [900, 387] width 19 height 17
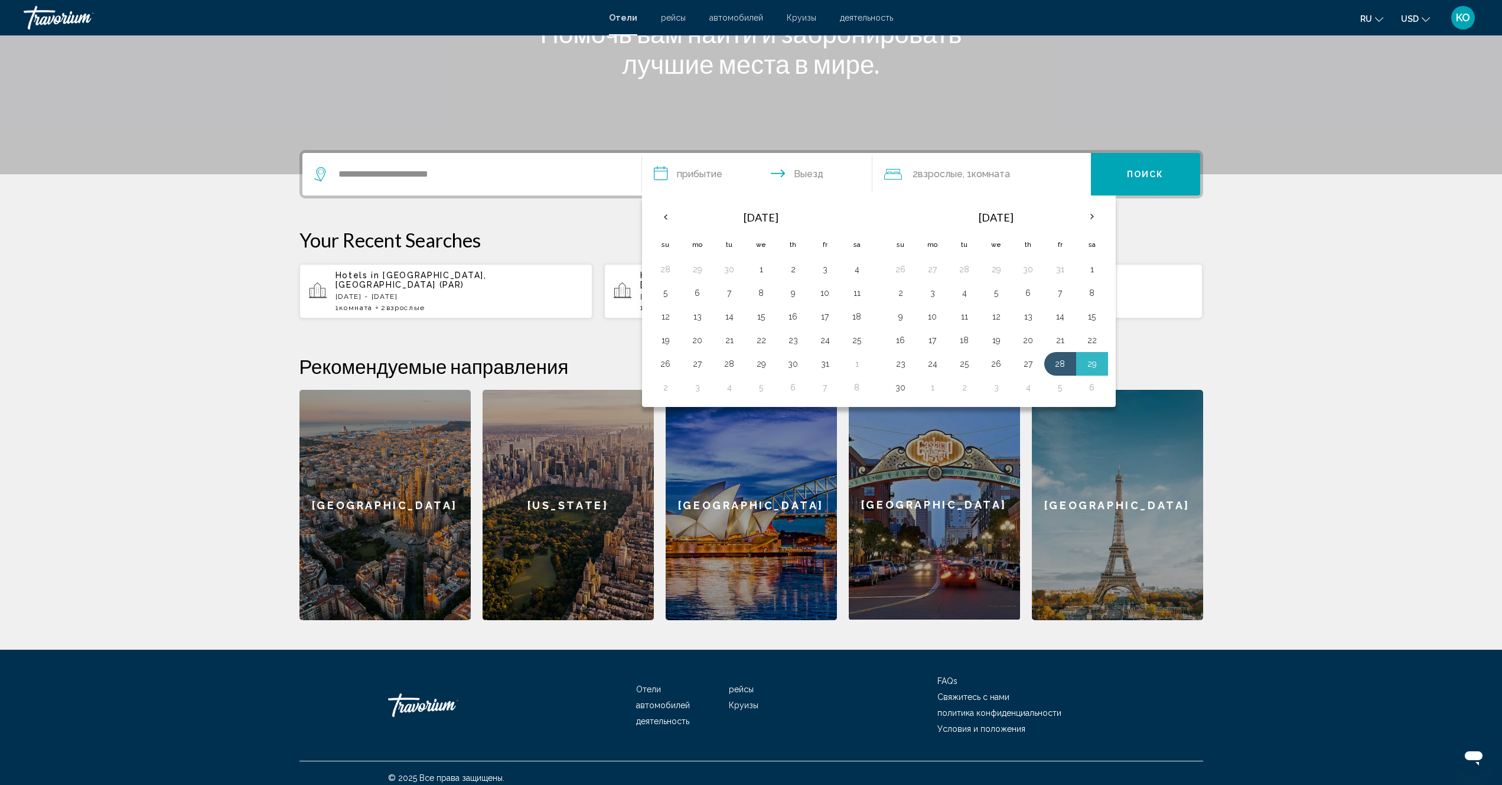
type input "**********"
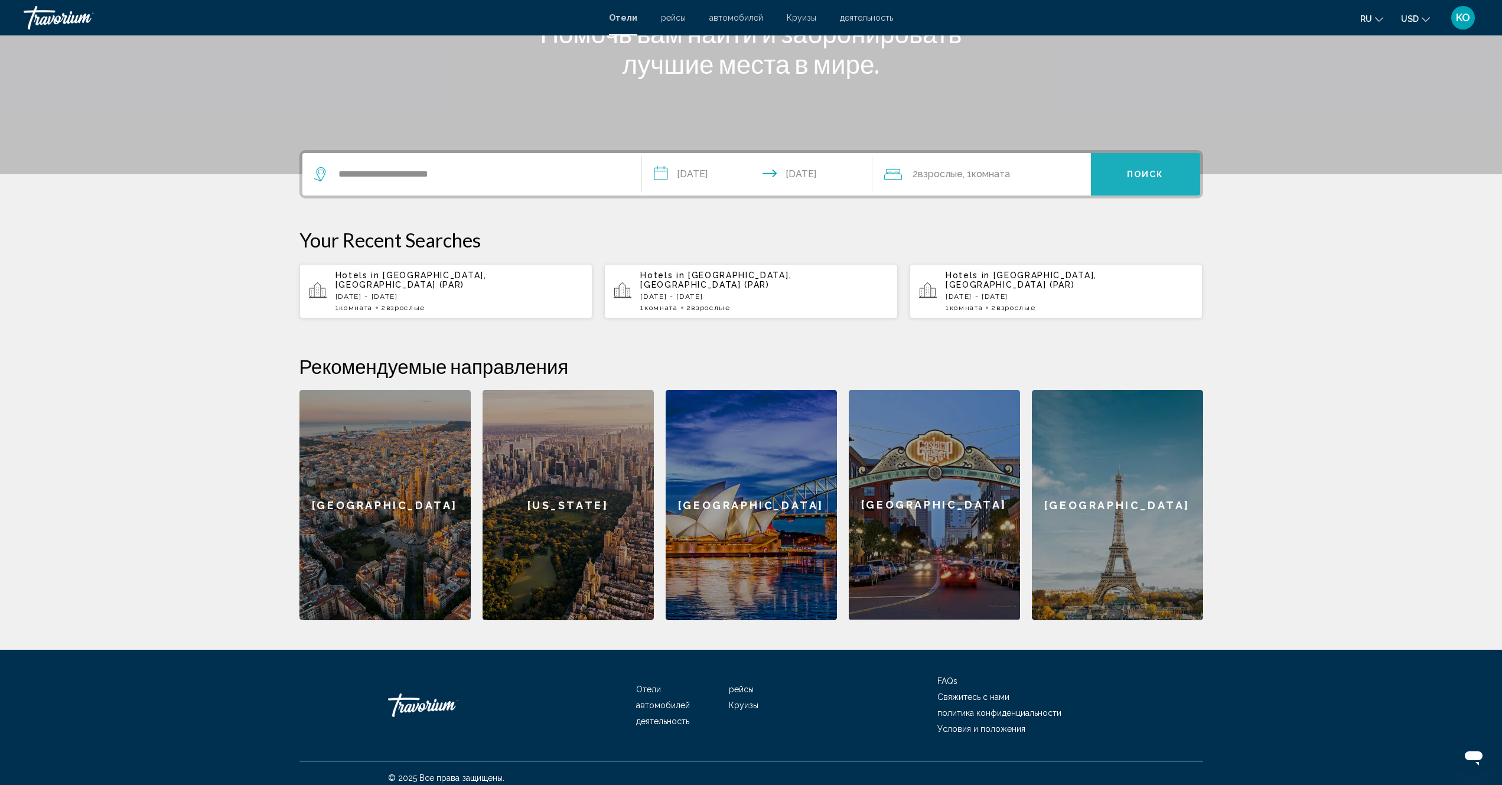
drag, startPoint x: 1156, startPoint y: 177, endPoint x: 1169, endPoint y: 179, distance: 12.6
click at [1156, 176] on span "Поиск" at bounding box center [1145, 174] width 37 height 9
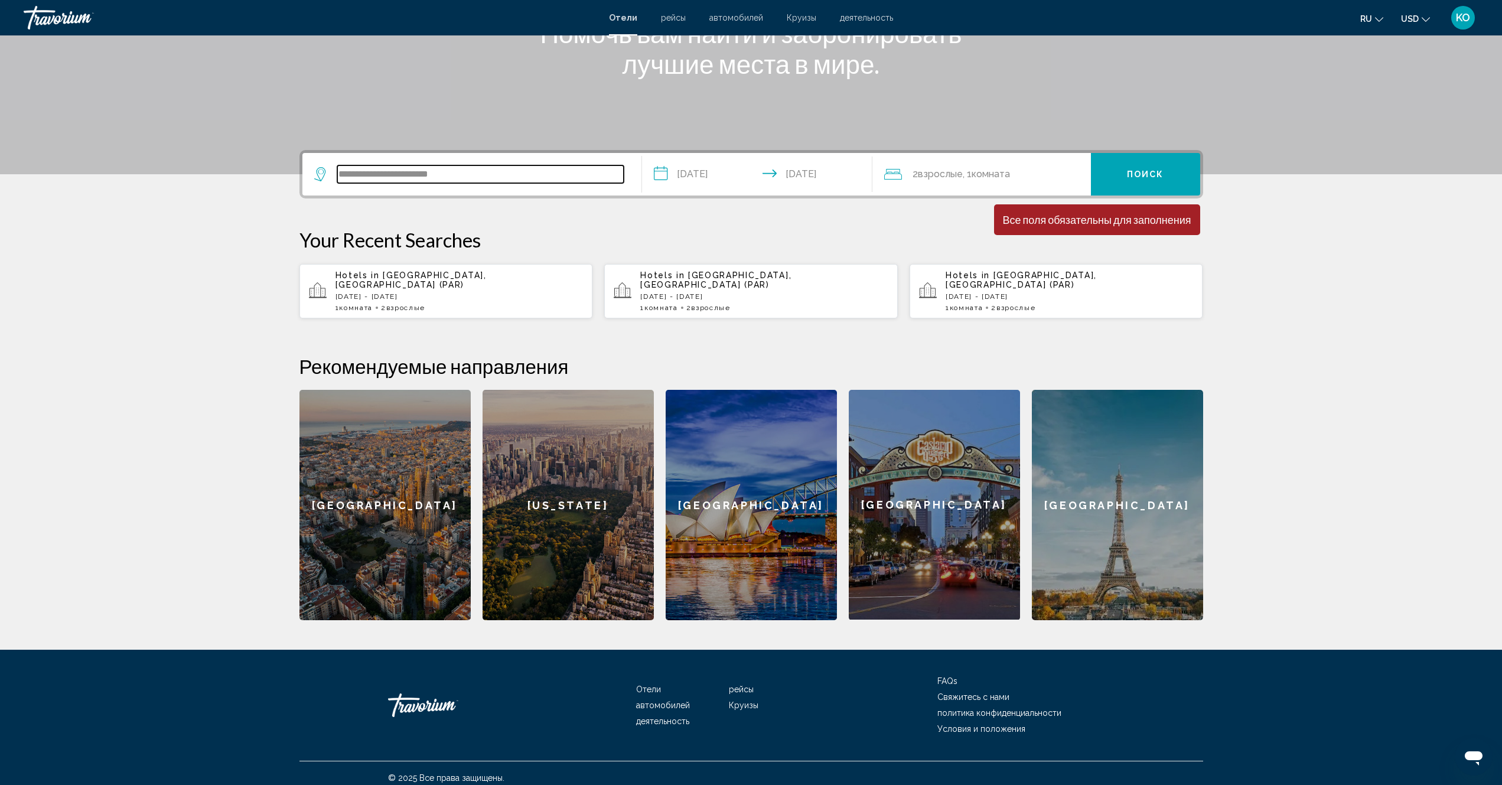
click at [421, 174] on input "**********" at bounding box center [480, 174] width 286 height 18
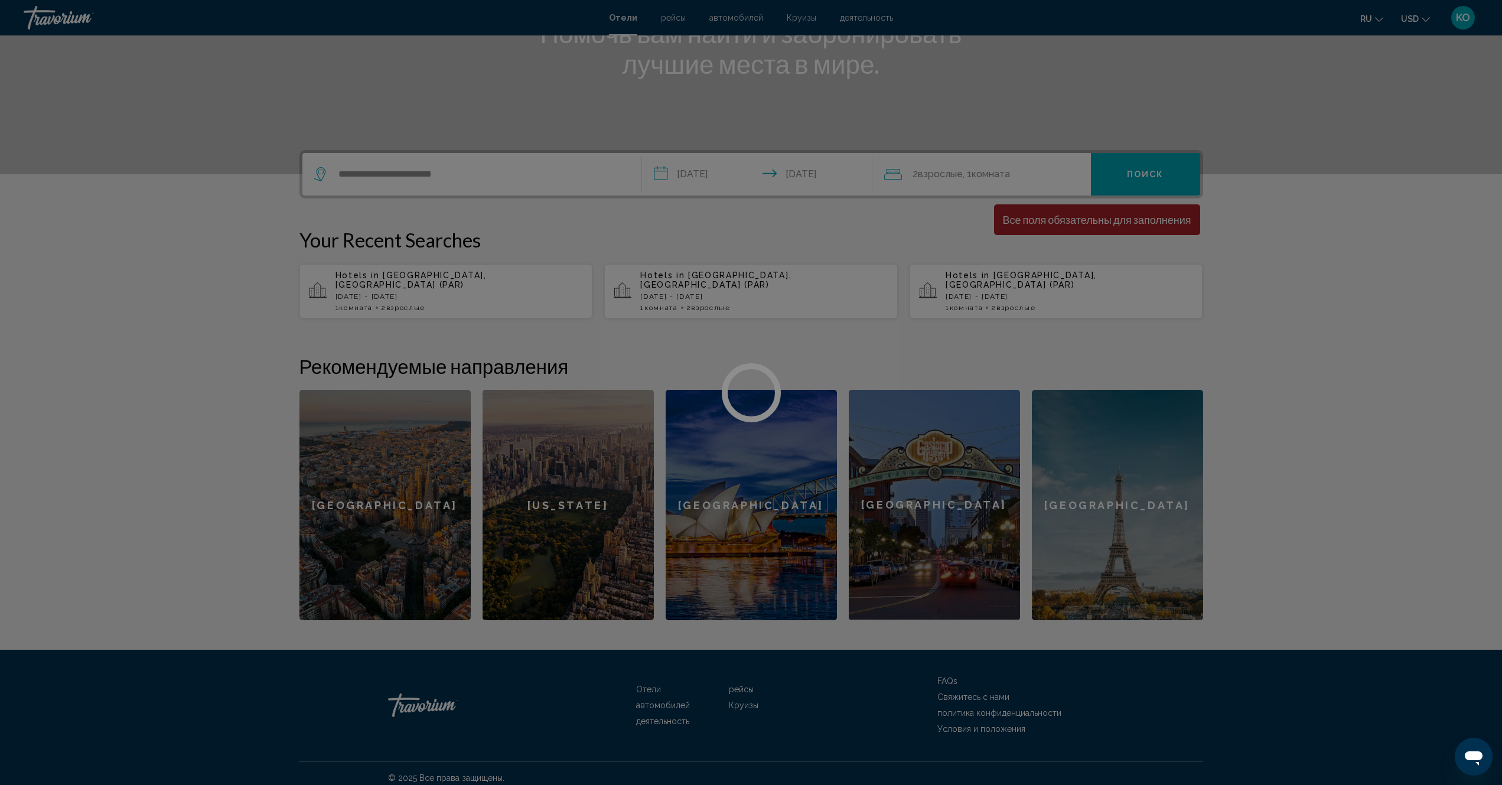
click at [1149, 172] on div at bounding box center [751, 392] width 1502 height 785
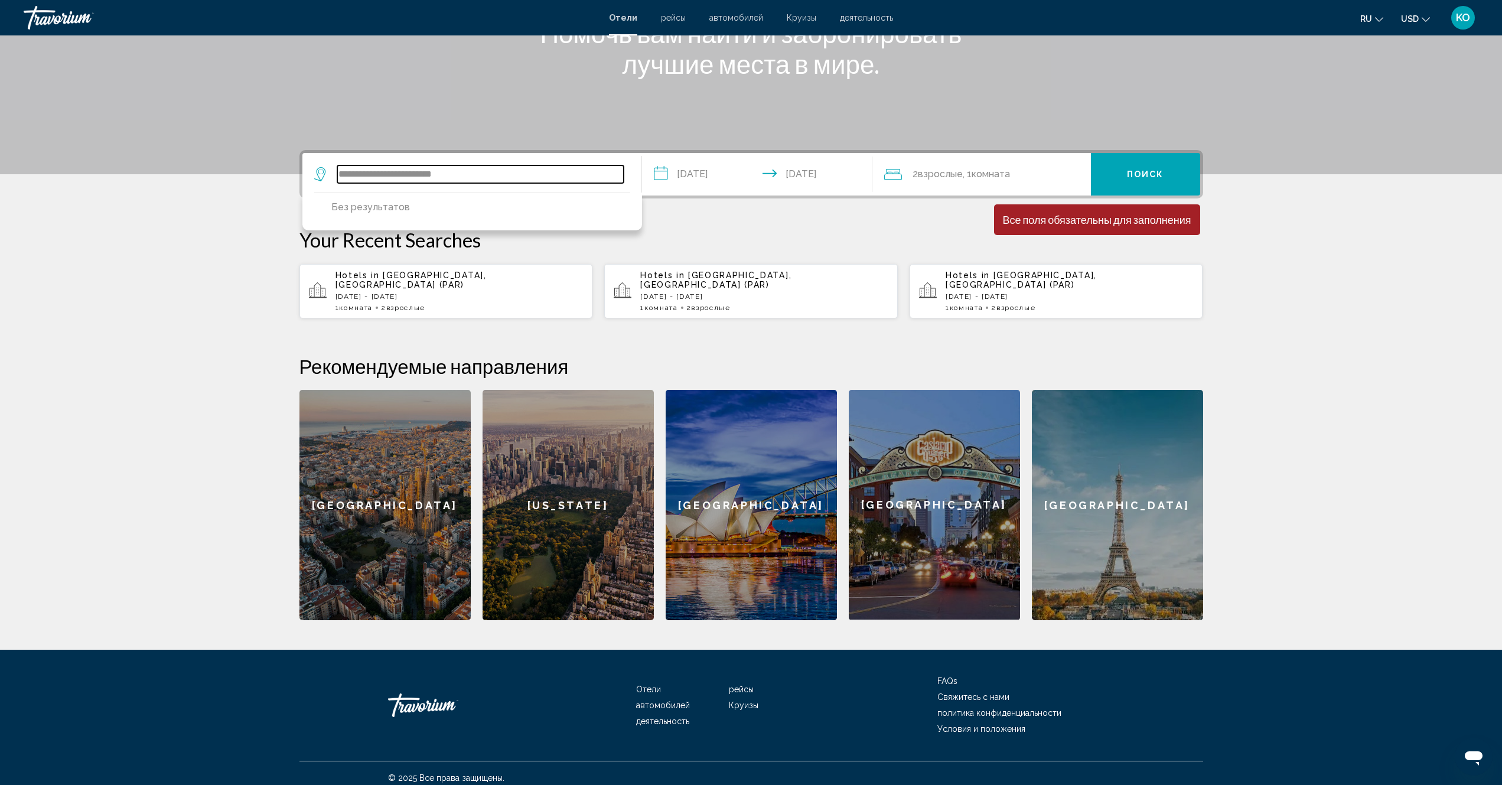
drag, startPoint x: 464, startPoint y: 175, endPoint x: 247, endPoint y: 178, distance: 217.3
click at [246, 178] on section "**********" at bounding box center [751, 220] width 1502 height 800
paste input "**********"
type input "**********"
click at [1139, 172] on span "Поиск" at bounding box center [1145, 174] width 37 height 9
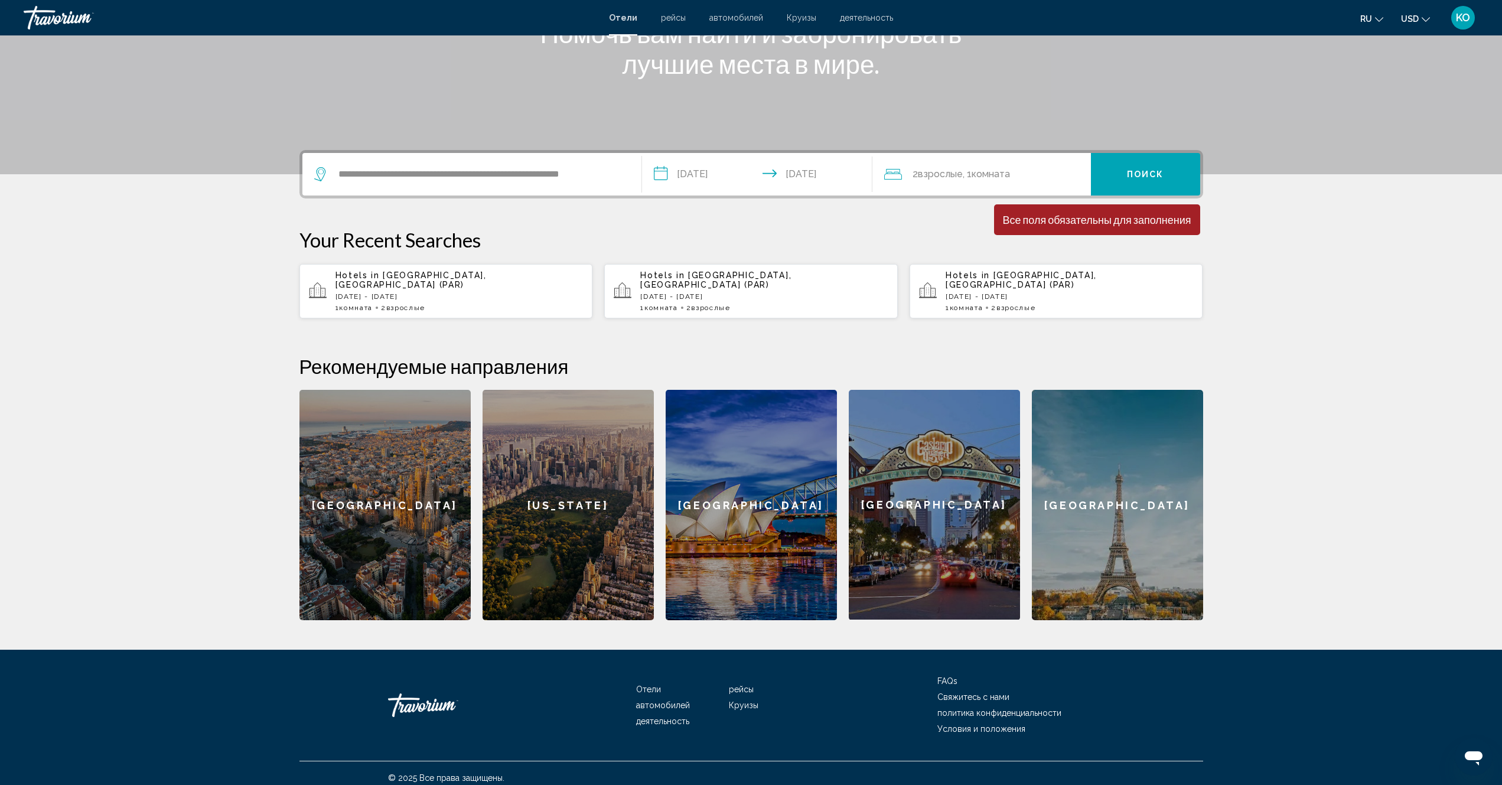
click at [1140, 172] on span "Поиск" at bounding box center [1145, 174] width 37 height 9
